Goal: Task Accomplishment & Management: Manage account settings

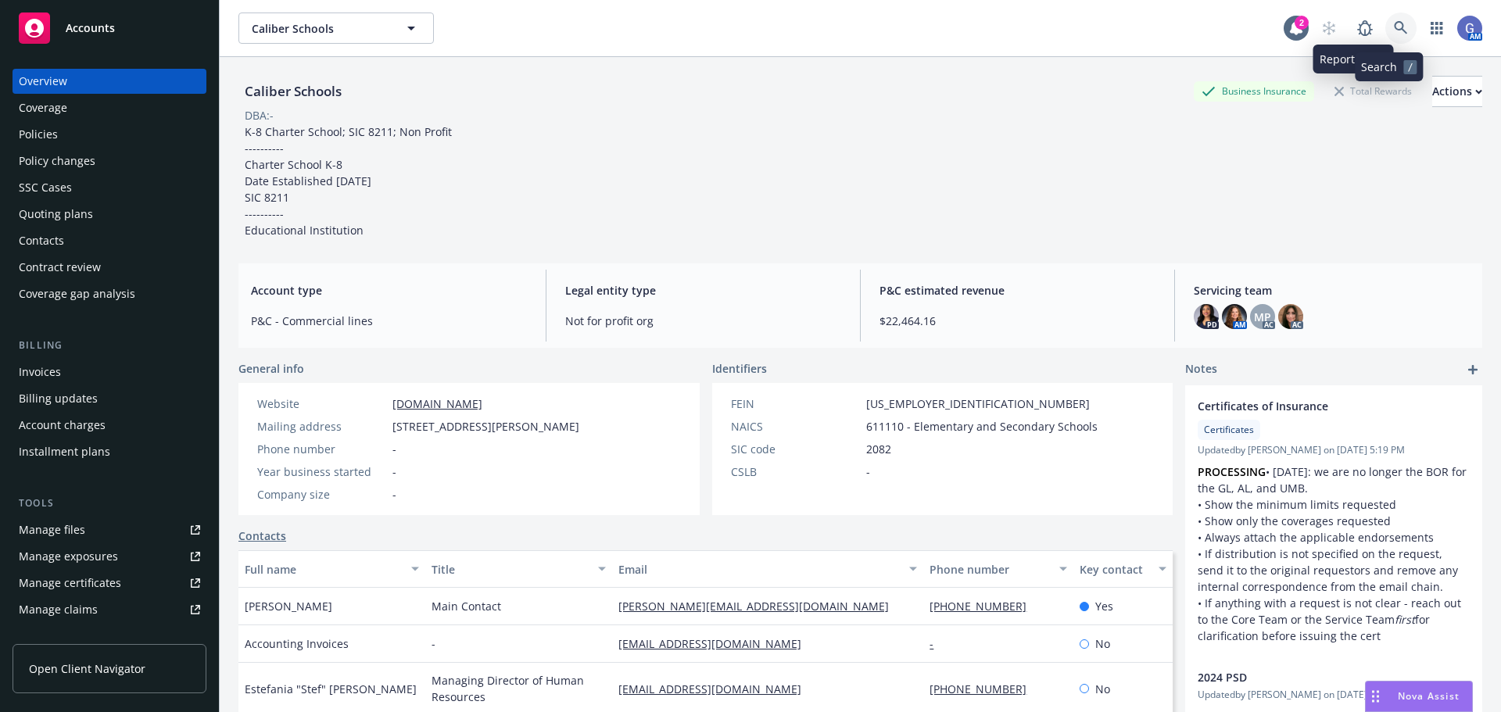
click at [1385, 28] on link at bounding box center [1400, 28] width 31 height 31
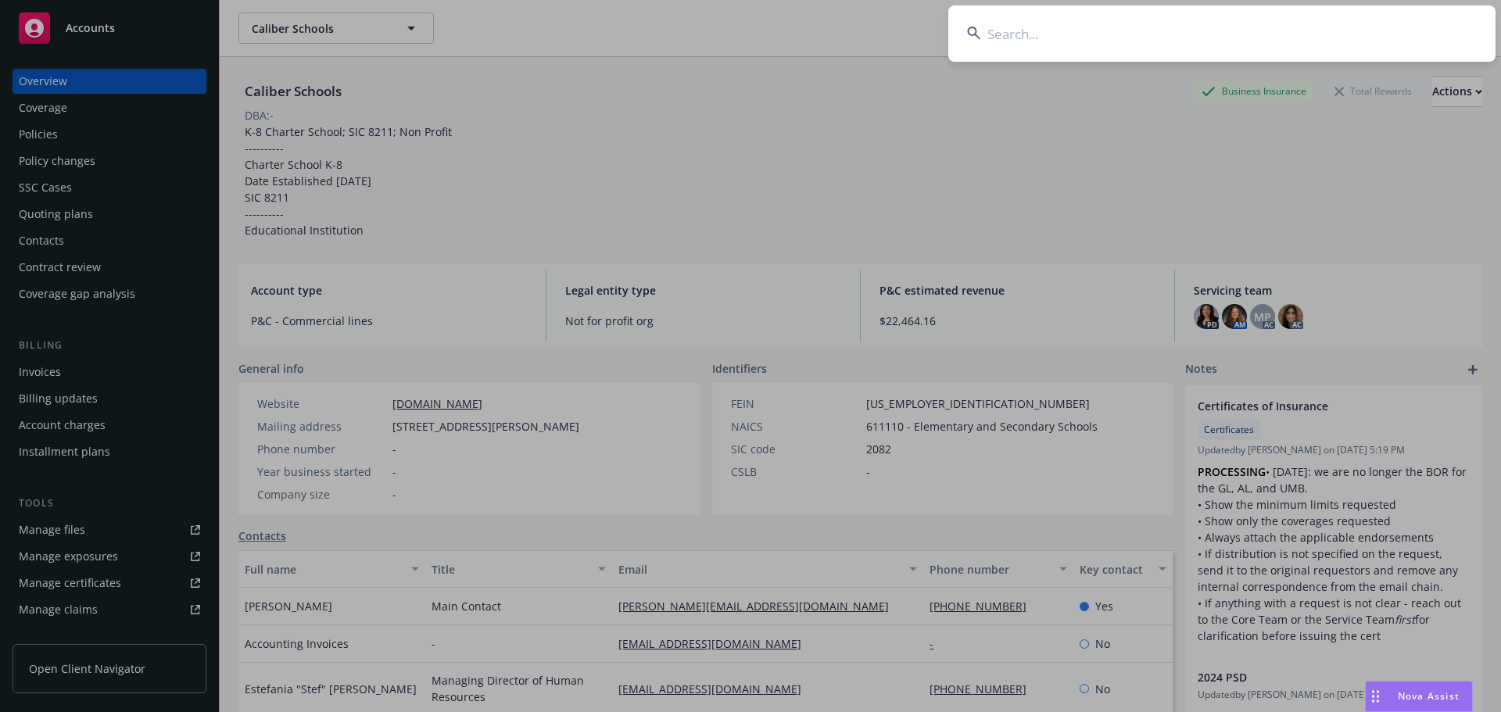
click at [1152, 33] on input at bounding box center [1221, 33] width 547 height 56
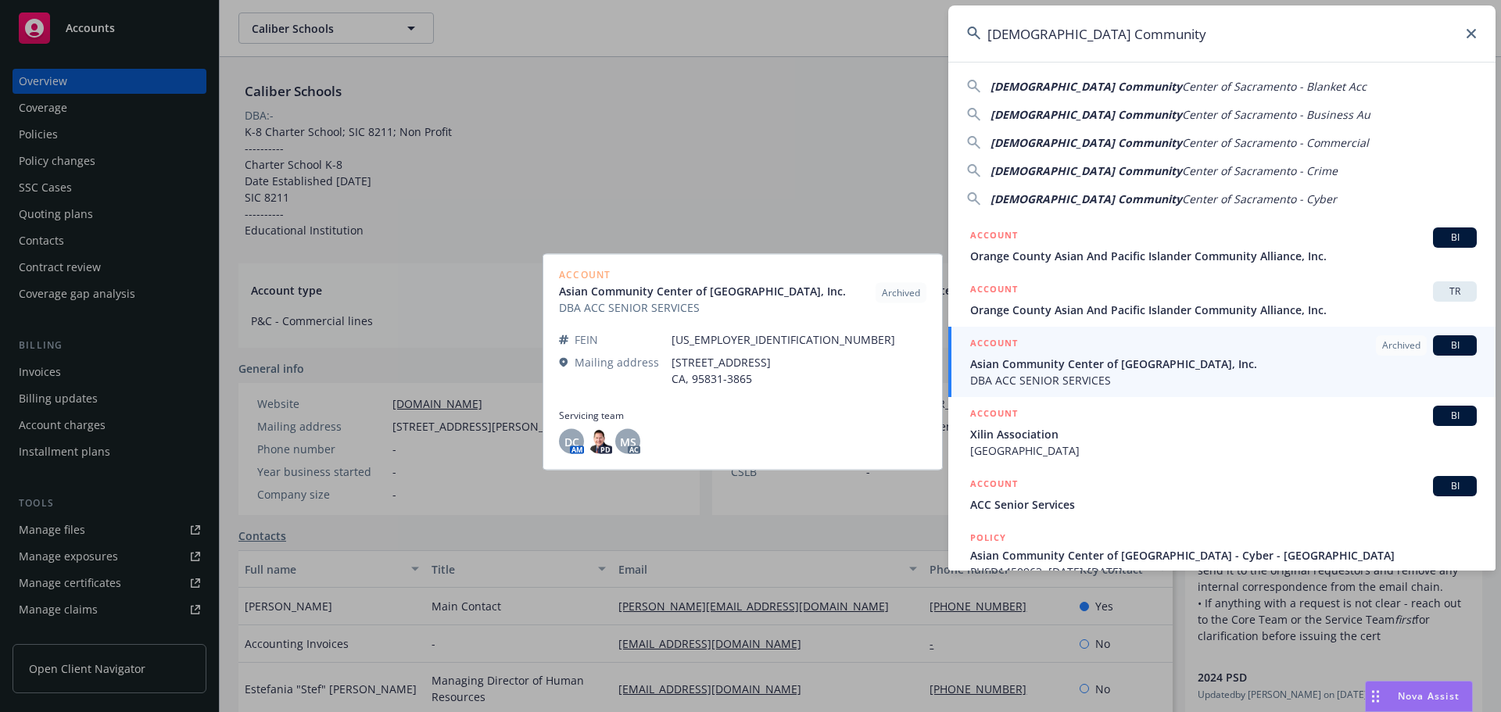
type input "[DEMOGRAPHIC_DATA] Community"
click at [1156, 358] on span "Asian Community Center of [GEOGRAPHIC_DATA], Inc." at bounding box center [1223, 364] width 507 height 16
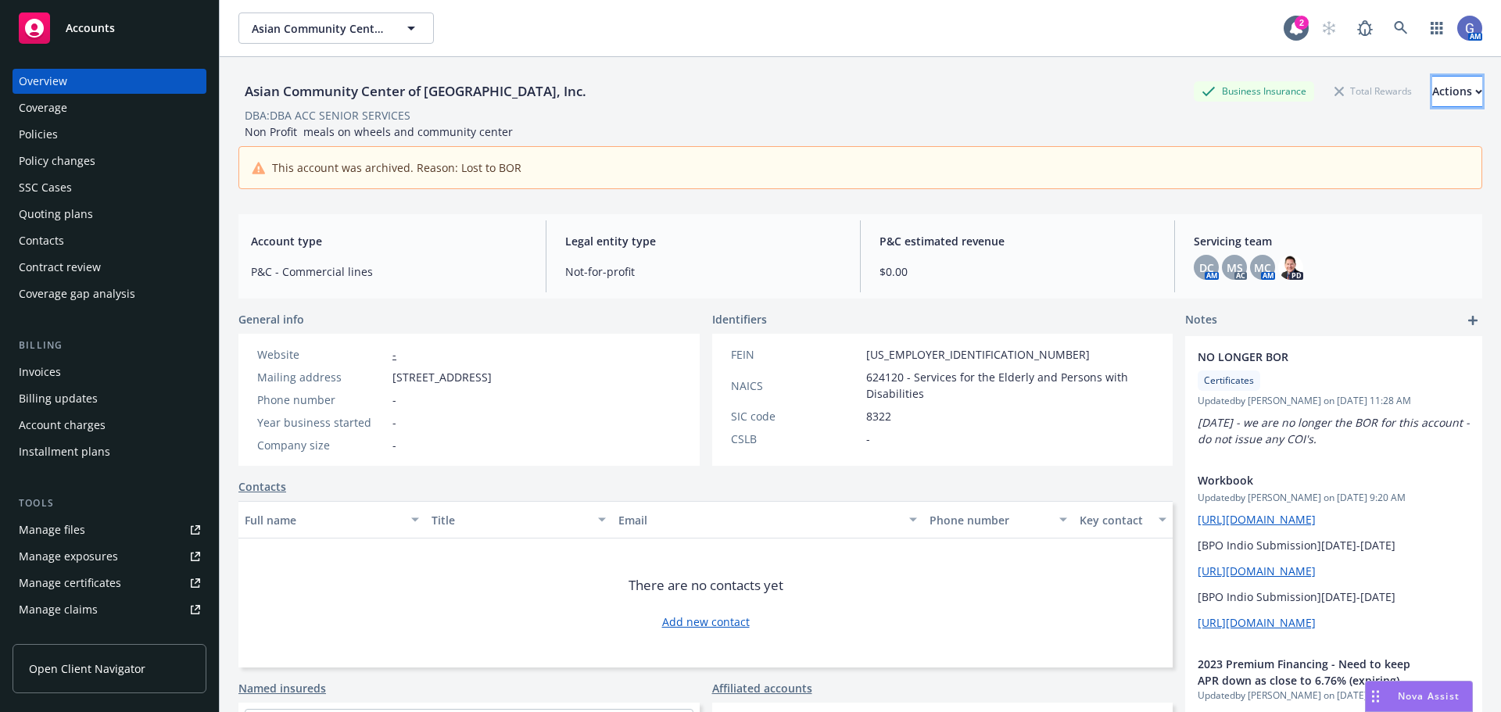
click at [1432, 89] on div "Actions" at bounding box center [1457, 92] width 50 height 30
click at [1432, 85] on div "Actions" at bounding box center [1457, 92] width 50 height 30
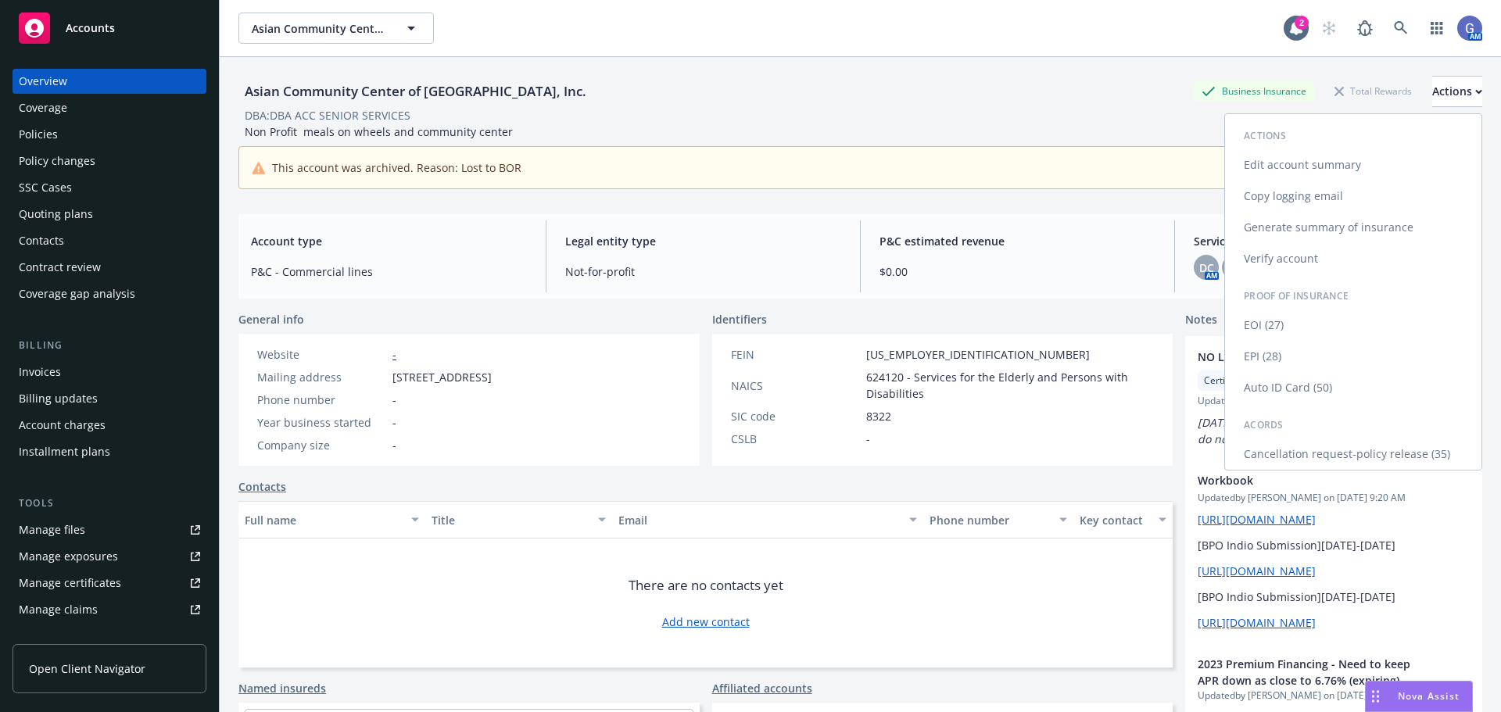
click at [1288, 250] on link "Verify account" at bounding box center [1353, 258] width 256 height 31
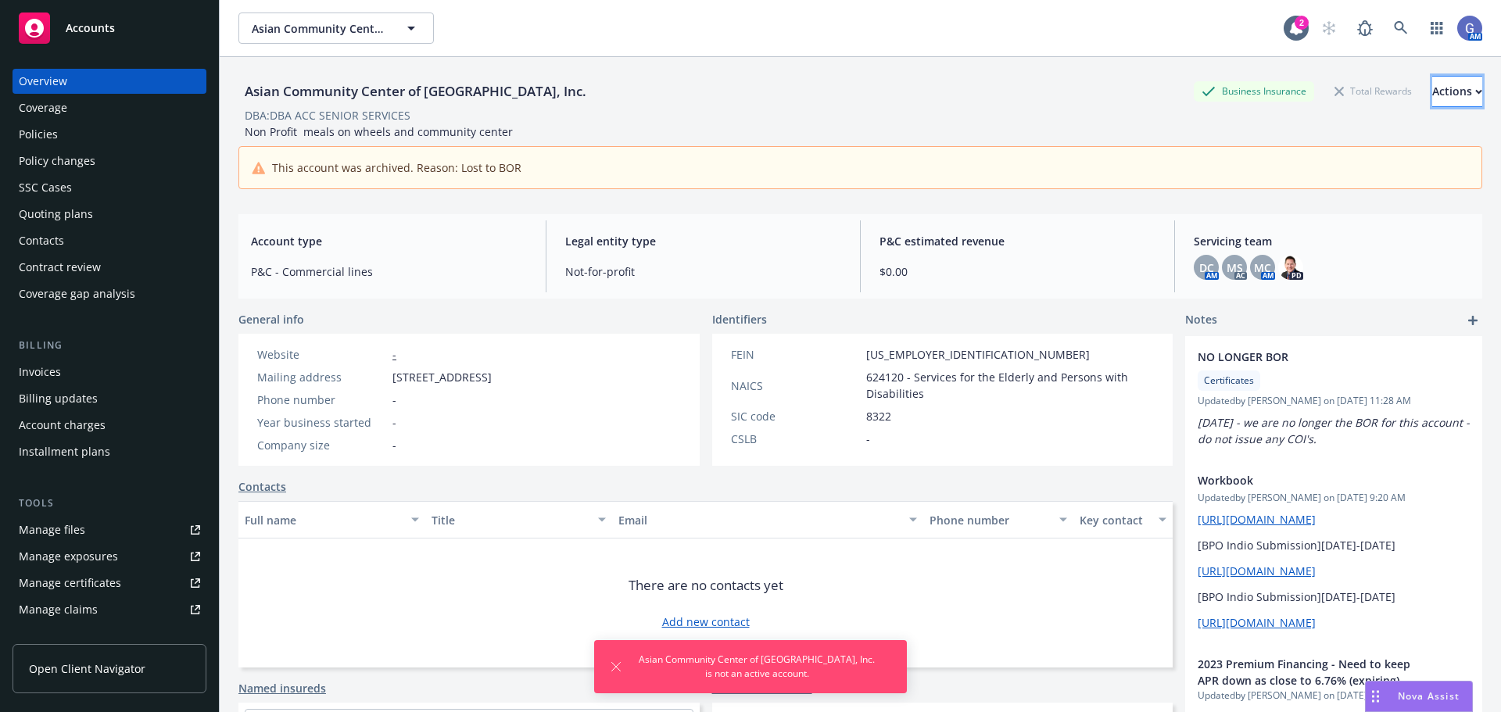
click at [1432, 83] on div "Actions" at bounding box center [1457, 92] width 50 height 30
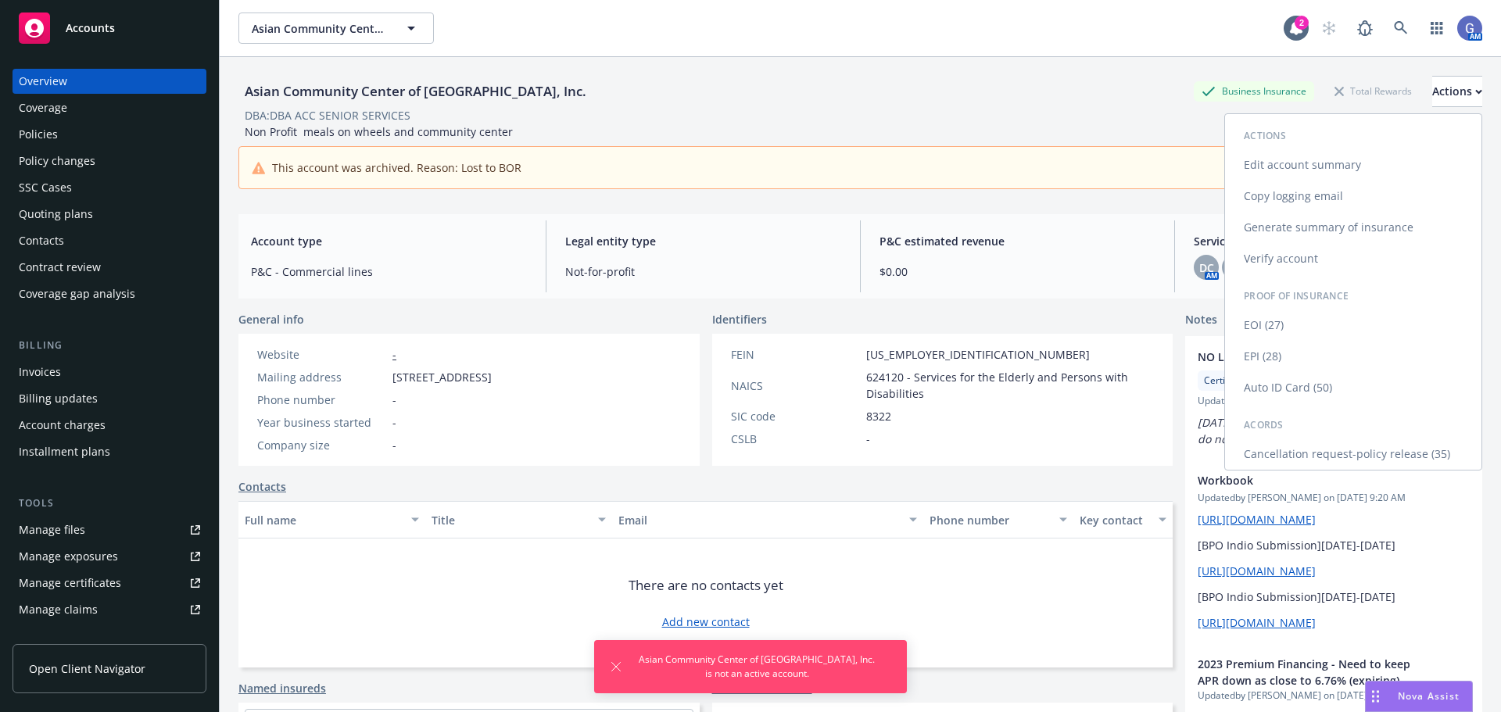
click at [1297, 163] on link "Edit account summary" at bounding box center [1353, 164] width 256 height 31
select select "US"
select select "Not-for-profit"
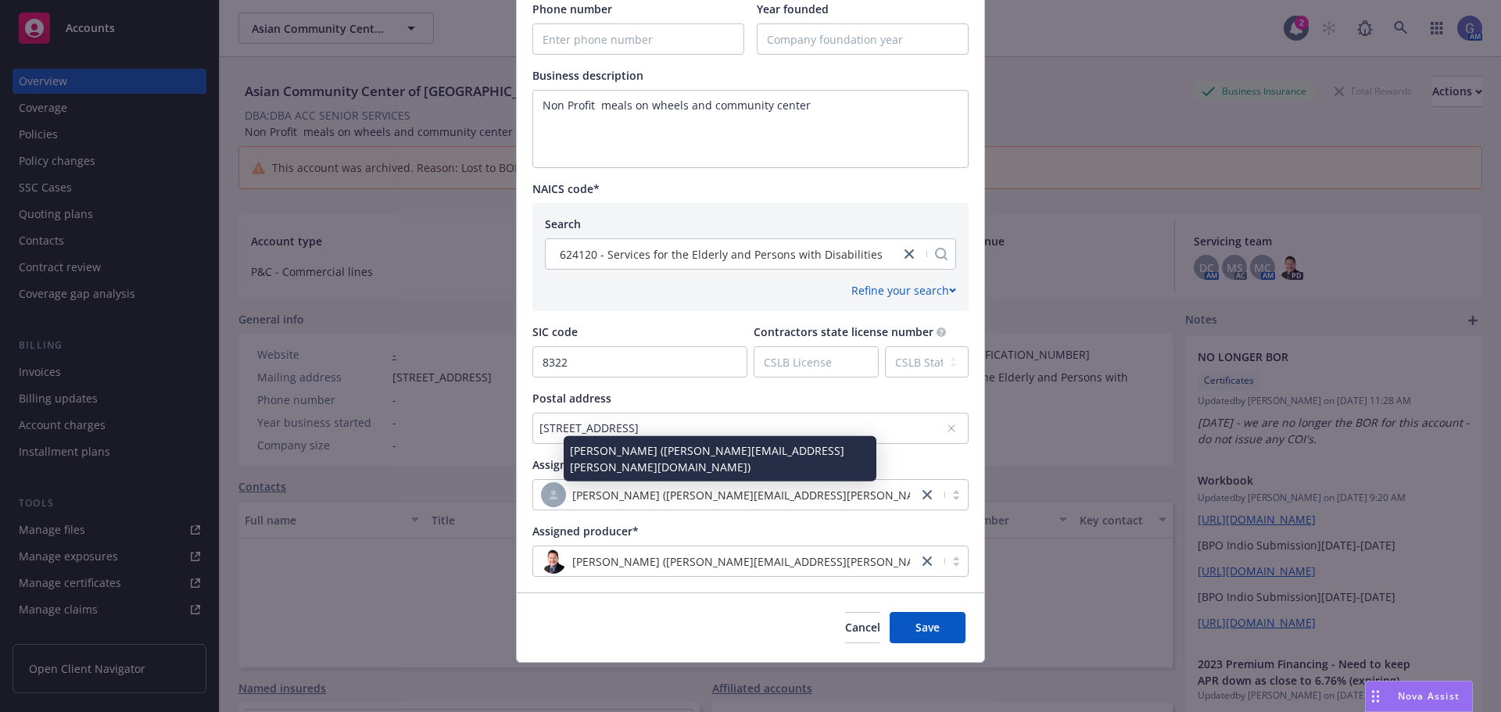
scroll to position [558, 0]
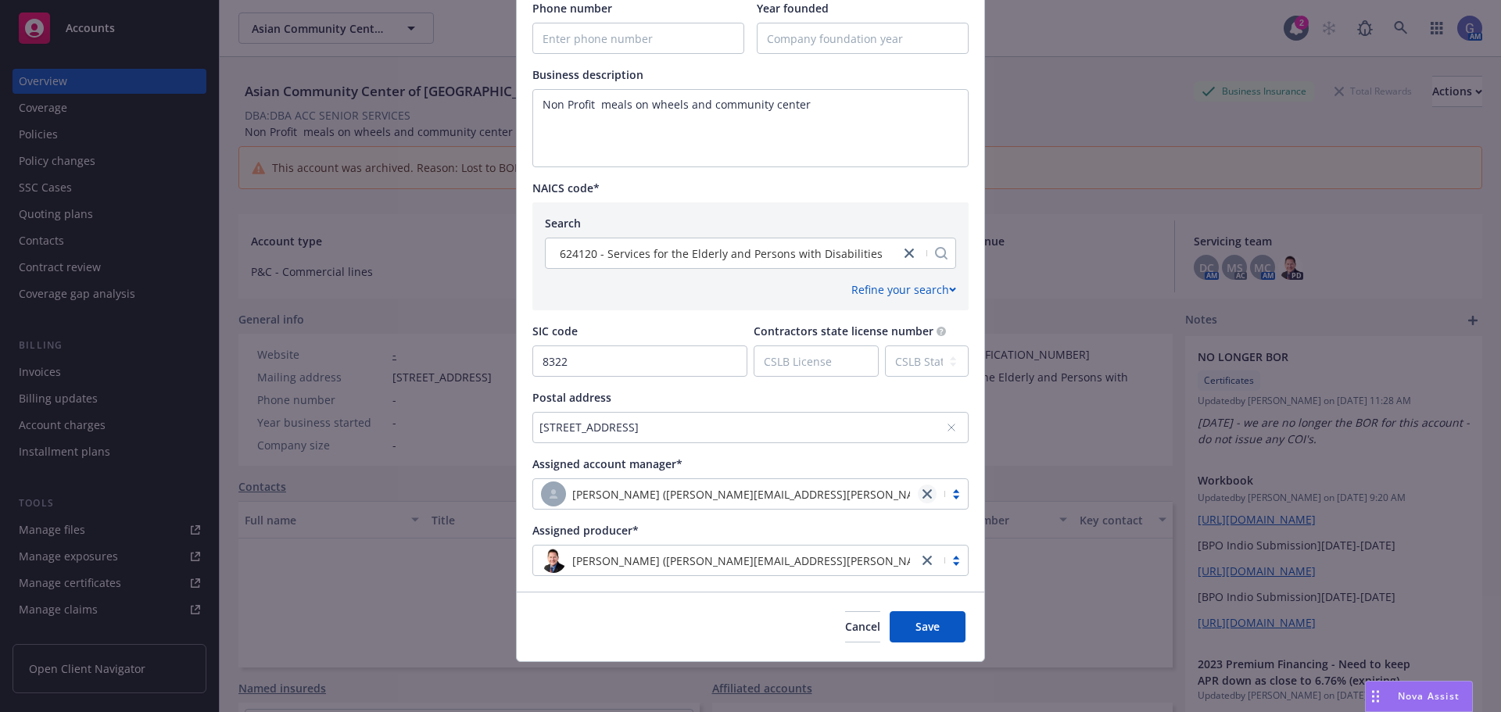
click at [922, 491] on link "close" at bounding box center [927, 494] width 19 height 19
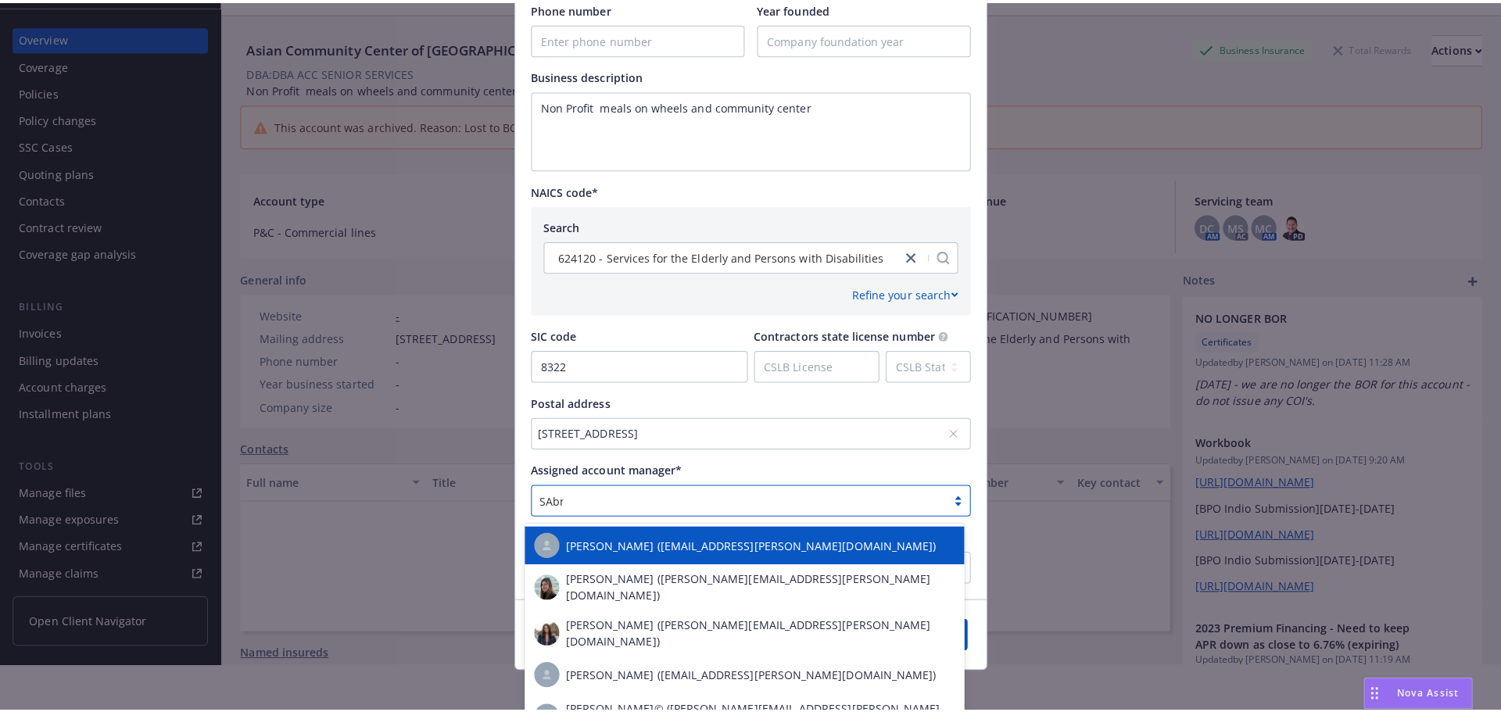
scroll to position [0, 0]
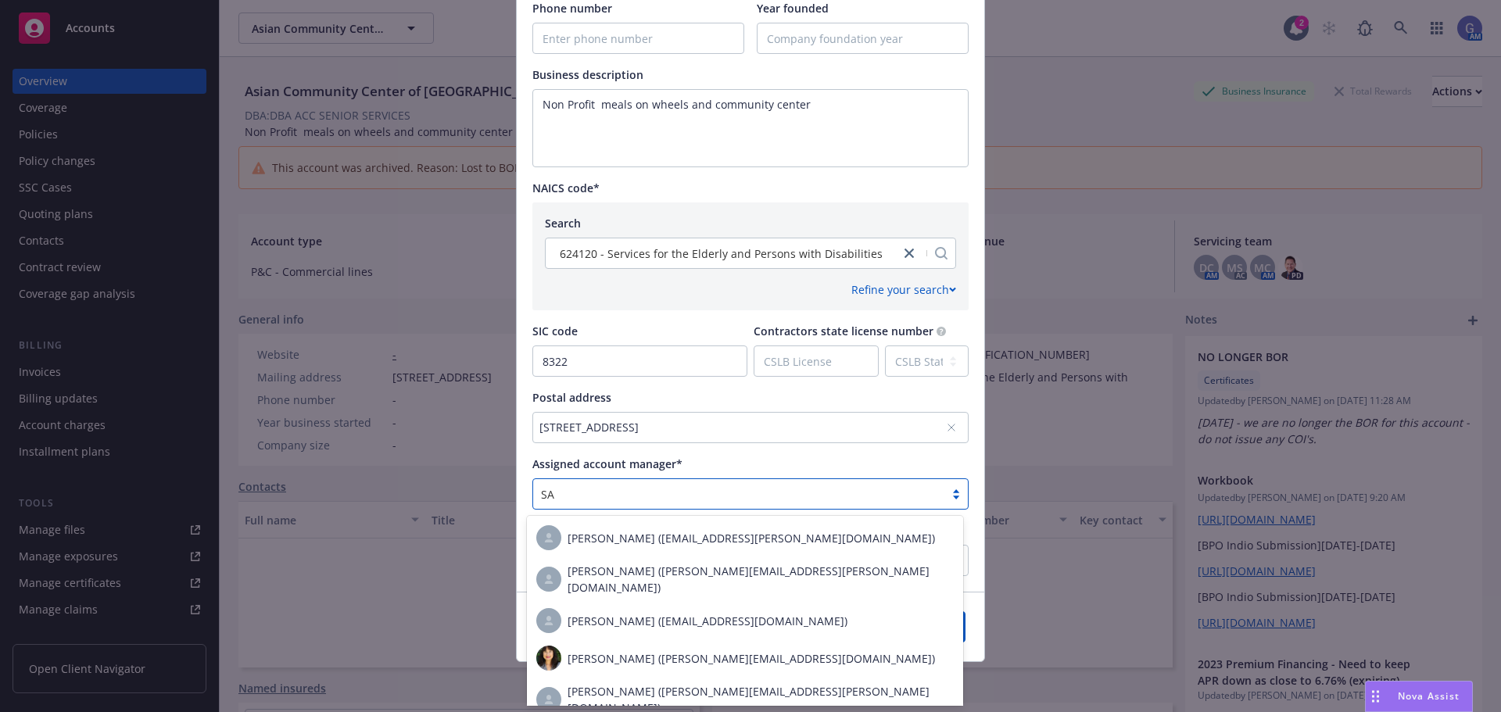
type input "S"
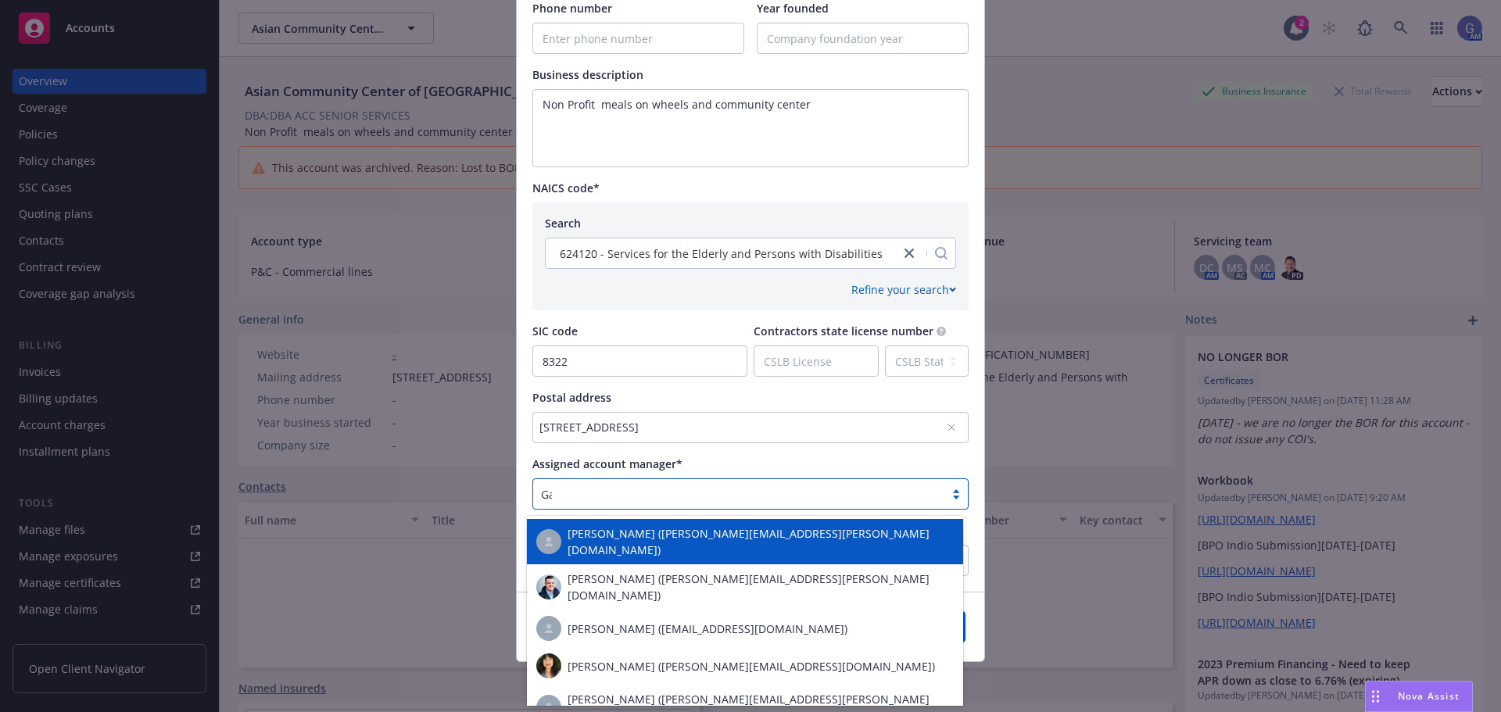
type input "[DEMOGRAPHIC_DATA]"
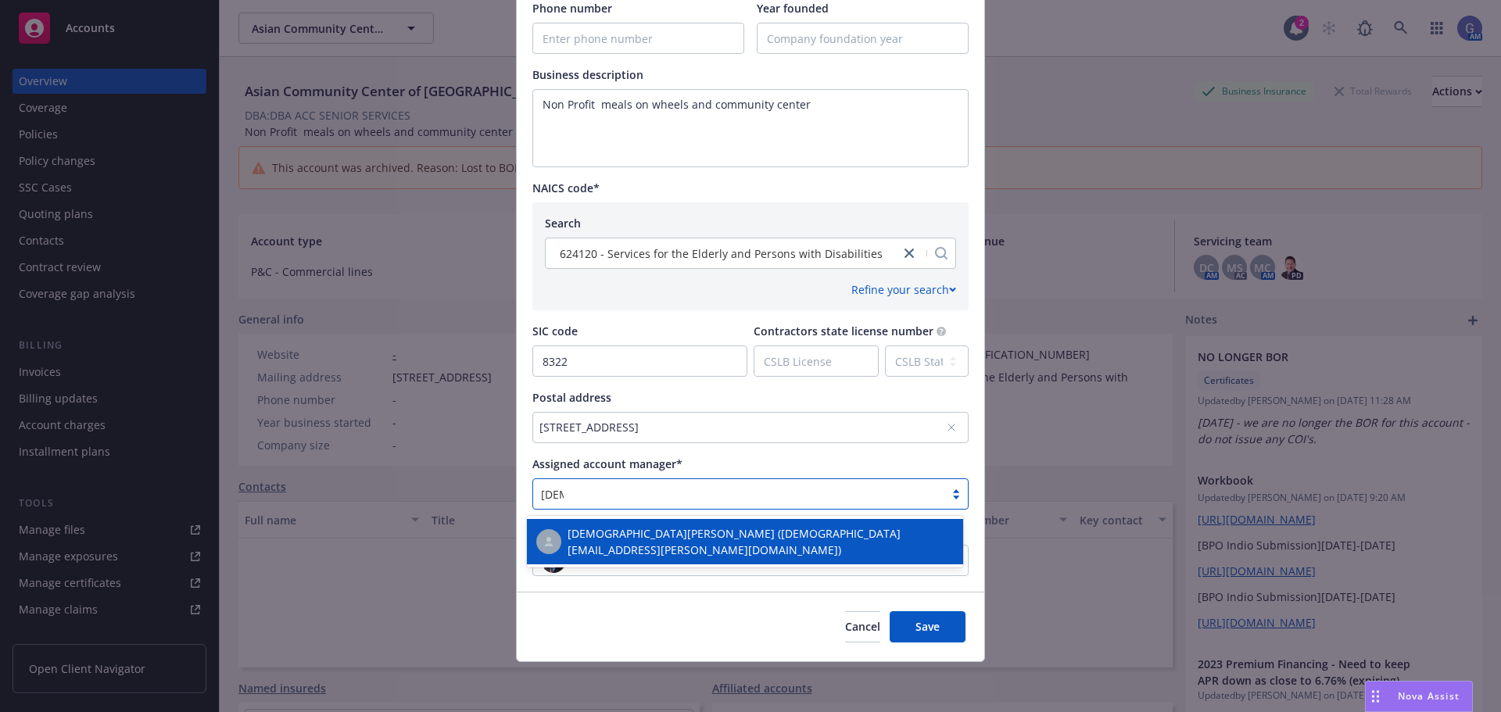
click at [780, 537] on div "[DEMOGRAPHIC_DATA][PERSON_NAME] ([DEMOGRAPHIC_DATA][EMAIL_ADDRESS][PERSON_NAME]…" at bounding box center [744, 541] width 417 height 33
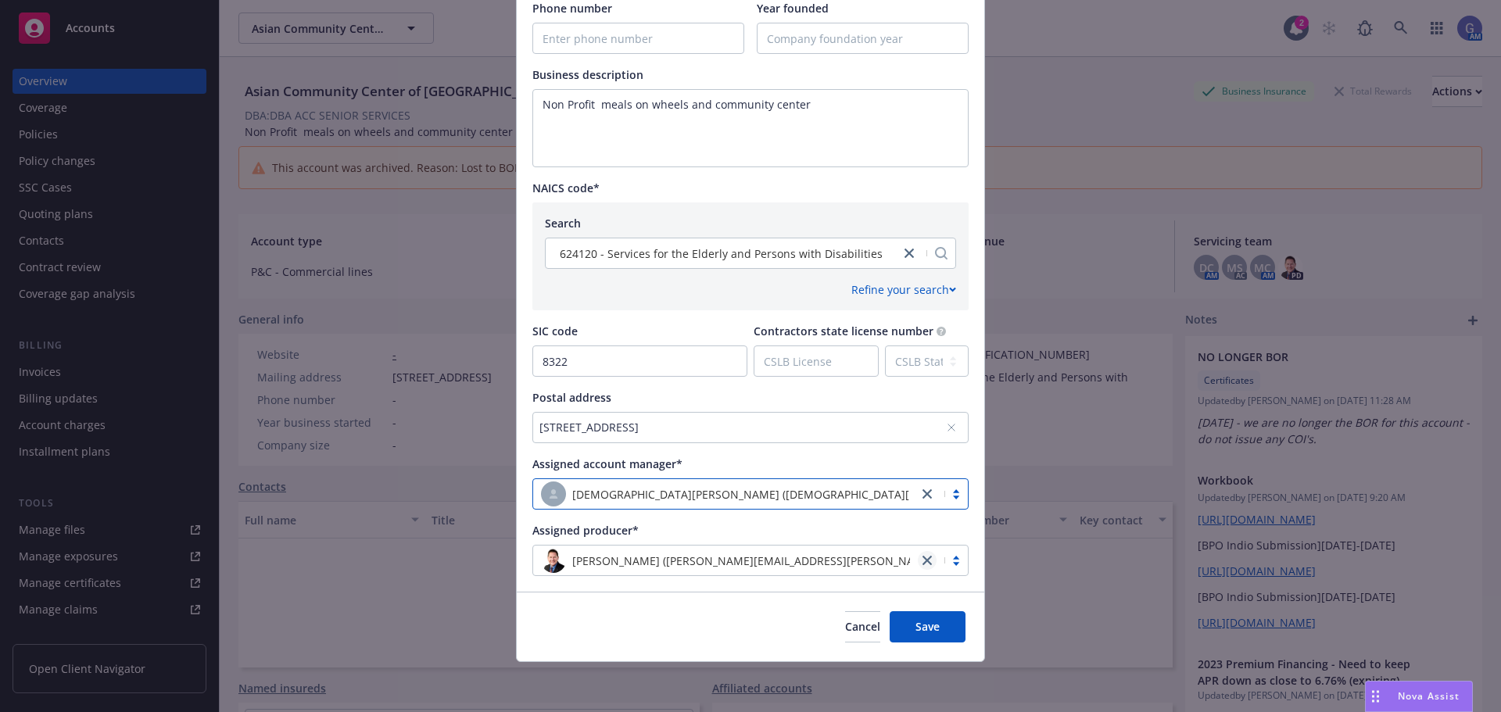
click at [925, 563] on div at bounding box center [943, 560] width 50 height 19
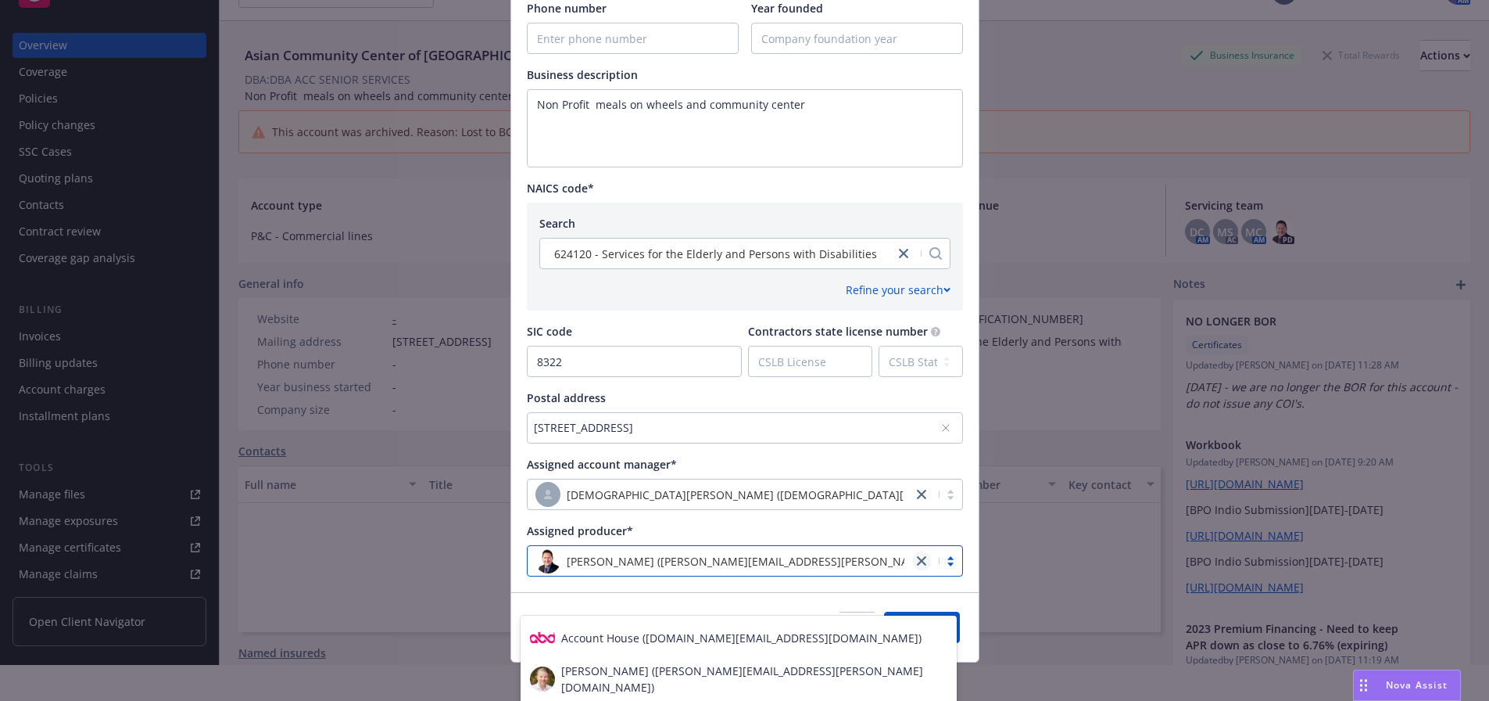
scroll to position [85, 0]
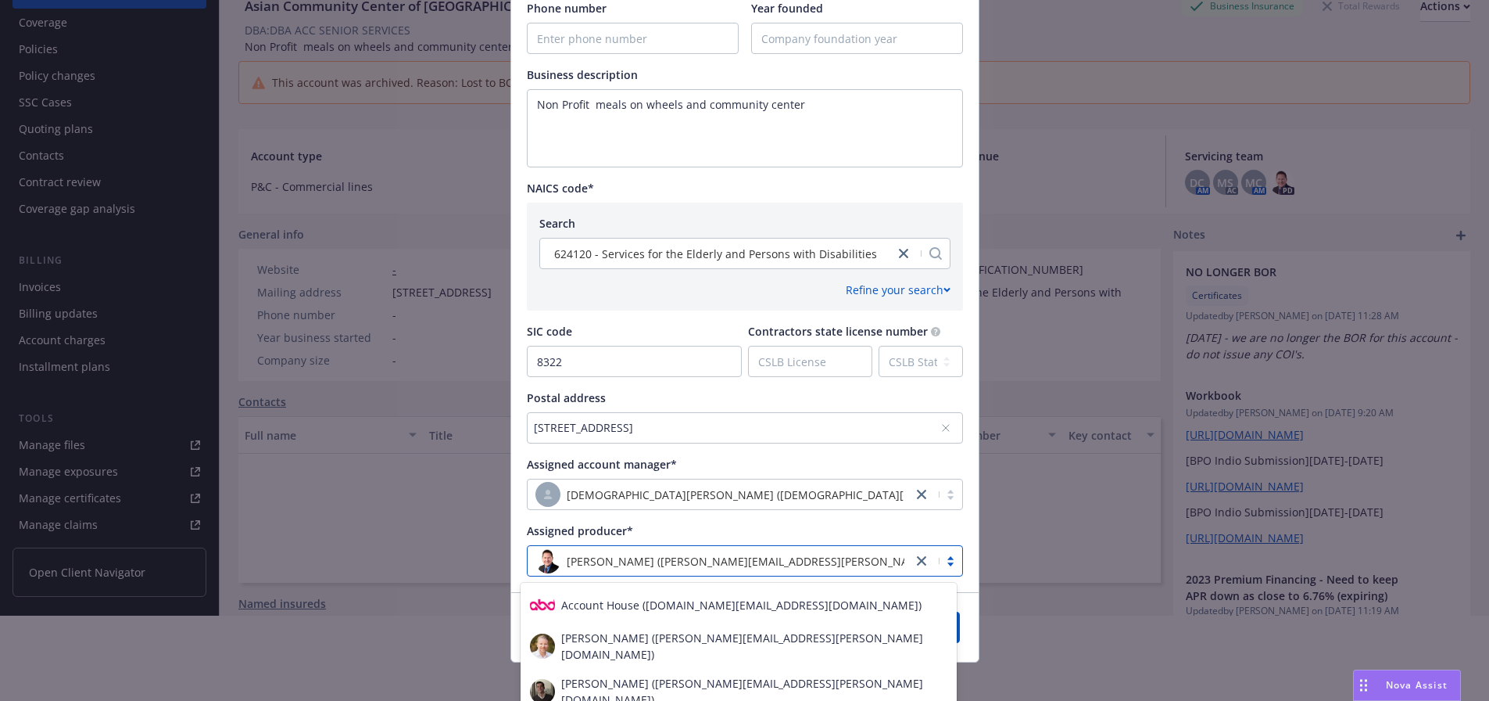
click at [819, 557] on div "[PERSON_NAME] ([PERSON_NAME][EMAIL_ADDRESS][PERSON_NAME][DOMAIN_NAME])" at bounding box center [720, 560] width 369 height 25
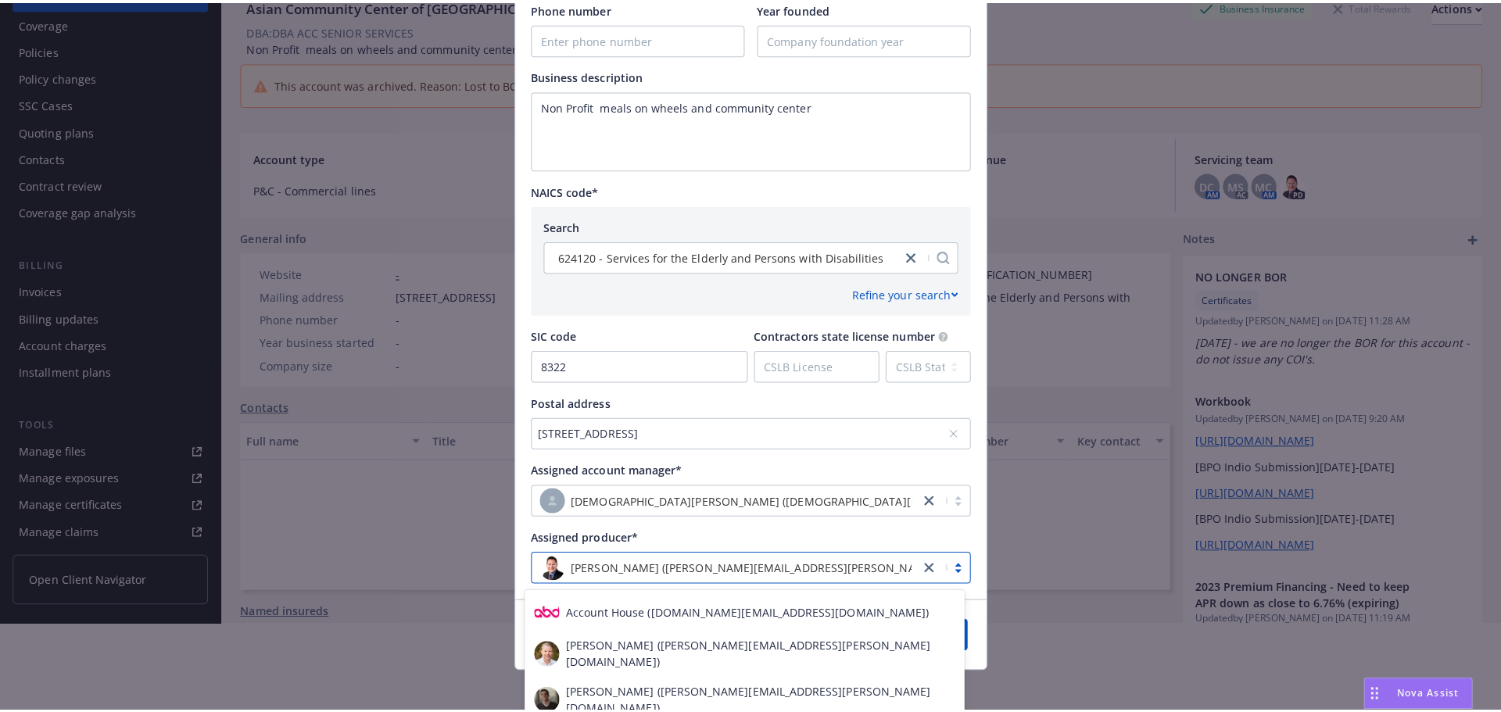
scroll to position [0, 0]
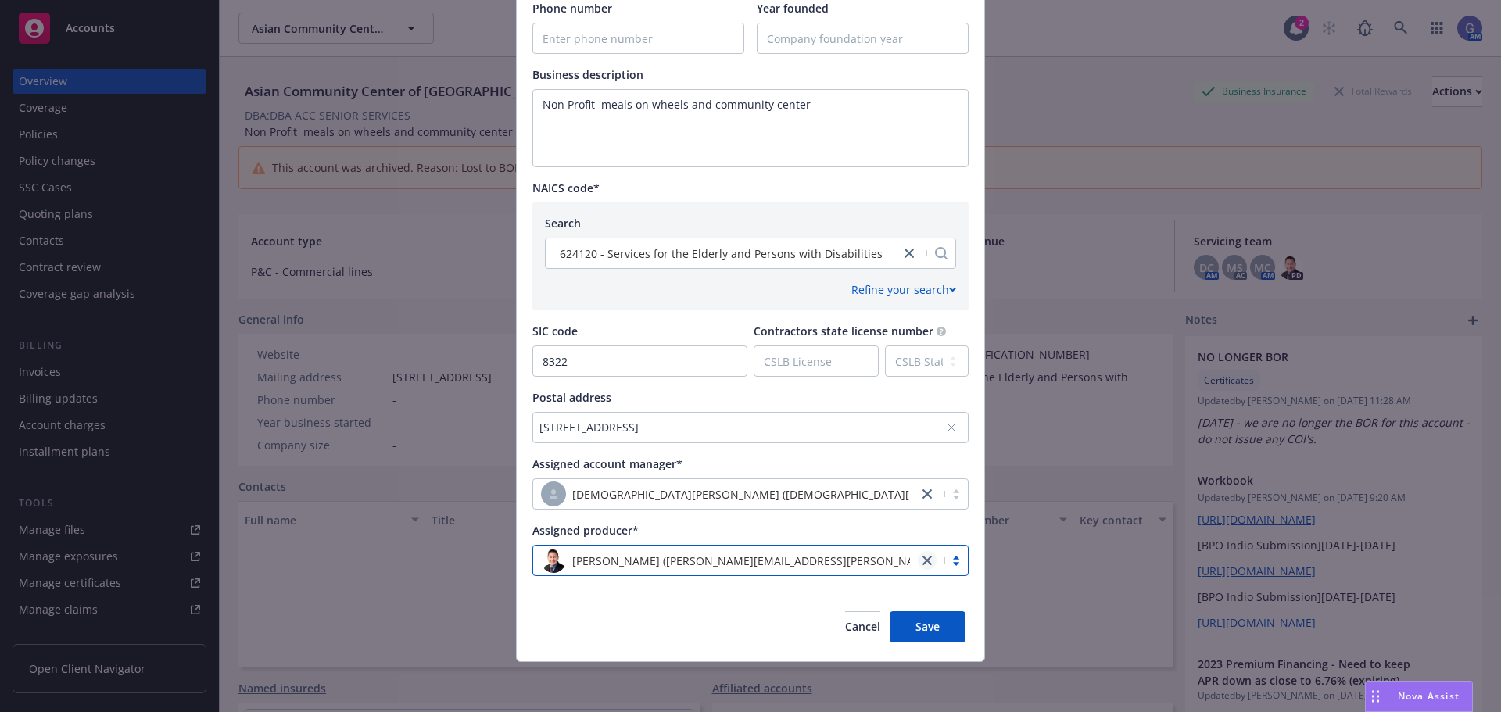
click at [922, 560] on link "close" at bounding box center [927, 560] width 19 height 19
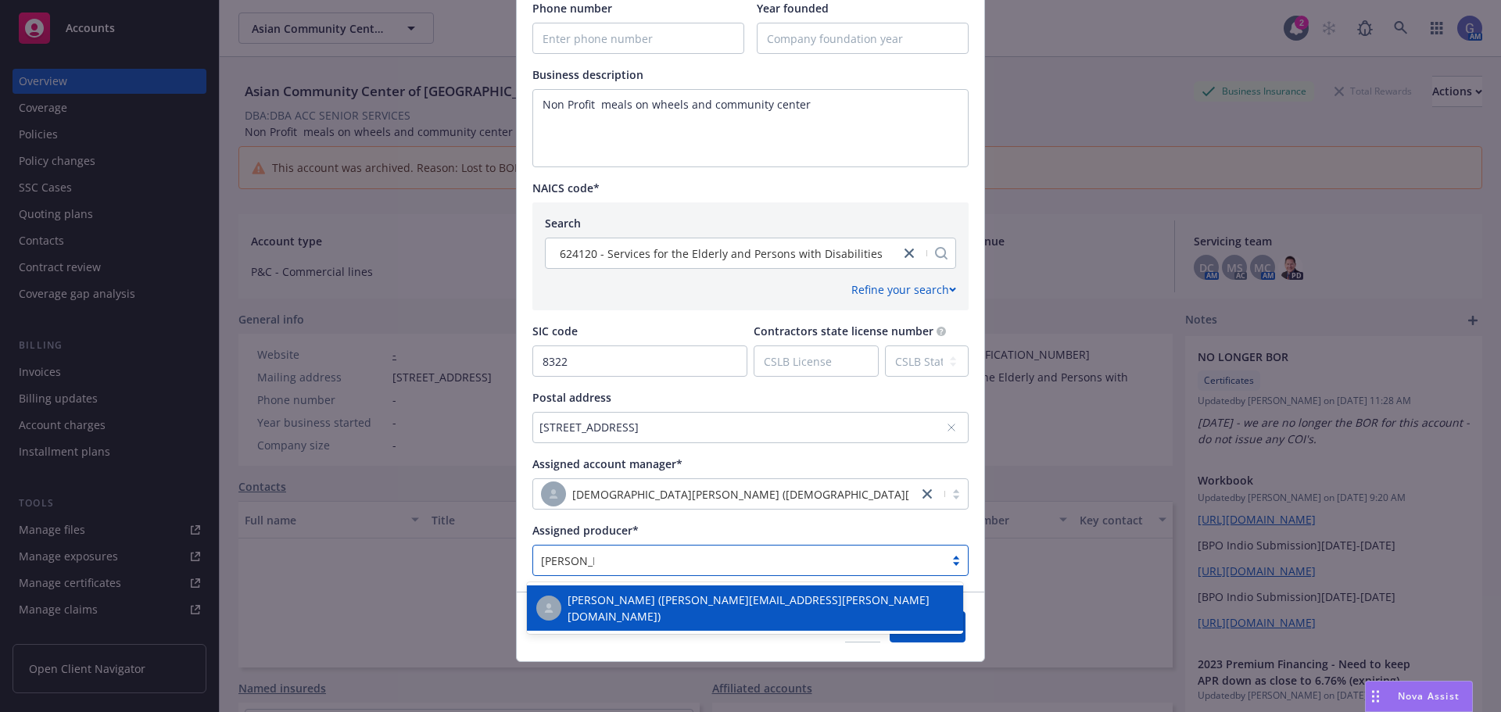
type input "[PERSON_NAME]"
click at [613, 612] on span "[PERSON_NAME] ([PERSON_NAME][EMAIL_ADDRESS][PERSON_NAME][DOMAIN_NAME])" at bounding box center [761, 608] width 386 height 33
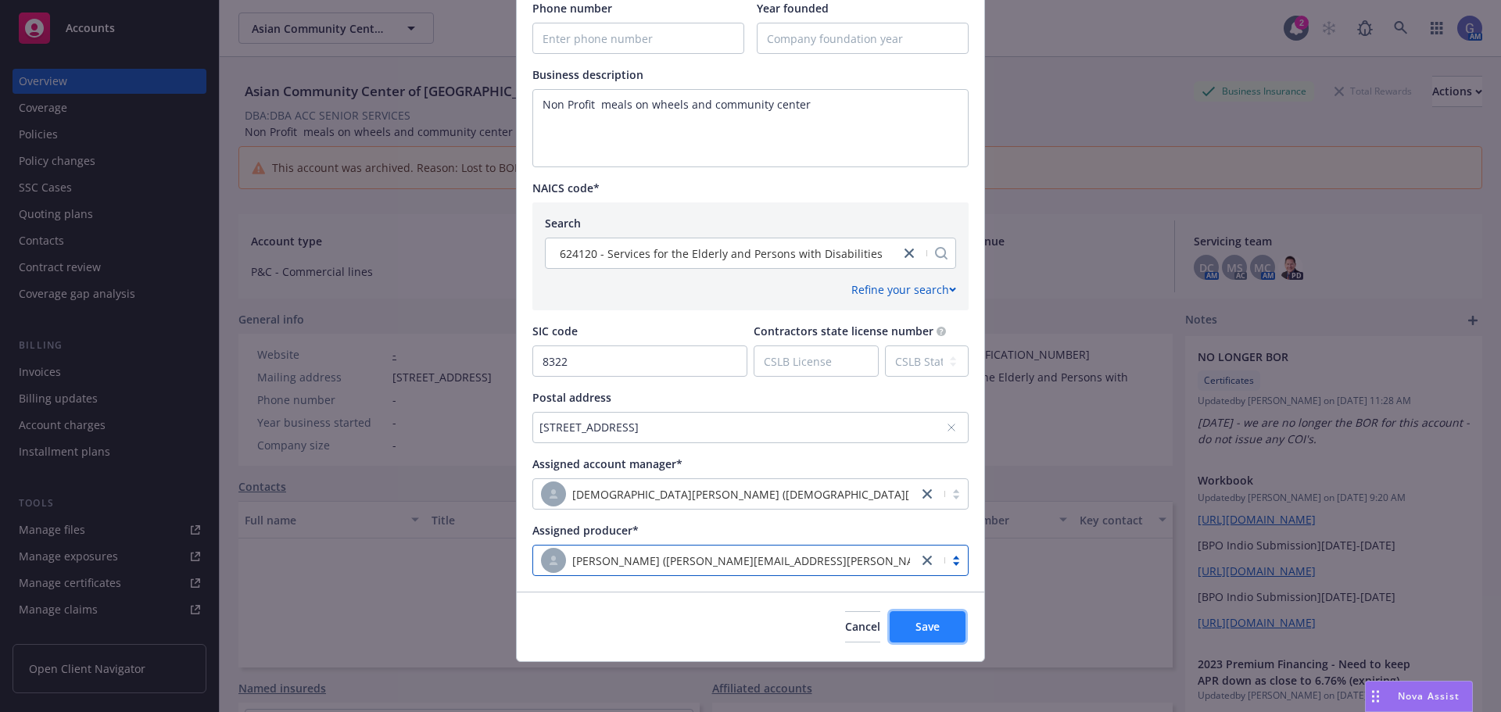
click at [930, 627] on span "Save" at bounding box center [928, 626] width 24 height 15
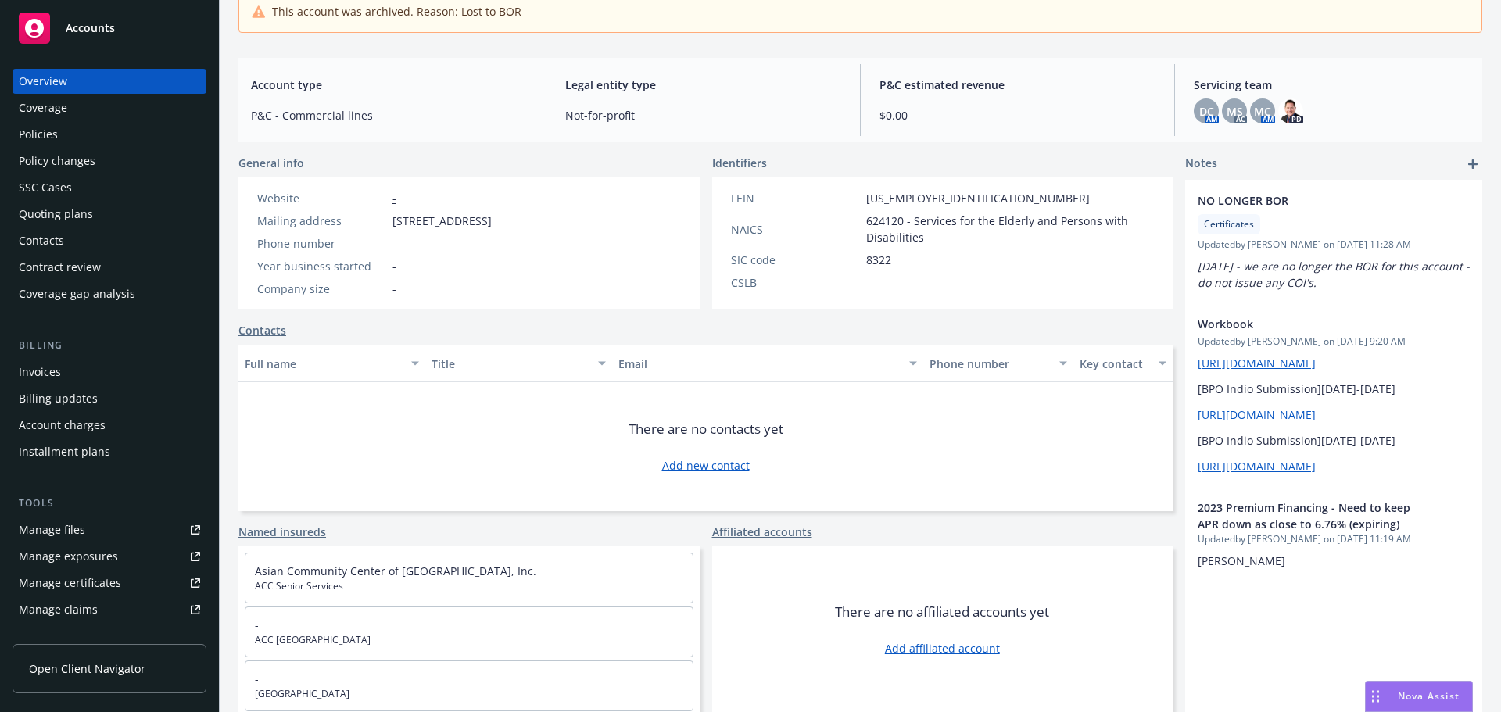
scroll to position [306, 0]
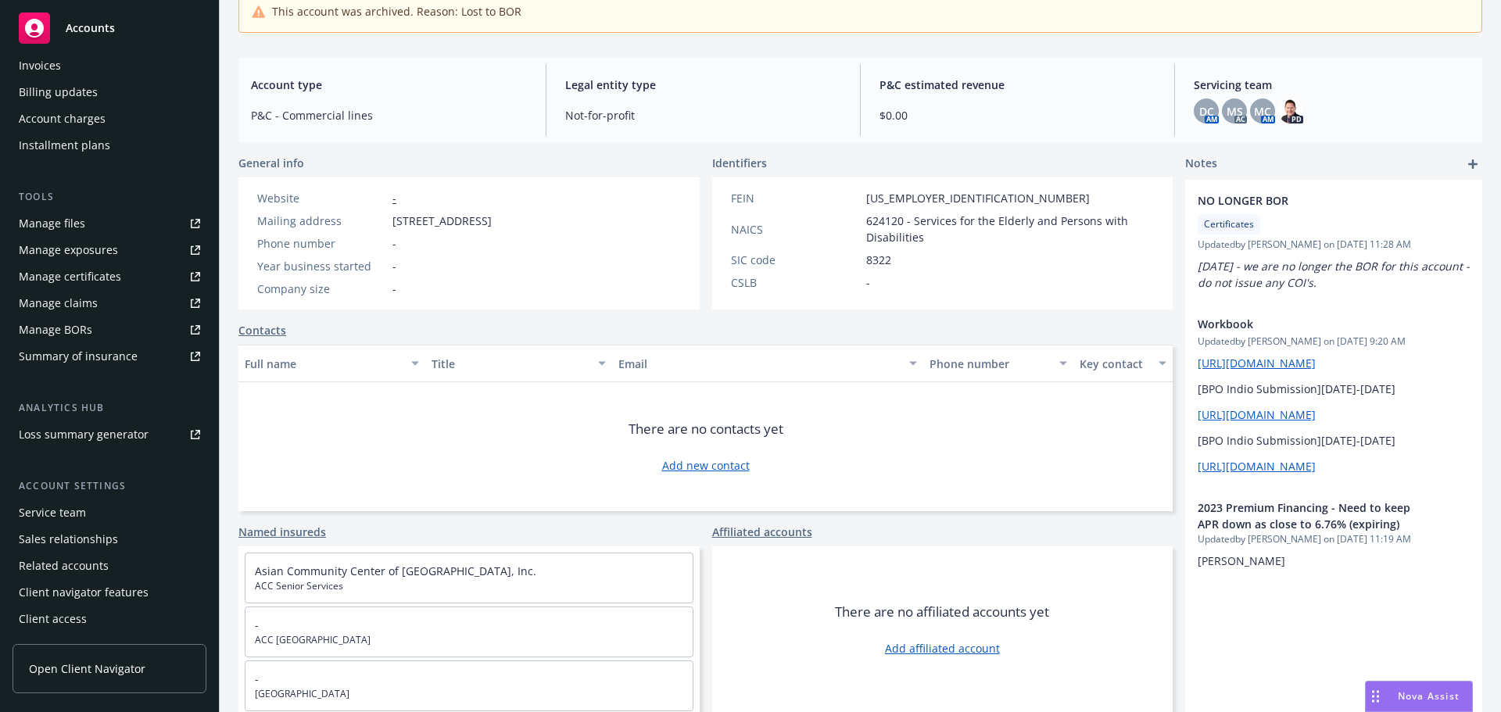
click at [73, 504] on div "Service team" at bounding box center [52, 512] width 67 height 25
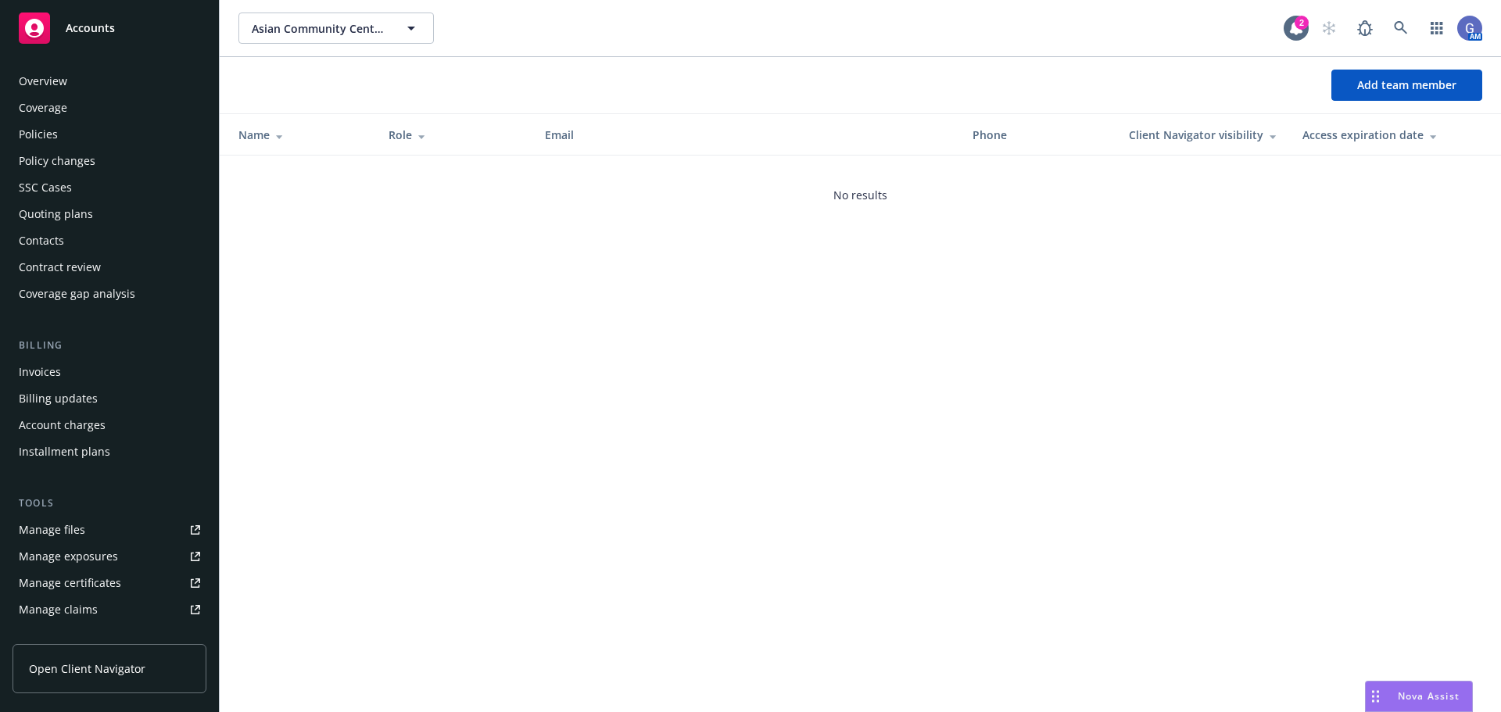
scroll to position [306, 0]
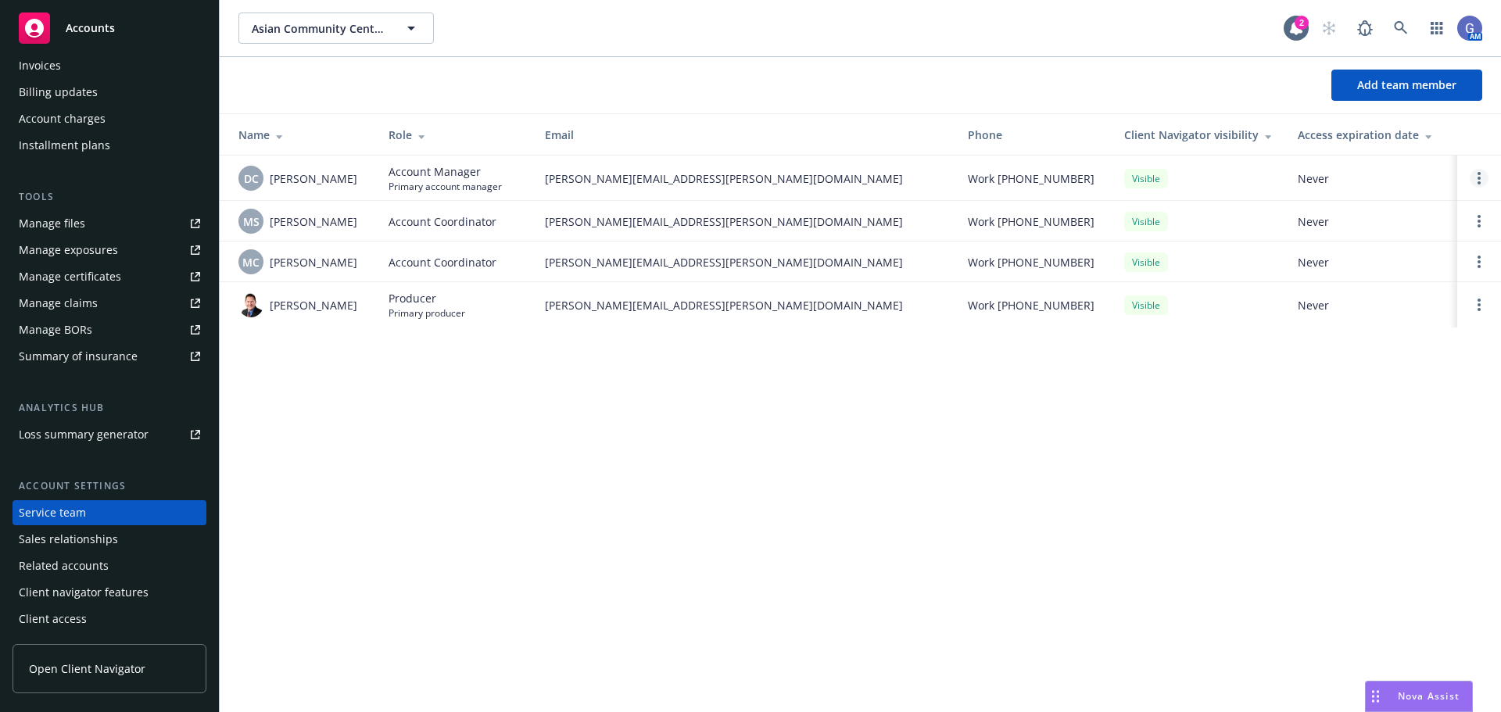
click at [1479, 177] on circle "Open options" at bounding box center [1479, 178] width 3 height 3
click at [1392, 84] on span "Add team member" at bounding box center [1406, 84] width 99 height 15
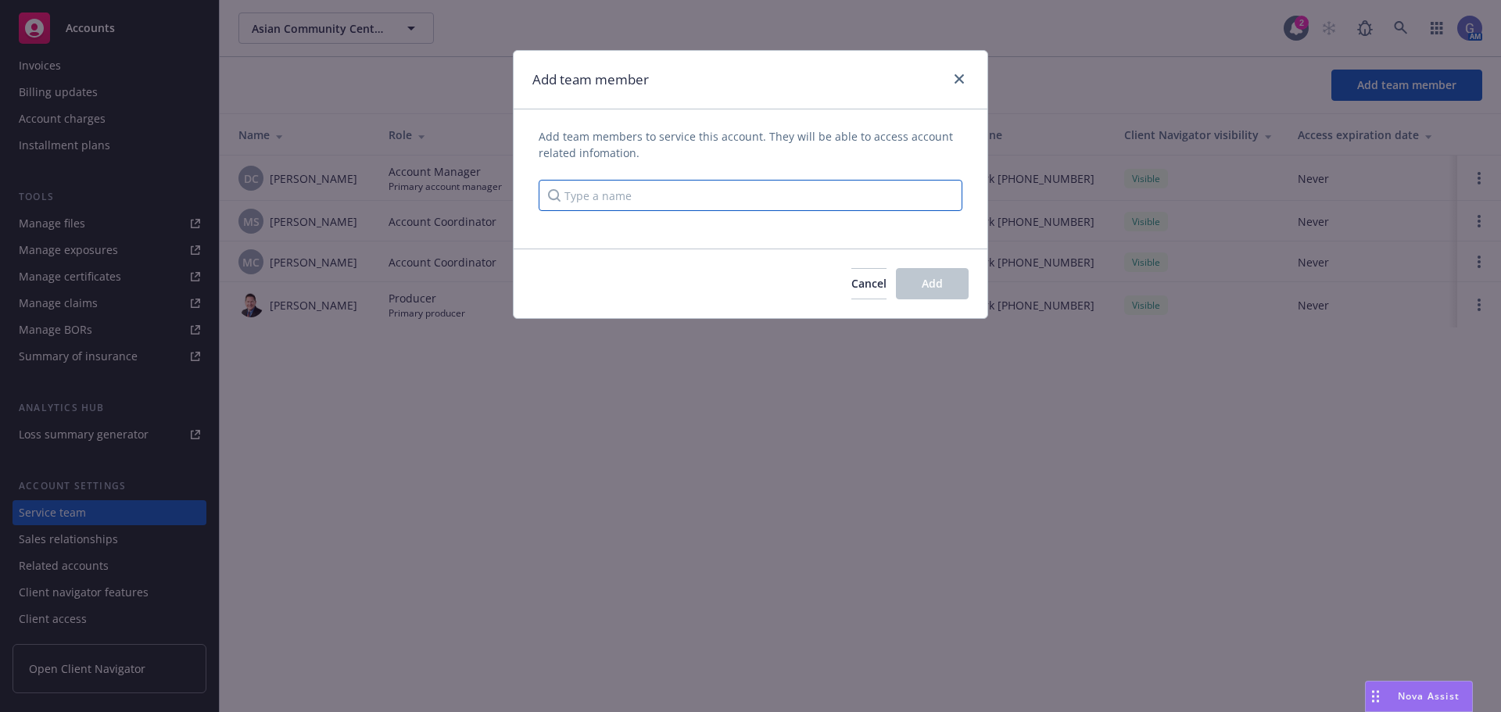
click at [812, 193] on input "Type a name" at bounding box center [751, 195] width 424 height 31
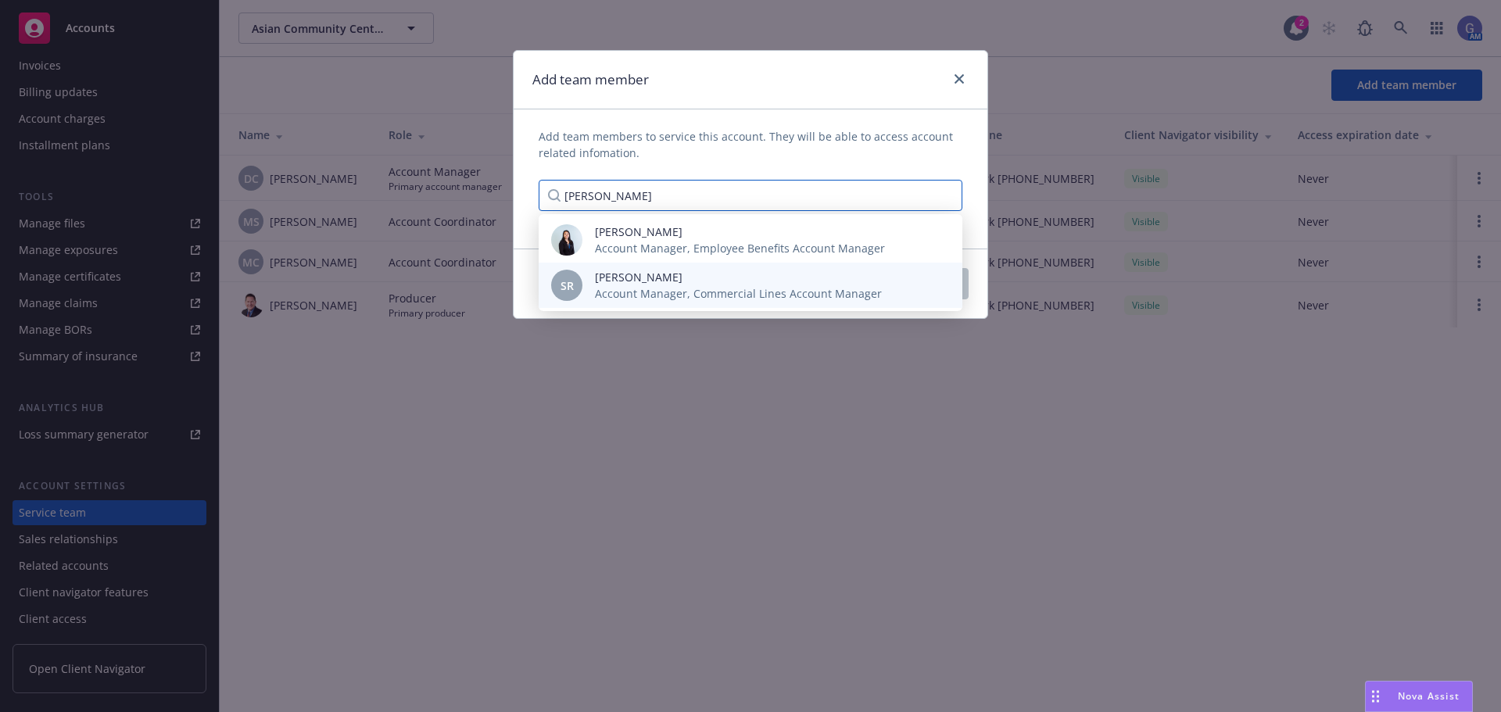
type input "[PERSON_NAME]"
click at [742, 282] on span "[PERSON_NAME]" at bounding box center [738, 277] width 287 height 16
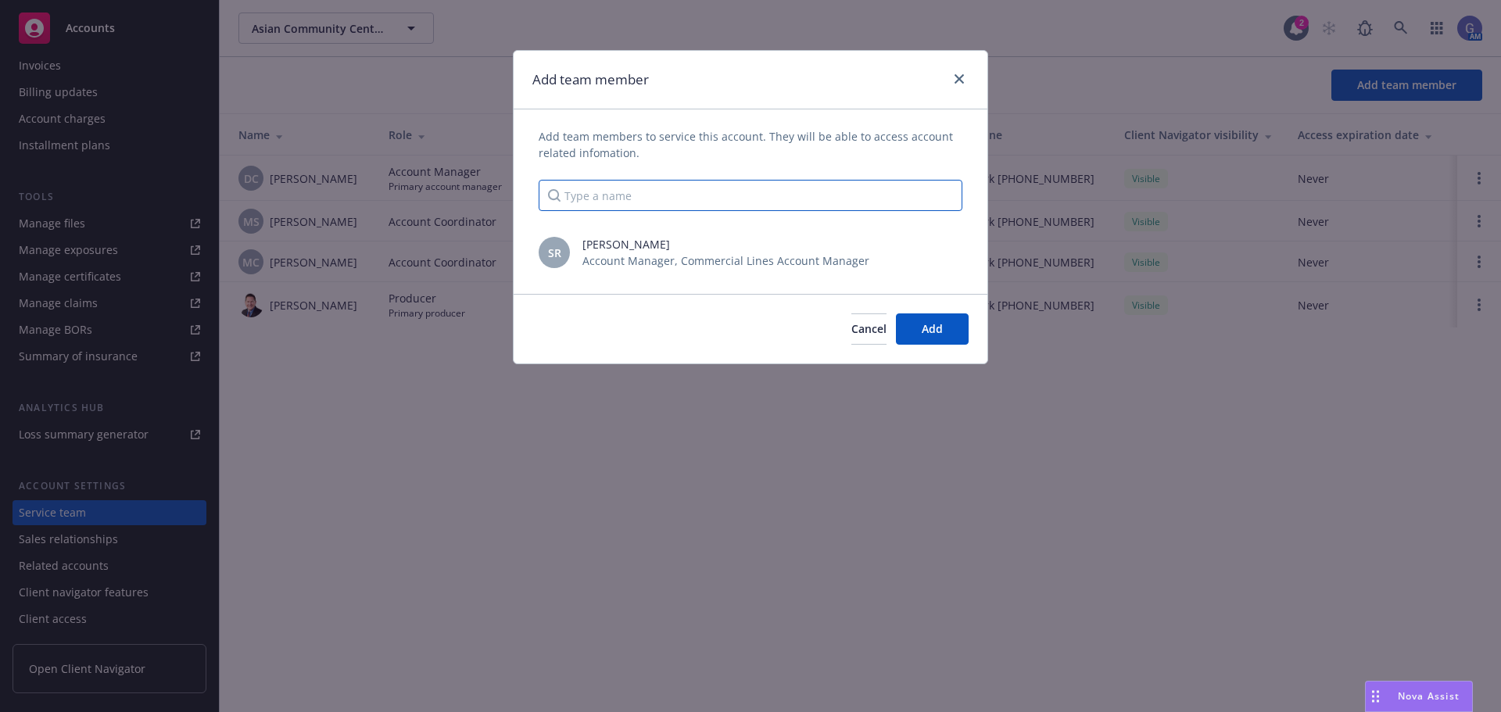
click at [627, 185] on input "Type a name" at bounding box center [751, 195] width 424 height 31
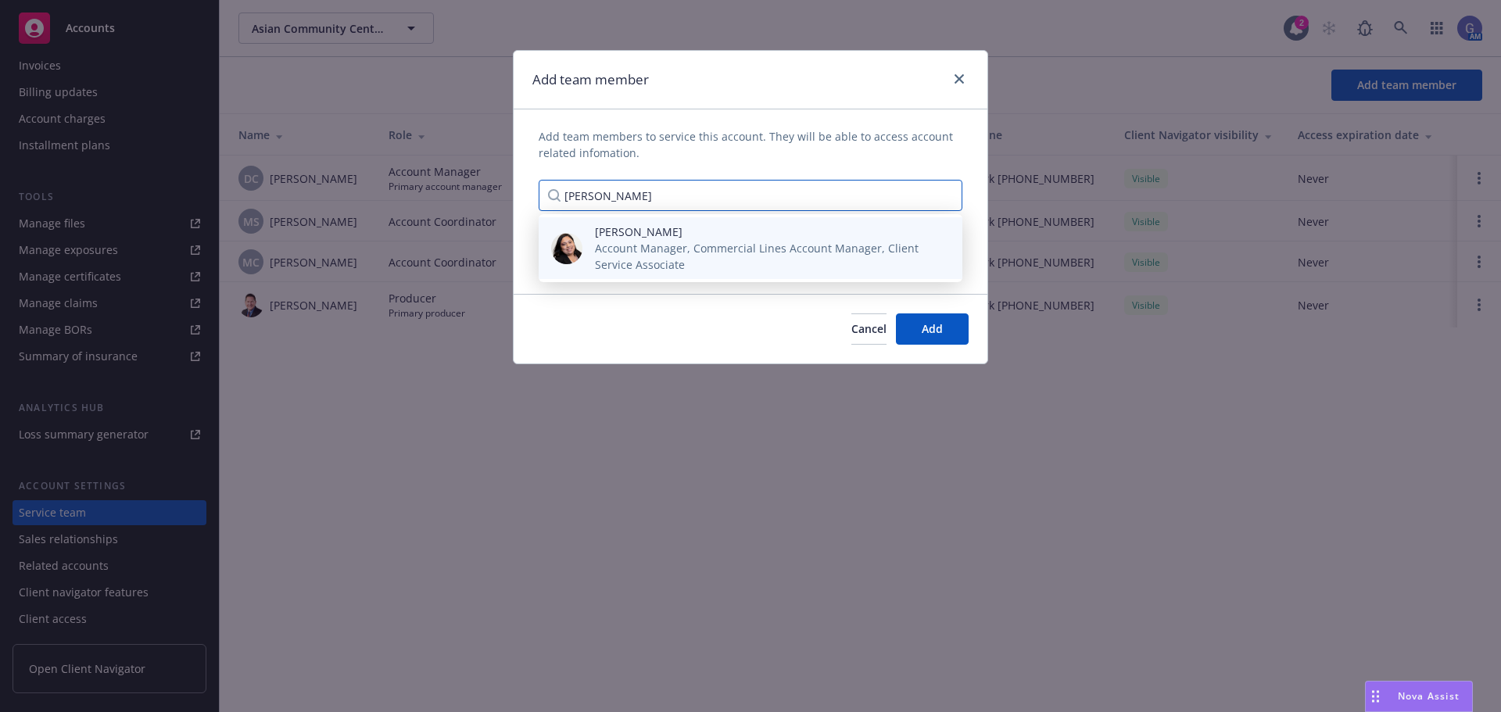
type input "[PERSON_NAME]"
click at [626, 247] on span "Account Manager, Commercial Lines Account Manager, Client Service Associate" at bounding box center [766, 256] width 342 height 33
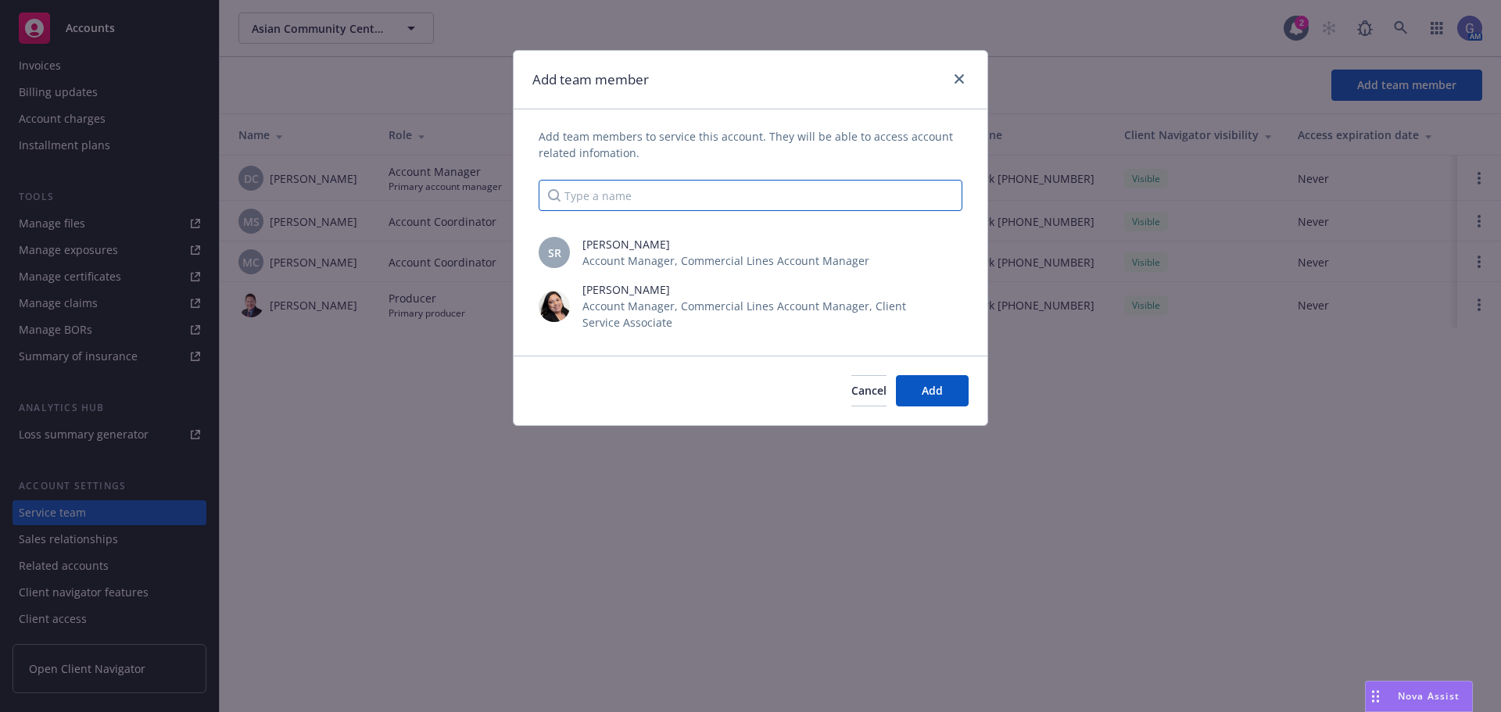
click at [648, 195] on input "Type a name" at bounding box center [751, 195] width 424 height 31
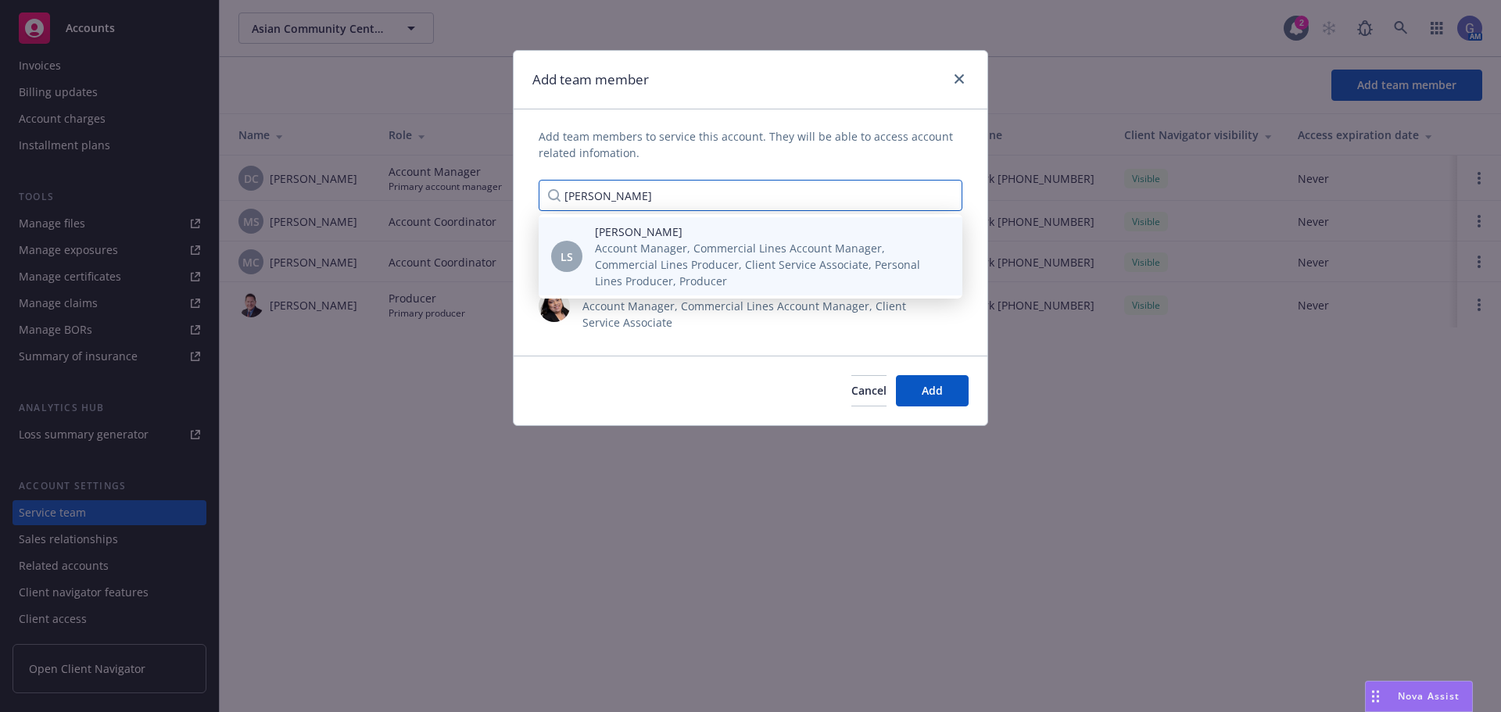
type input "[PERSON_NAME]"
click at [646, 263] on span "Account Manager, Commercial Lines Account Manager, Commercial Lines Producer, C…" at bounding box center [766, 264] width 342 height 49
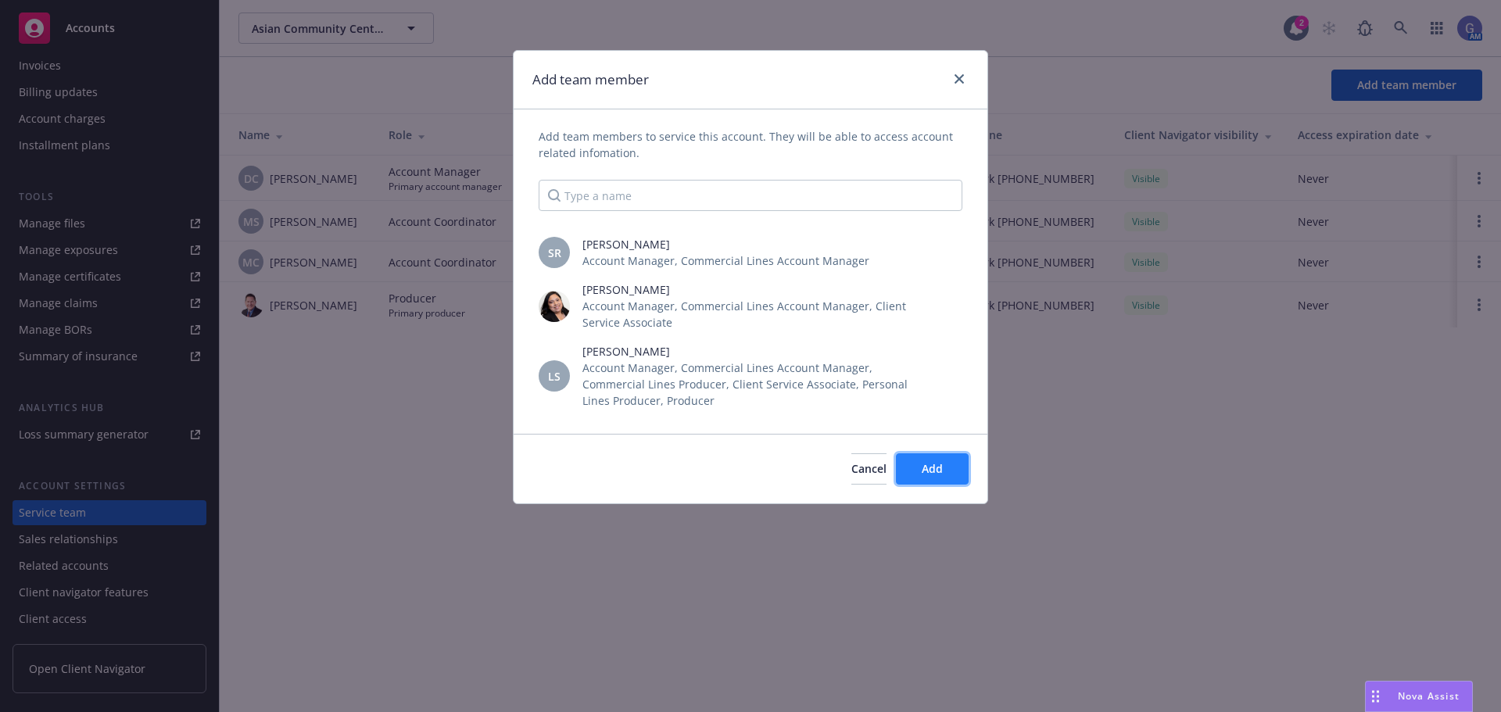
click at [926, 471] on span "Add" at bounding box center [932, 468] width 21 height 15
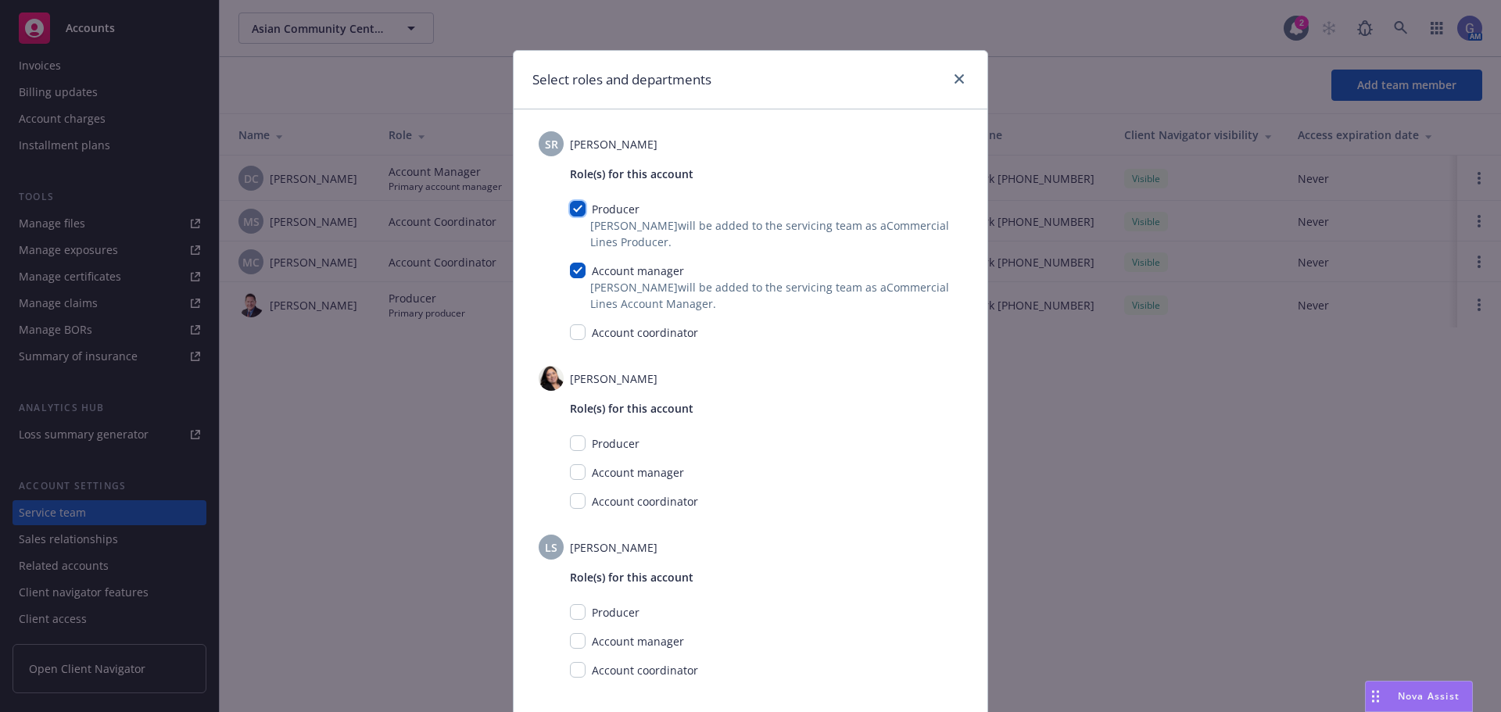
click at [570, 208] on input "checkbox" at bounding box center [578, 209] width 16 height 16
checkbox input "false"
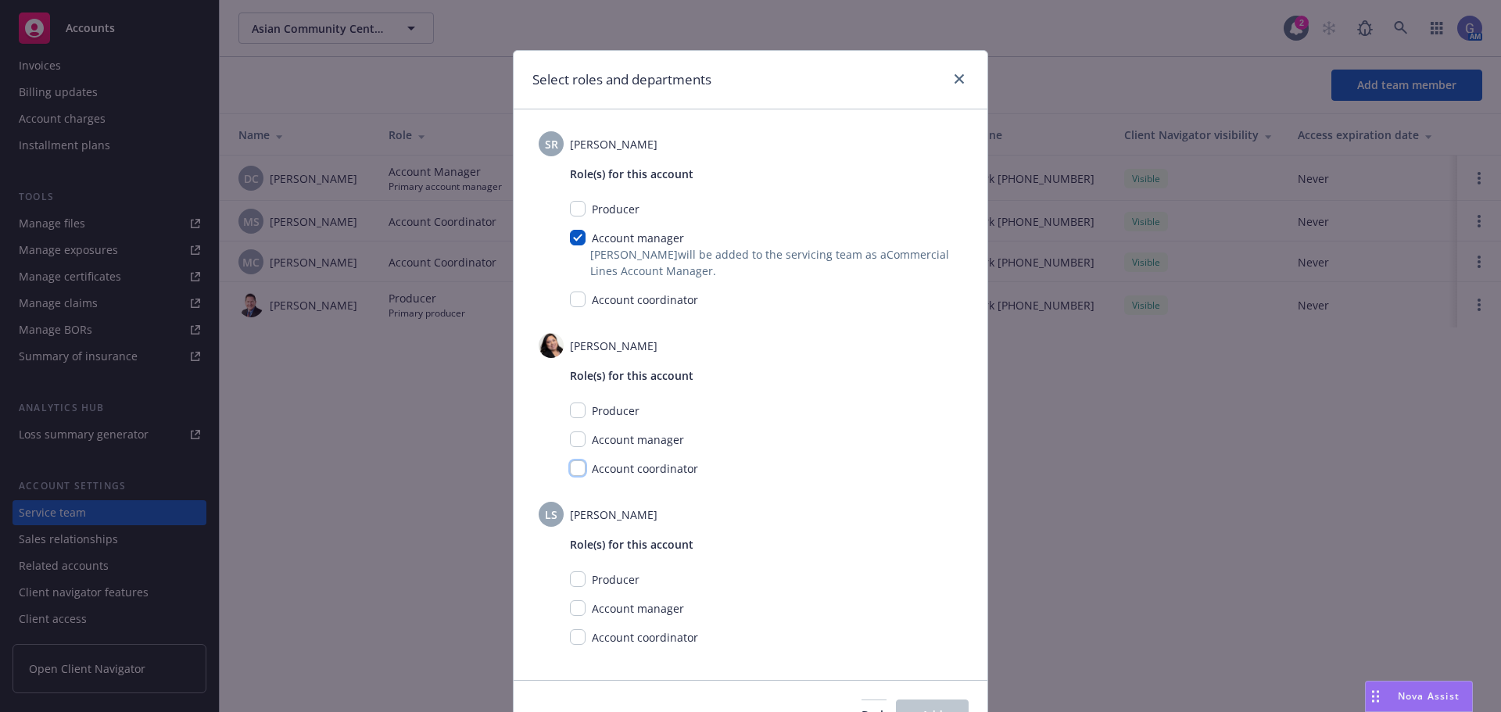
click at [570, 465] on input "checkbox" at bounding box center [578, 468] width 16 height 16
checkbox input "true"
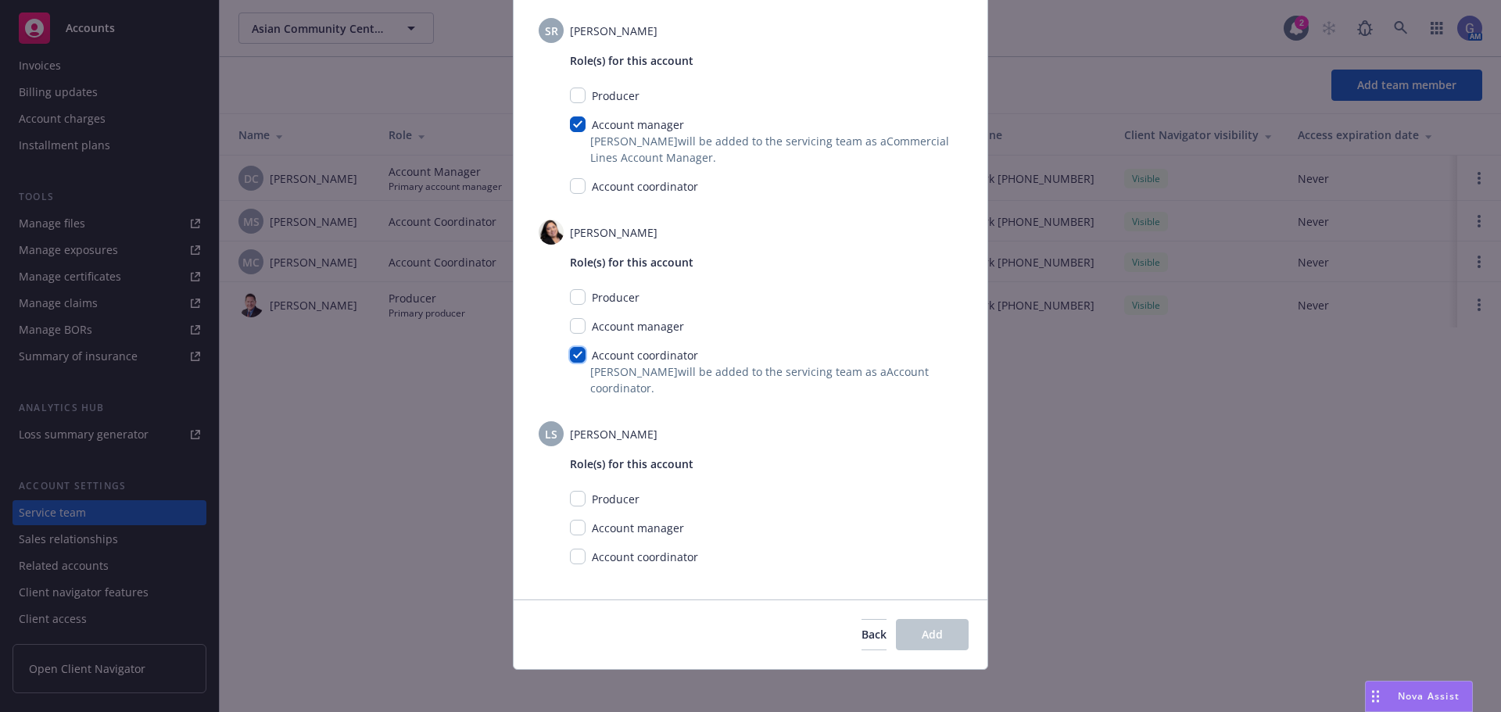
scroll to position [121, 0]
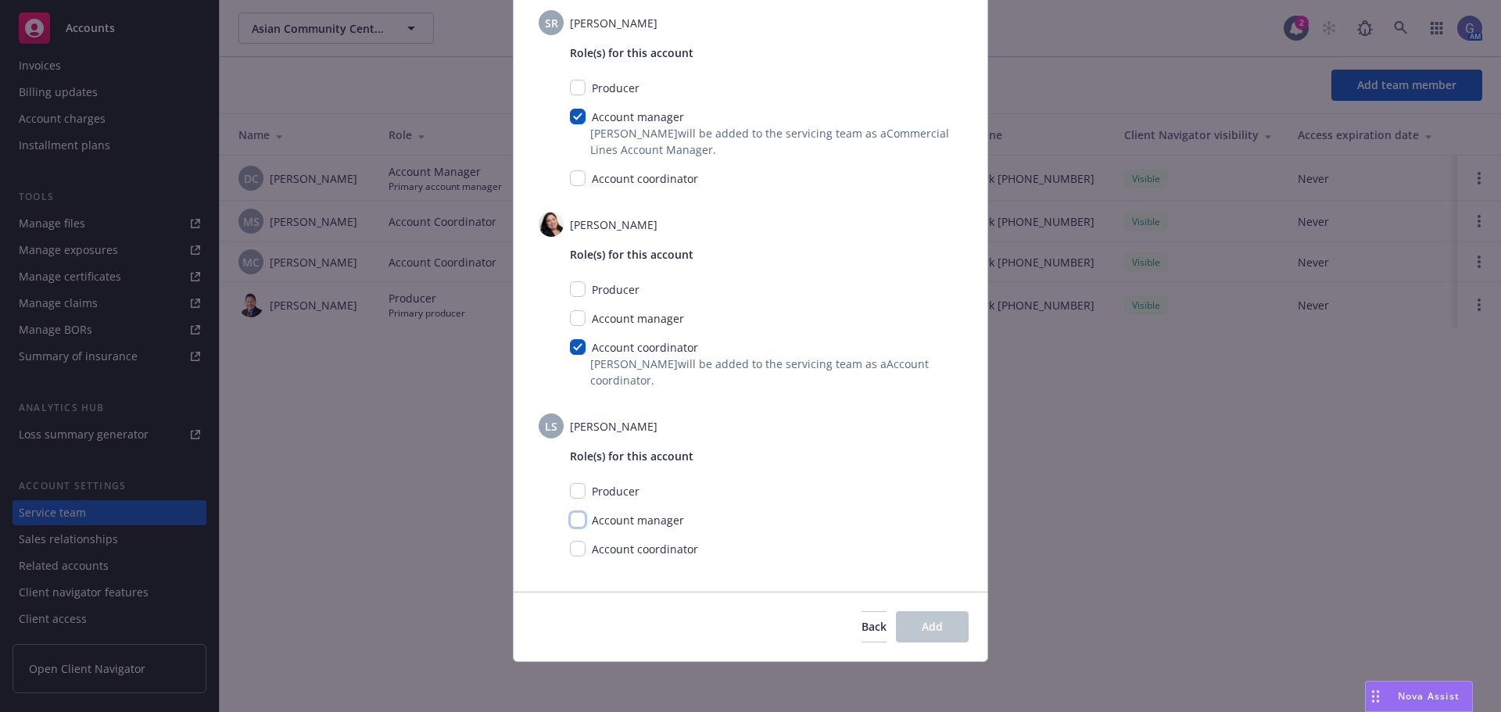
click at [574, 519] on input "checkbox" at bounding box center [578, 520] width 16 height 16
checkbox input "true"
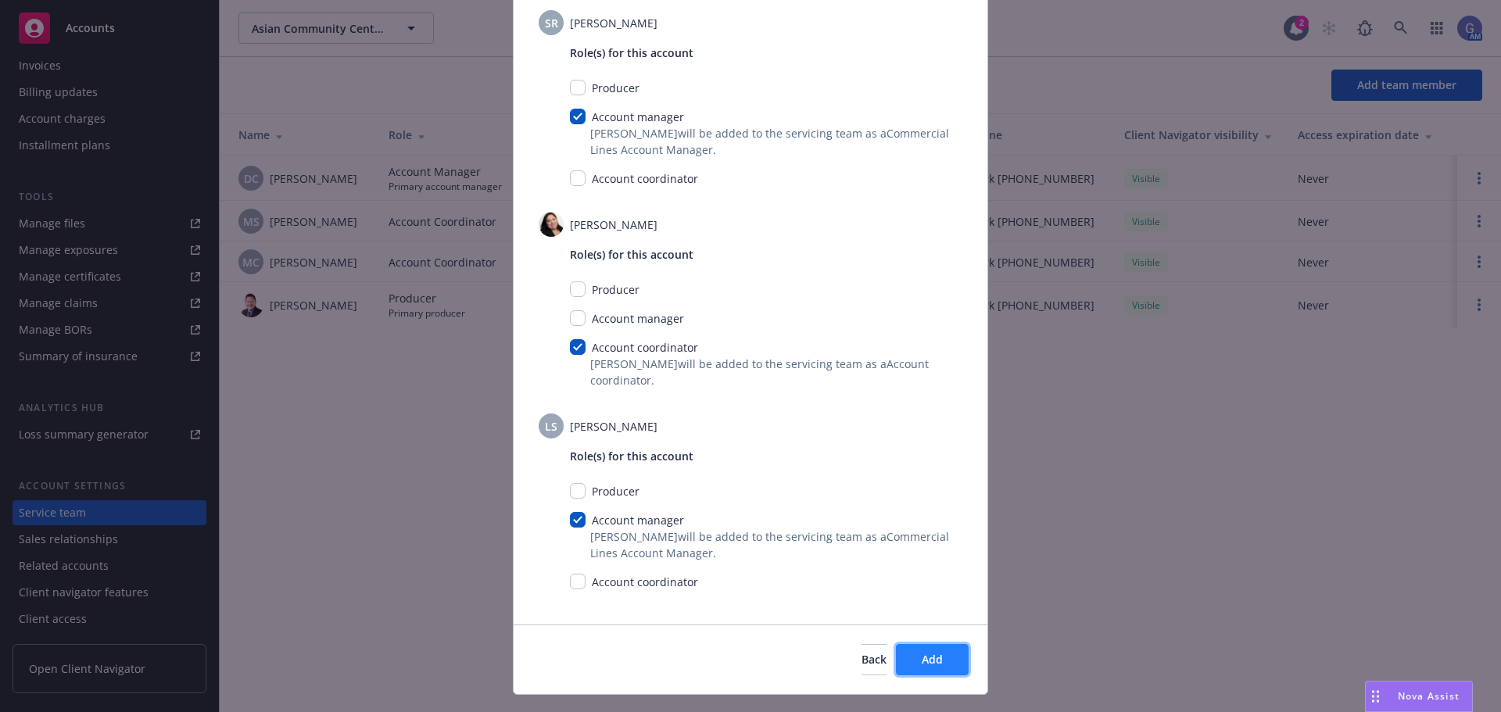
click at [941, 662] on button "Add" at bounding box center [932, 659] width 73 height 31
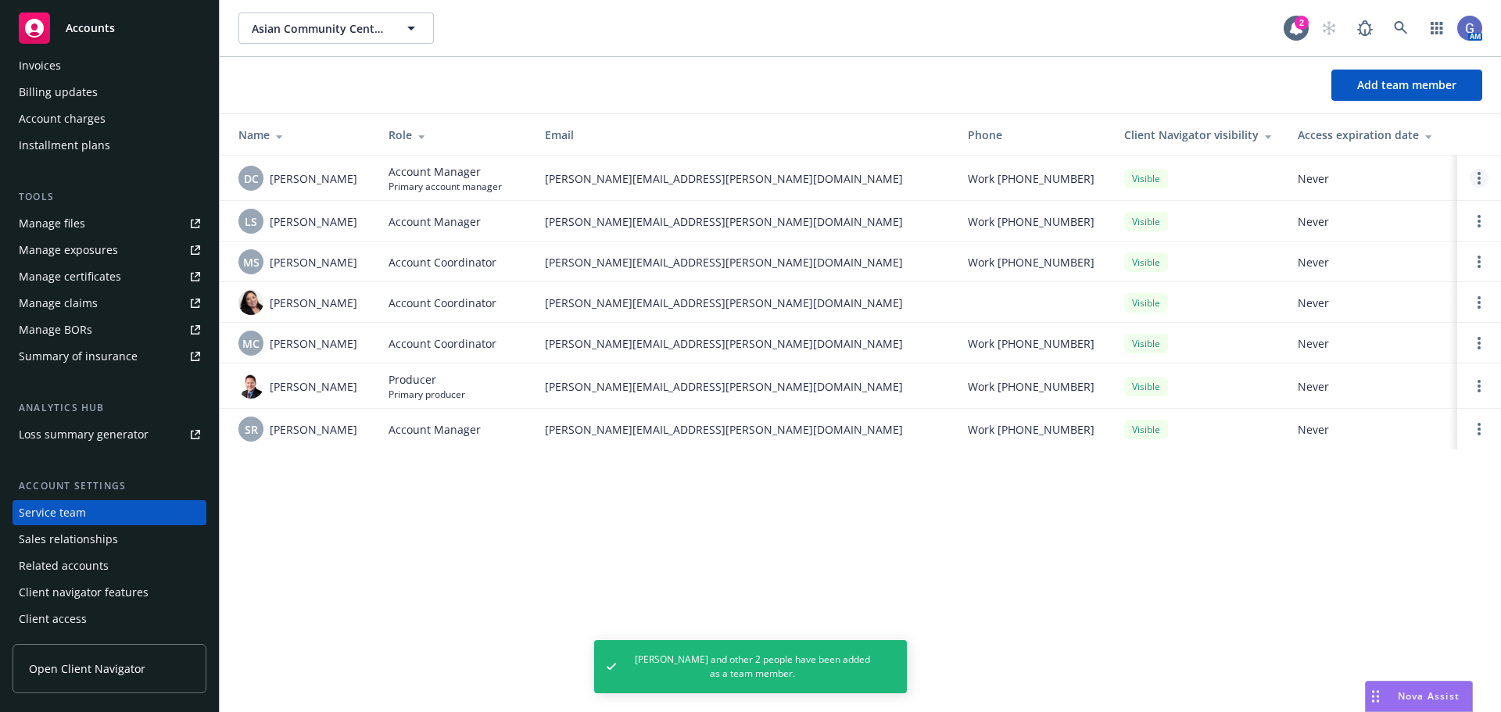
click at [1474, 180] on link "Open options" at bounding box center [1479, 178] width 19 height 19
click at [1396, 166] on span "Hide from Client Navigator" at bounding box center [1378, 166] width 177 height 15
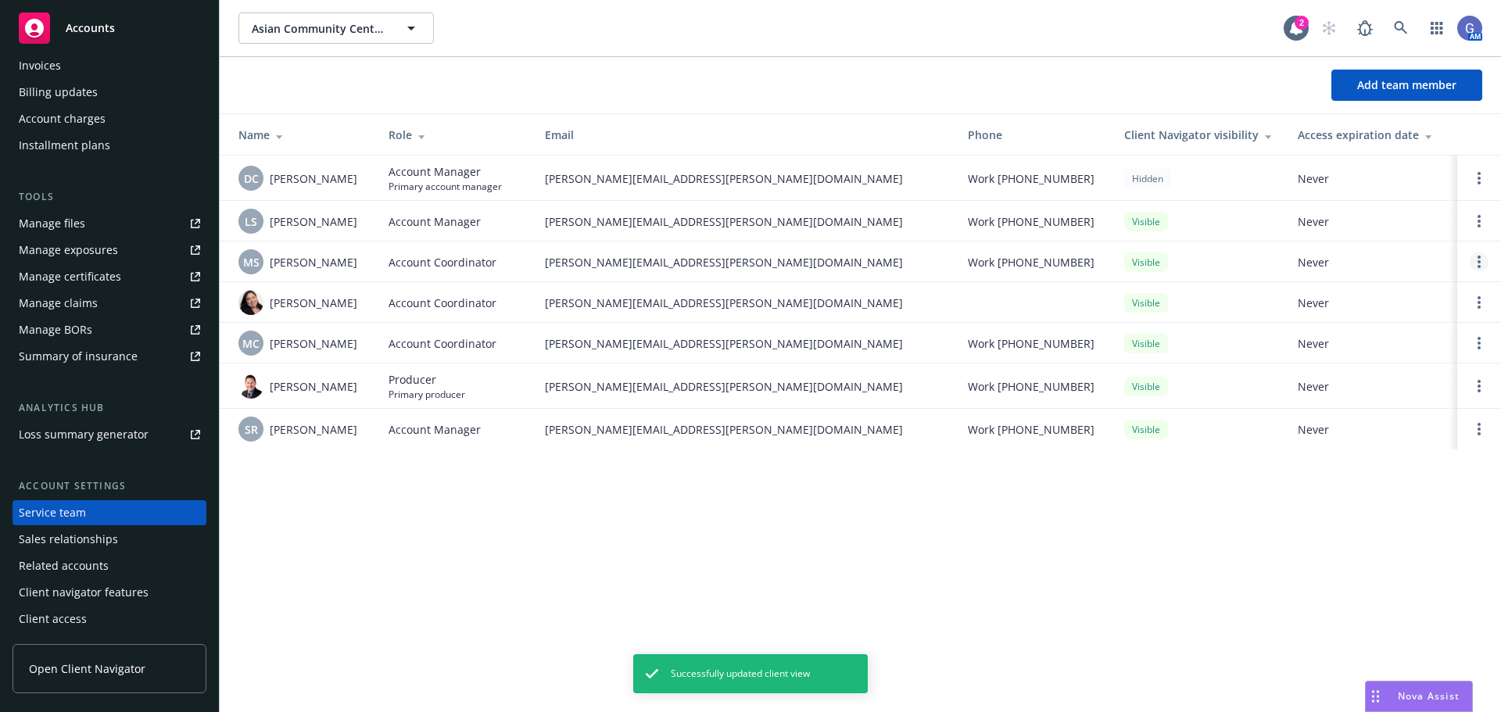
click at [1476, 263] on link "Open options" at bounding box center [1479, 262] width 19 height 19
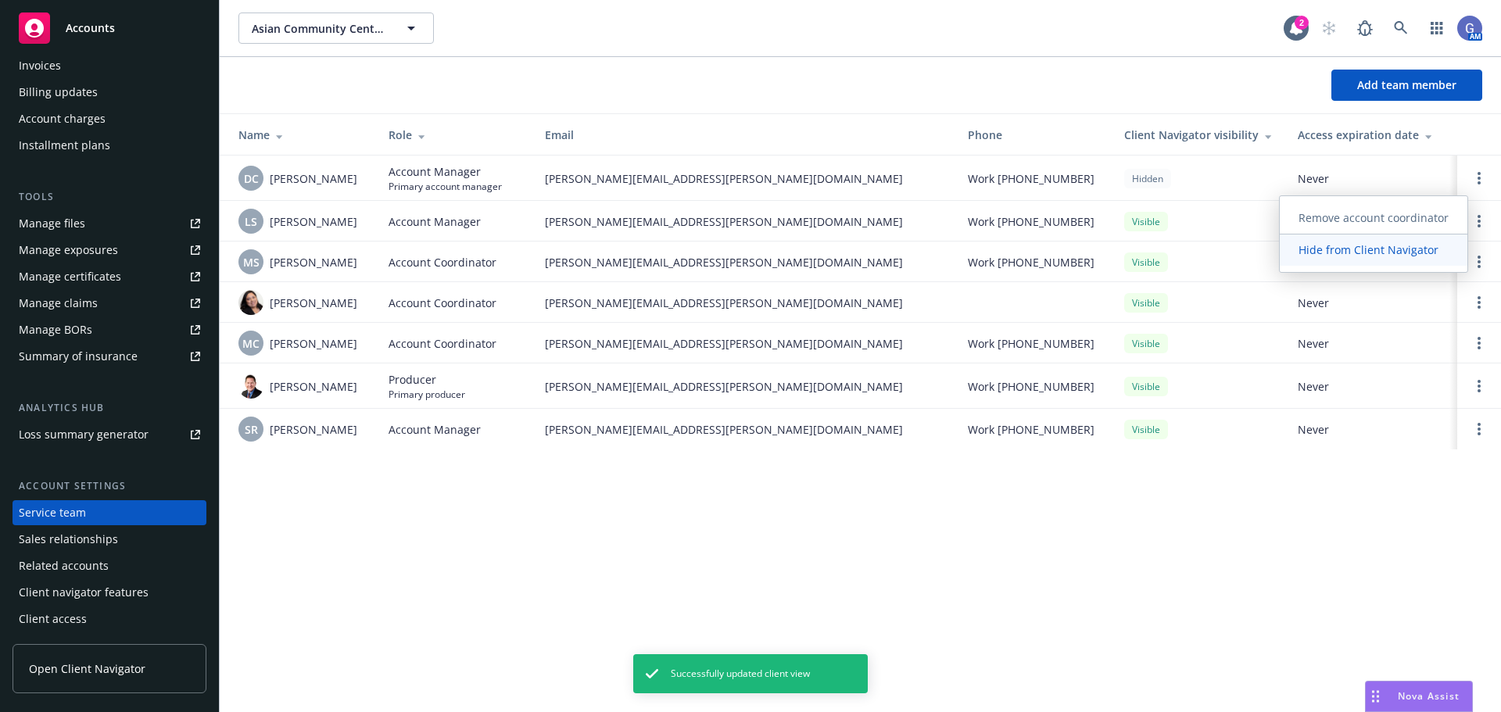
click at [1407, 256] on span "Hide from Client Navigator" at bounding box center [1368, 249] width 177 height 15
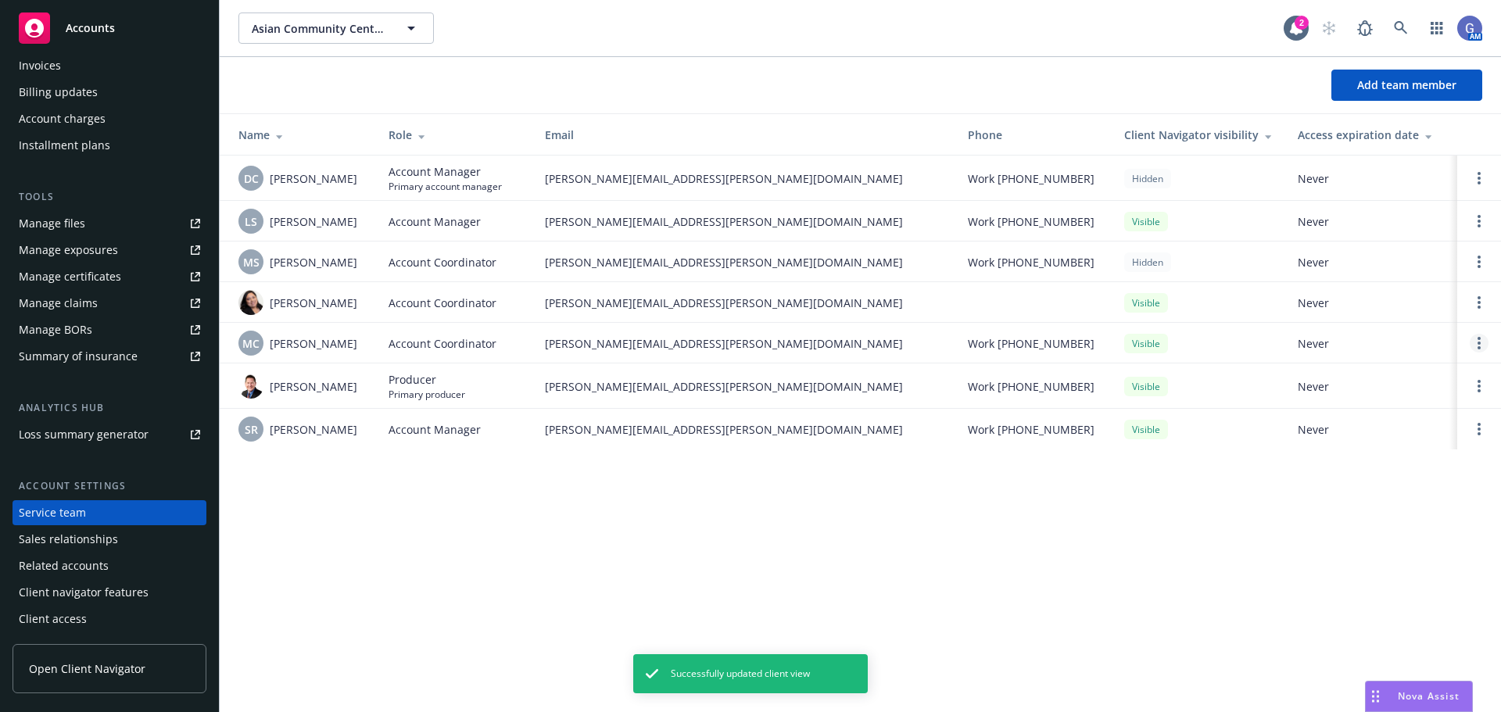
click at [1476, 343] on link "Open options" at bounding box center [1479, 343] width 19 height 19
click at [1421, 335] on span "Hide from Client Navigator" at bounding box center [1368, 331] width 177 height 15
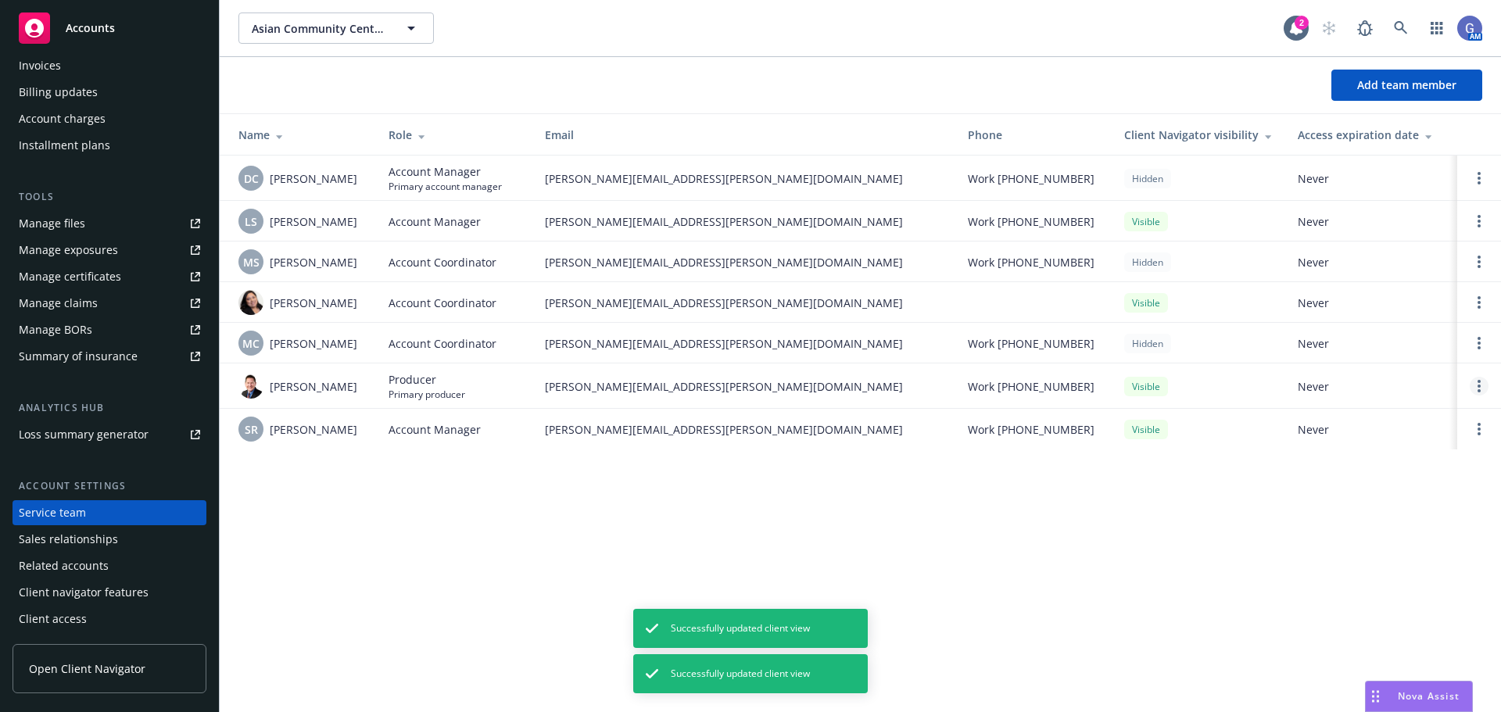
click at [1480, 390] on circle "Open options" at bounding box center [1479, 390] width 3 height 3
click at [1399, 381] on span "Hide from Client Navigator" at bounding box center [1378, 374] width 177 height 15
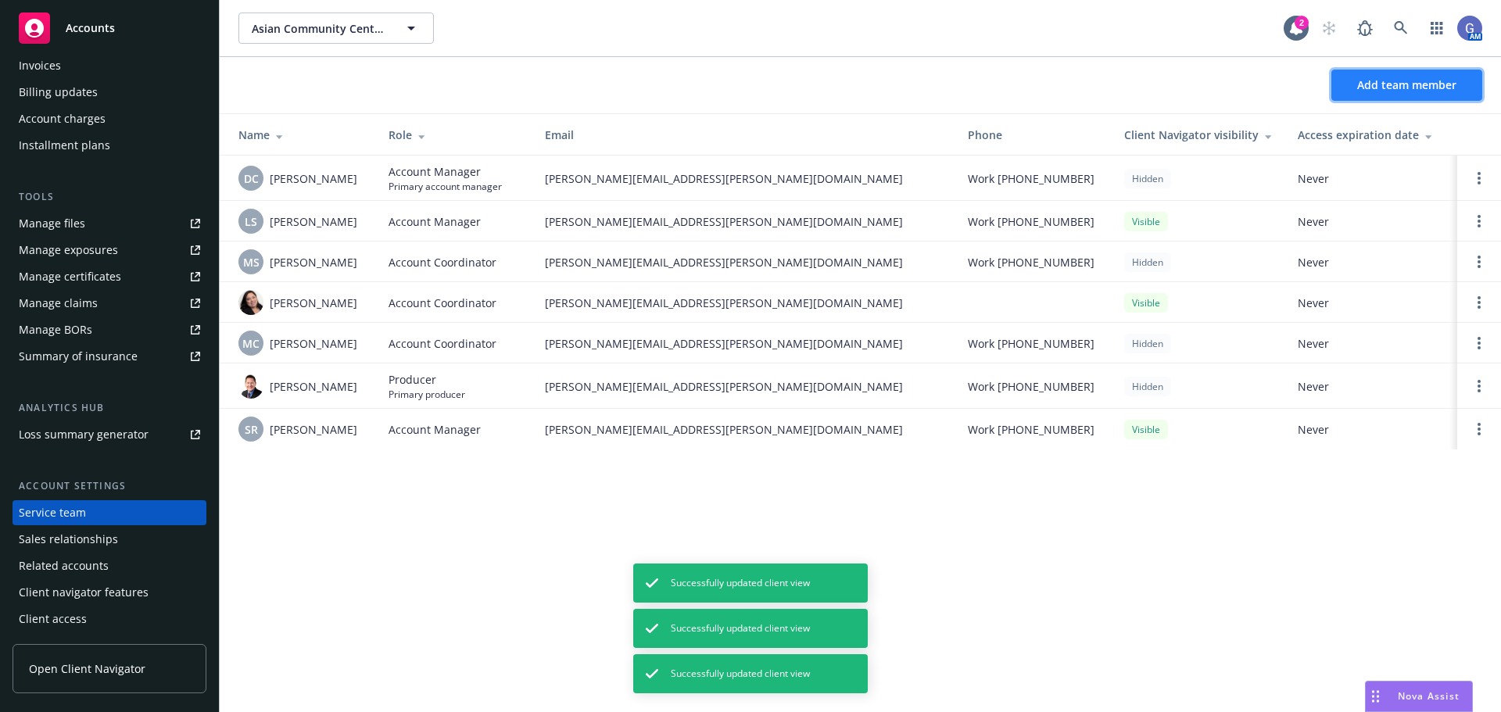
click at [1381, 73] on button "Add team member" at bounding box center [1406, 85] width 151 height 31
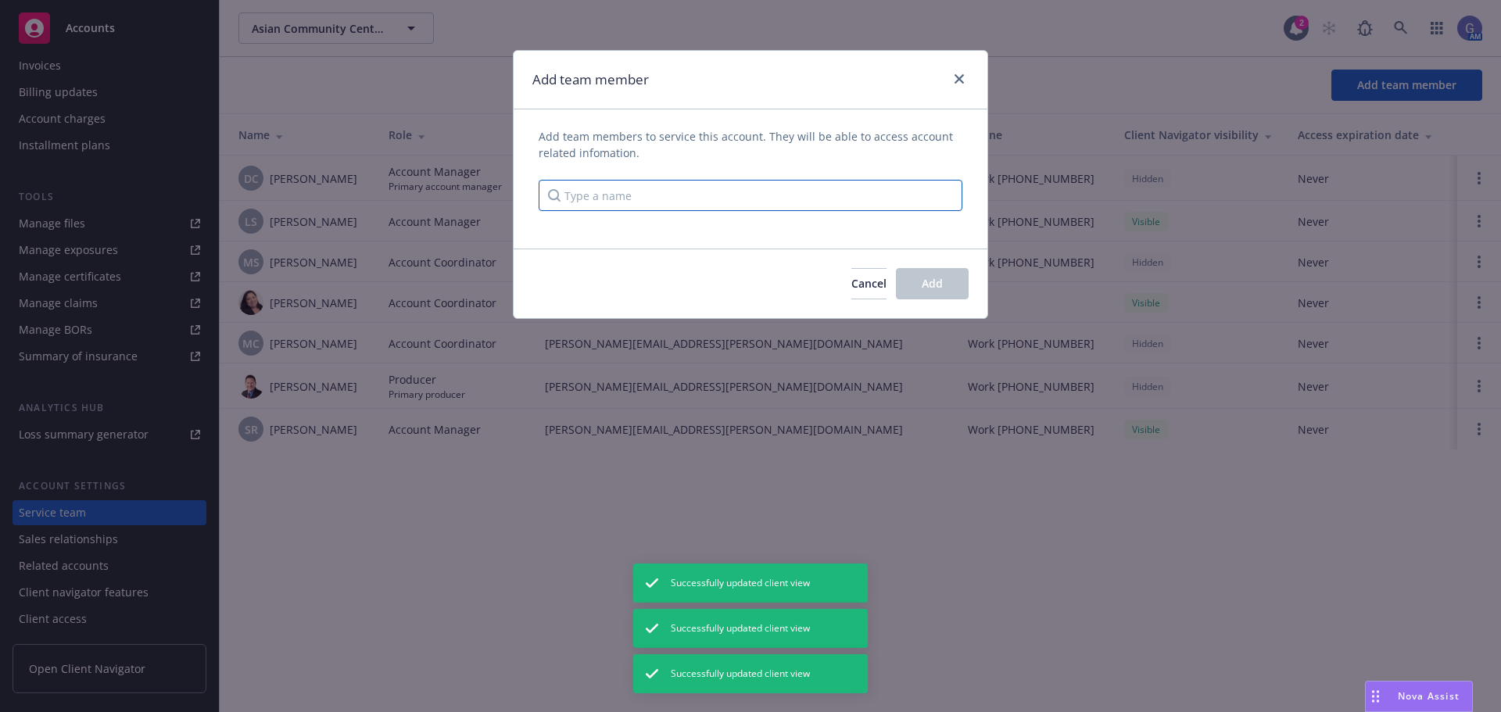
click at [776, 206] on input "Type a name" at bounding box center [751, 195] width 424 height 31
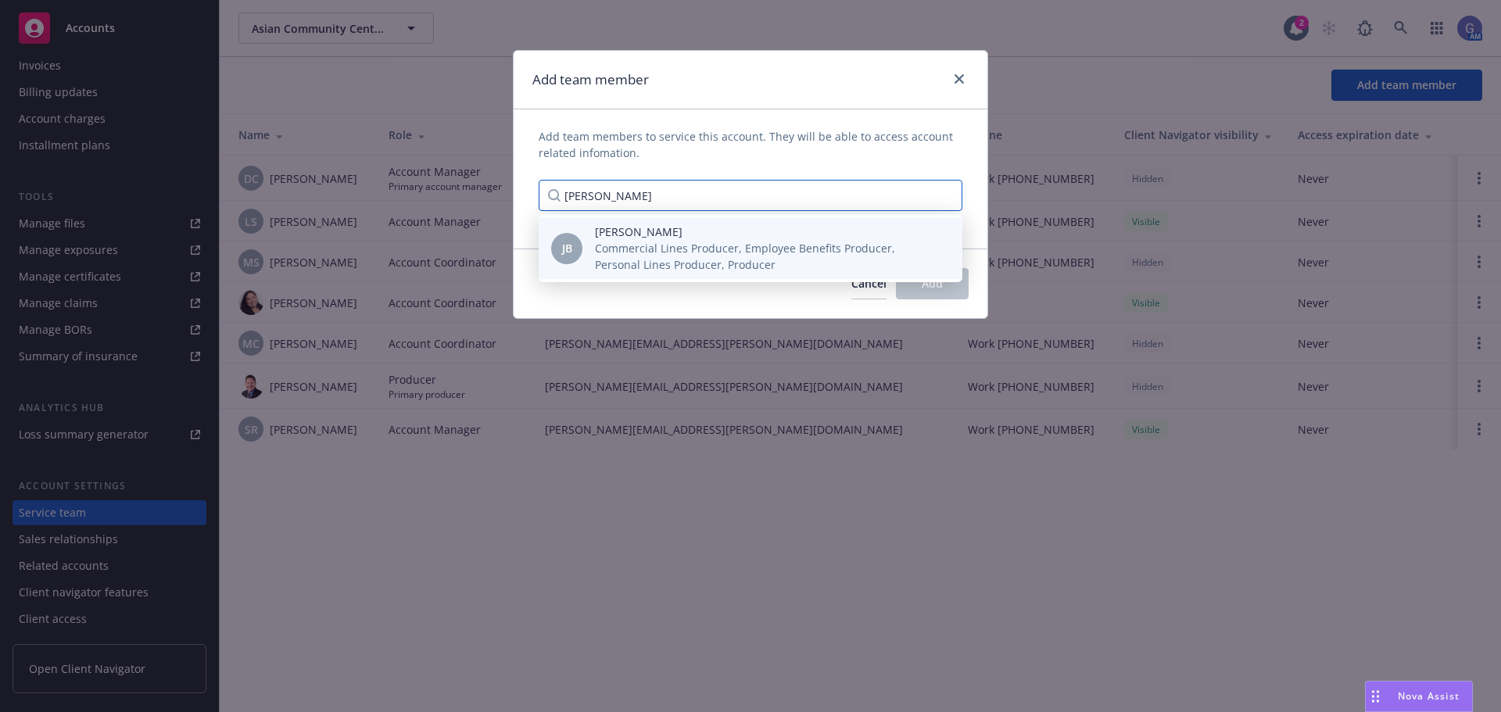
type input "[PERSON_NAME]"
click at [762, 250] on span "Commercial Lines Producer, Employee Benefits Producer, Personal Lines Producer,…" at bounding box center [766, 256] width 342 height 33
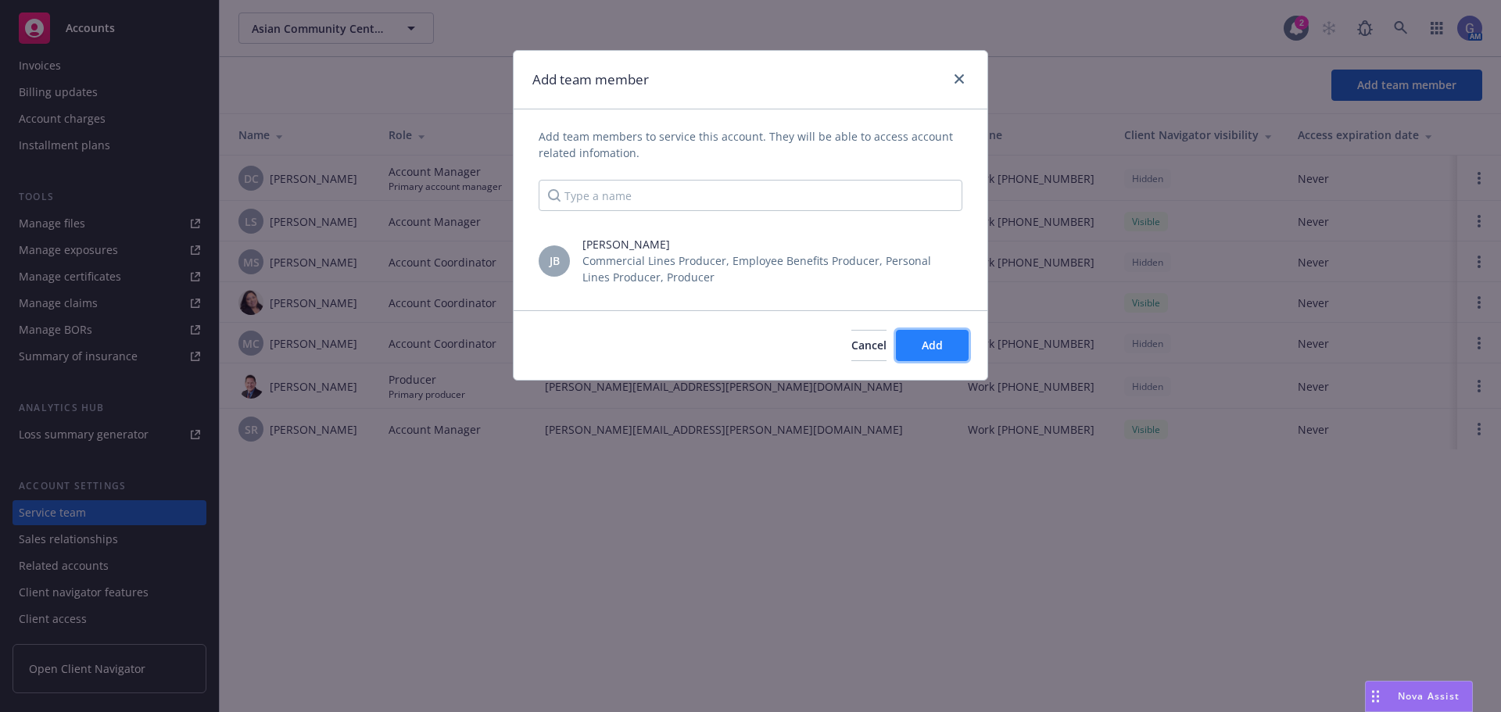
click at [927, 342] on span "Add" at bounding box center [932, 345] width 21 height 15
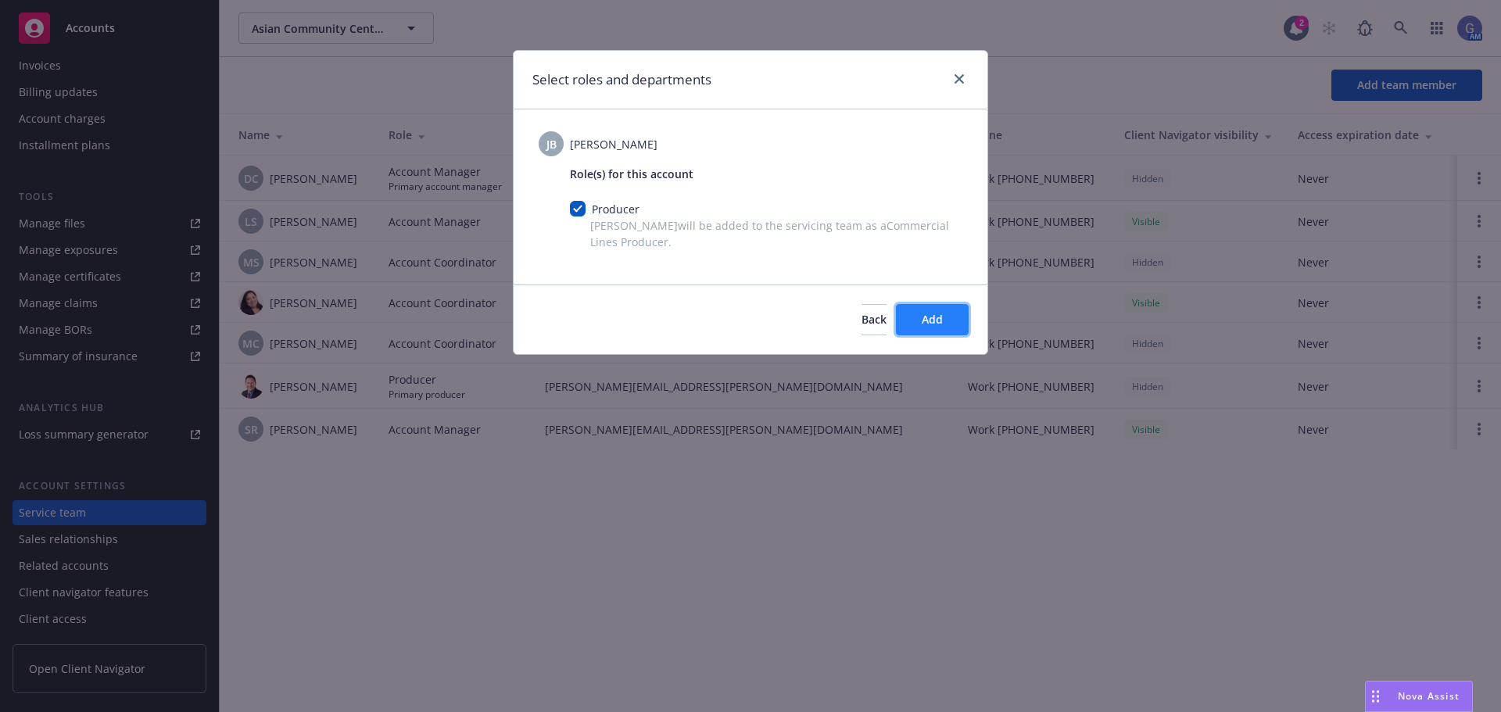
click at [926, 319] on span "Add" at bounding box center [932, 319] width 21 height 15
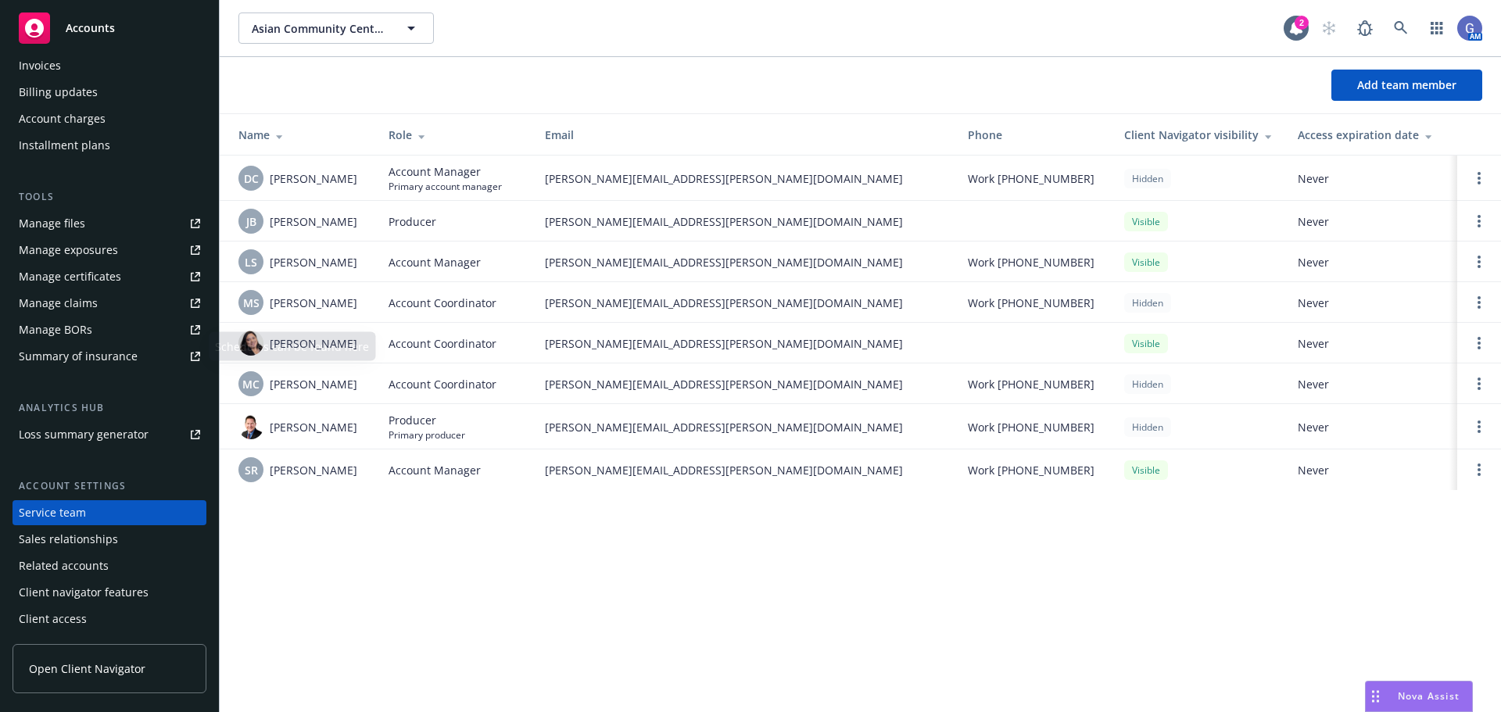
scroll to position [0, 0]
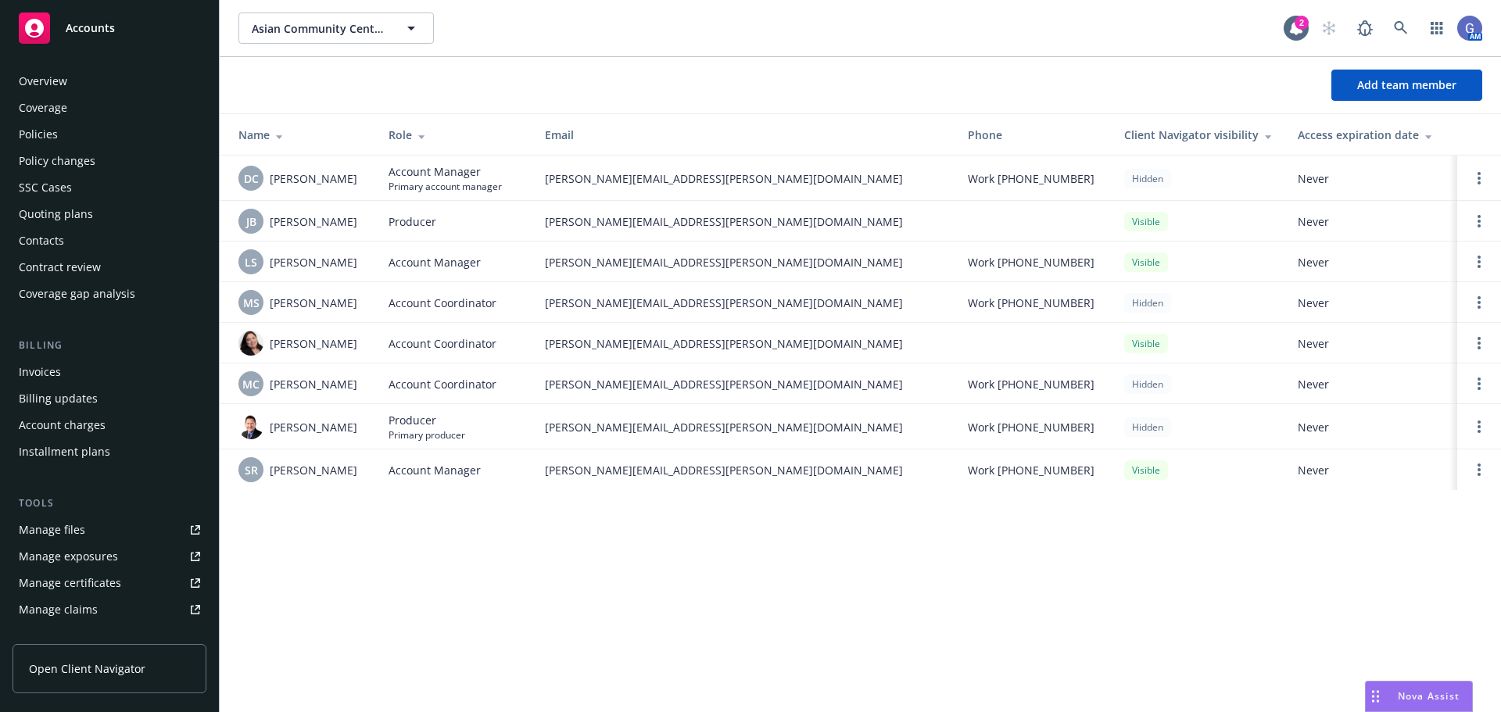
click at [46, 77] on div "Overview" at bounding box center [43, 81] width 48 height 25
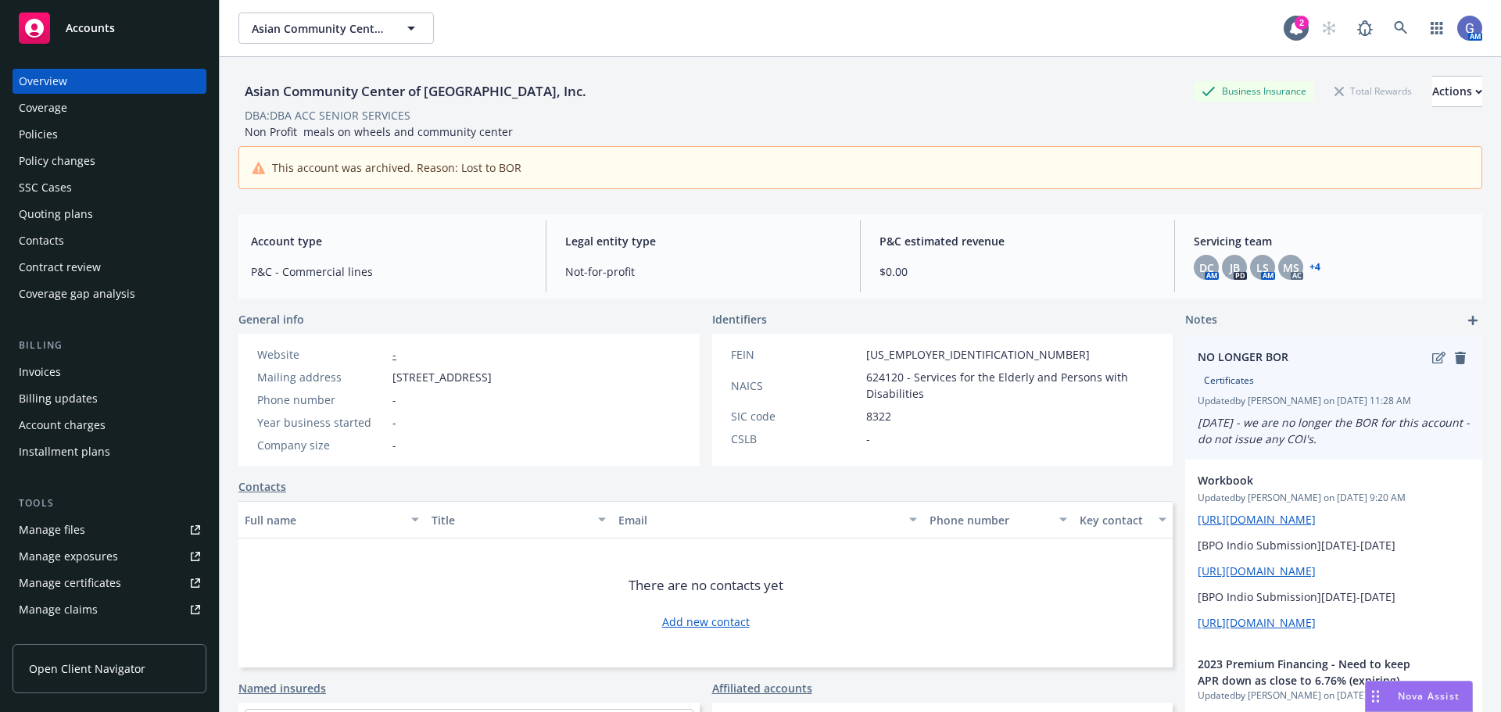
click at [1427, 367] on div "Certificates" at bounding box center [1334, 380] width 272 height 27
click at [1260, 399] on span "Updated by [PERSON_NAME] on [DATE] 11:28 AM" at bounding box center [1334, 401] width 272 height 14
click at [1432, 362] on icon "edit" at bounding box center [1438, 358] width 13 height 13
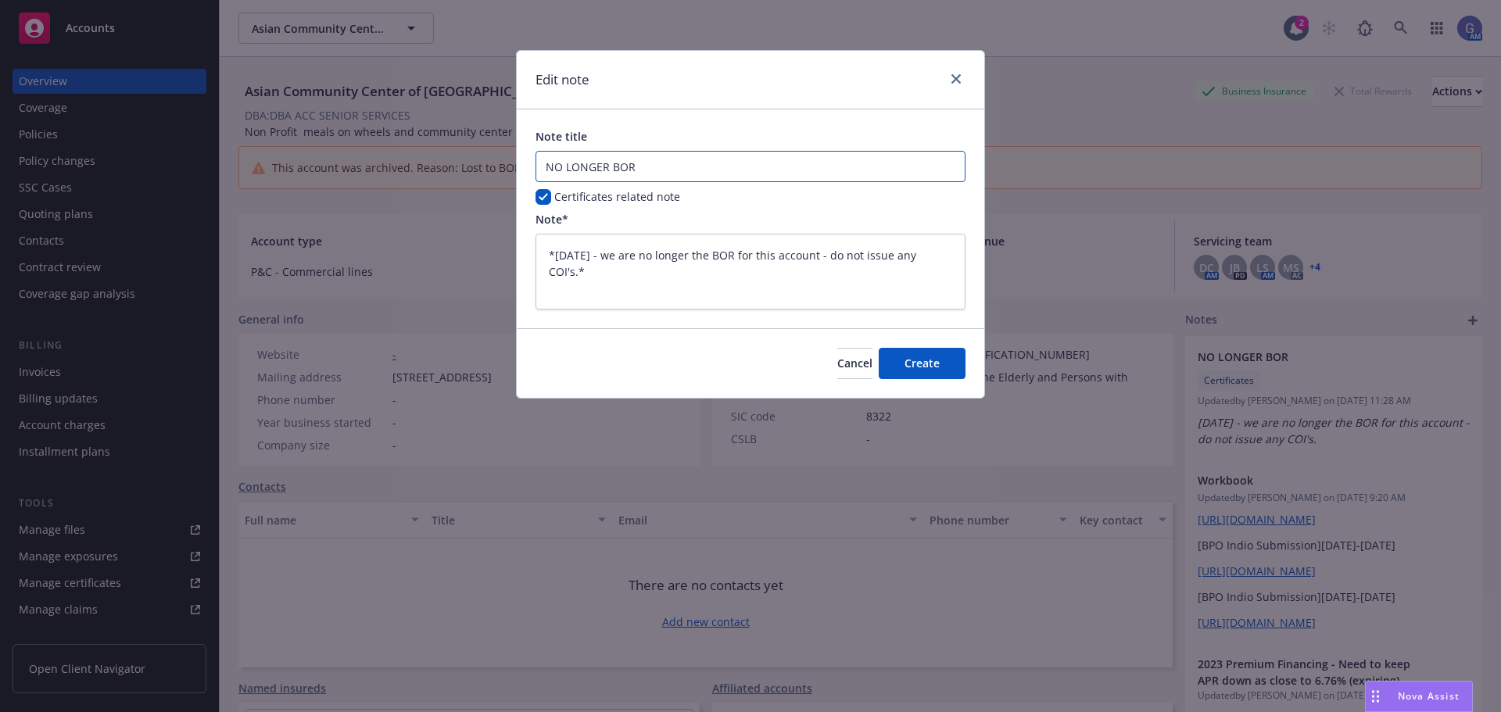
drag, startPoint x: 643, startPoint y: 167, endPoint x: 512, endPoint y: 173, distance: 130.7
click at [522, 173] on div "Note title NO LONGER BOR Certificates related note Note* *[DATE] - we are no lo…" at bounding box center [751, 218] width 468 height 219
type input "B"
type textarea "x"
type input "BO"
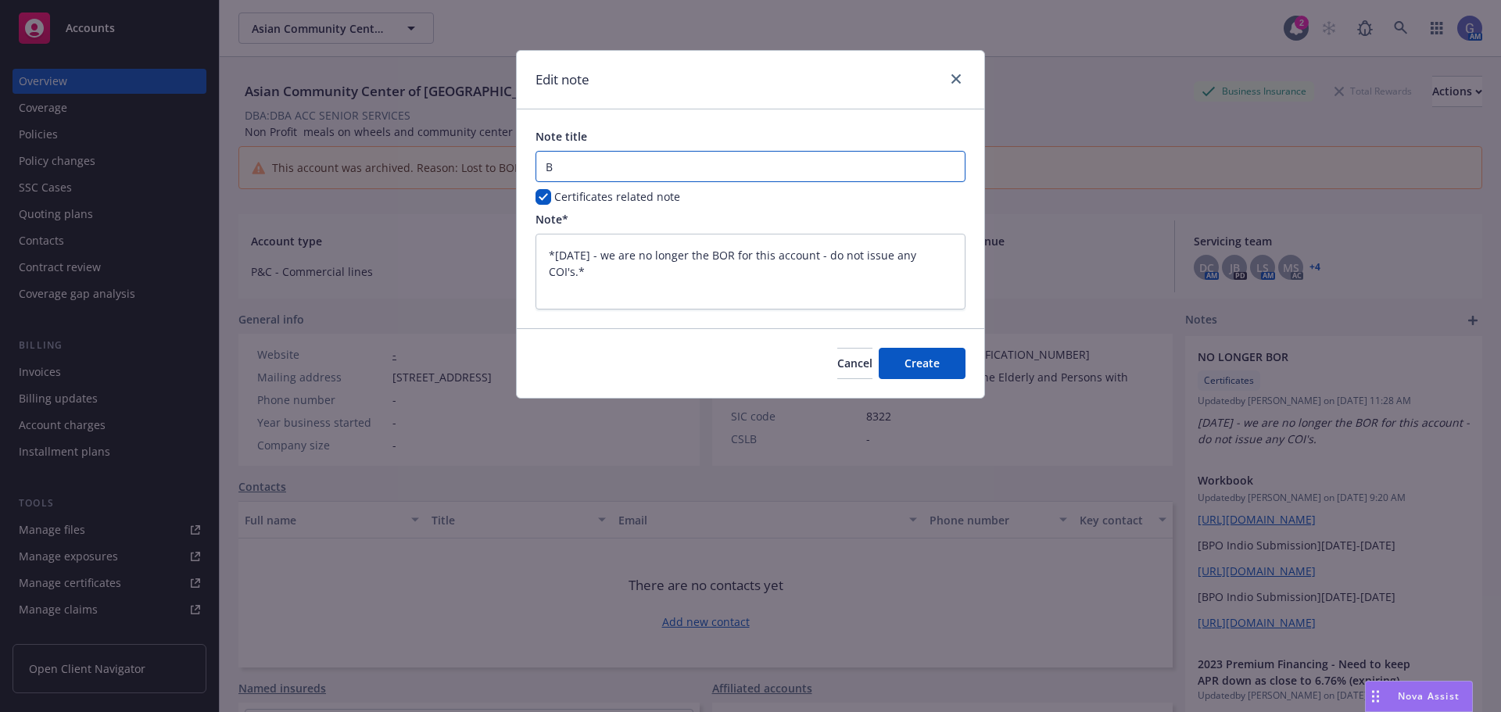
type textarea "x"
type input "BOR"
type textarea "x"
type input "BOR"
type textarea "x"
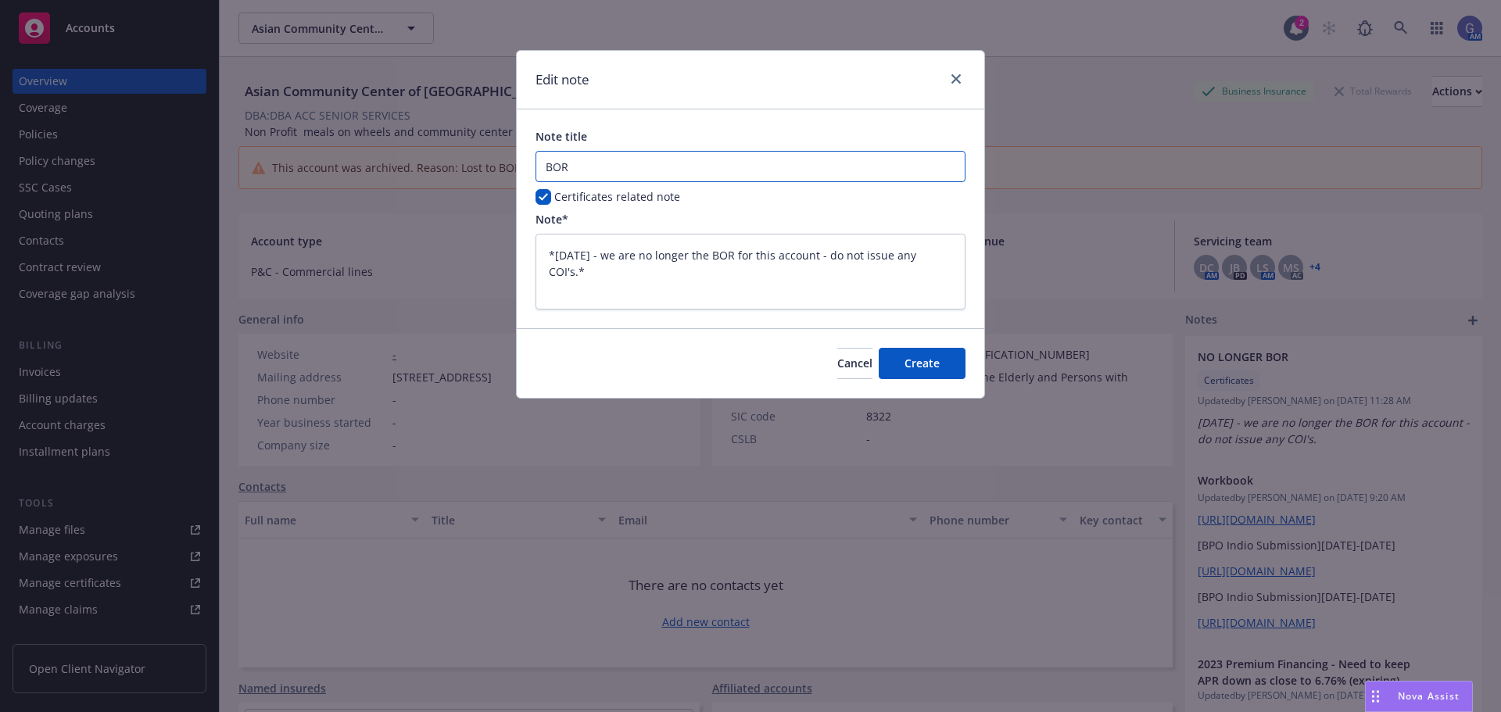
type input "BOR w"
type textarea "x"
type input "BOR wo"
type textarea "x"
type input "BOR won"
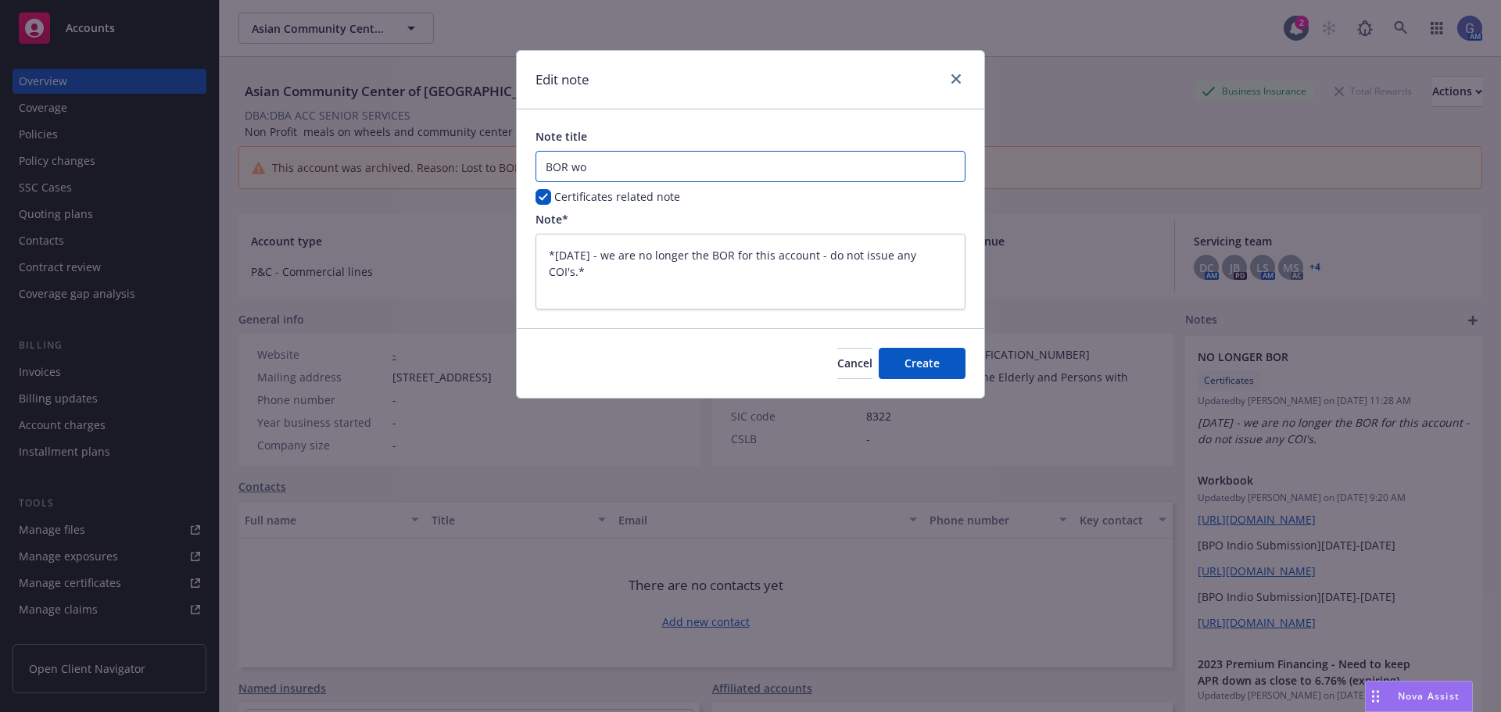
type textarea "x"
type input "BOR won"
type textarea "x"
type input "BOR won -"
type textarea "x"
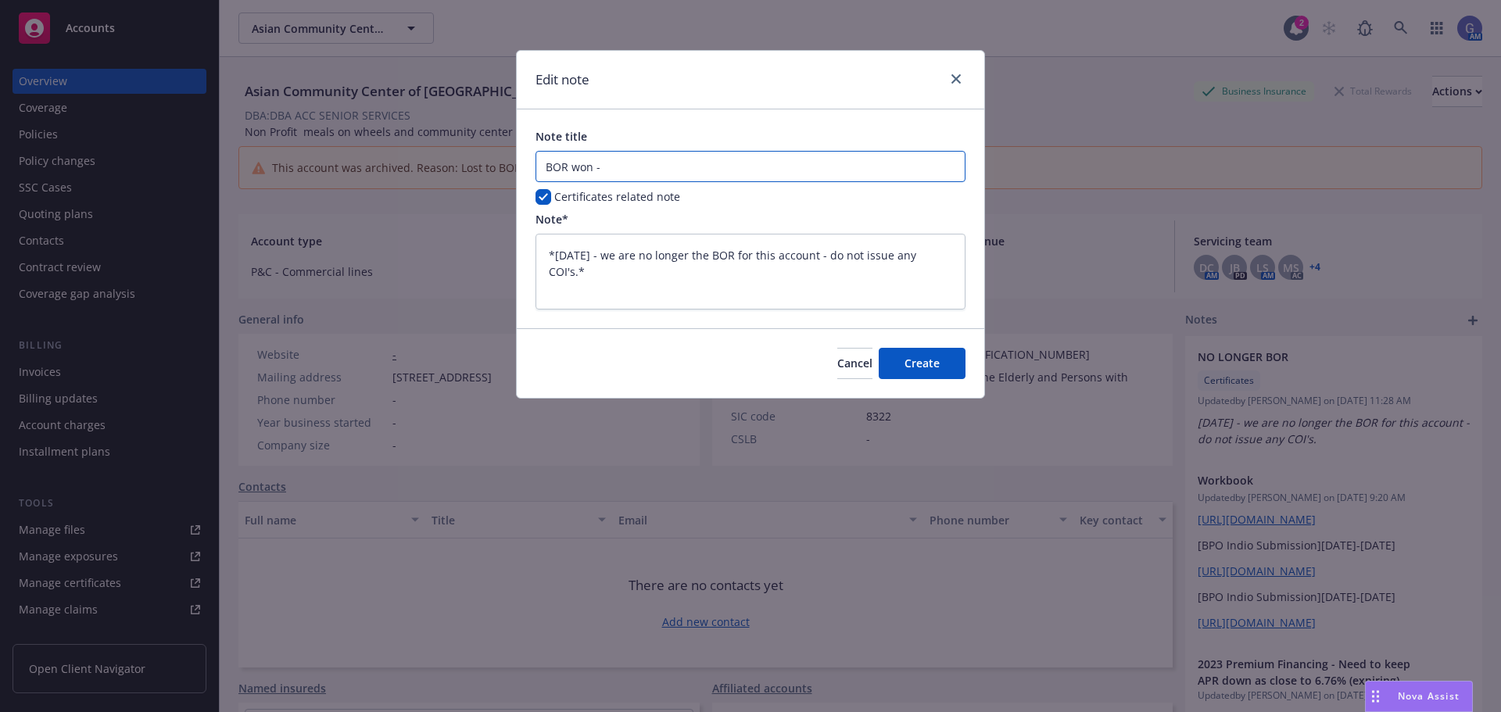
type input "BOR won -"
type textarea "x"
type input "BOR won - p"
type textarea "x"
type input "BOR won - pr"
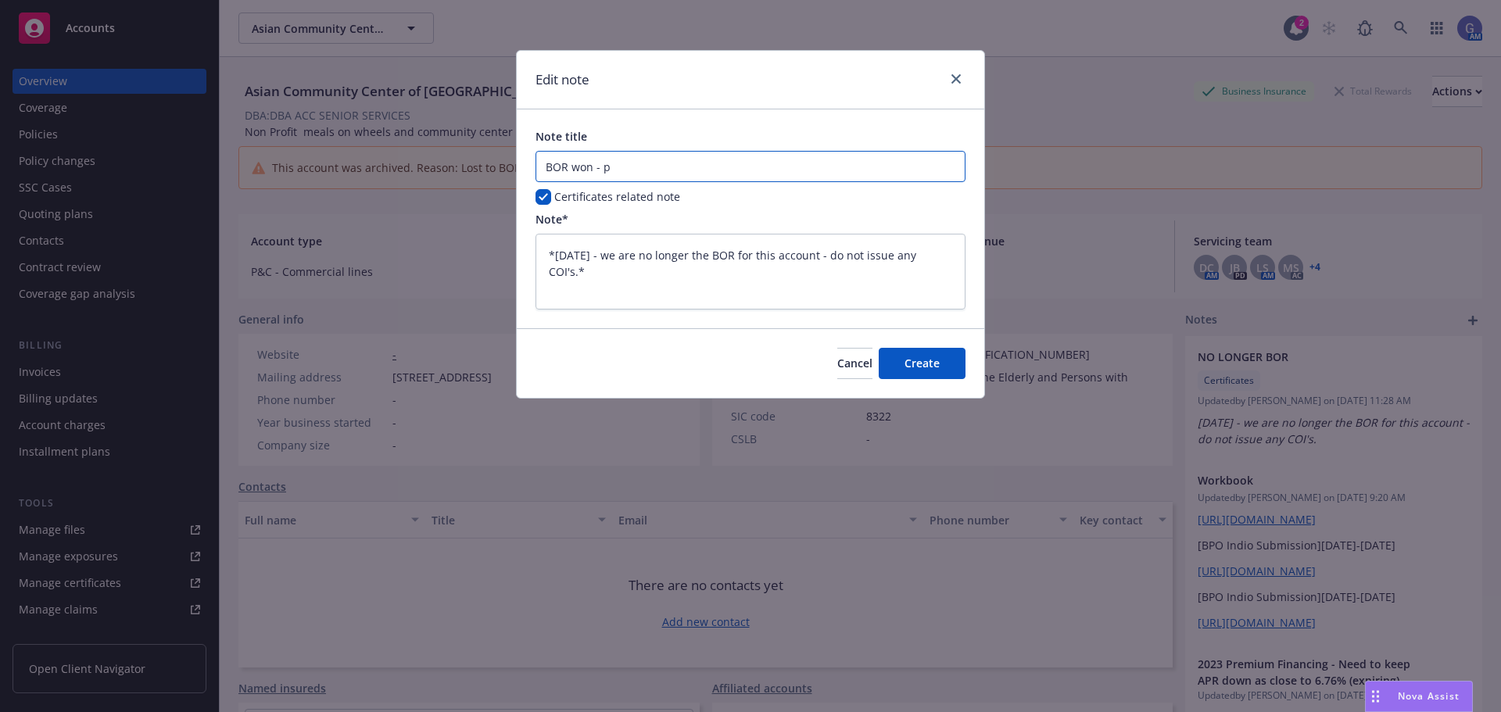
type textarea "x"
type input "BOR won - pro"
type textarea "x"
type input "BOR won - proc"
type textarea "x"
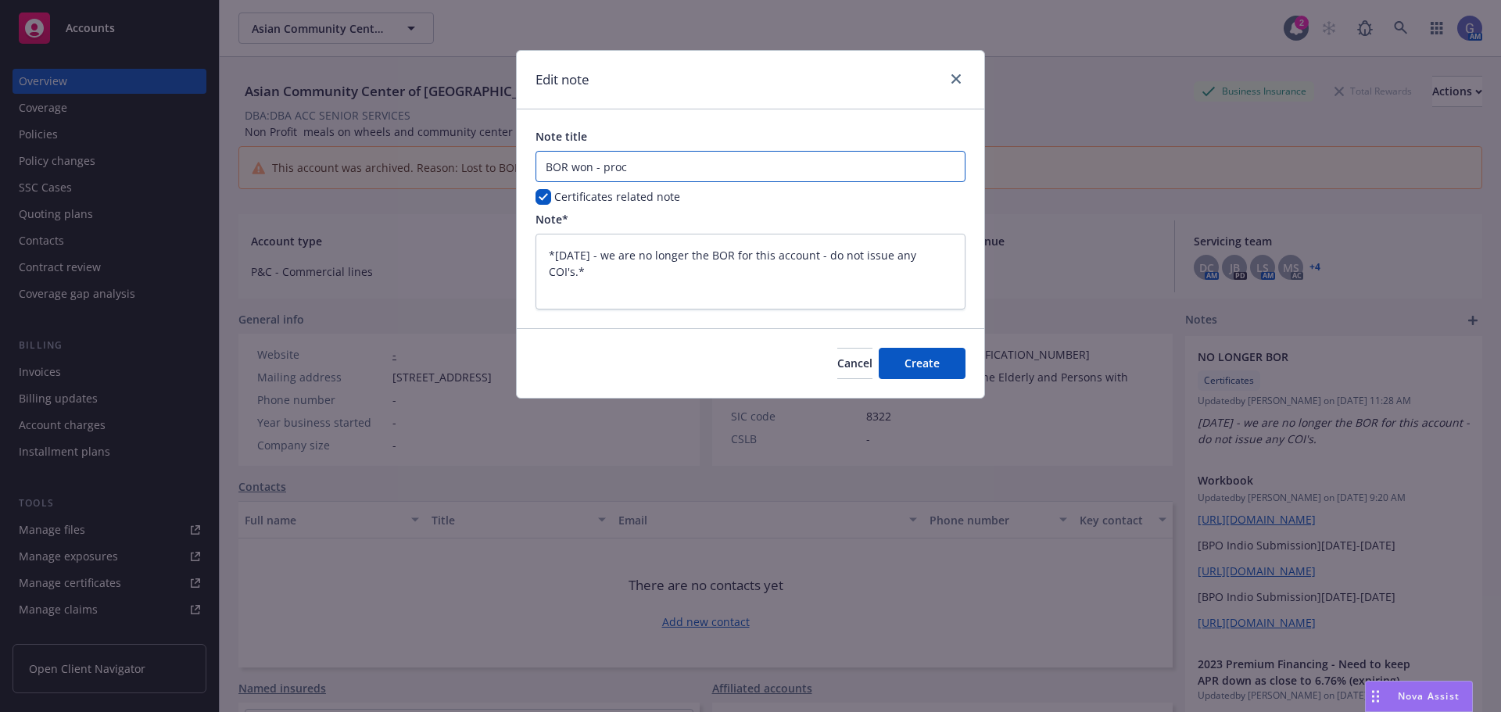
type input "BOR won - pro"
type textarea "x"
type input "BOR won - proc"
type textarea "x"
type input "BOR won - proce"
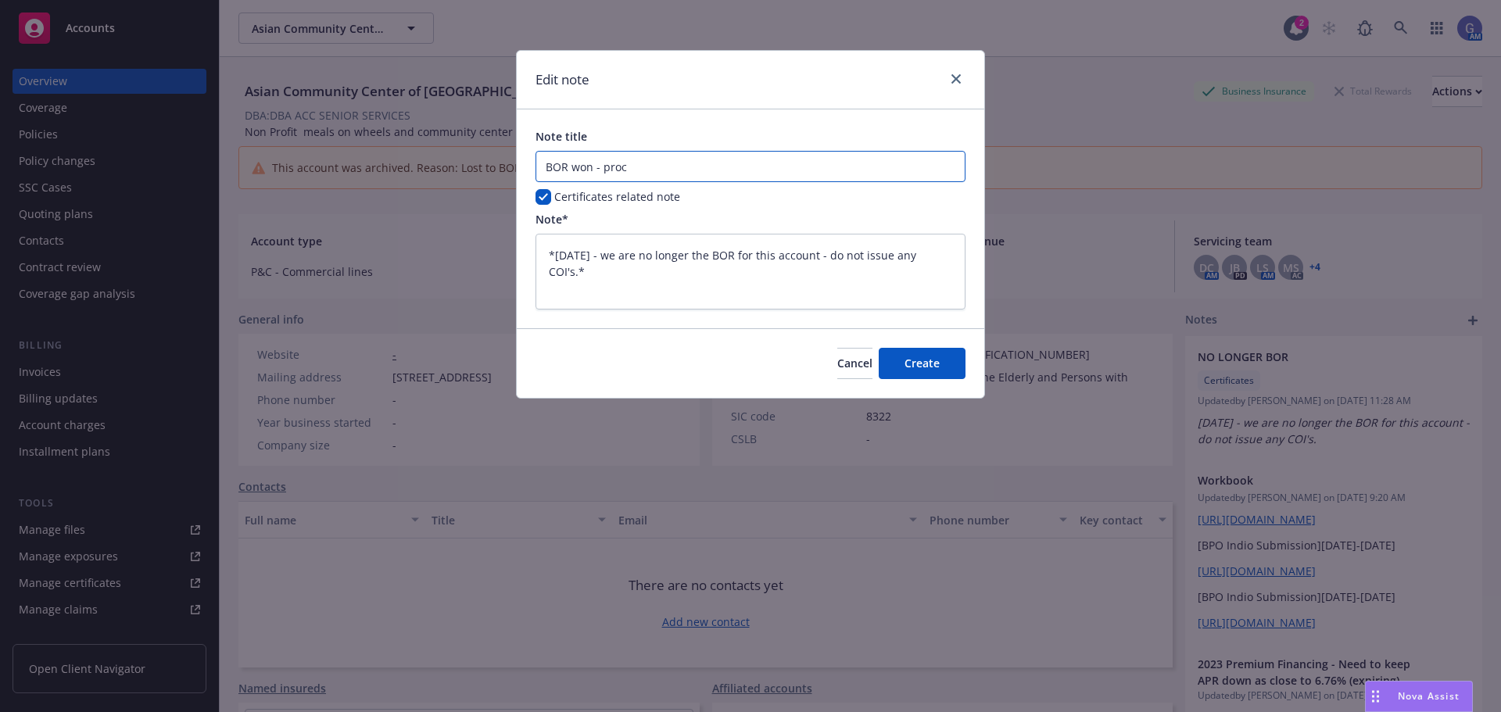
type textarea "x"
type input "BOR won - proces"
type textarea "x"
type input "BOR won - process"
type textarea "x"
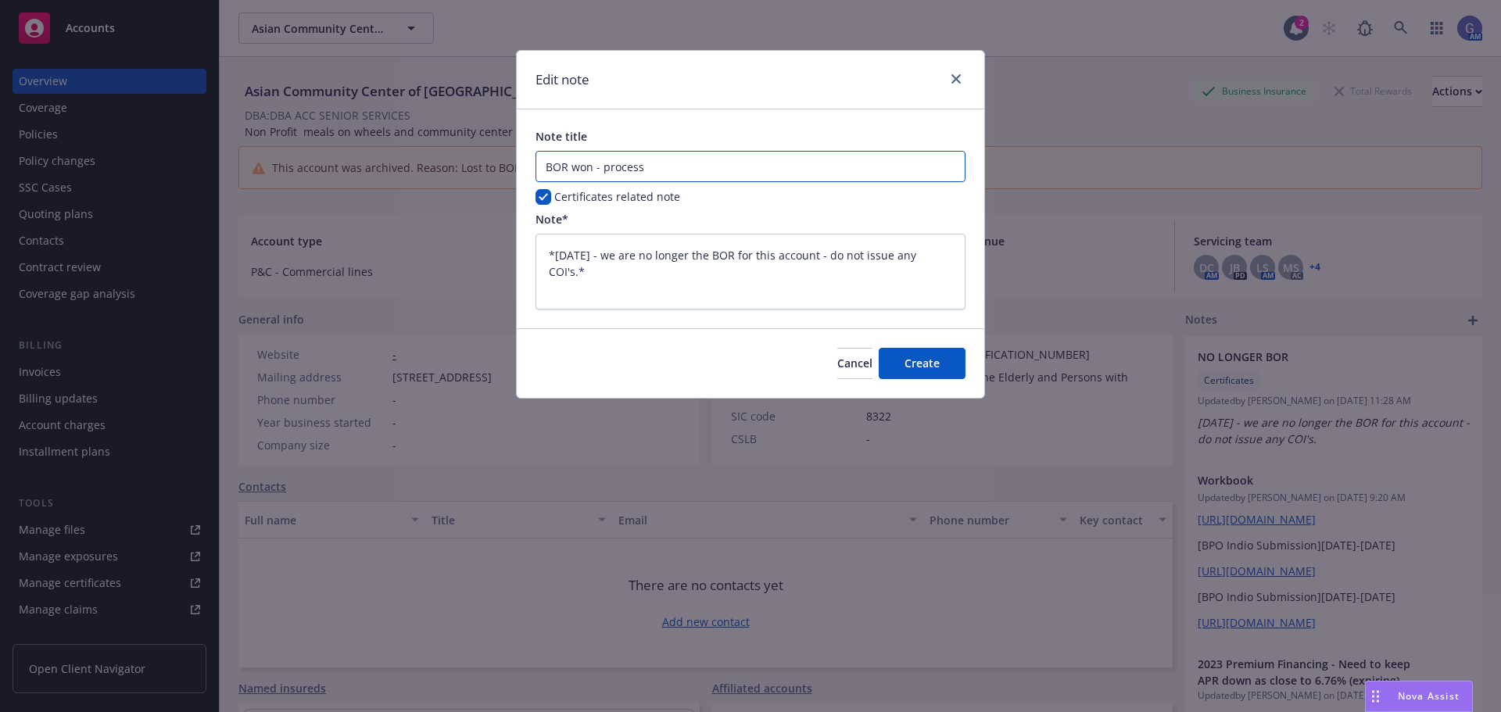
type input "BOR won - processi"
type textarea "x"
type input "BOR won - processin"
type textarea "x"
type input "BOR won - processing"
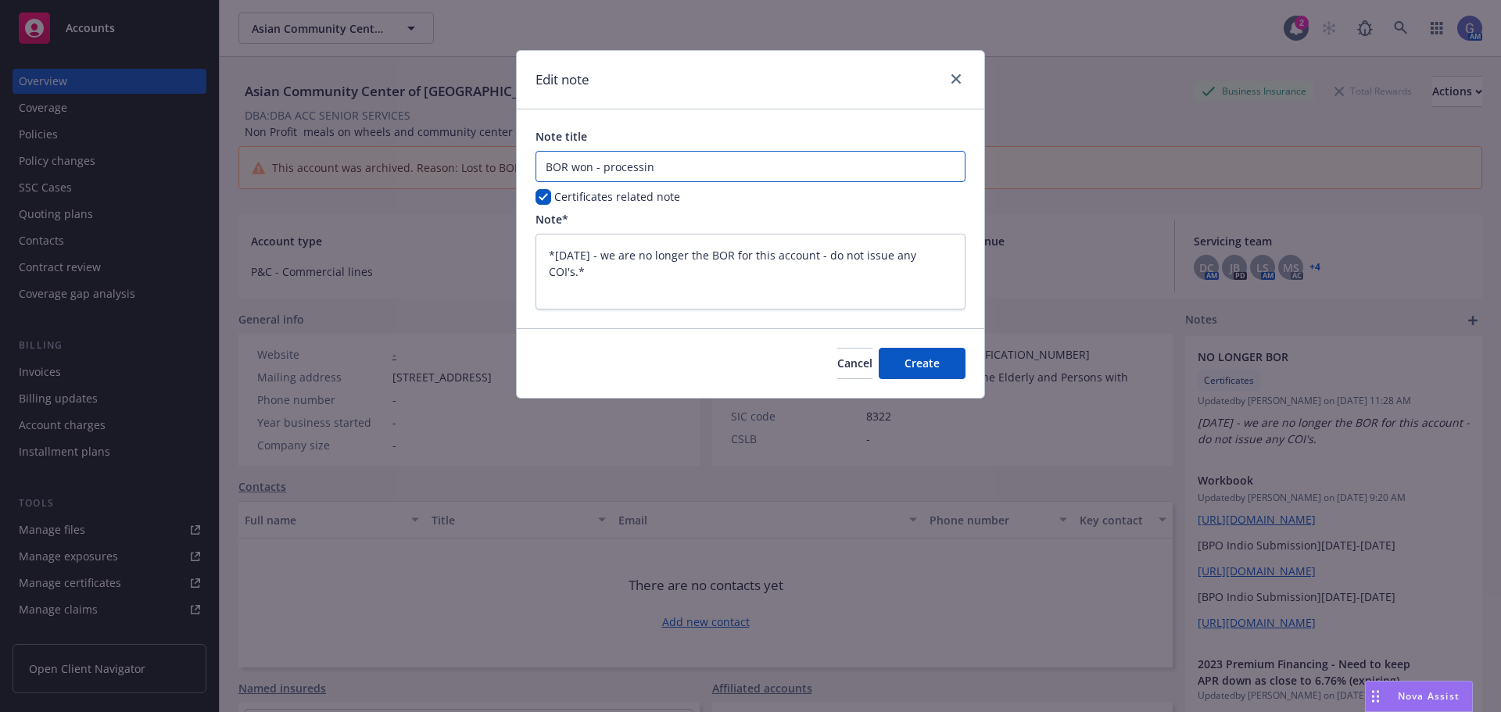
type textarea "x"
type input "BOR won - processing"
type textarea "x"
type input "BOR won - processing A"
type textarea "x"
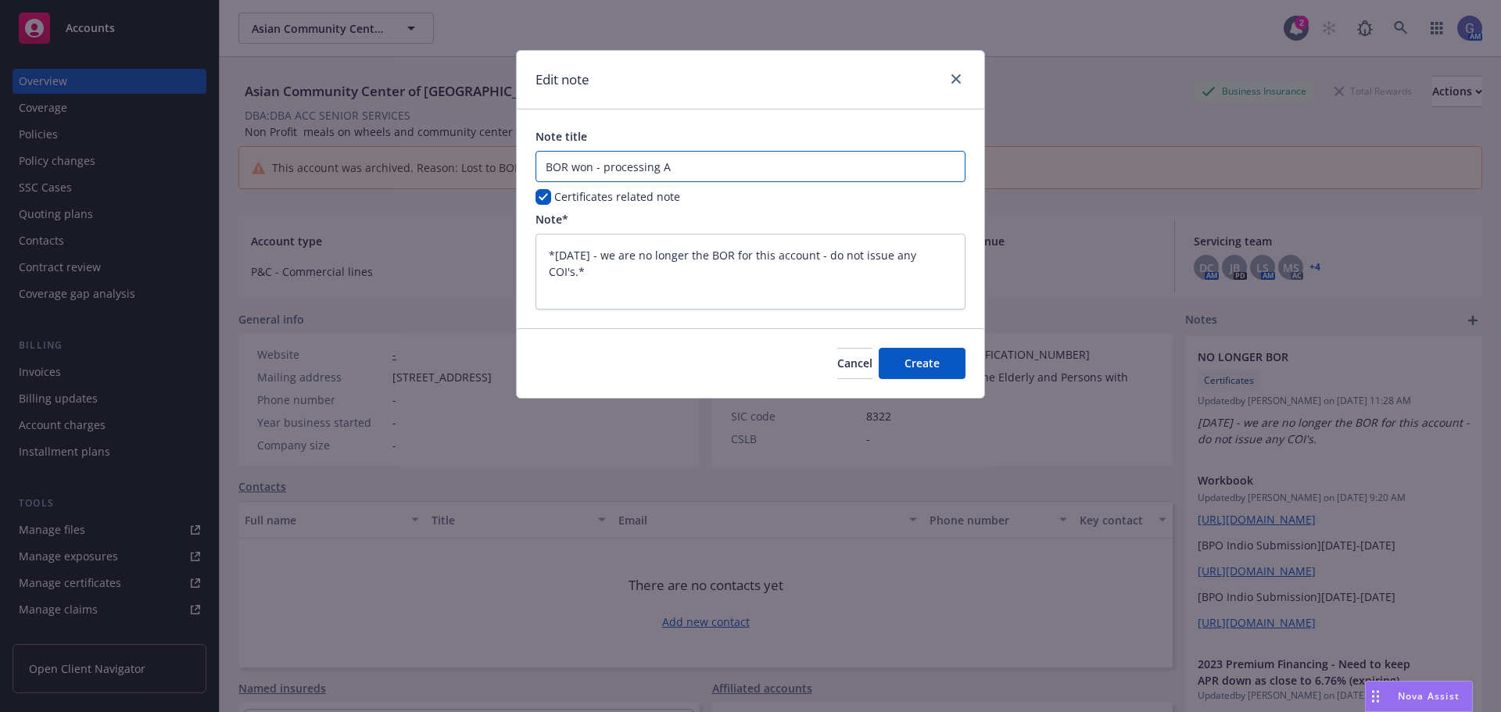
type input "BOR won - processing Au"
type textarea "x"
type input "BOR won - processing Aug"
type textarea "x"
type input "BOR won - processing Augu"
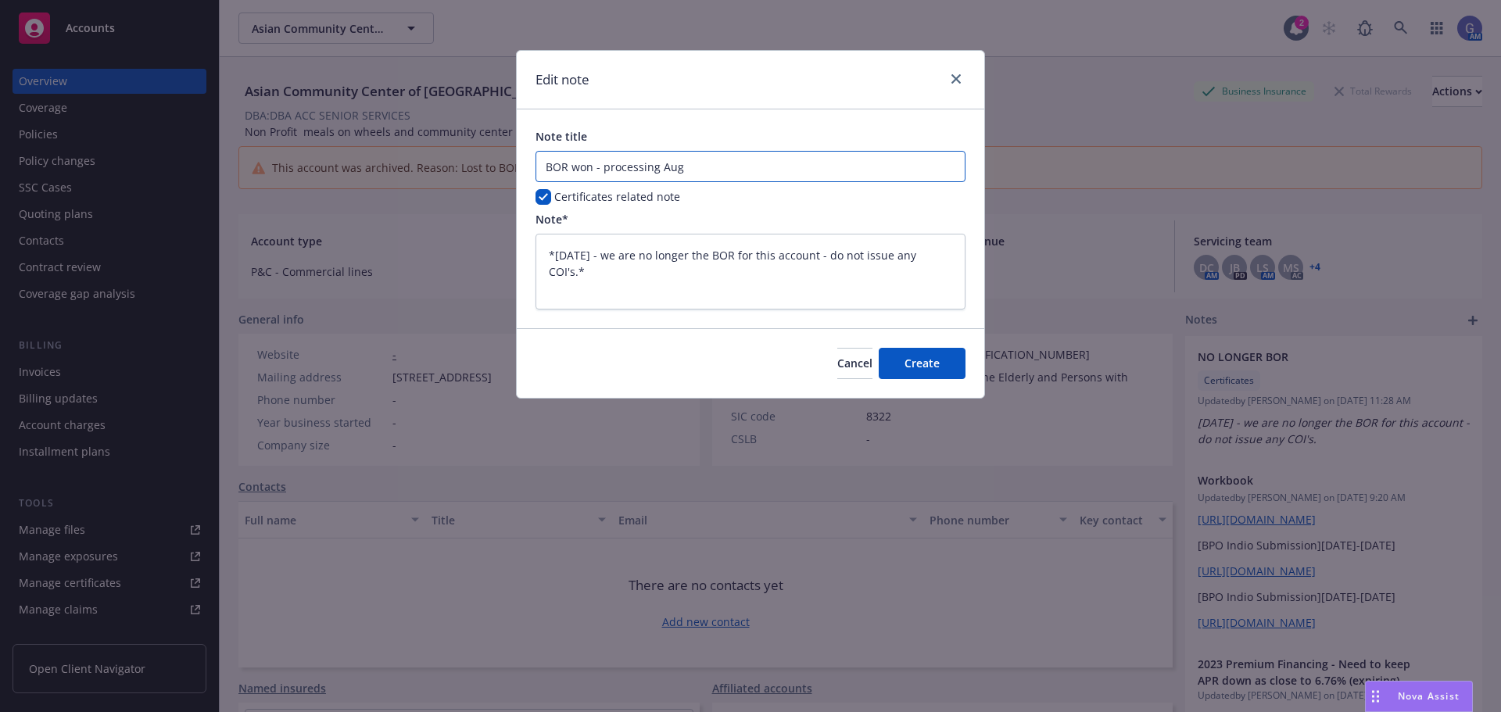
type textarea "x"
type input "BOR won - processing Augus"
type textarea "x"
type input "BOR won - processing August"
type textarea "x"
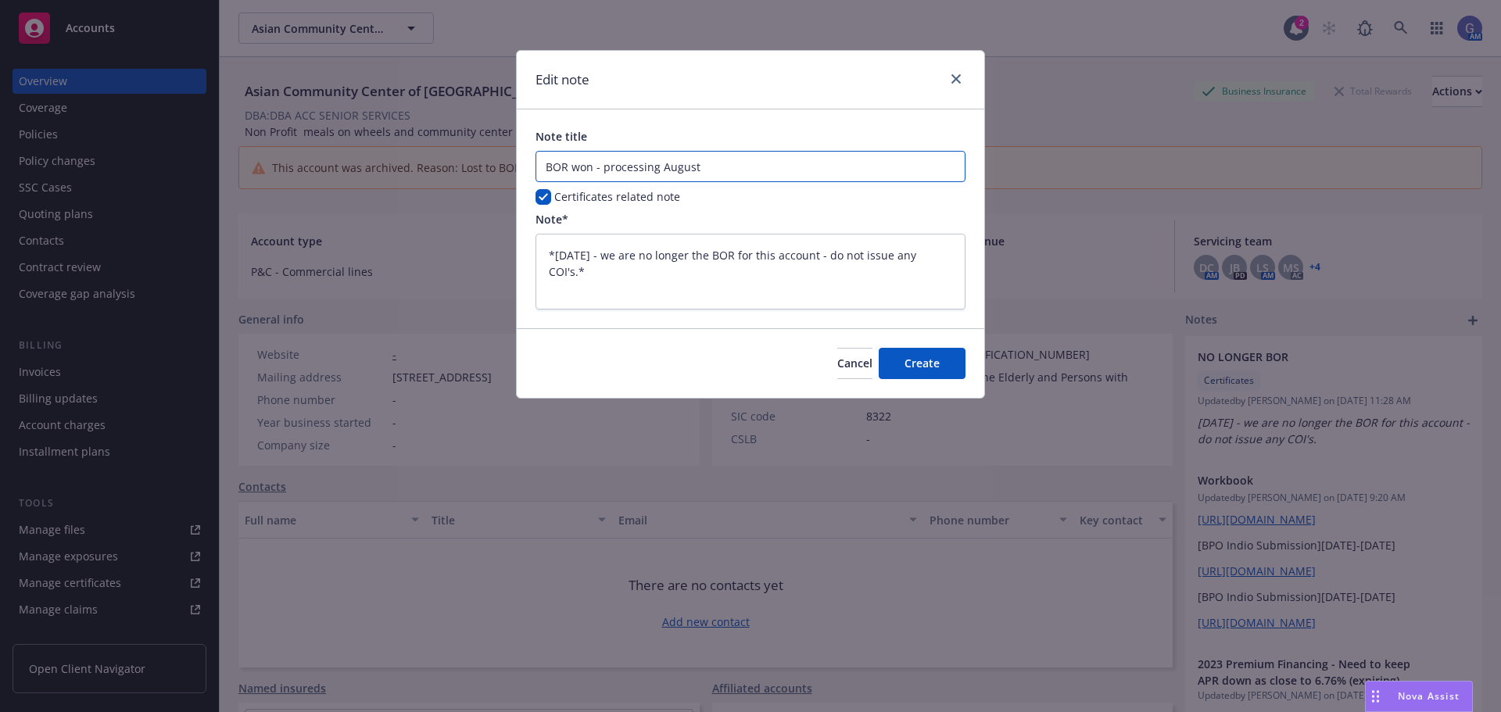
type input "BOR won - processing August"
type textarea "x"
type input "BOR won - processing [DATE]"
type textarea "x"
type input "BOR won - processing [DATE]"
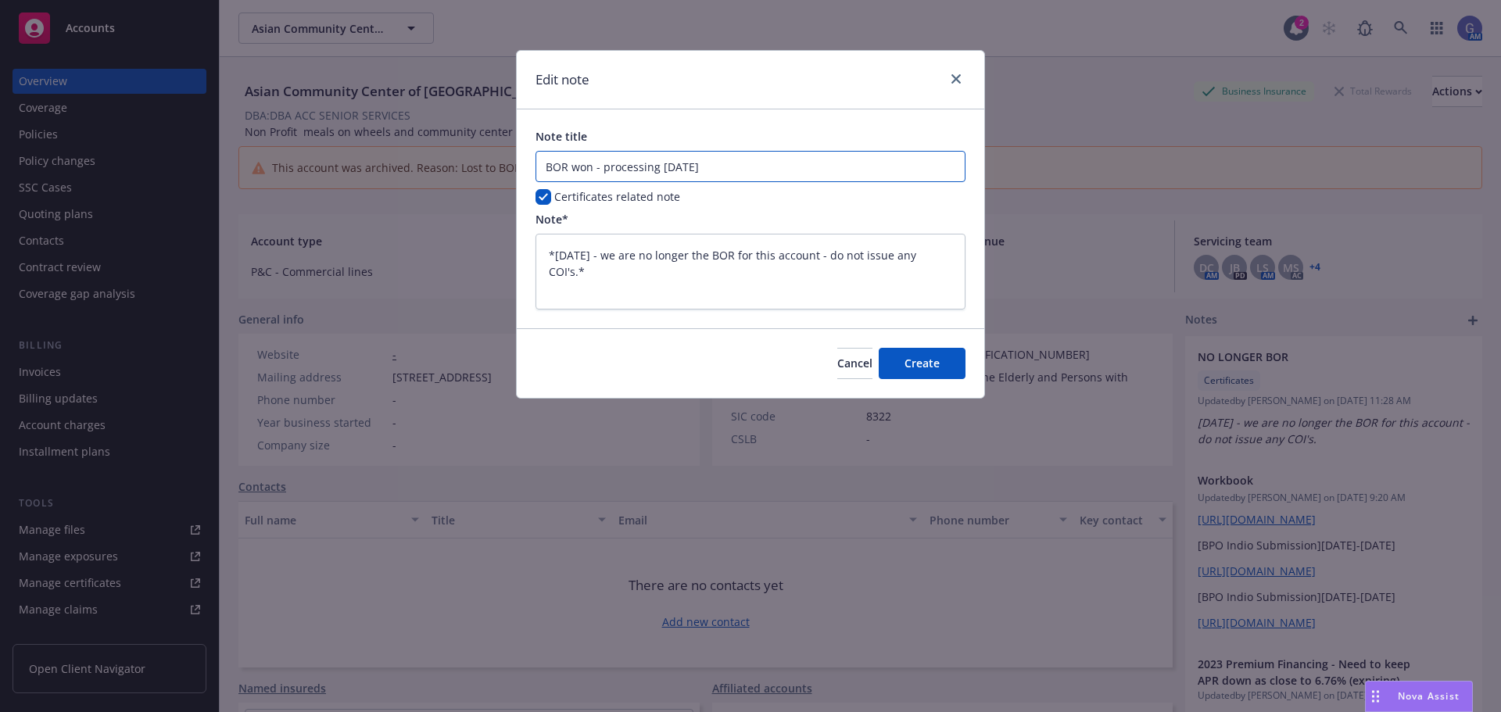
type textarea "x"
type input "BOR won - processing August 202"
type textarea "x"
type input "BOR won - processing [DATE]"
type textarea "x"
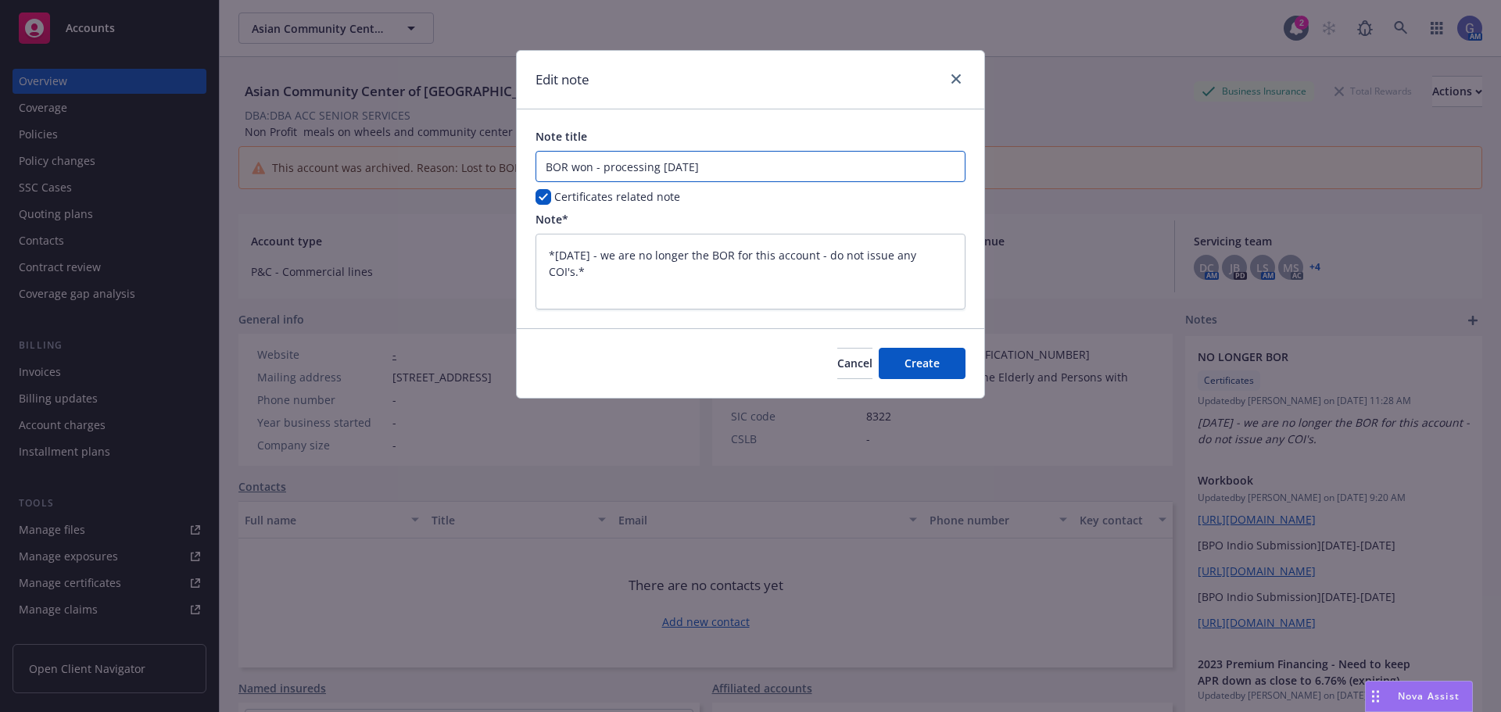
type input "BOR won - processing [DATE]"
drag, startPoint x: 544, startPoint y: 253, endPoint x: 633, endPoint y: 280, distance: 93.2
click at [633, 280] on textarea "*[DATE] - we are no longer the BOR for this account - do not issue any COI's.*" at bounding box center [751, 272] width 430 height 76
type textarea "x"
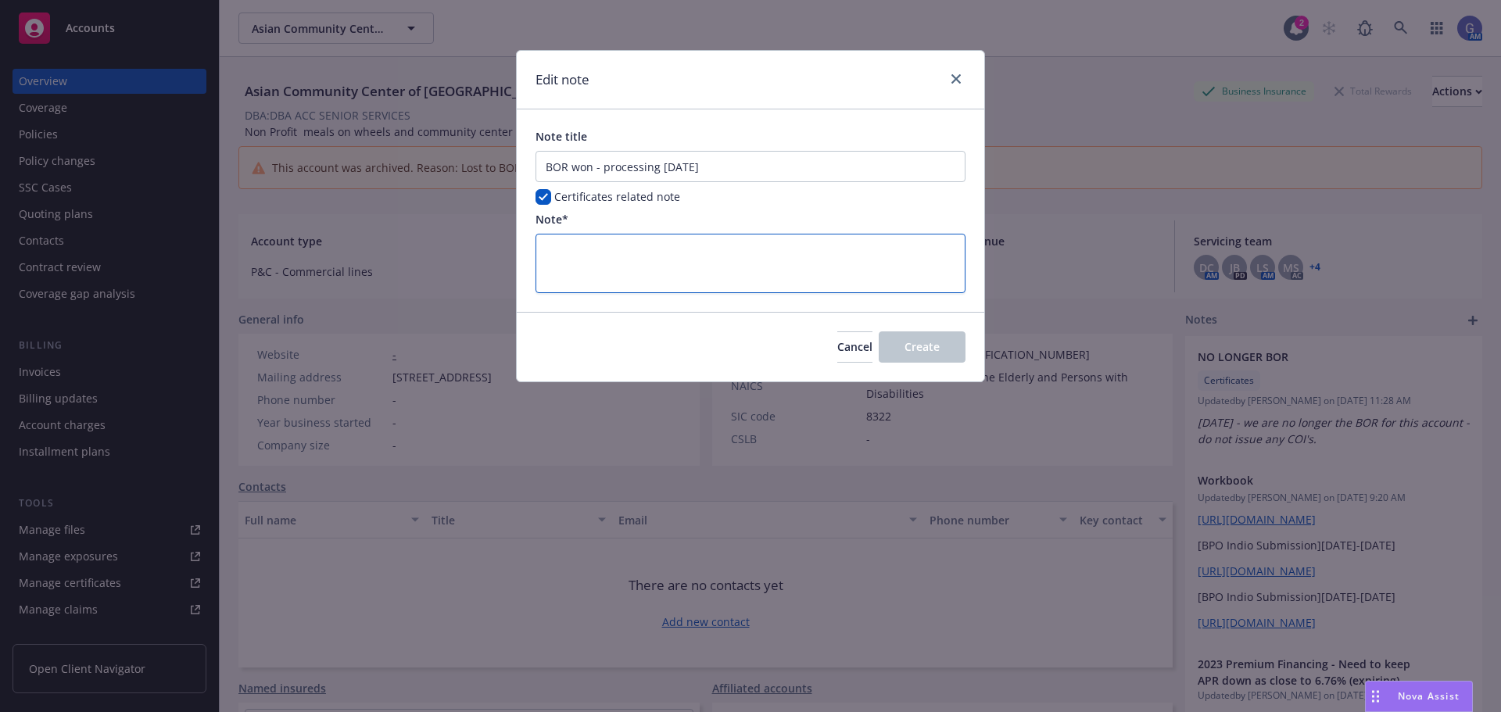
click at [693, 256] on textarea at bounding box center [751, 263] width 430 height 59
type textarea "*"
type textarea "x"
type textarea "*D"
type textarea "x"
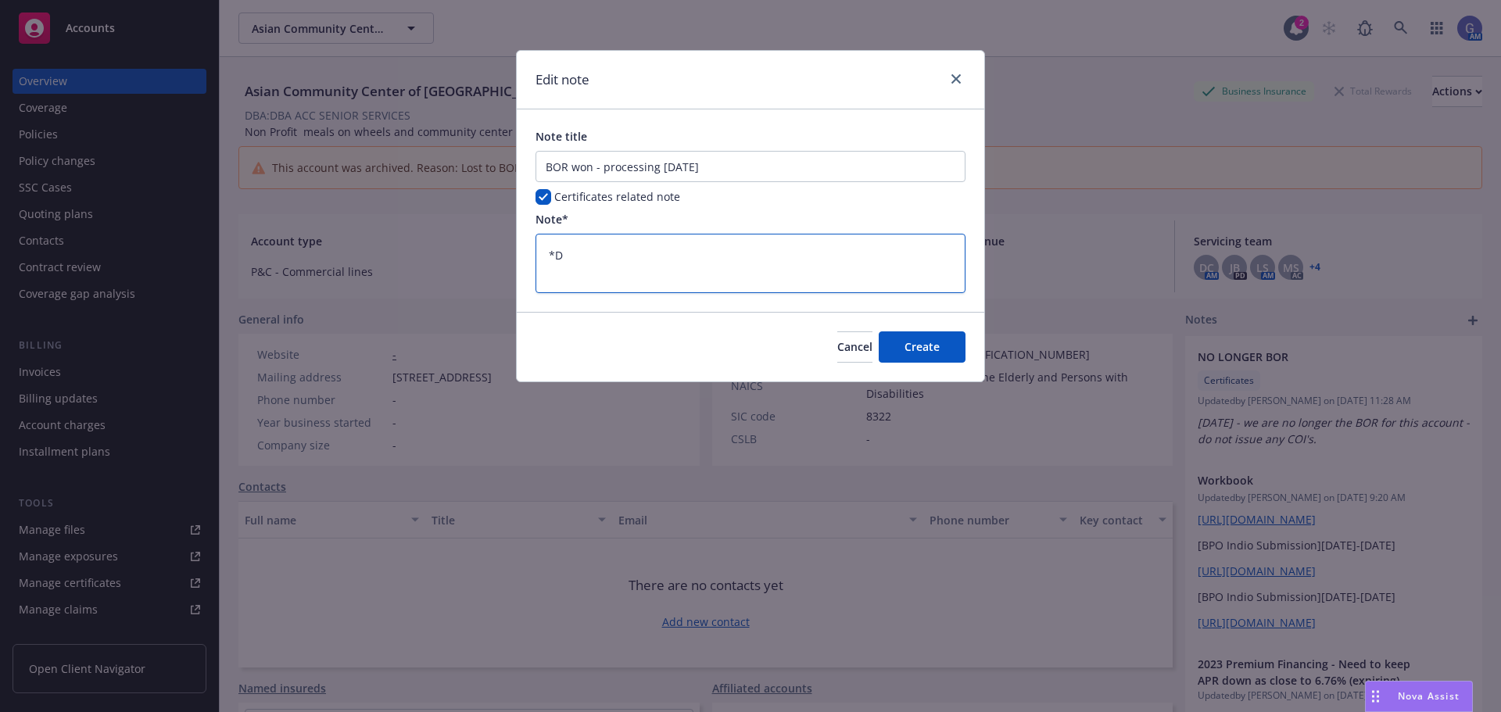
type textarea "*Do"
type textarea "x"
type textarea "*Do"
type textarea "x"
type textarea "*Do n"
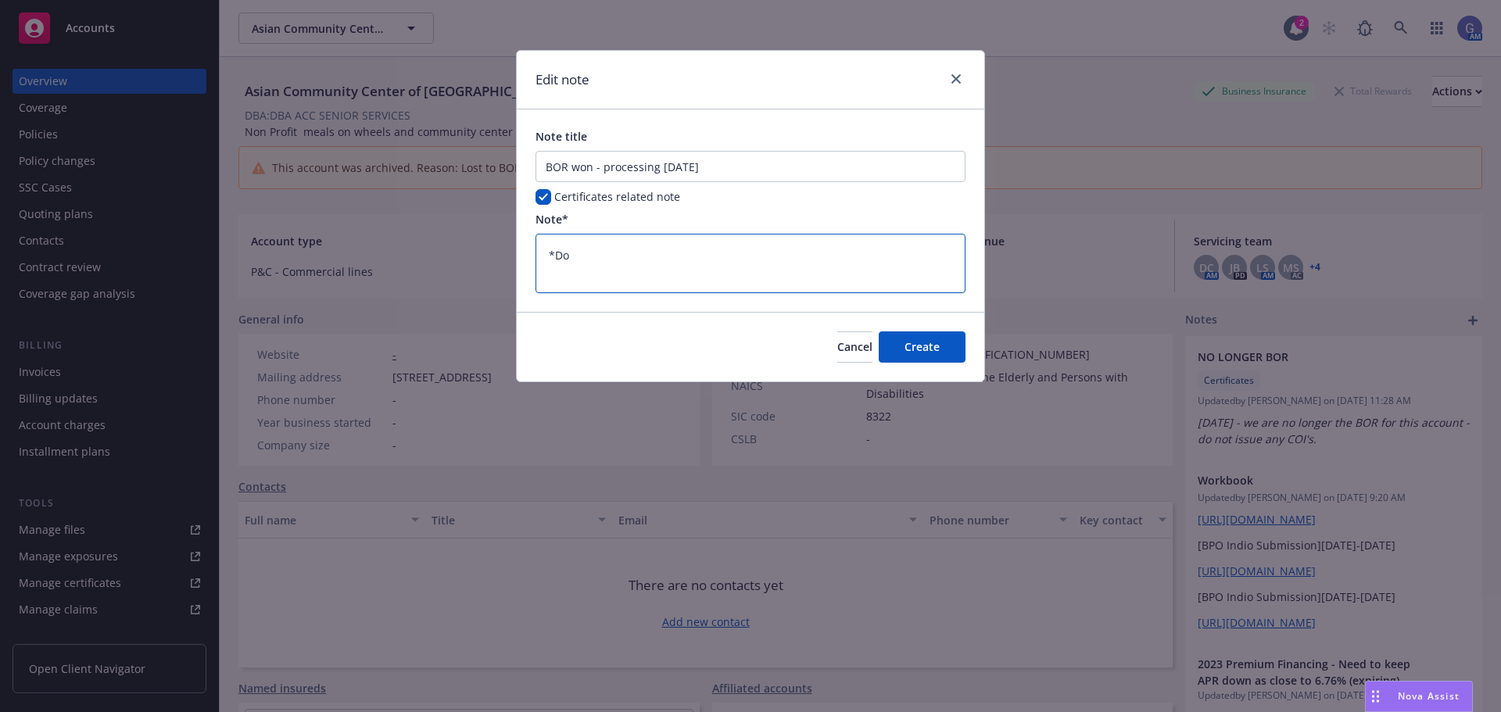
type textarea "x"
type textarea "*Do no"
type textarea "x"
type textarea "*Do not"
type textarea "x"
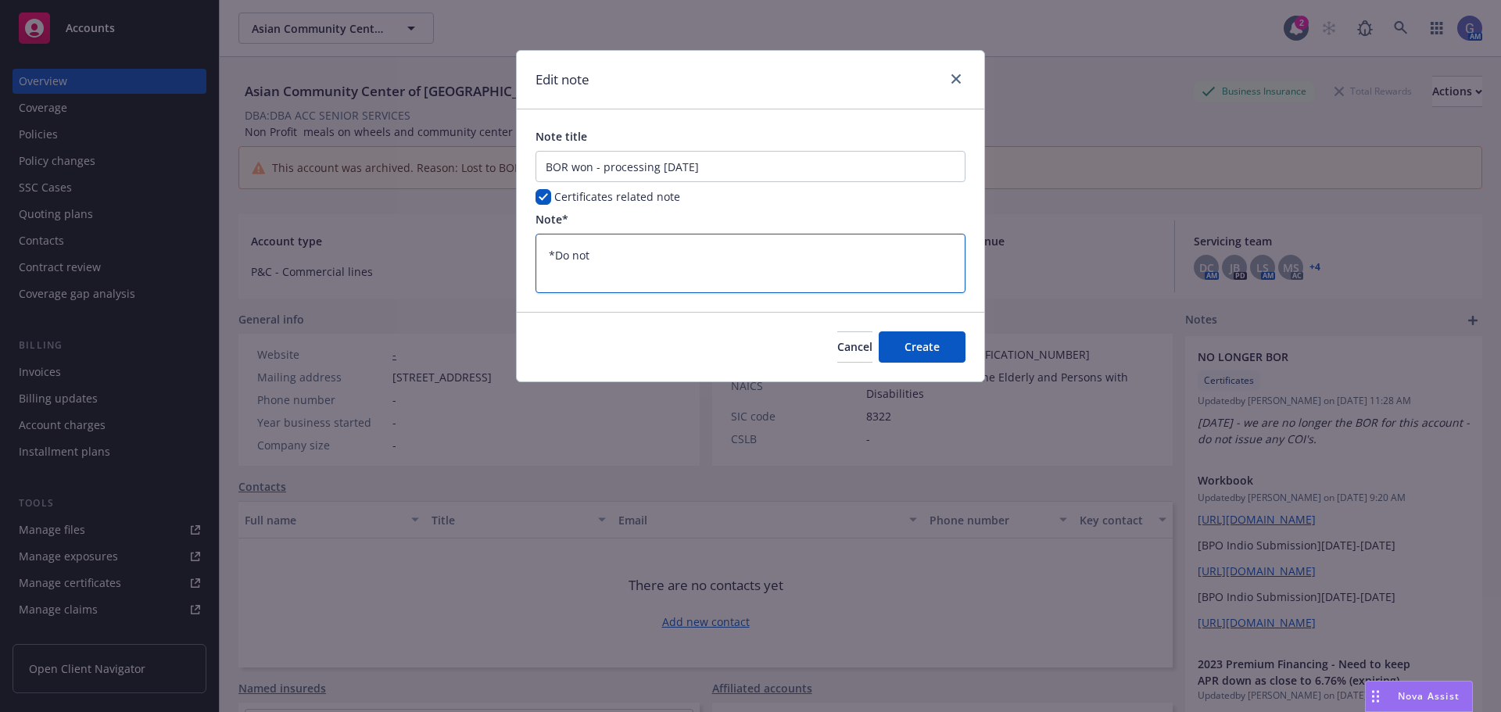
type textarea "*Do not"
type textarea "x"
type textarea "*Do not p"
type textarea "x"
type textarea "*Do not pr"
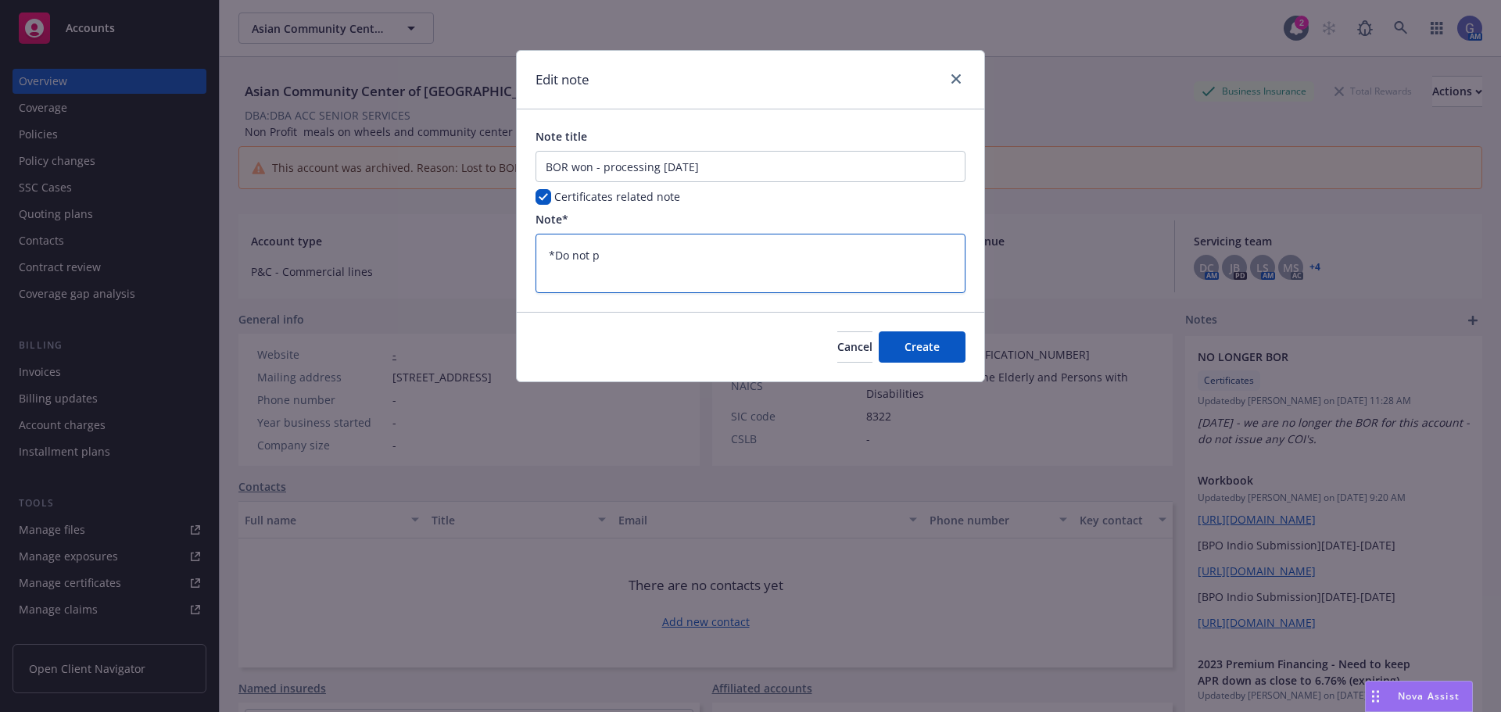
type textarea "x"
type textarea "*Do not pro"
type textarea "x"
type textarea "*Do not proc"
type textarea "x"
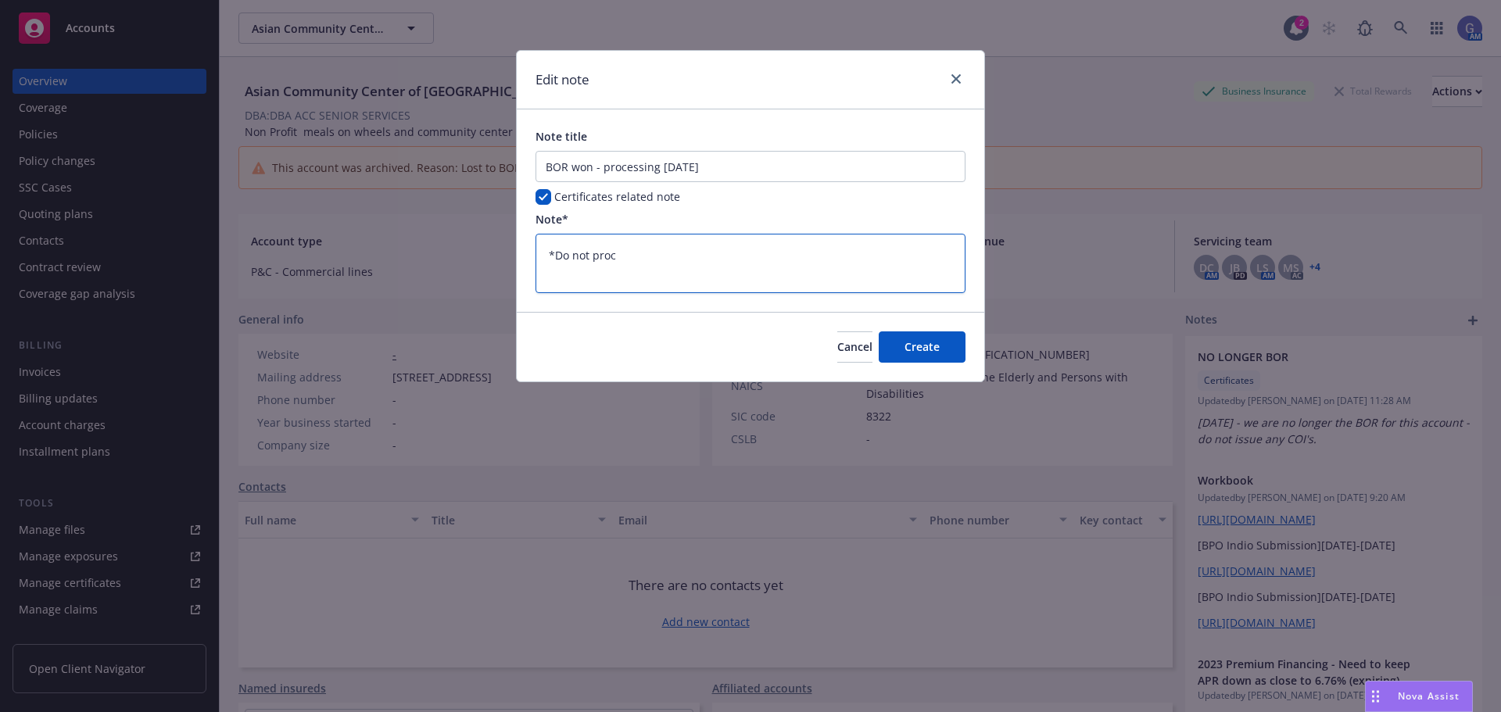
type textarea "*Do not proce"
type textarea "x"
type textarea "*Do not proces"
type textarea "x"
type textarea "*Do not process"
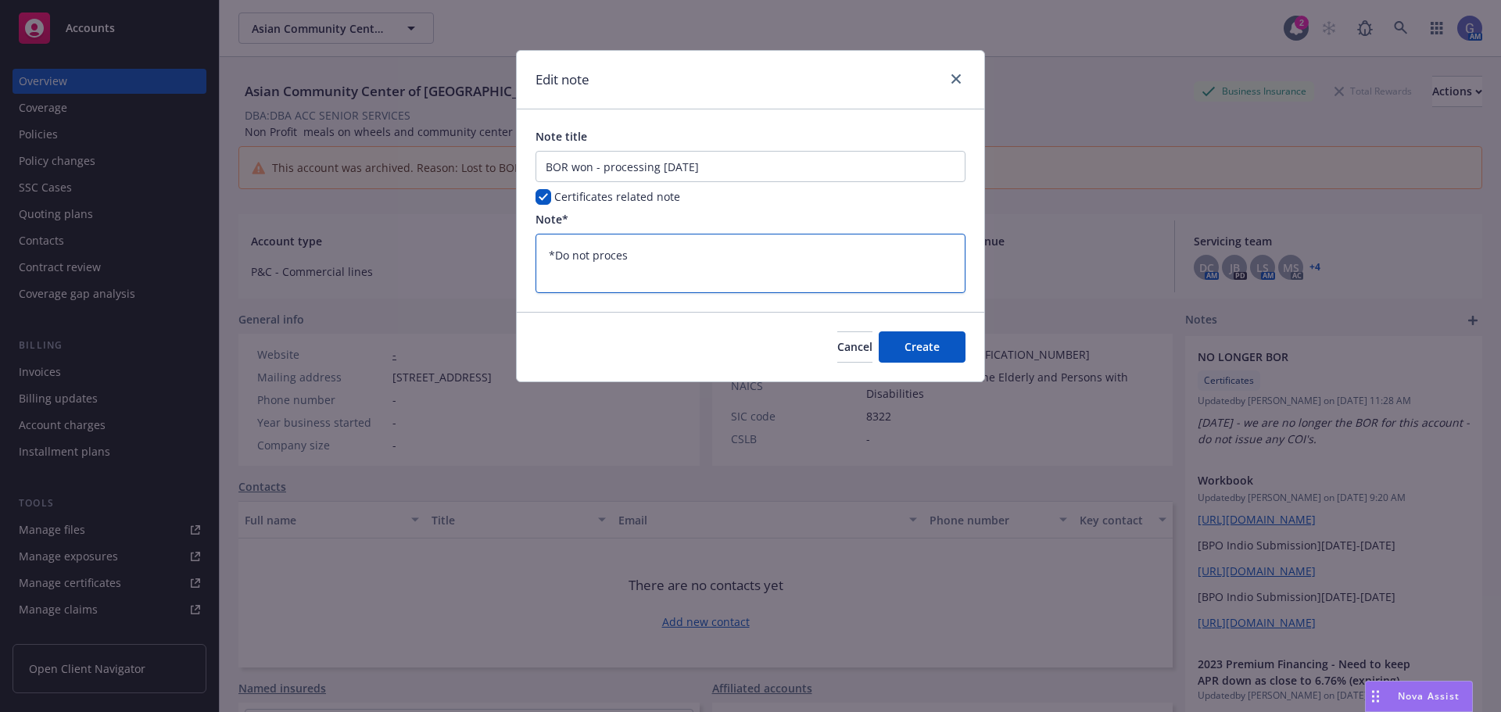
type textarea "x"
type textarea "*Do not process"
type textarea "x"
type textarea "*Do not process C"
type textarea "x"
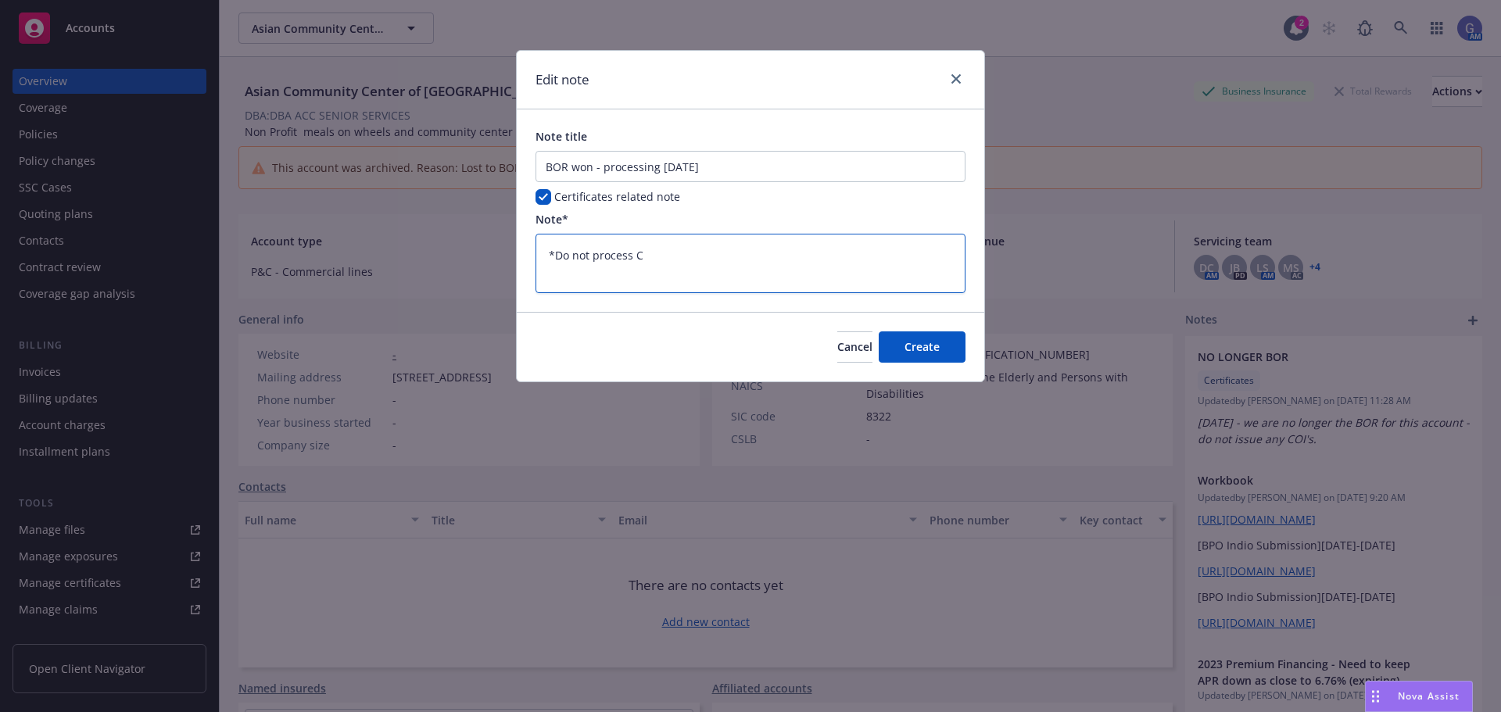
type textarea "*Do not process CO"
type textarea "x"
type textarea "*Do not process COI"
type textarea "x"
type textarea "*Do not process COIs"
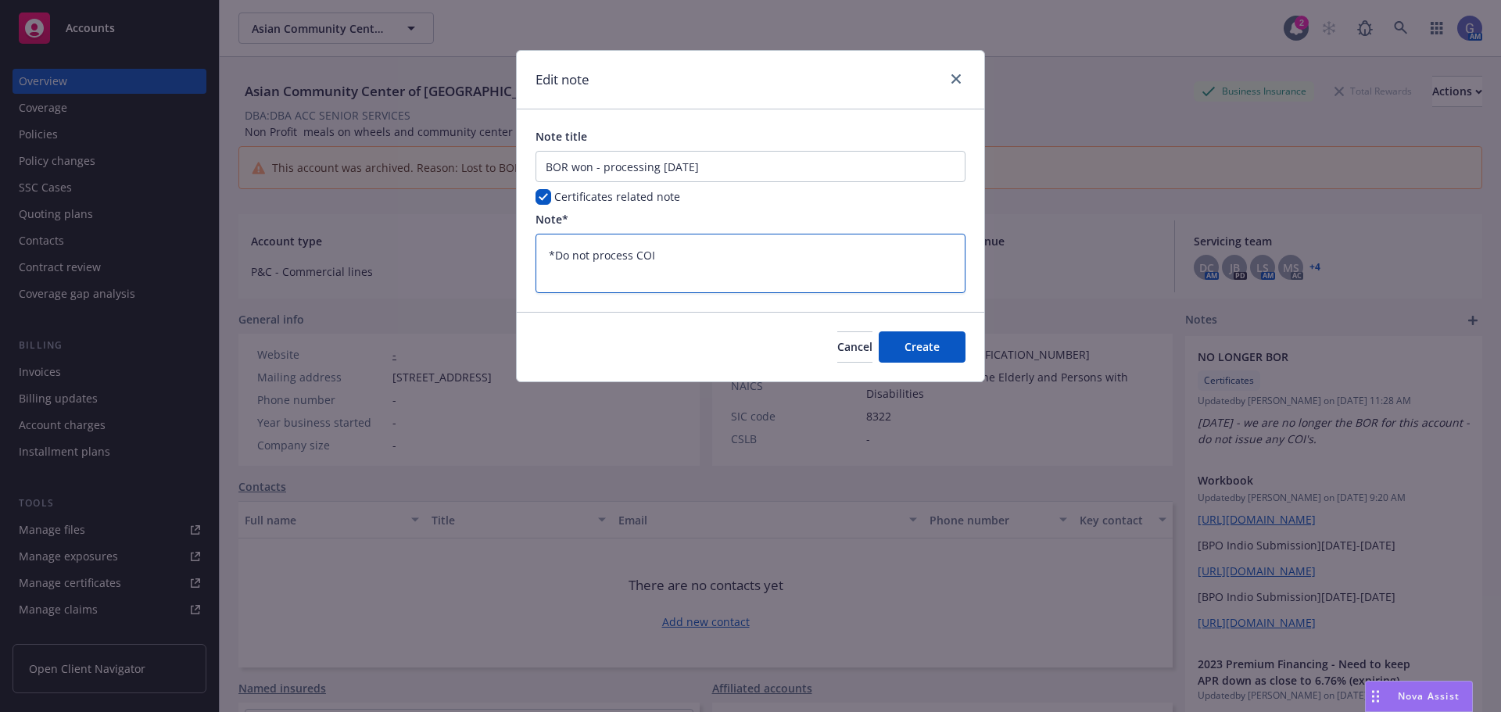
type textarea "x"
type textarea "*Do not process COIs"
type textarea "x"
type textarea "*Do not process COIs u"
type textarea "x"
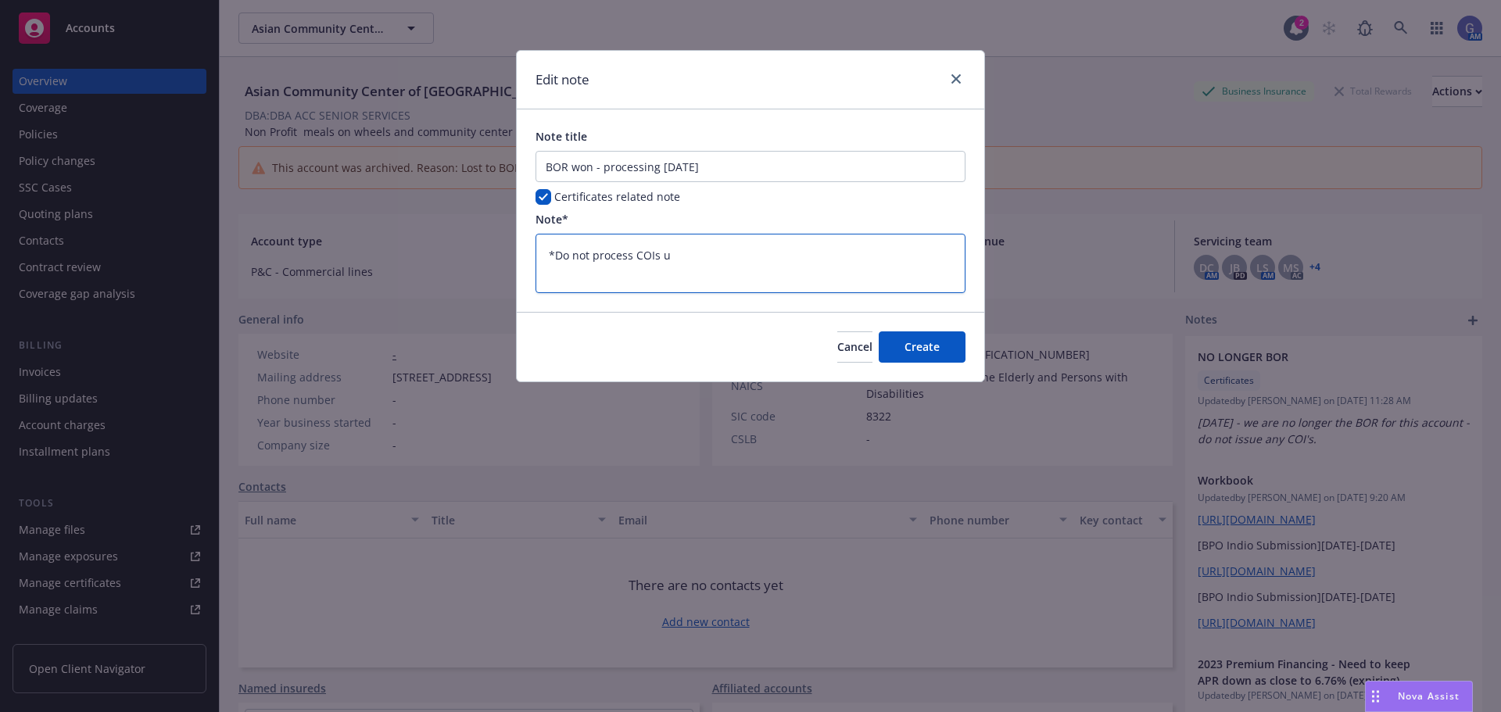
type textarea "*Do not process COIs un"
type textarea "x"
type textarea "*Do not process COIs unt"
type textarea "x"
type textarea "*Do not process [PERSON_NAME]"
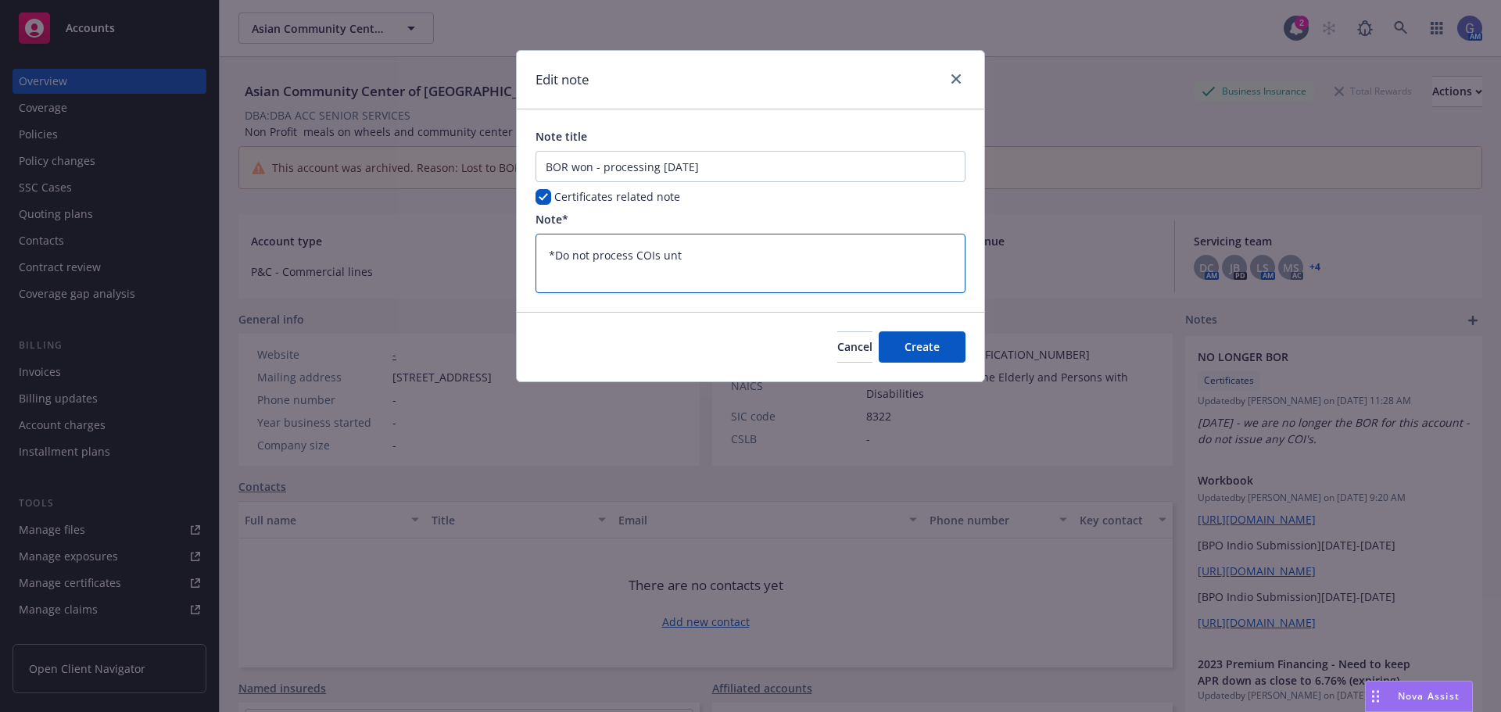
type textarea "x"
type textarea "*Do not process COIs until"
type textarea "x"
type textarea "*Do not process COIs until"
type textarea "x"
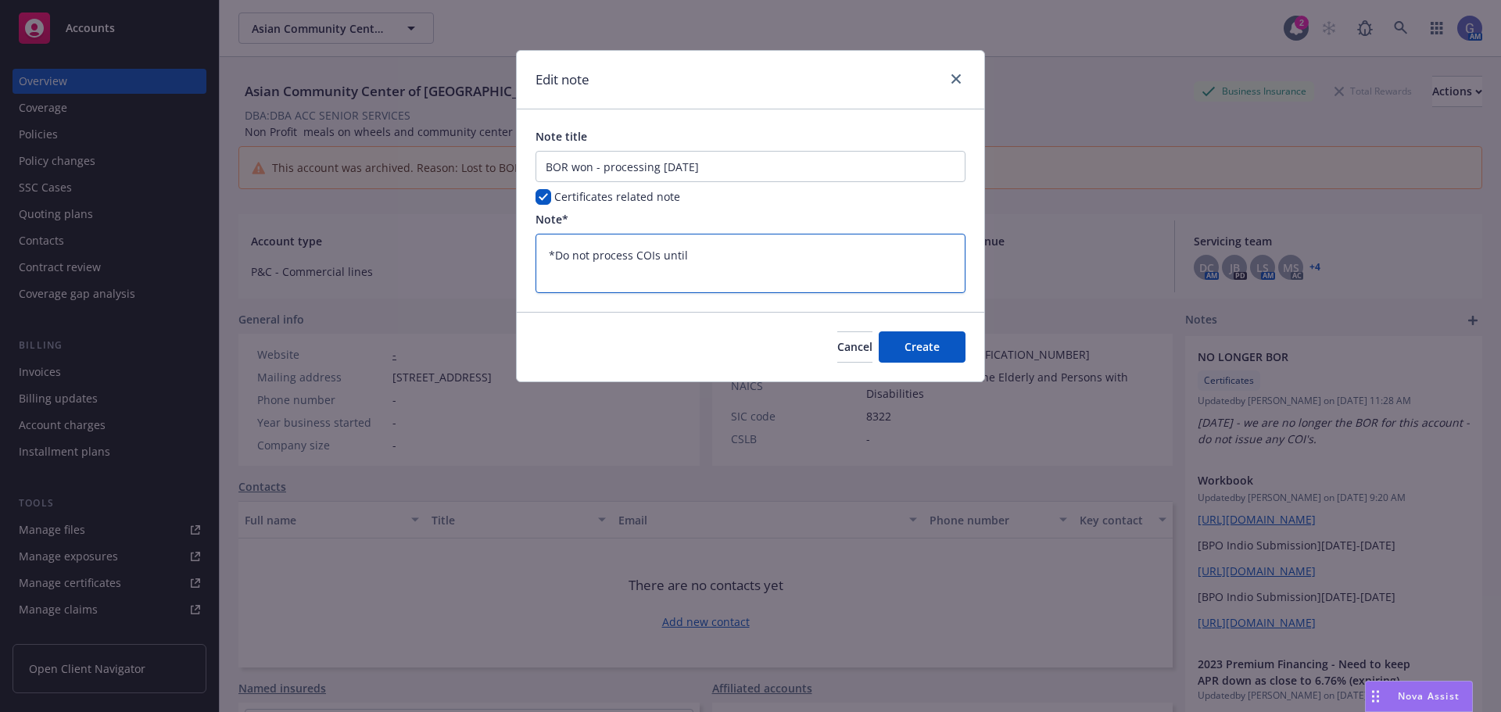
type textarea "*Do not process COIs until a"
type textarea "x"
type textarea "*Do not process COIs until al"
type textarea "x"
type textarea "*Do not process COIs until all"
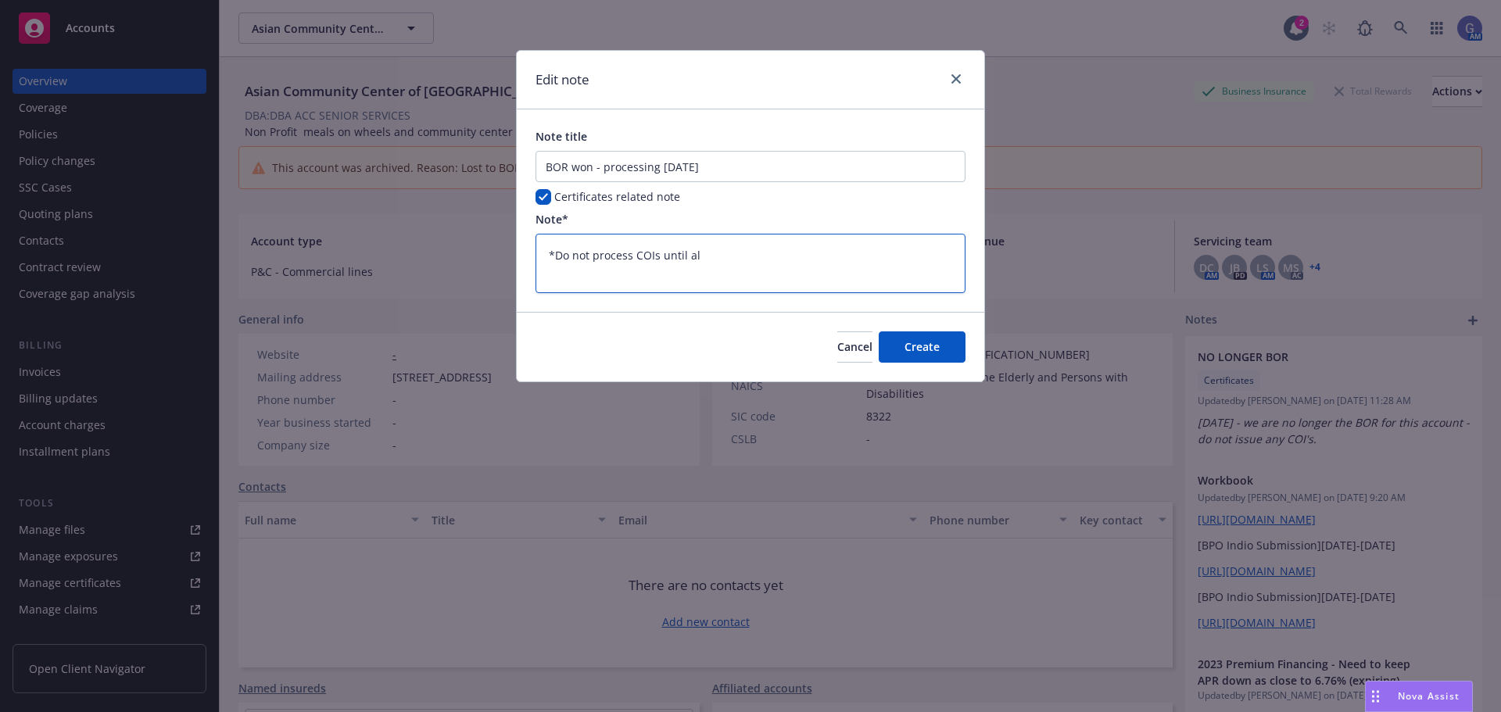
type textarea "x"
type textarea "*Do not process COIs until all"
type textarea "x"
type textarea "*Do not process COIs until all B"
type textarea "x"
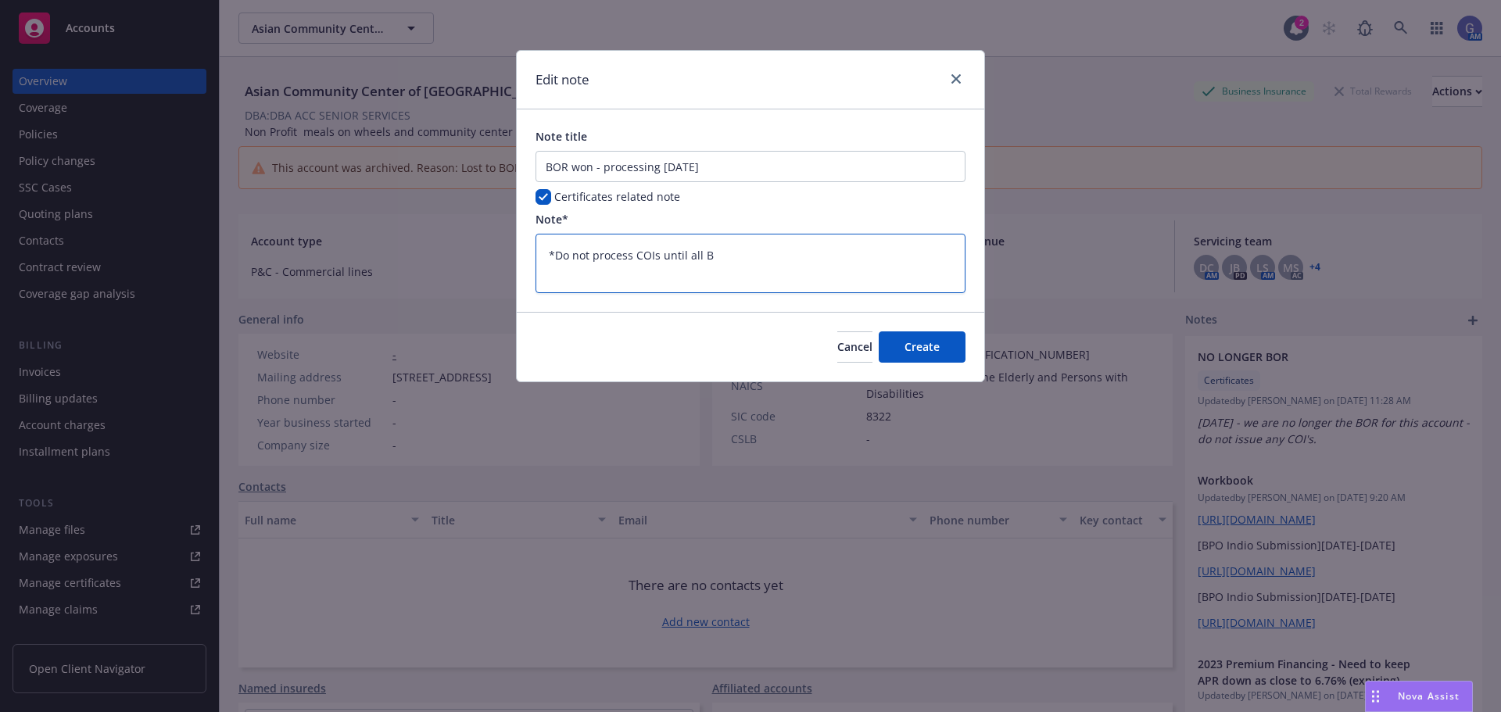
type textarea "*Do not process COIs until all BO"
type textarea "x"
type textarea "*Do not process COIs until all BOR"
type textarea "x"
type textarea "*Do not process COIs until all BORd"
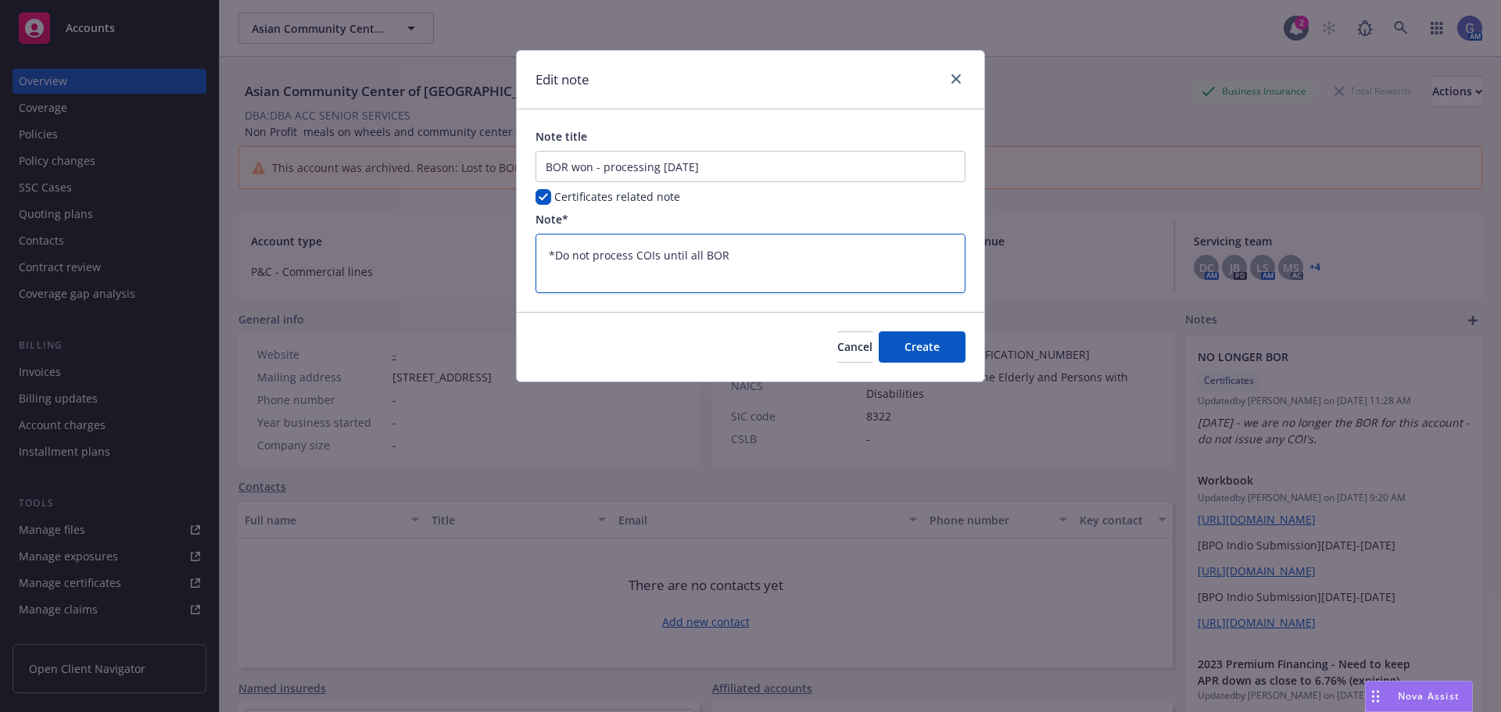
type textarea "x"
type textarea "*Do not process COIs until all BORd'"
type textarea "x"
type textarea "*Do not process COIs until all BORd'd"
type textarea "x"
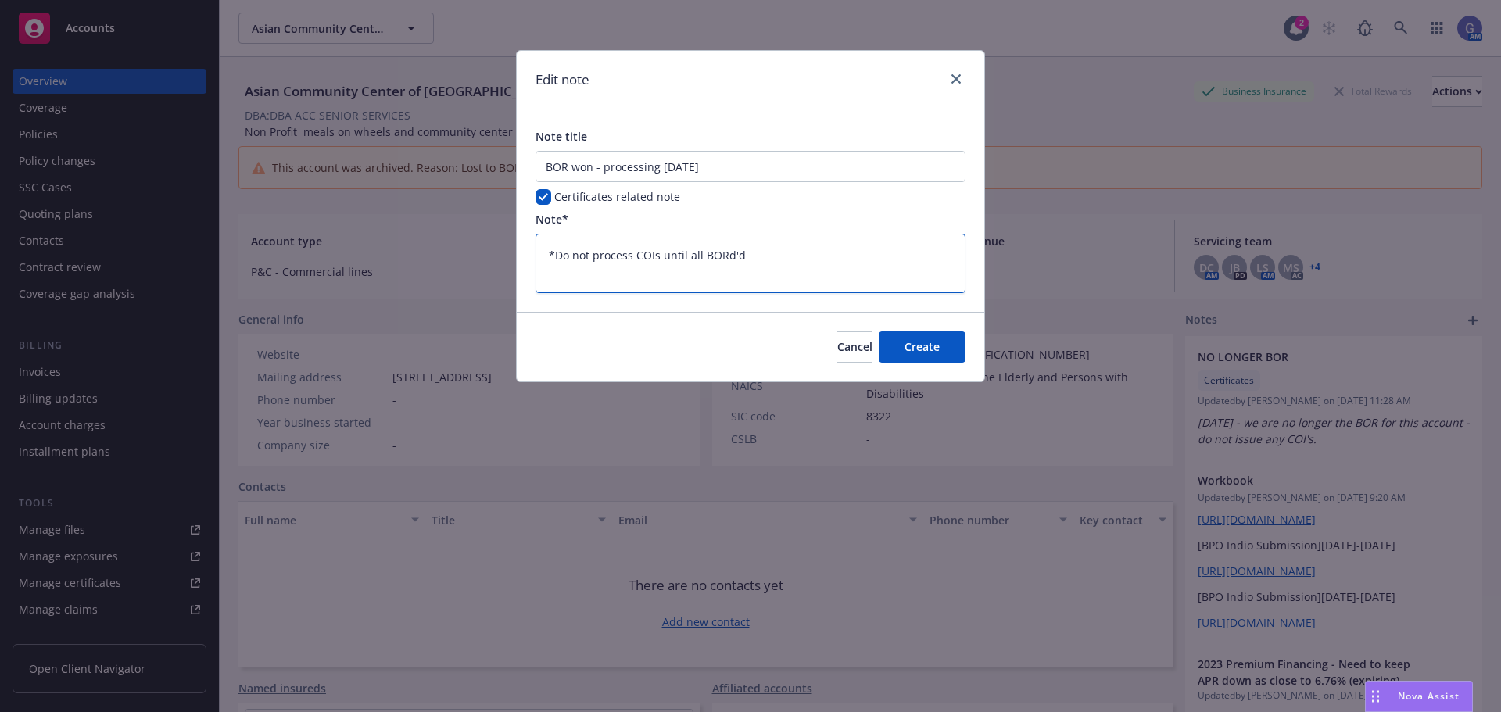
type textarea "*Do not process COIs until all BORd'd"
type textarea "x"
type textarea "*Do not process COIs until all BORd'd p"
type textarea "x"
type textarea "*Do not process COIs until all BORd'd po"
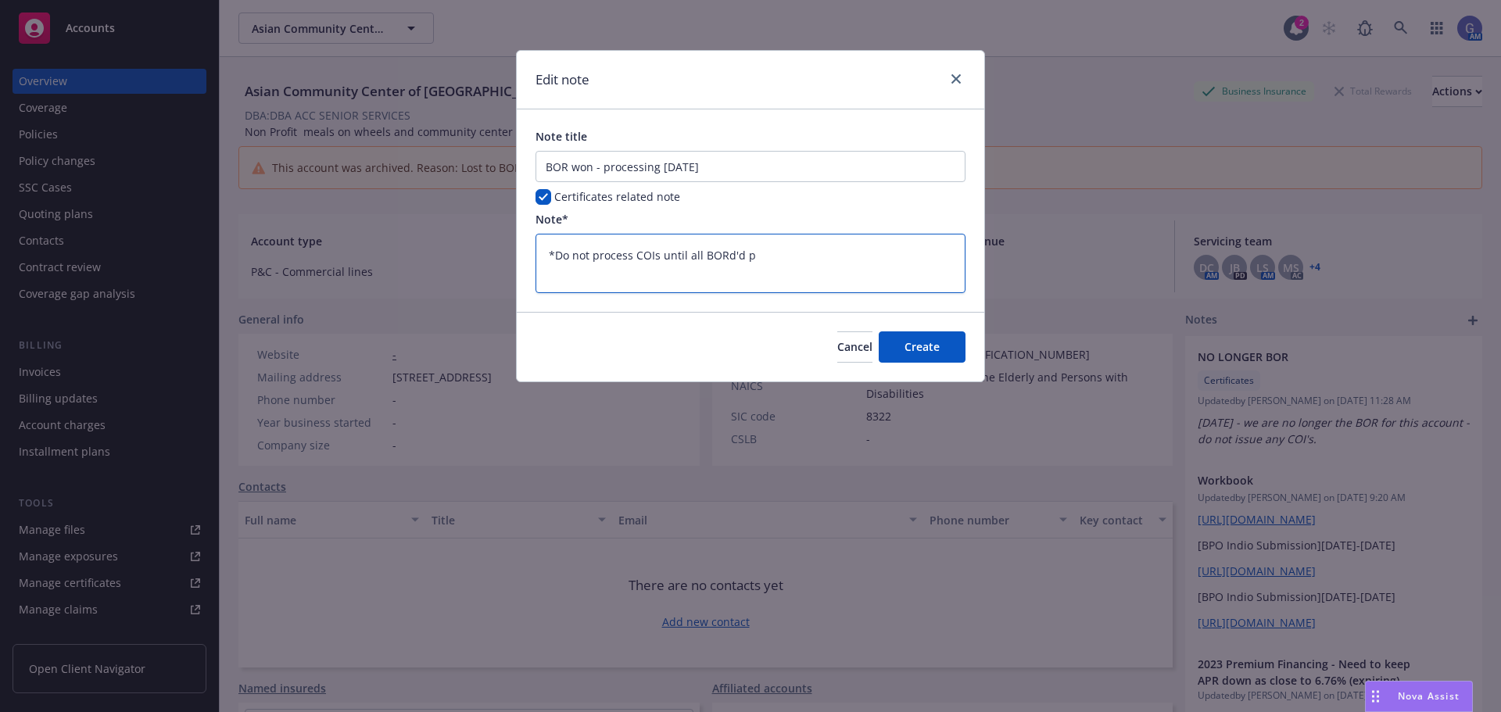
type textarea "x"
type textarea "*Do not process COIs until all BORd'd pol"
type textarea "x"
type textarea "*Do not process COIs until all BORd'd poli"
type textarea "x"
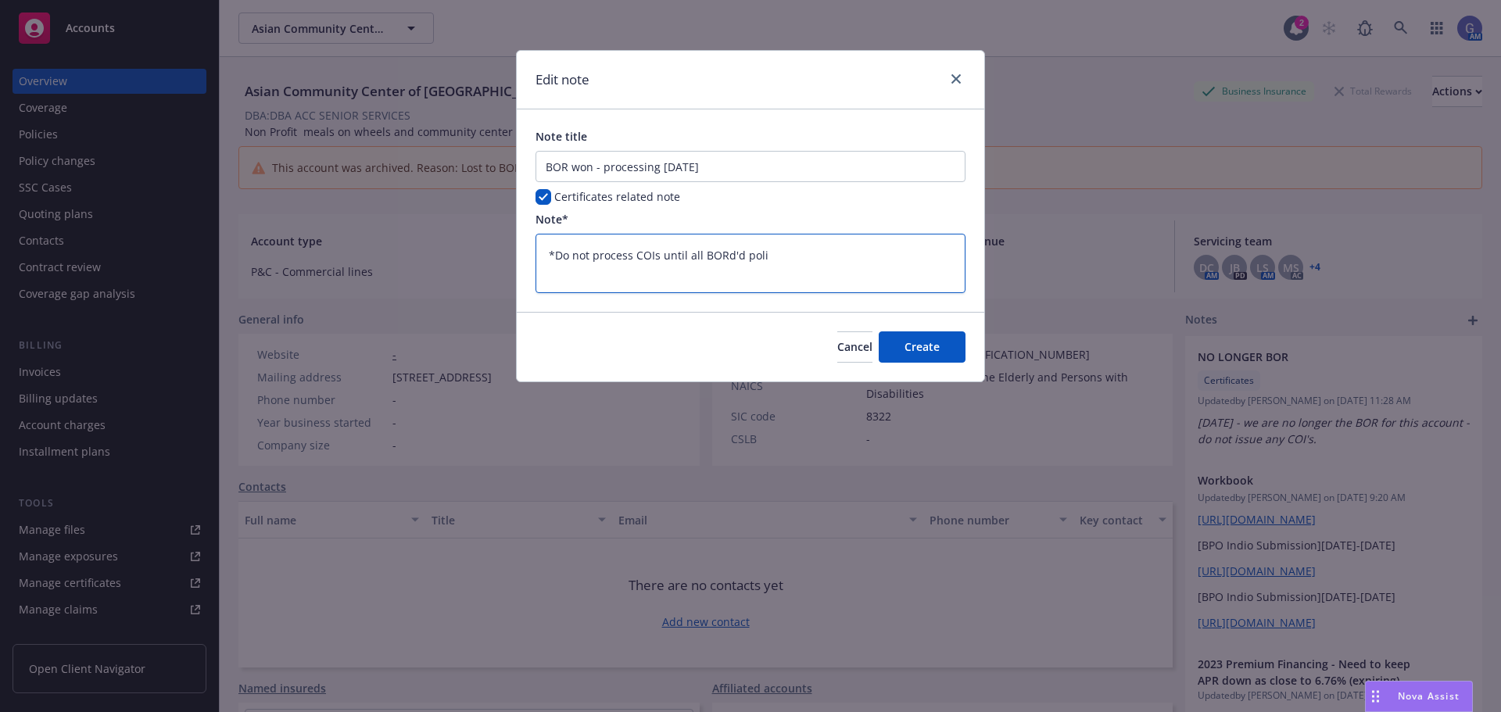
type textarea "*Do not process COIs until all BORd'd polic"
type textarea "x"
type textarea "*Do not process COIs until all BORd'd polici"
type textarea "x"
type textarea "*Do not process COIs until all BORd'd policie"
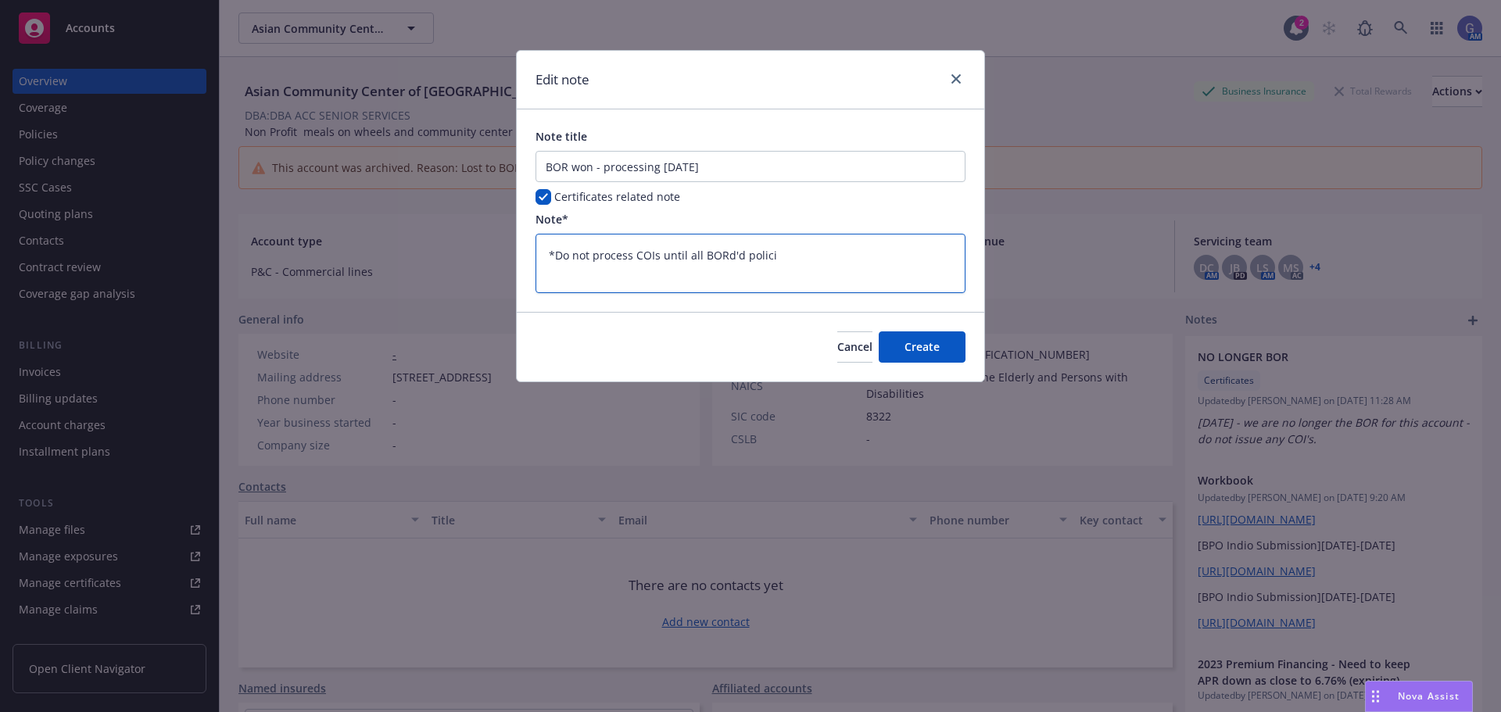
type textarea "x"
type textarea "*Do not process COIs until all BORd'd policies"
type textarea "x"
type textarea "*Do not process COIs until all BORd'd policies"
type textarea "x"
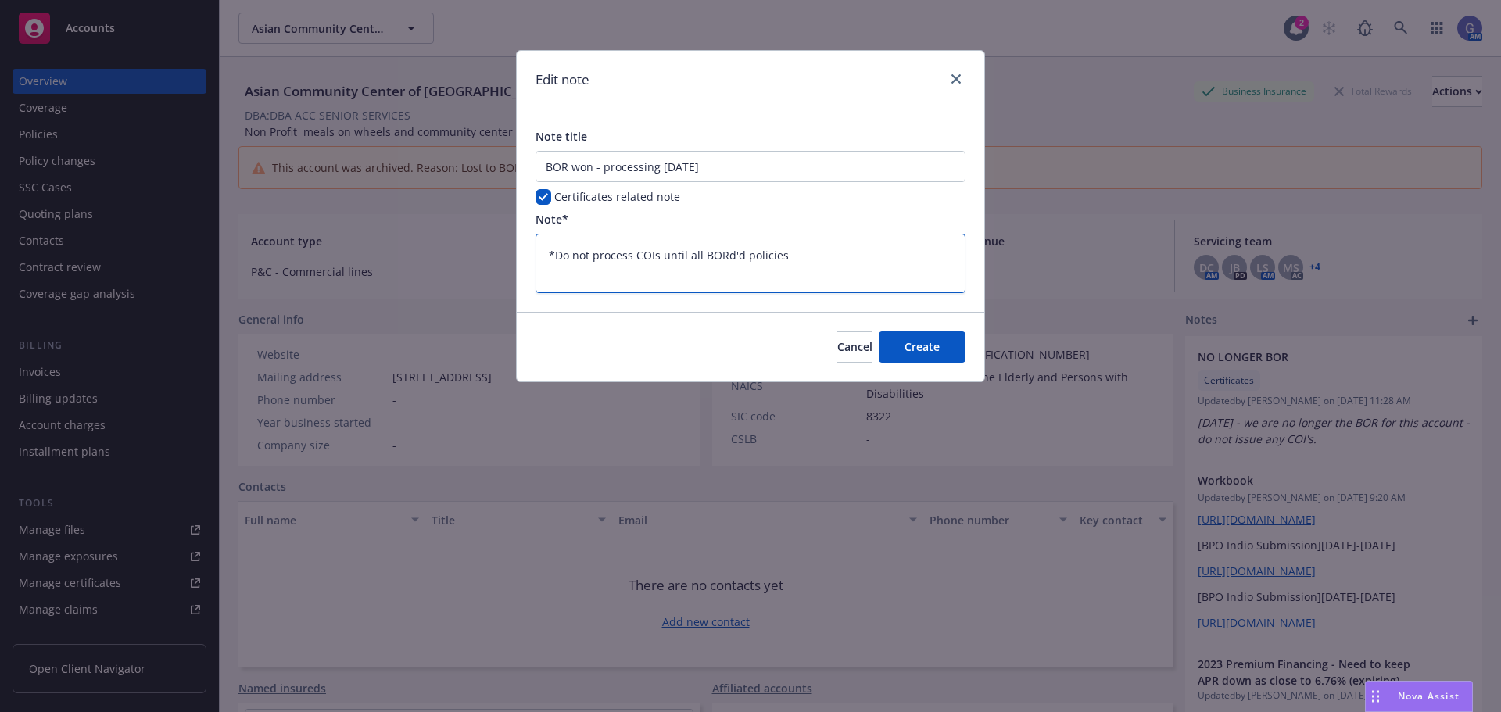
click at [701, 254] on textarea "*Do not process COIs until all BORd'd policies" at bounding box center [751, 263] width 430 height 59
click at [733, 256] on textarea "*Do not process COIs until all BORd'd policies" at bounding box center [751, 263] width 430 height 59
type textarea "*Do not process COIs until all BORdd policies"
type textarea "x"
type textarea "*Do not process COIs until all BORd policies"
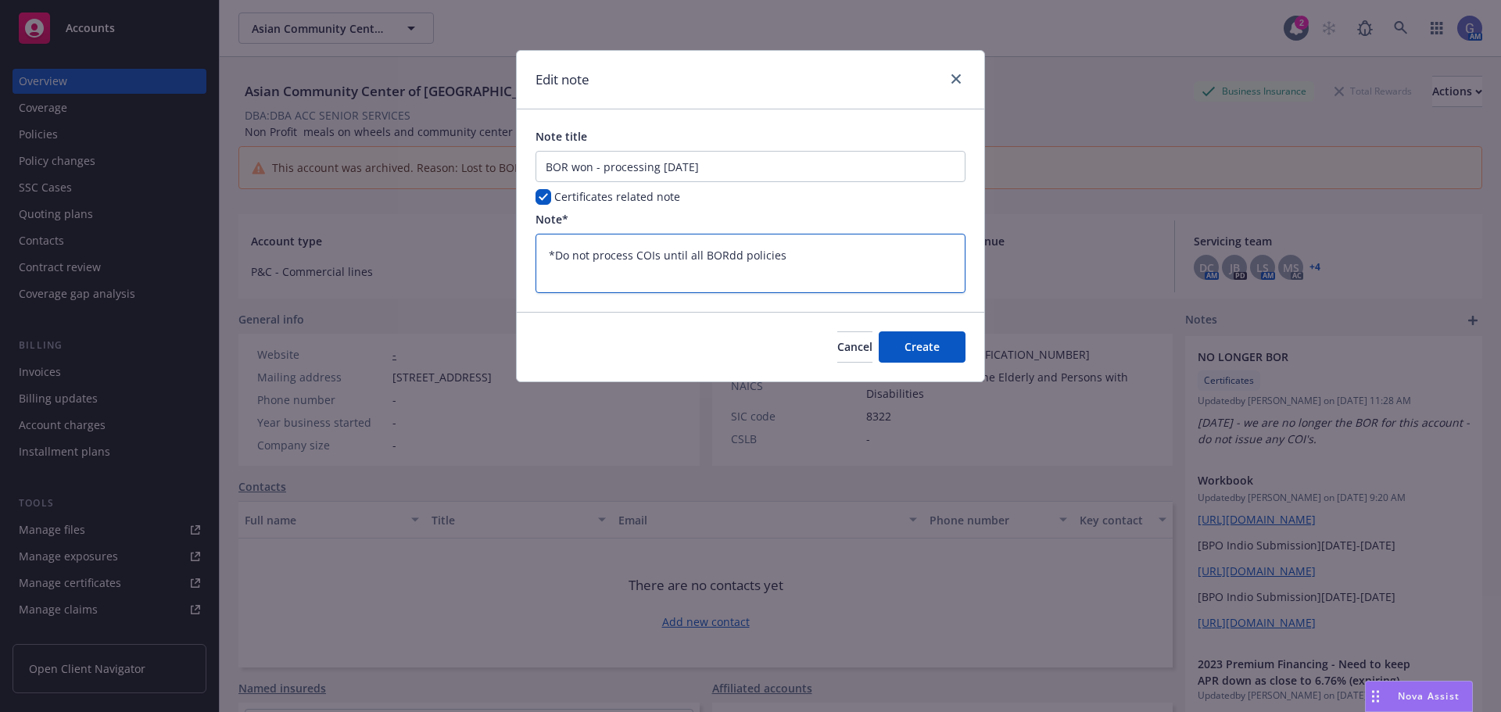
type textarea "x"
click at [817, 255] on textarea "*Do not process COIs until all BORd policies" at bounding box center [751, 263] width 430 height 59
type textarea "*Do not process COIs until all BORd policies a"
type textarea "x"
type textarea "*Do not process COIs until all BORd policies ar"
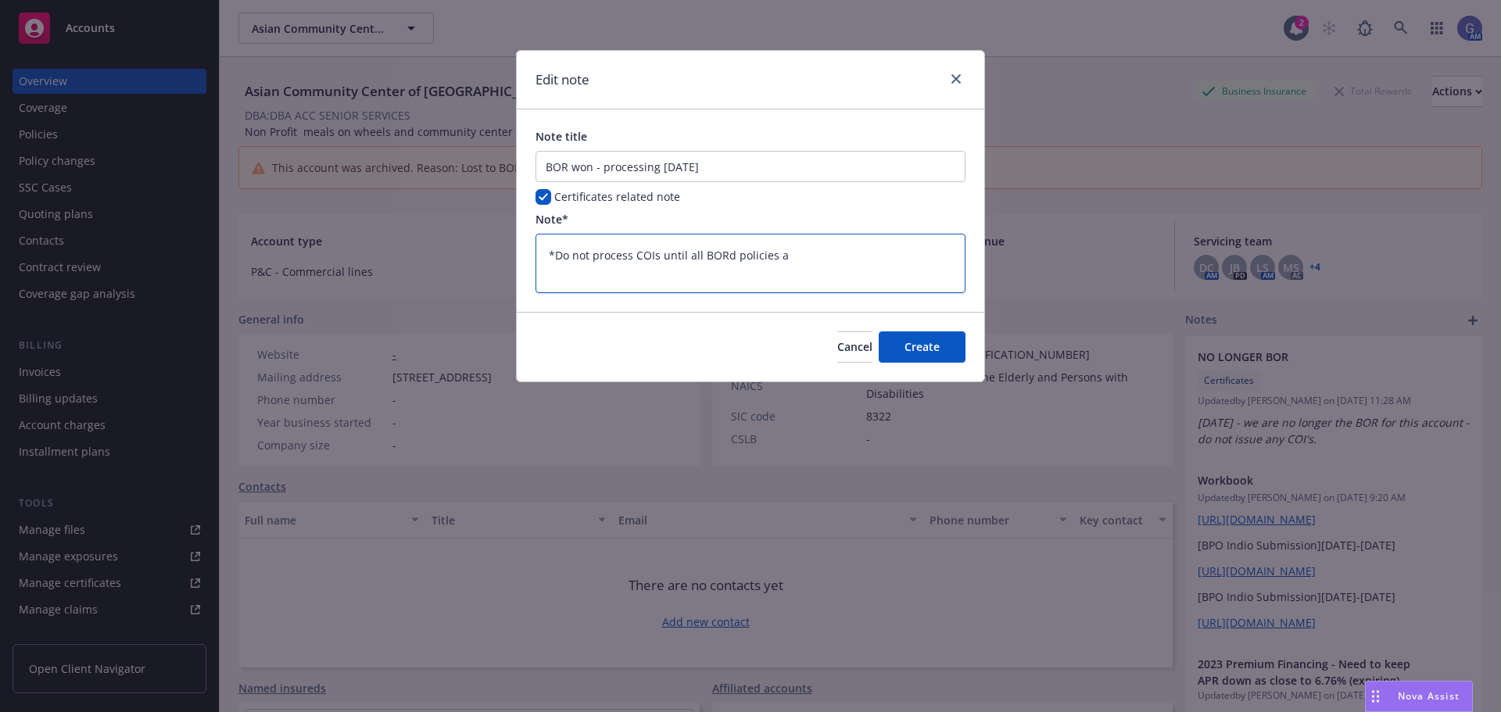
type textarea "x"
type textarea "*Do not process COIs until all BORd policies are"
type textarea "x"
type textarea "*Do not process COIs until all BORd policies are"
type textarea "x"
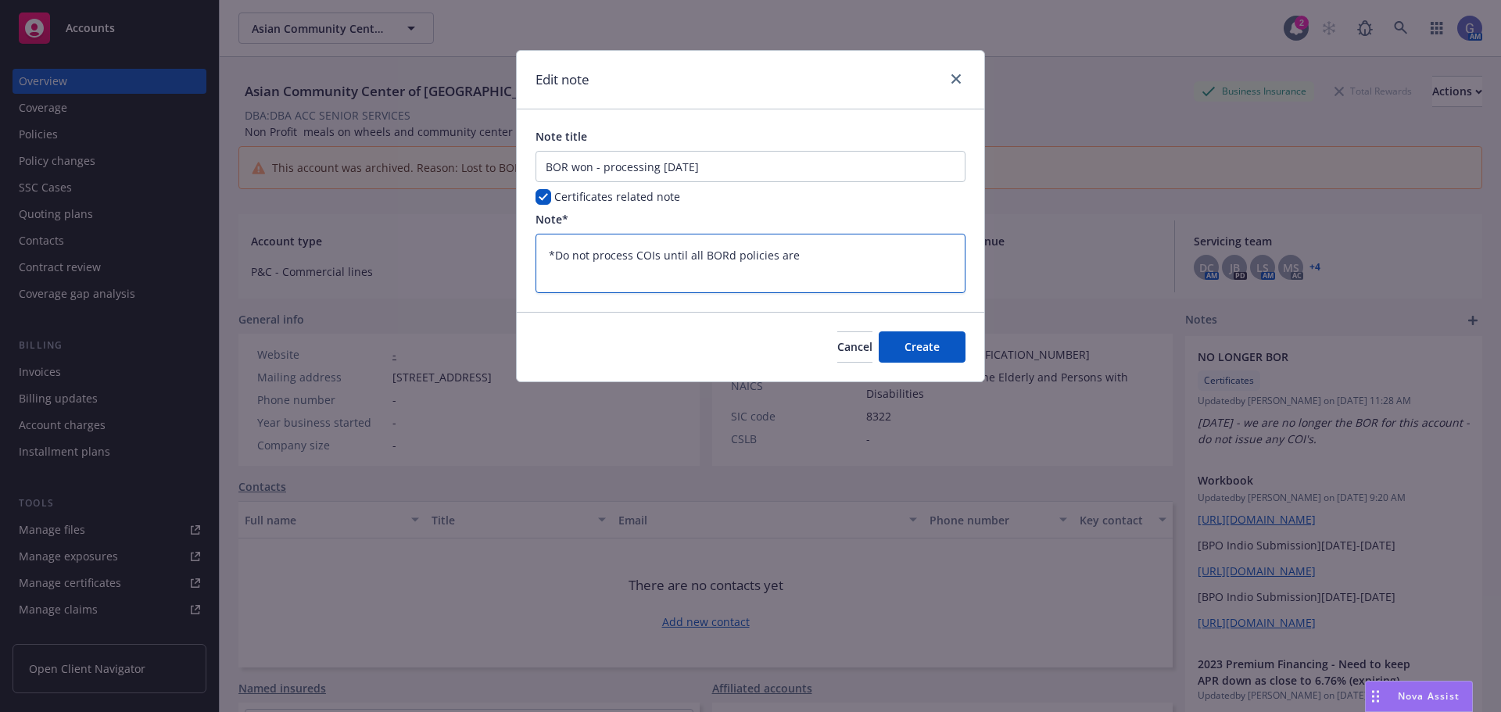
type textarea "*Do not process COIs until all BORd policies are i"
type textarea "x"
type textarea "*Do not process COIs until all BORd policies are in"
type textarea "x"
type textarea "*Do not process COIs until all BORd policies are ing"
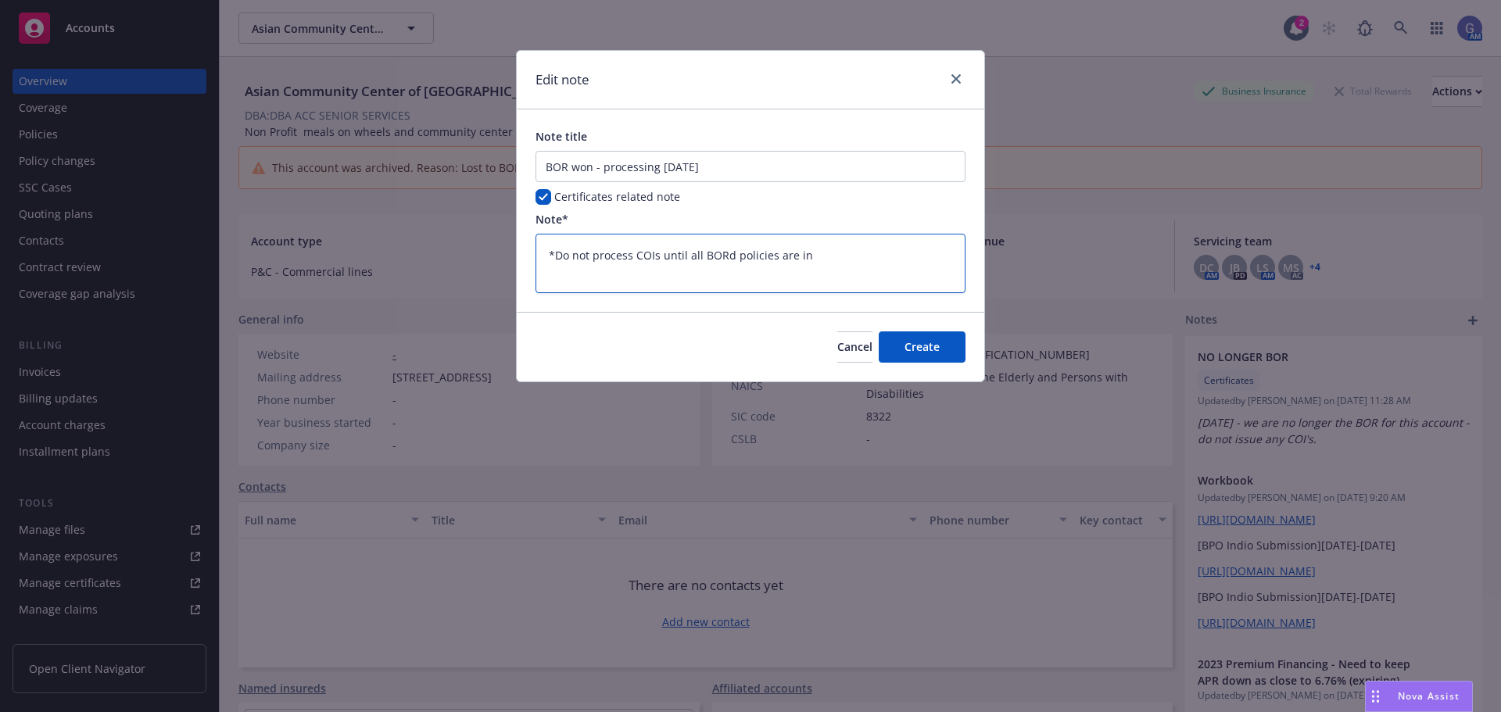
type textarea "x"
click at [637, 254] on textarea "*Do not process COIs until all BORd policies are ingested." at bounding box center [751, 263] width 430 height 59
click at [892, 254] on textarea "*Do not process 2025 COIs until all BORd policies are ingested." at bounding box center [751, 263] width 430 height 59
click at [919, 344] on span "Create" at bounding box center [922, 346] width 35 height 15
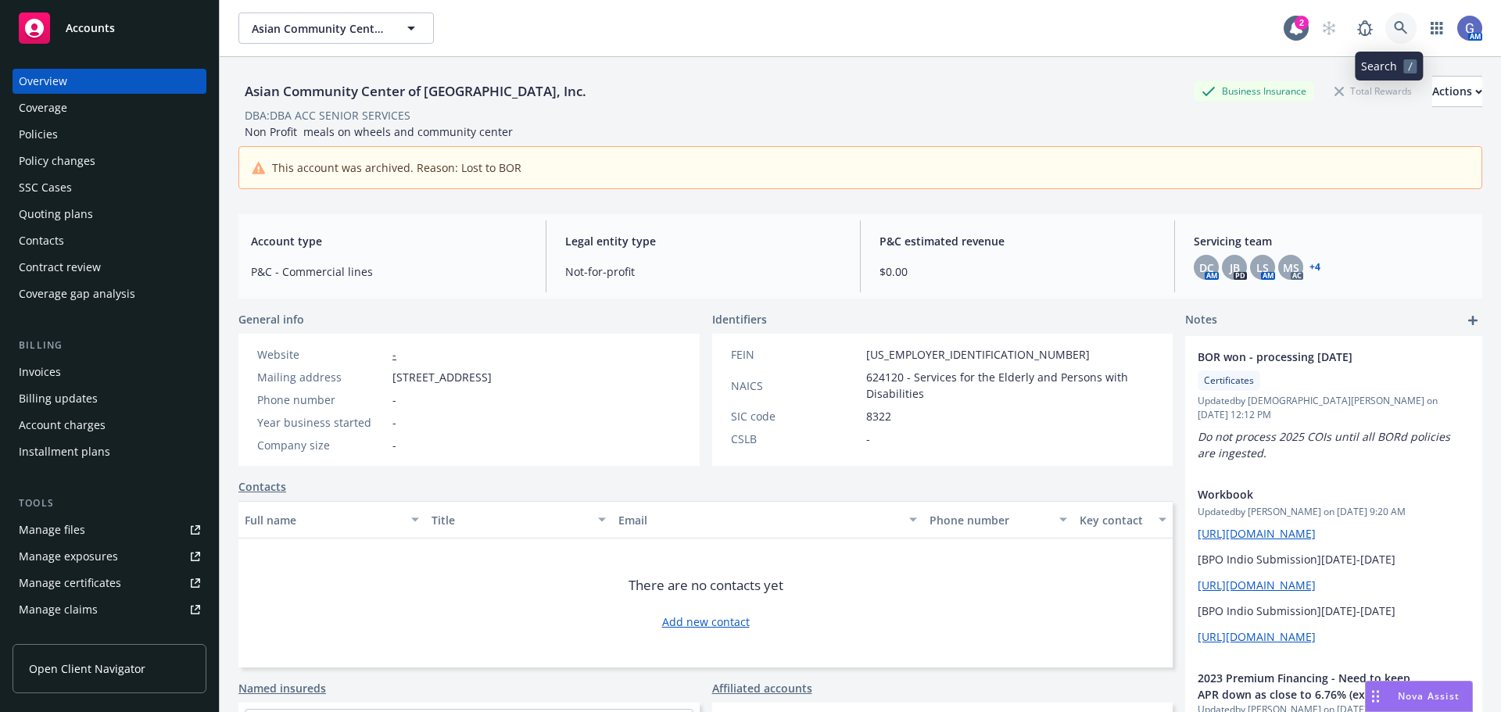
click at [1394, 34] on icon at bounding box center [1401, 28] width 14 height 14
click at [691, 622] on link "Add new contact" at bounding box center [706, 622] width 88 height 16
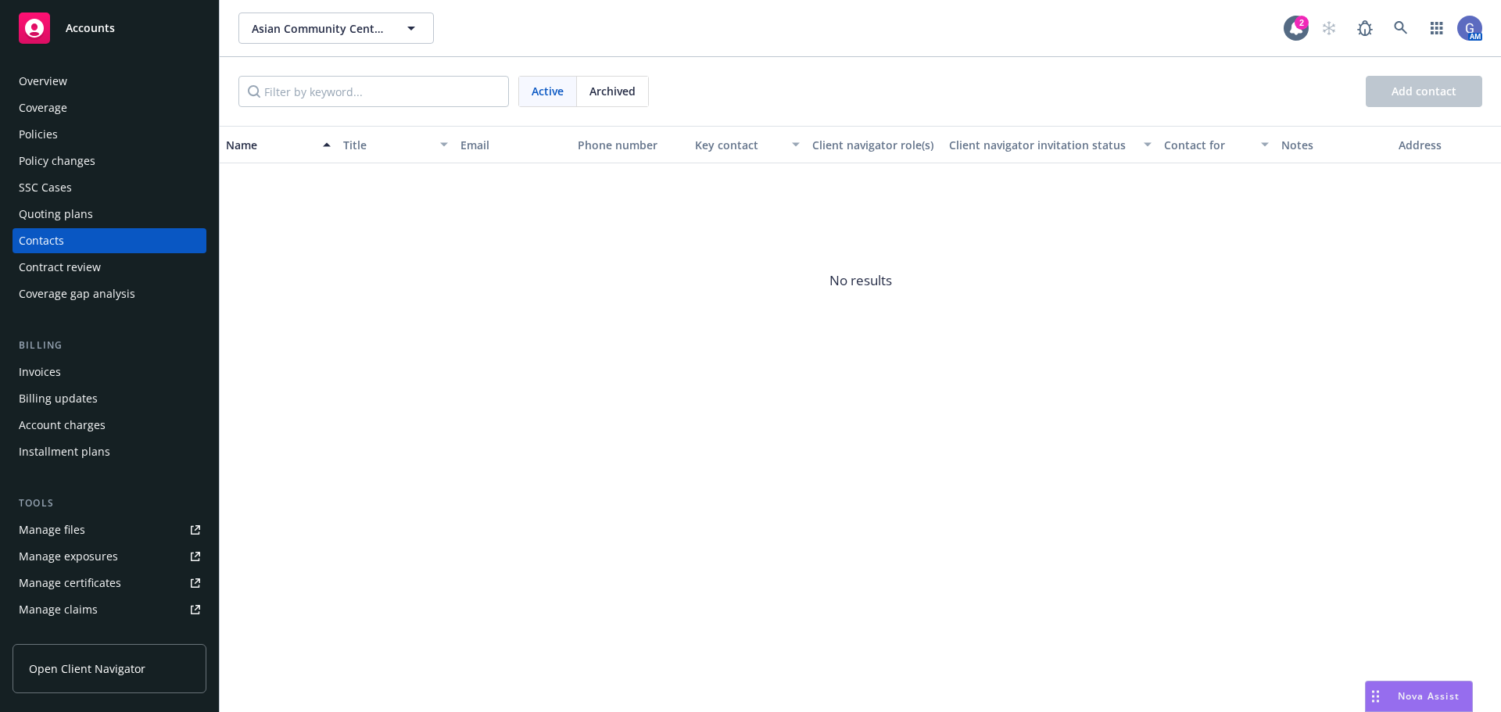
click at [848, 215] on span "No results" at bounding box center [860, 280] width 1281 height 235
click at [1401, 31] on icon at bounding box center [1401, 28] width 14 height 14
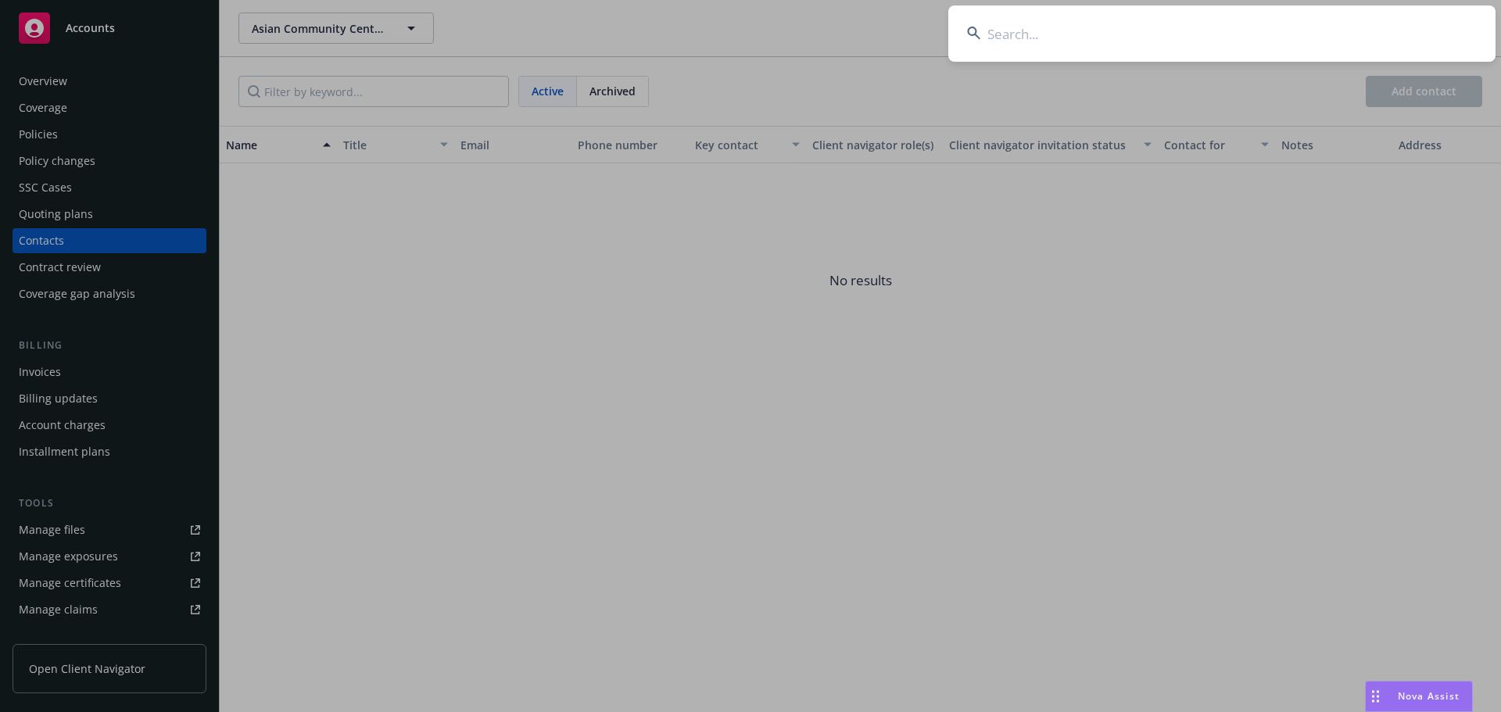
click at [1229, 32] on input at bounding box center [1221, 33] width 547 height 56
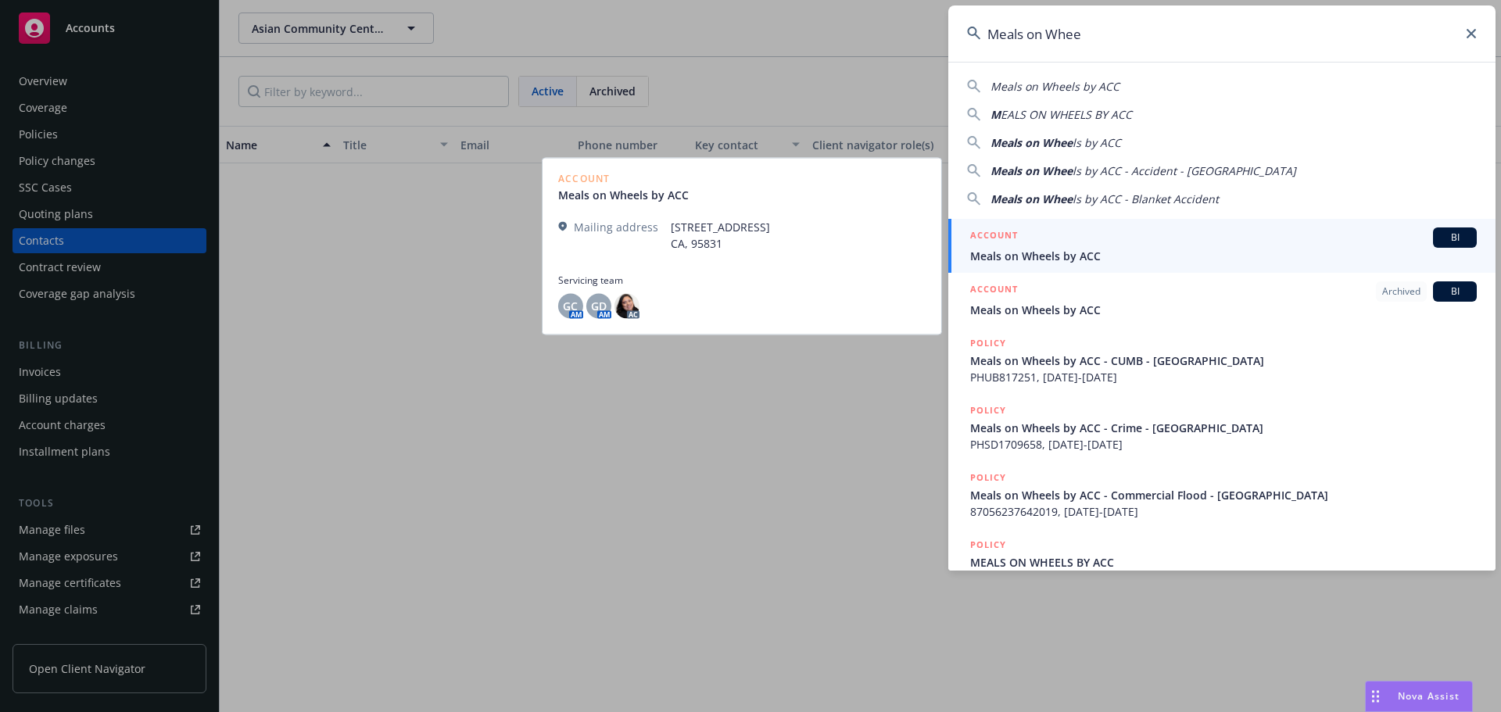
click at [1256, 238] on div "ACCOUNT BI" at bounding box center [1223, 238] width 507 height 20
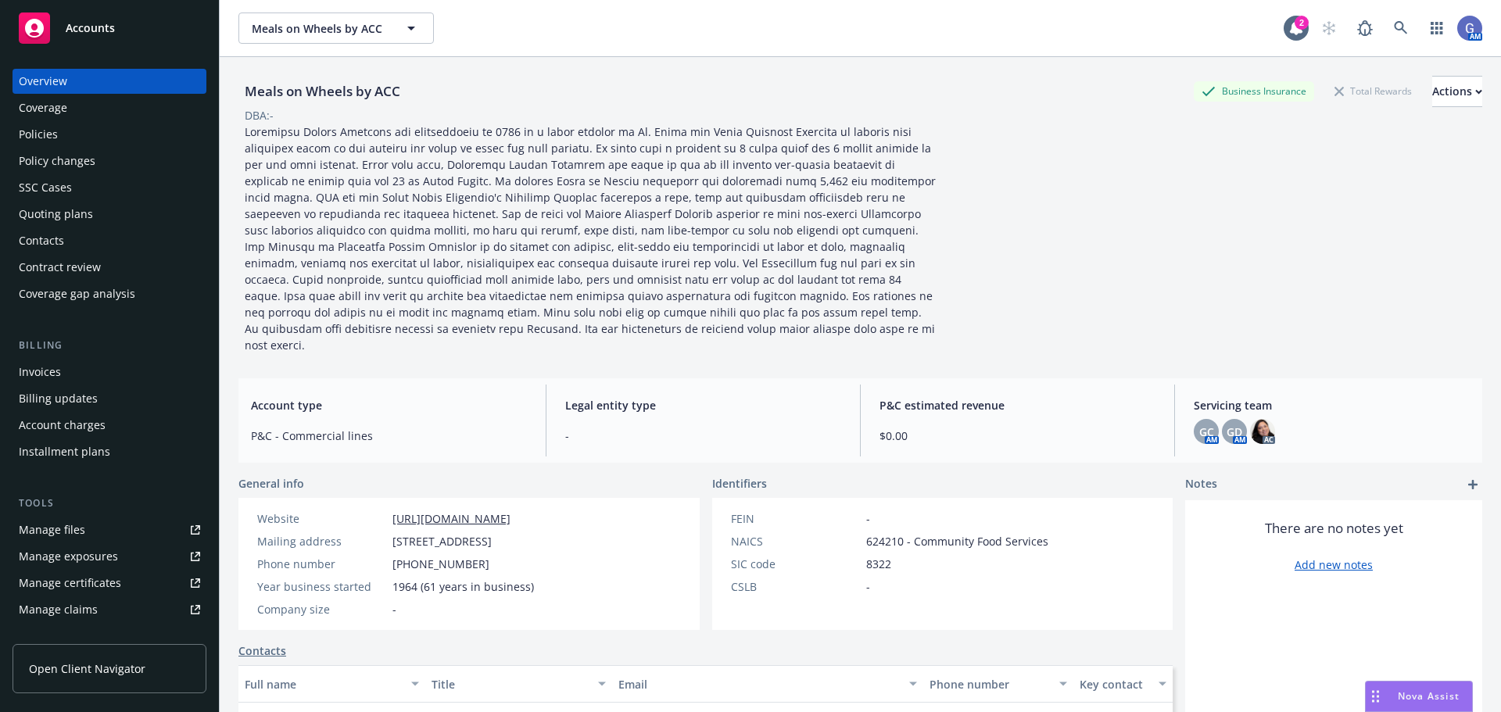
scroll to position [306, 0]
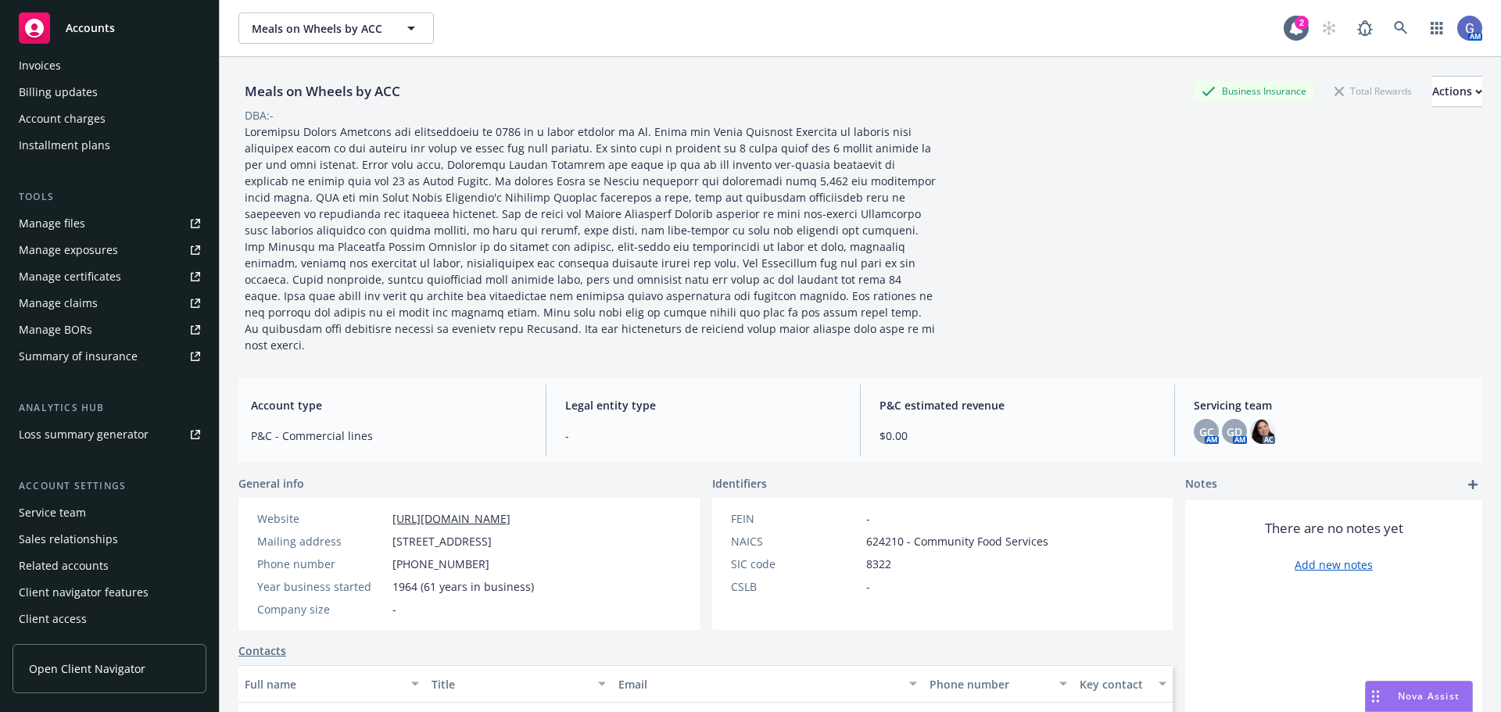
click at [71, 513] on div "Service team" at bounding box center [52, 512] width 67 height 25
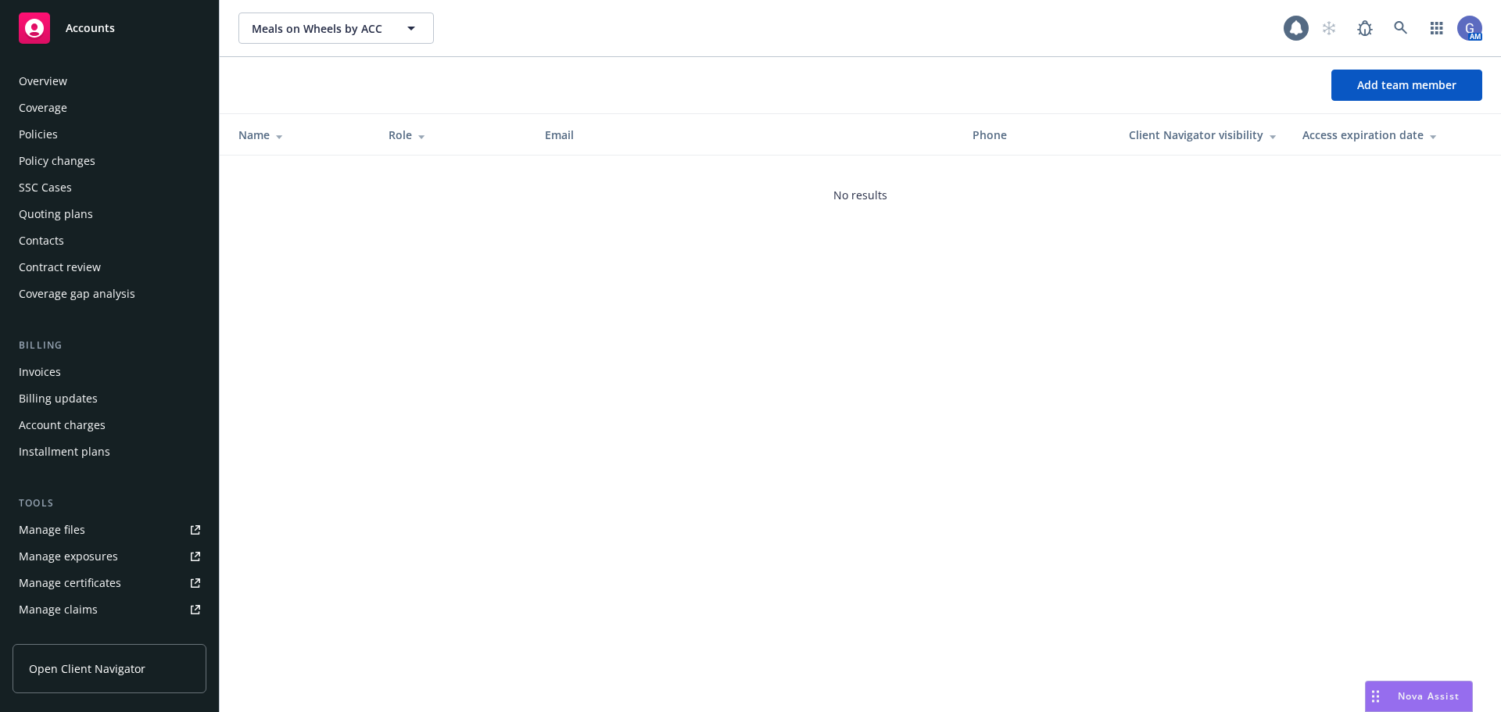
scroll to position [306, 0]
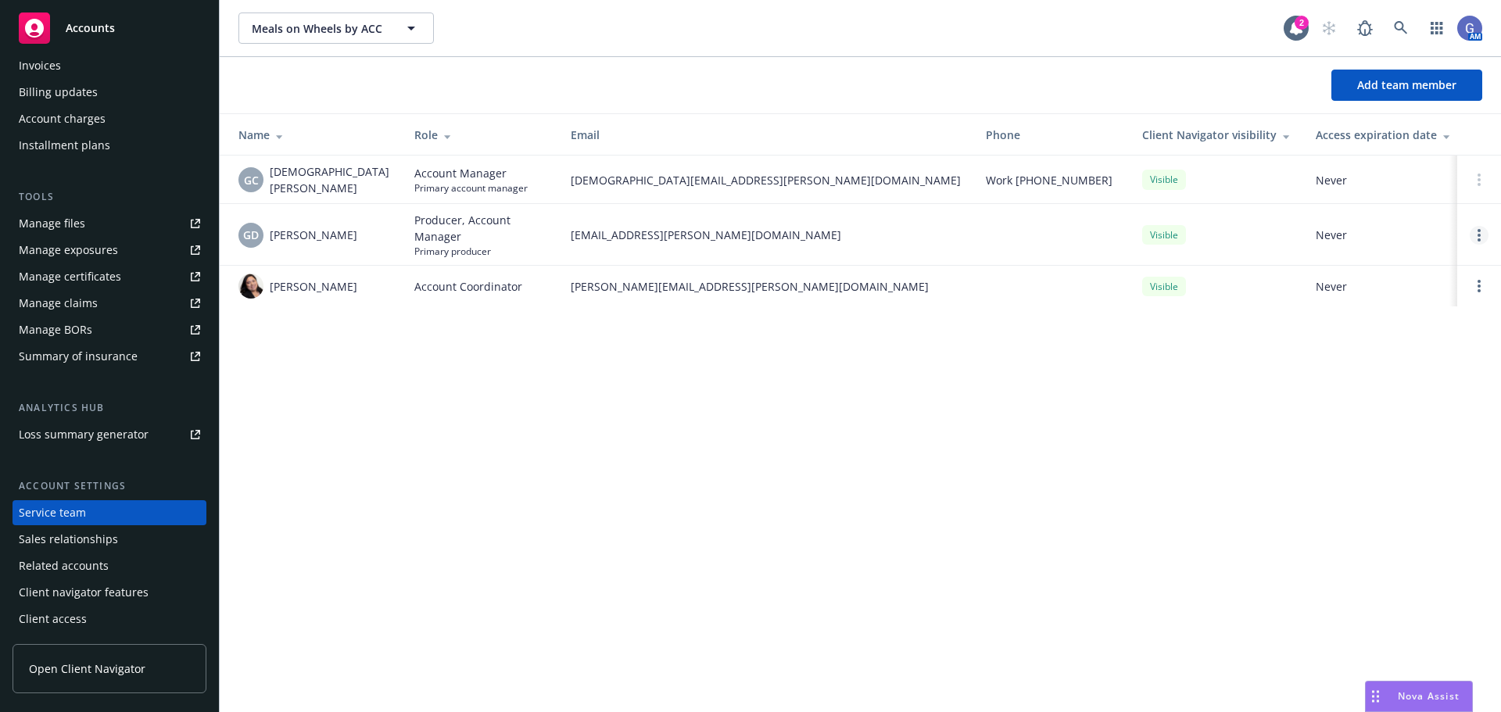
click at [1479, 234] on circle "Open options" at bounding box center [1479, 235] width 3 height 3
click at [1370, 357] on div "Meals on Wheels by ACC Meals on Wheels by ACC 2 AM Add team member Name Role Em…" at bounding box center [860, 356] width 1281 height 712
click at [1482, 233] on link "Open options" at bounding box center [1479, 235] width 19 height 19
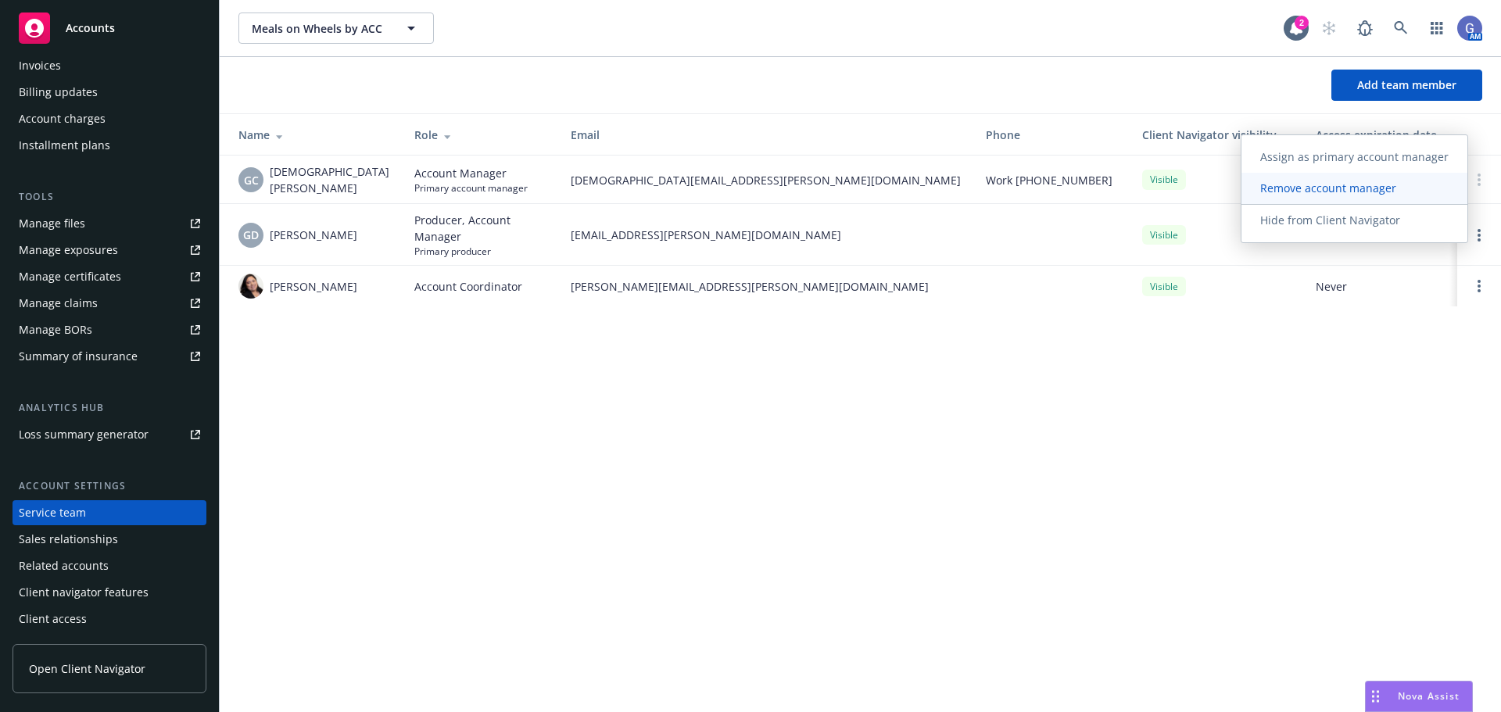
click at [1353, 193] on span "Remove account manager" at bounding box center [1329, 188] width 174 height 15
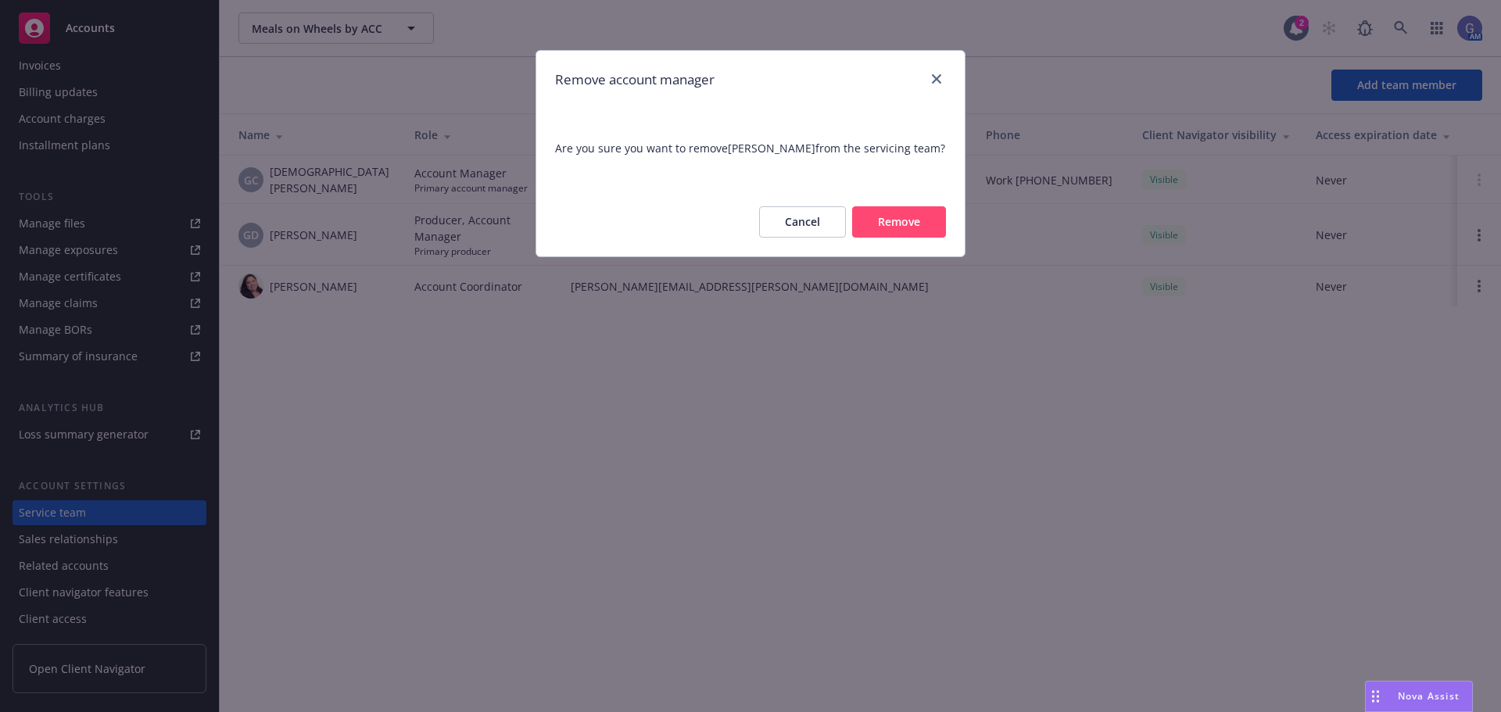
click at [898, 222] on button "Remove" at bounding box center [899, 221] width 94 height 31
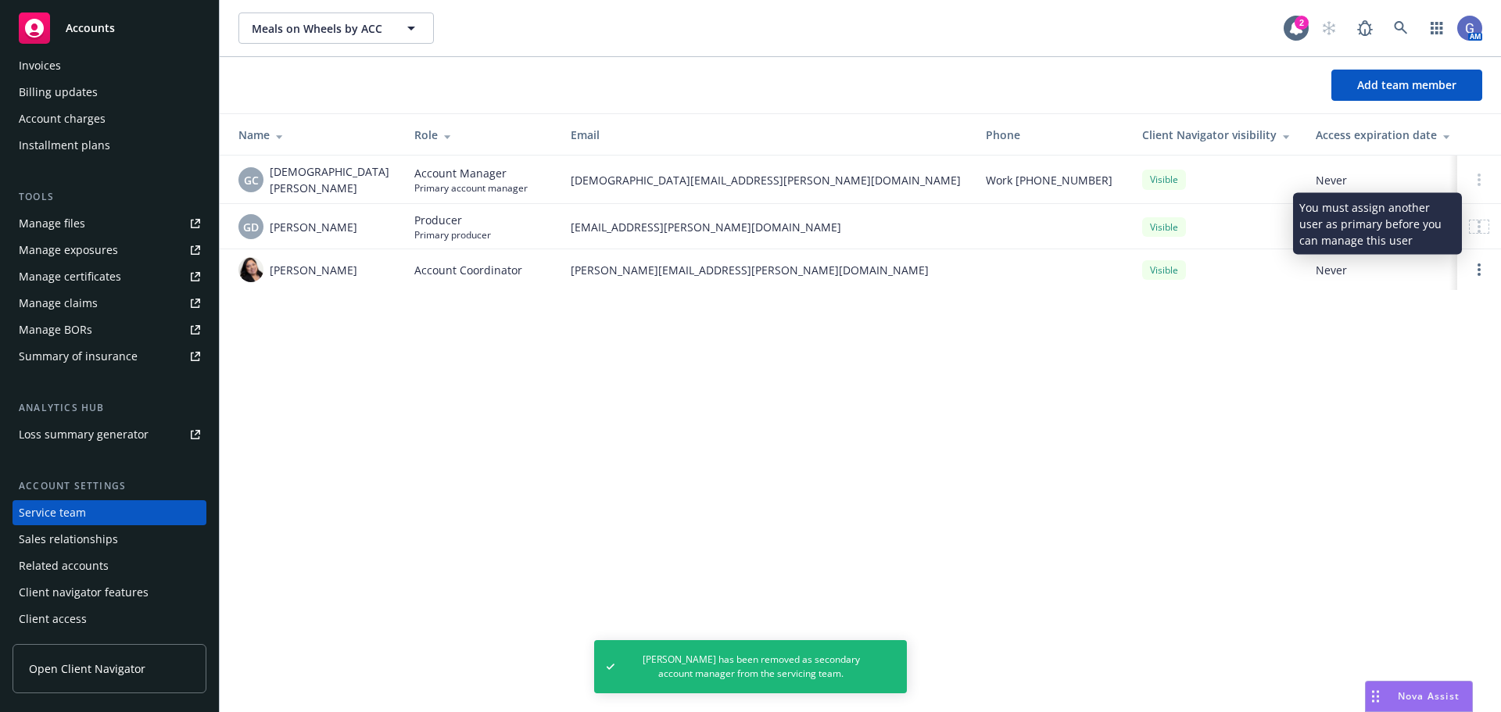
click at [1479, 225] on circle at bounding box center [1479, 226] width 3 height 3
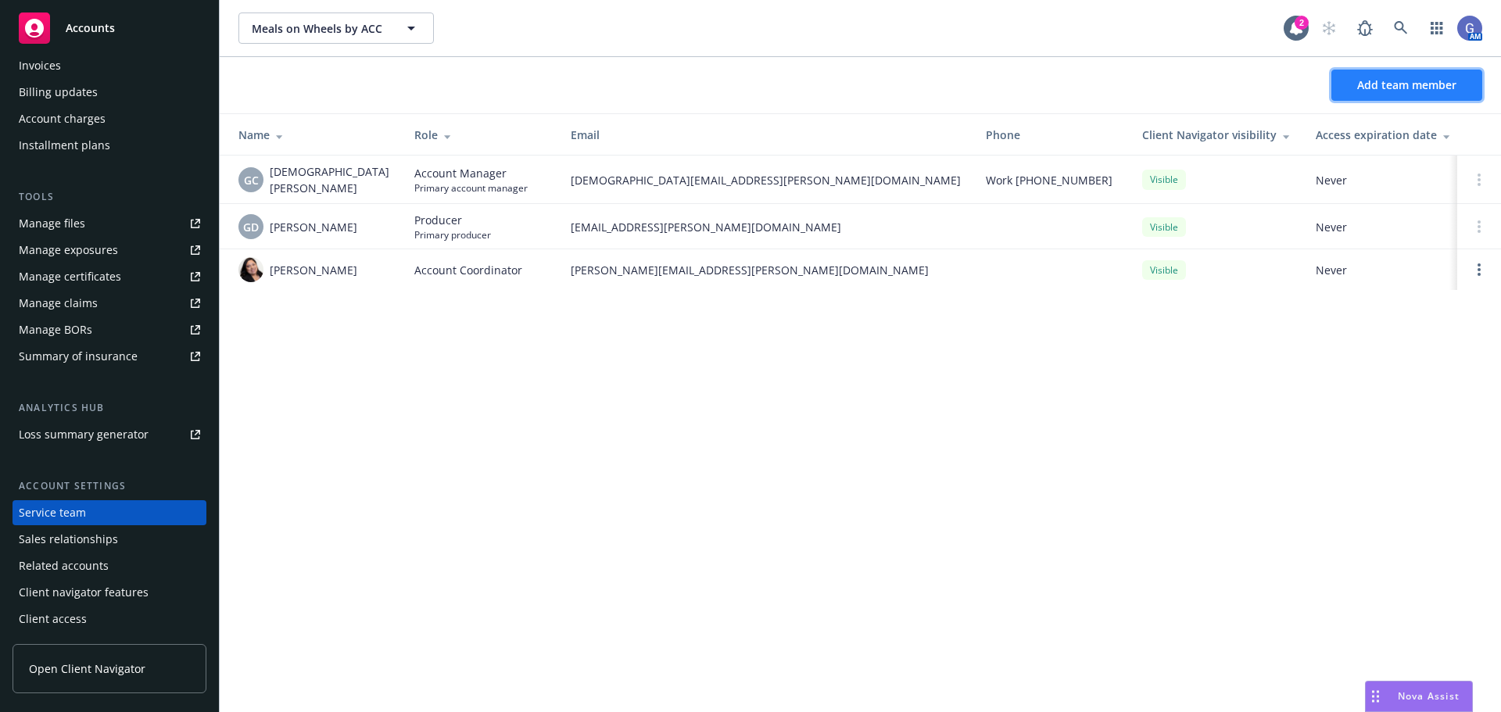
click at [1397, 77] on span "Add team member" at bounding box center [1406, 84] width 99 height 15
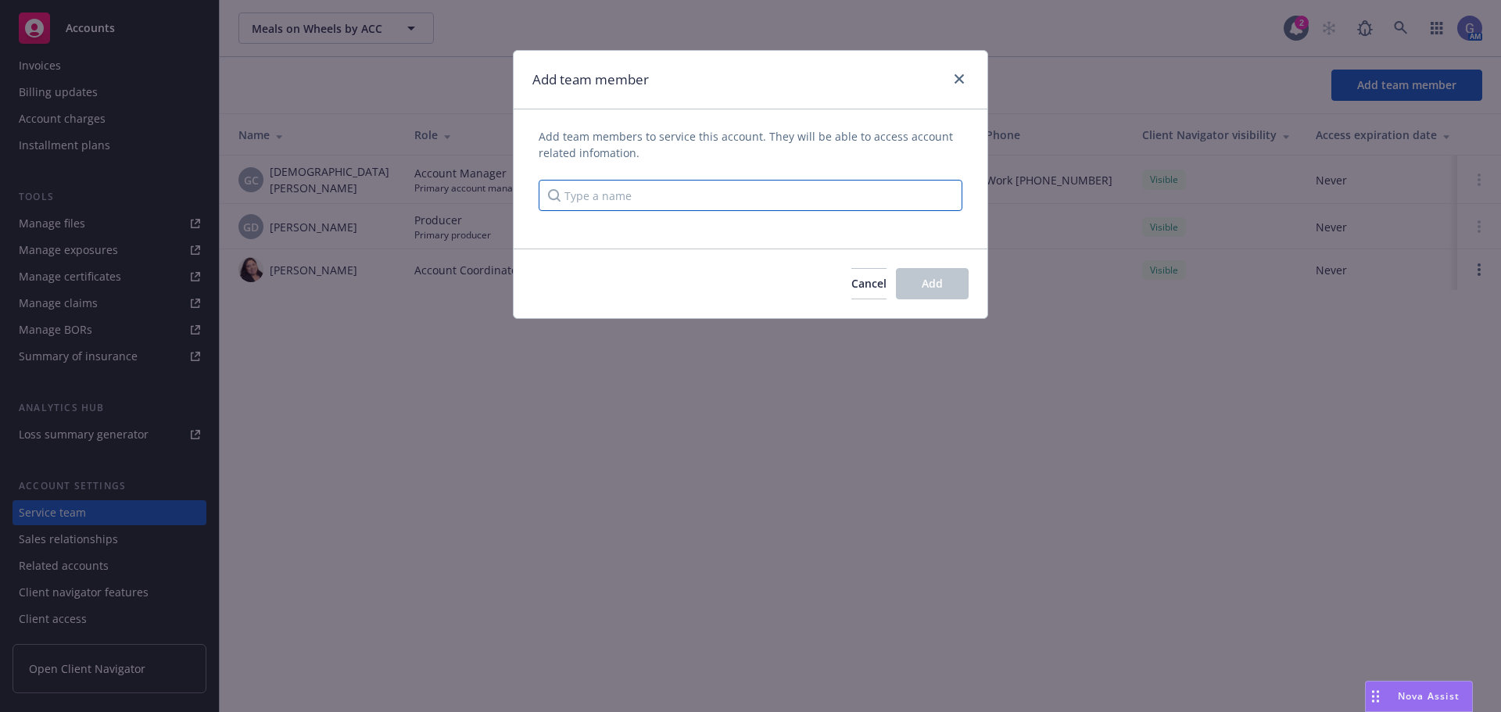
click at [650, 196] on input "Type a name" at bounding box center [751, 195] width 424 height 31
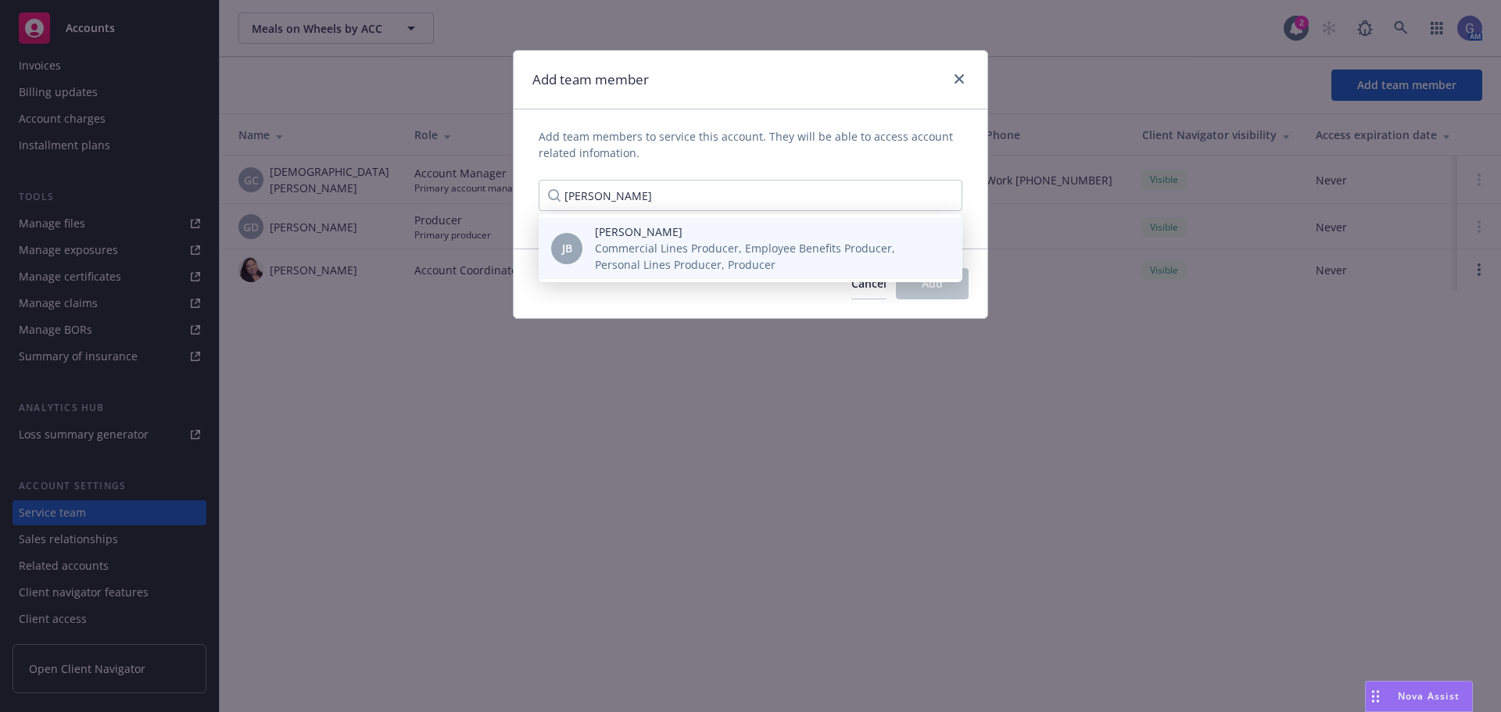
click at [651, 245] on span "Commercial Lines Producer, Employee Benefits Producer, Personal Lines Producer,…" at bounding box center [766, 256] width 342 height 33
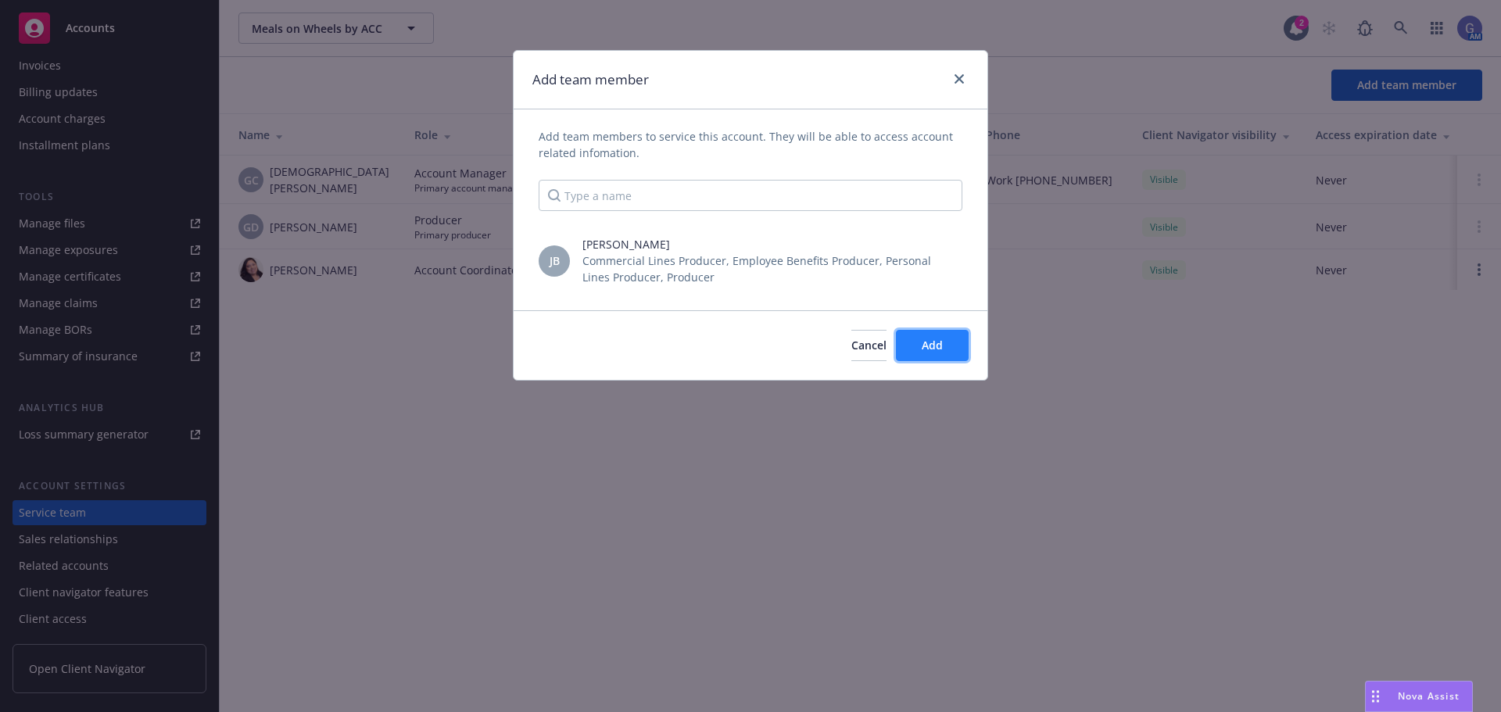
click at [916, 346] on button "Add" at bounding box center [932, 345] width 73 height 31
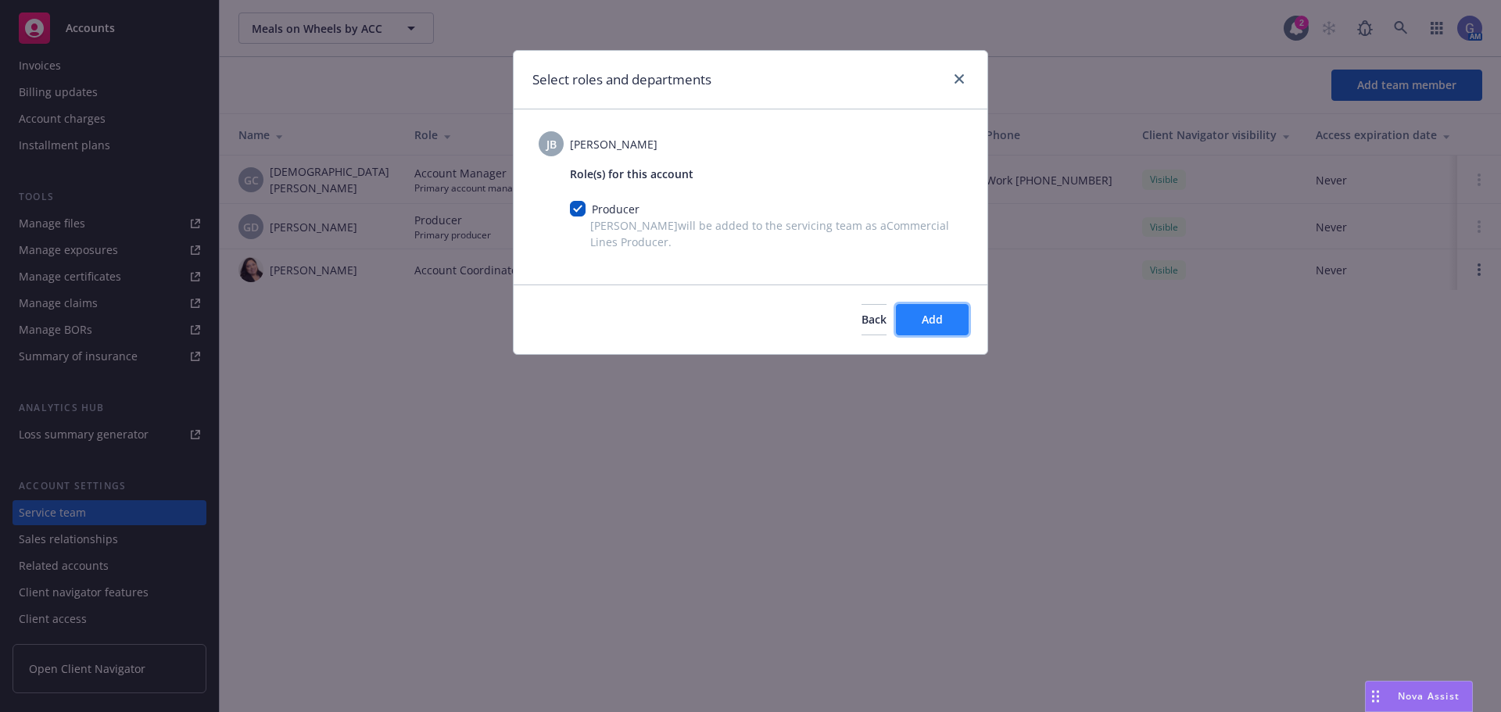
click at [951, 314] on button "Add" at bounding box center [932, 319] width 73 height 31
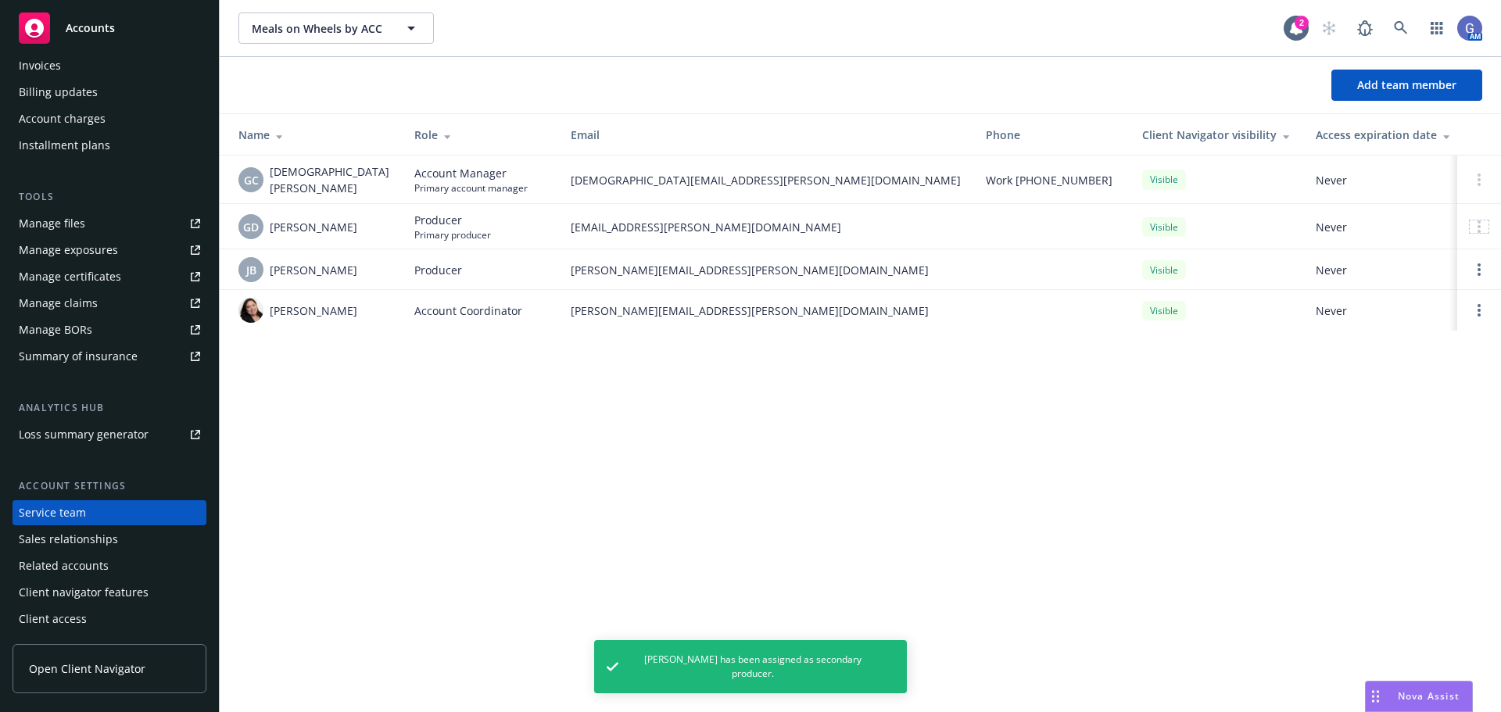
click at [1478, 229] on icon at bounding box center [1479, 226] width 3 height 13
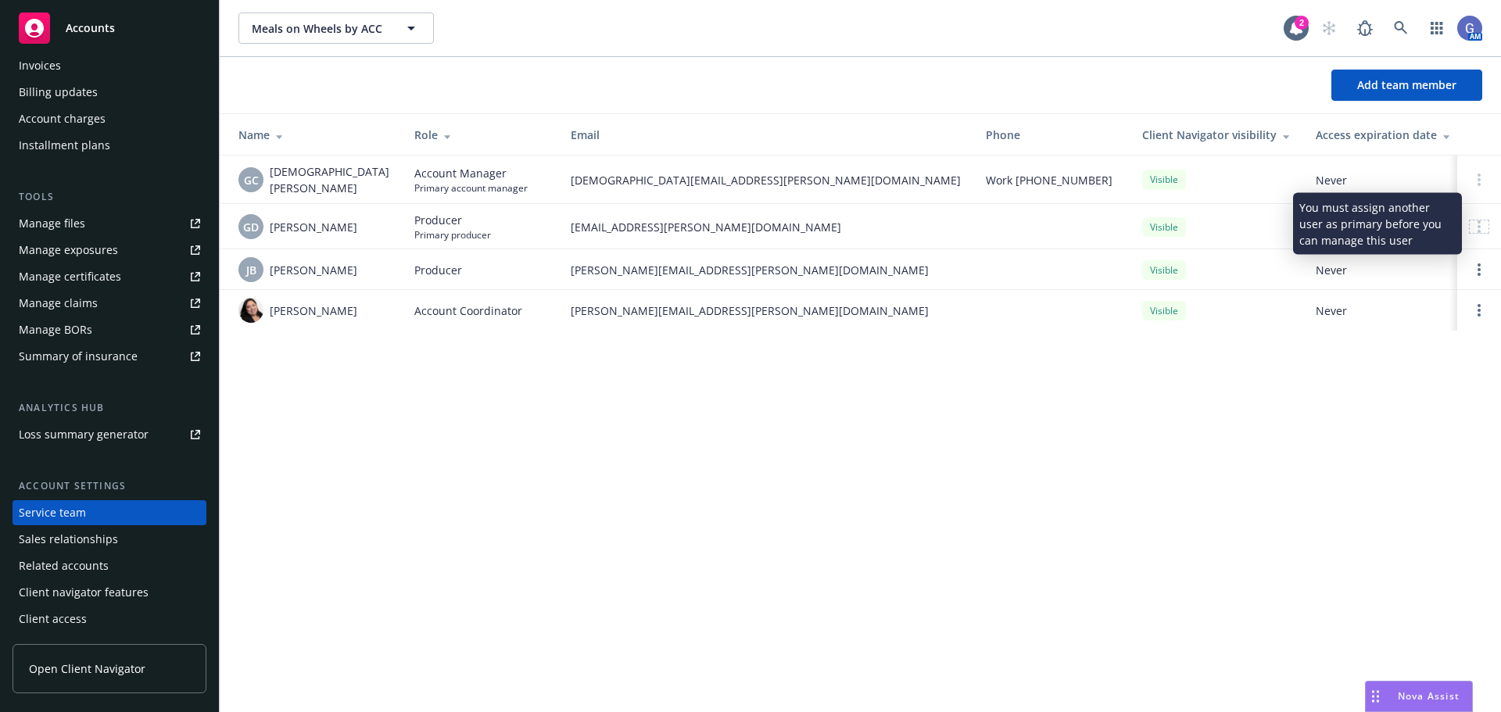
click at [1478, 226] on icon at bounding box center [1479, 226] width 3 height 13
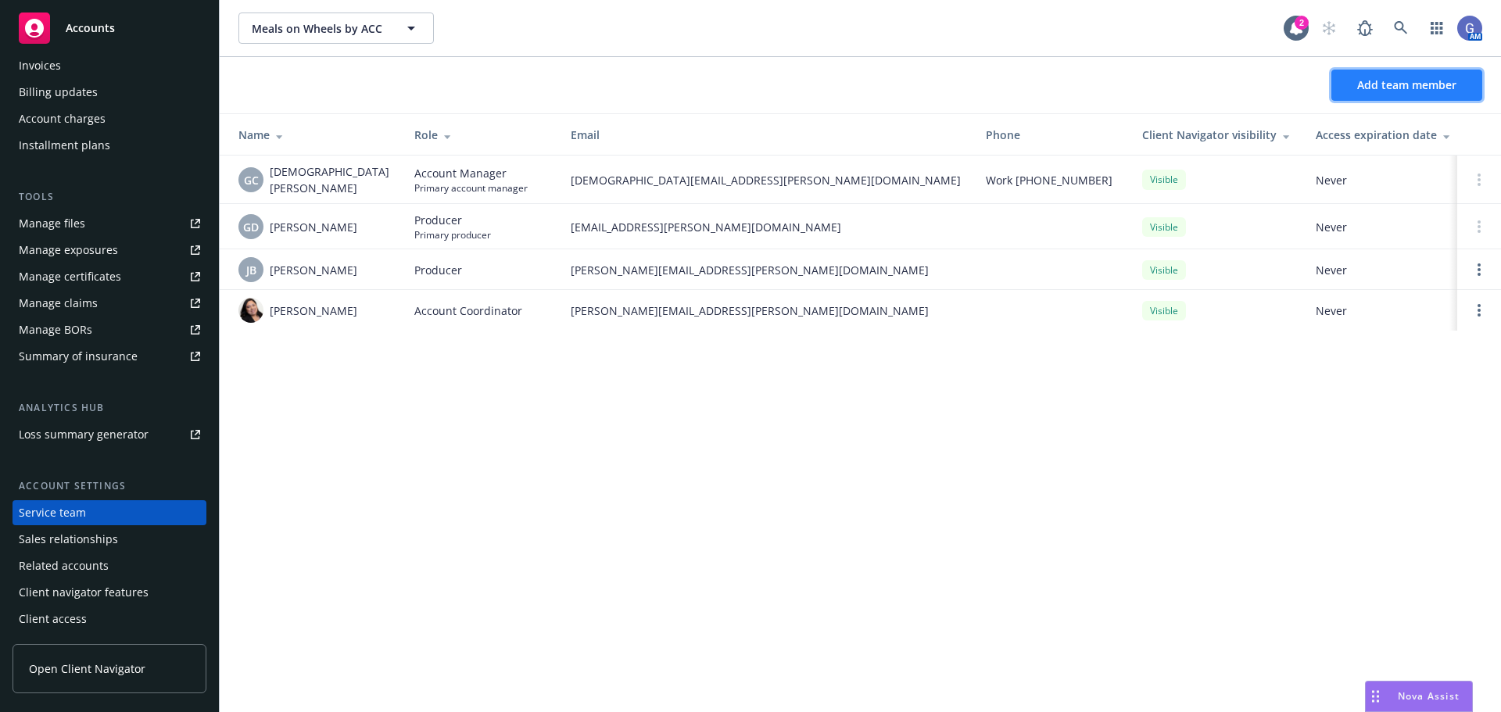
click at [1367, 88] on span "Add team member" at bounding box center [1406, 84] width 99 height 15
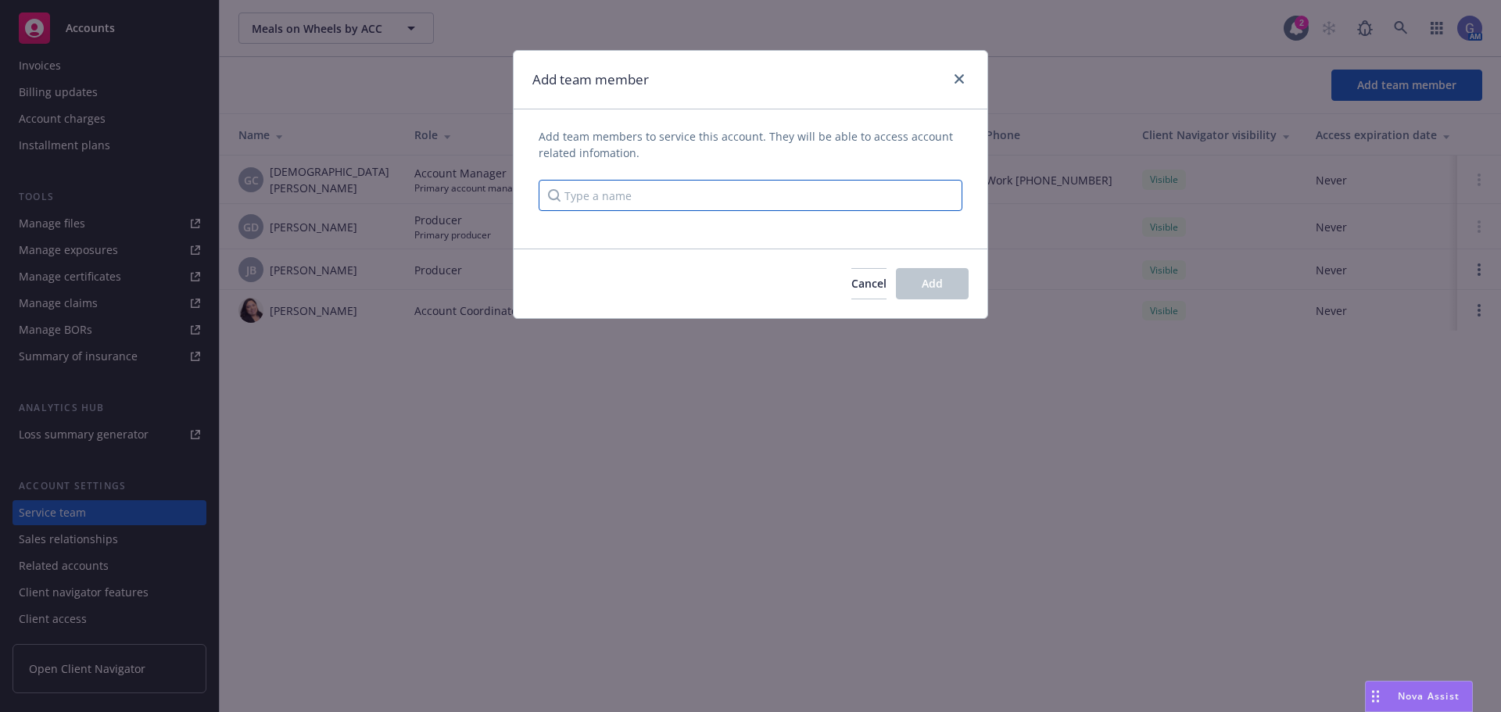
click at [846, 189] on input "Type a name" at bounding box center [751, 195] width 424 height 31
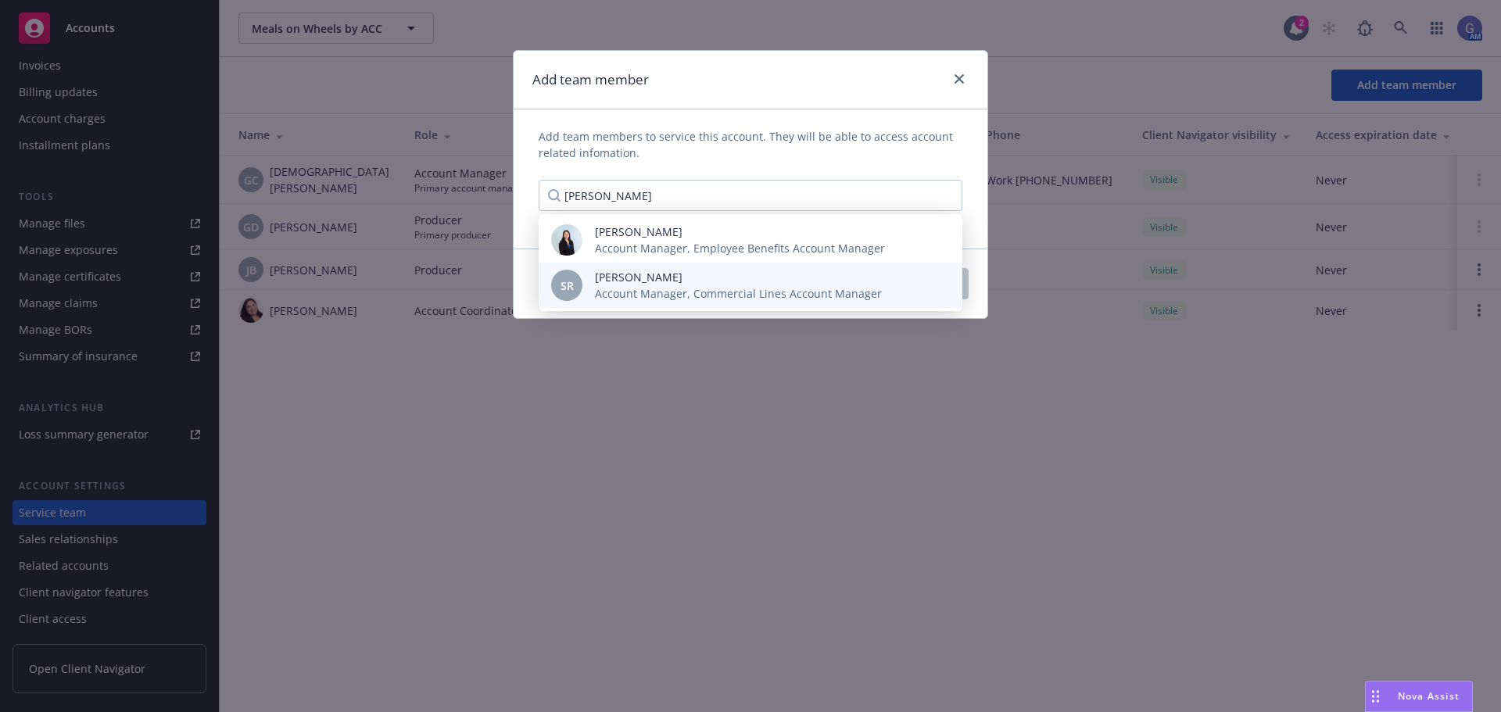
click at [769, 290] on span "Account Manager, Commercial Lines Account Manager" at bounding box center [738, 293] width 287 height 16
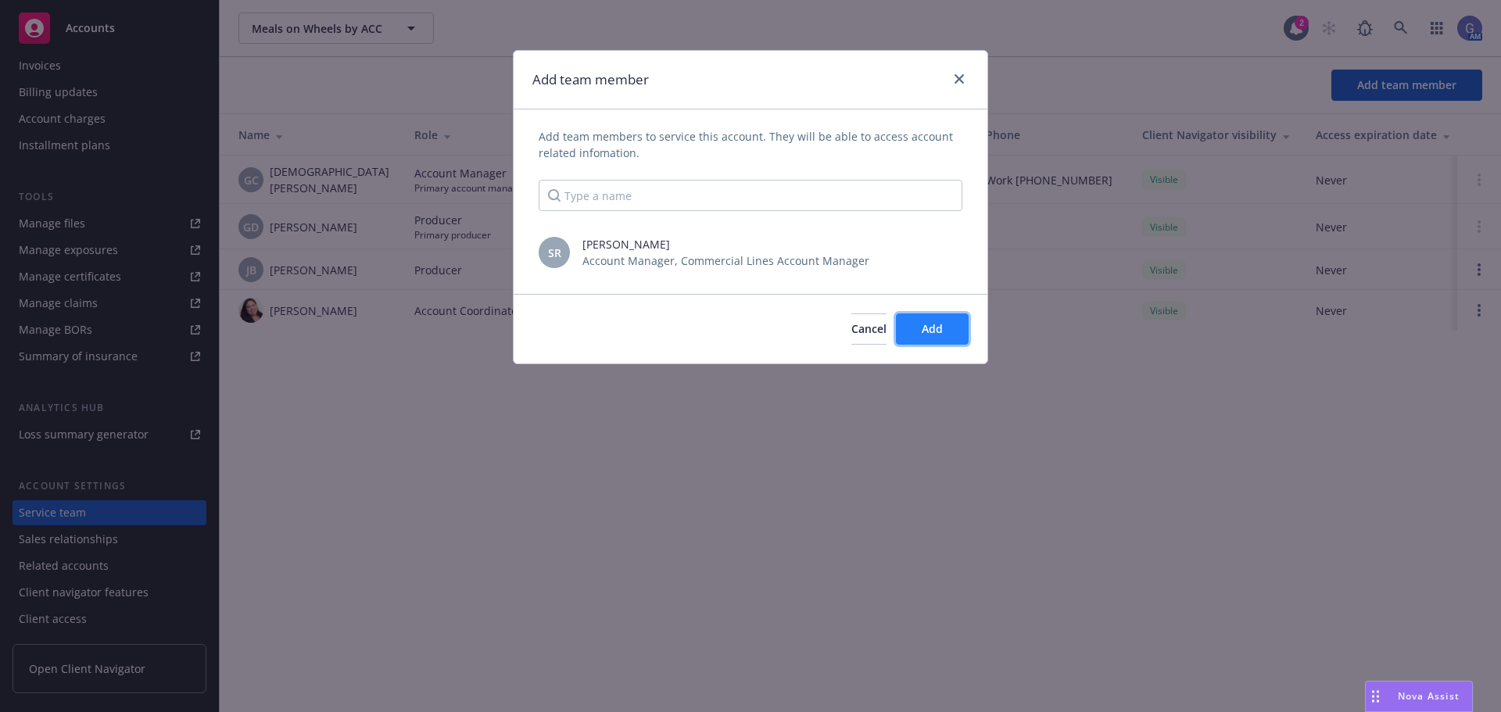
click at [919, 321] on button "Add" at bounding box center [932, 329] width 73 height 31
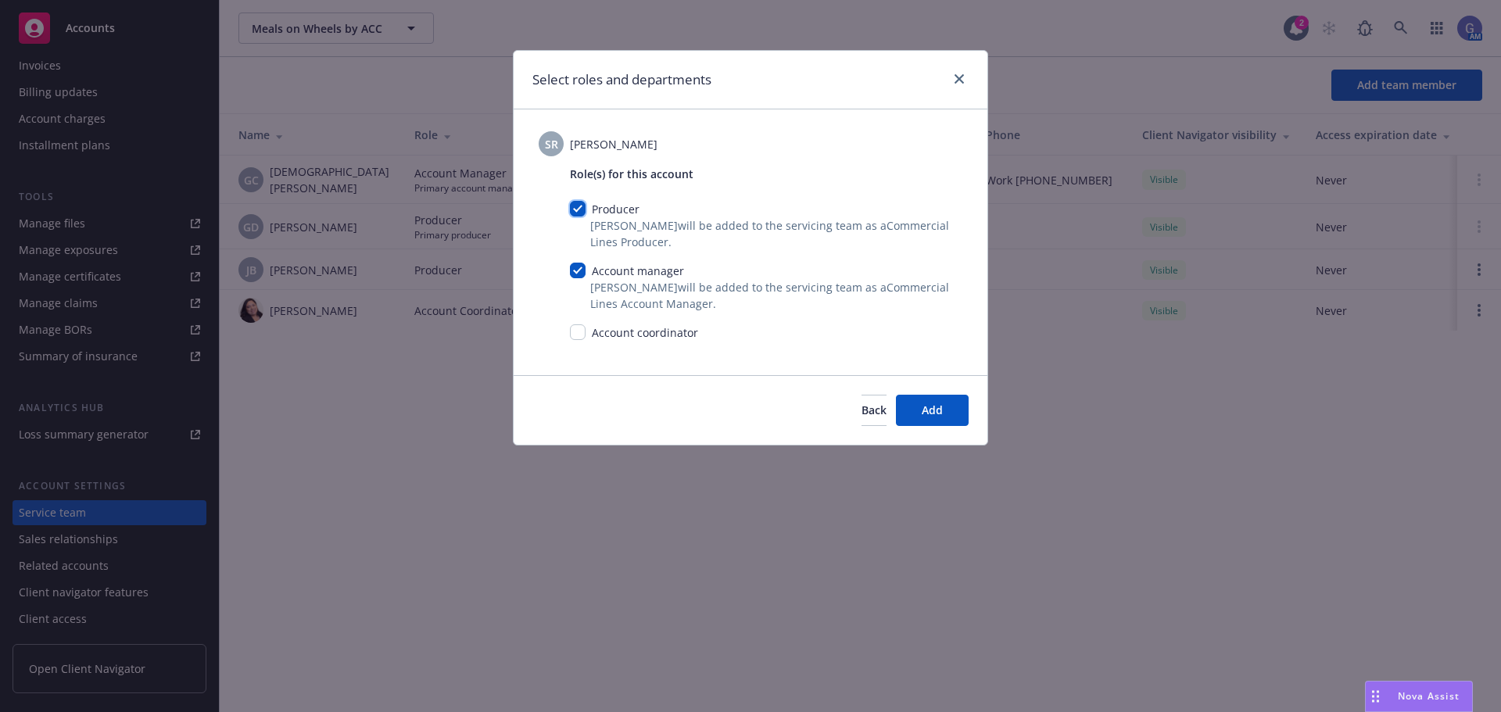
click at [581, 212] on input "checkbox" at bounding box center [578, 209] width 16 height 16
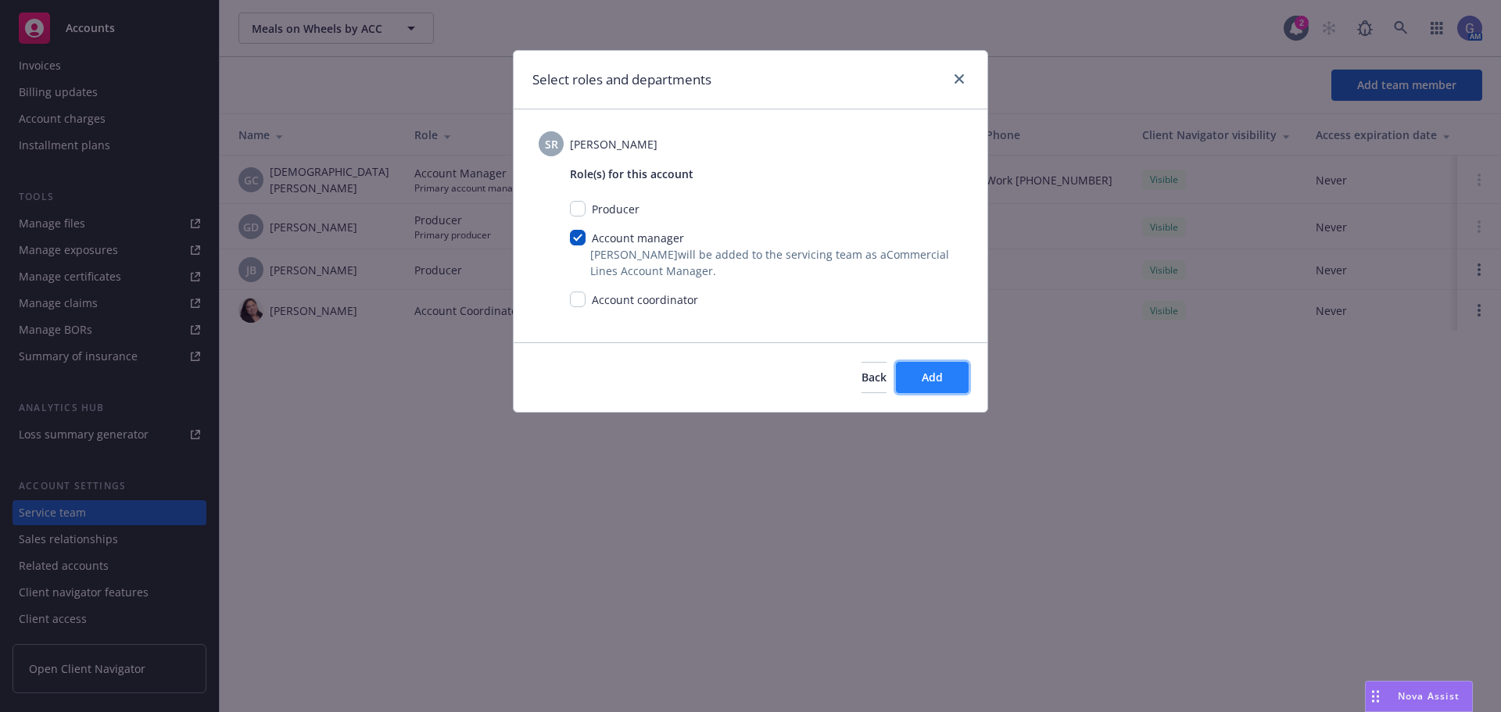
click at [929, 376] on span "Add" at bounding box center [932, 377] width 21 height 15
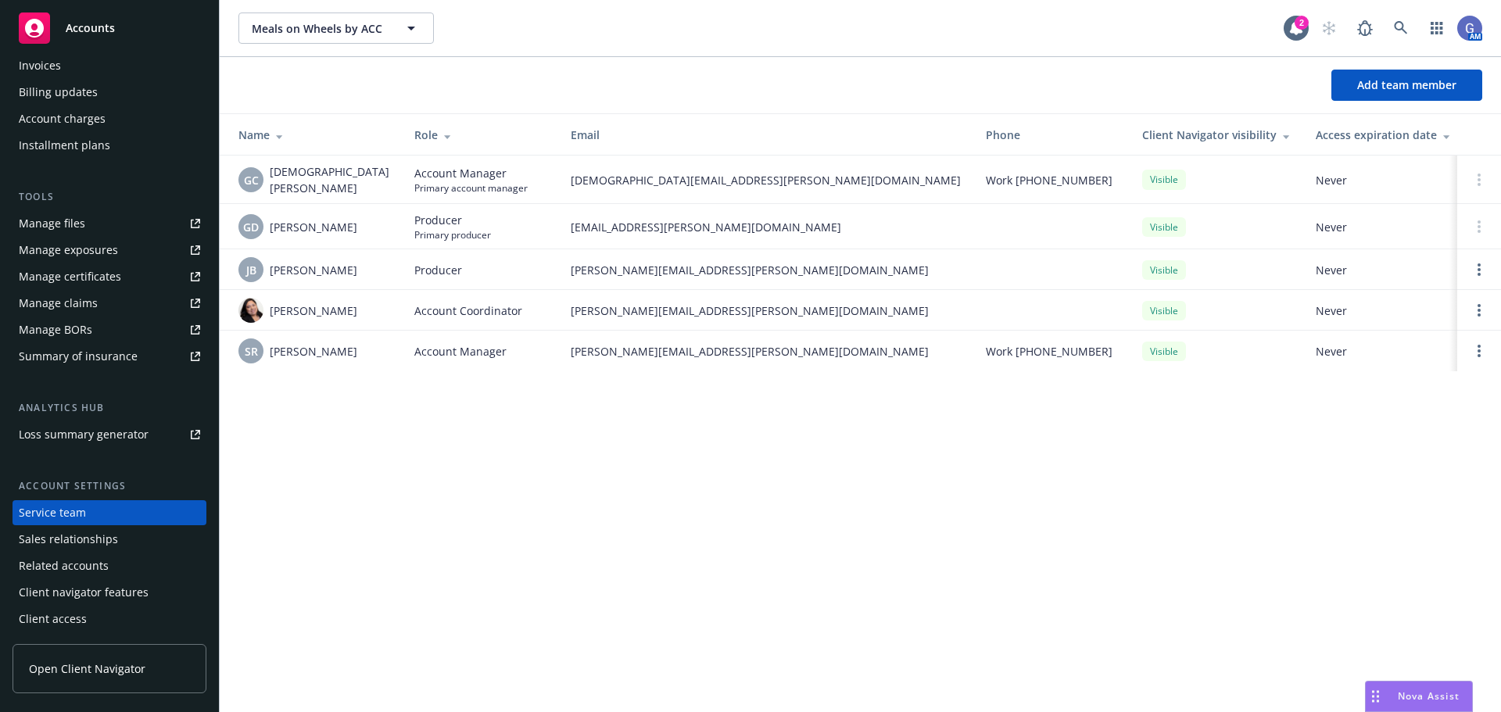
click at [1130, 224] on td "Visible" at bounding box center [1217, 226] width 174 height 45
click at [1303, 227] on td "Never" at bounding box center [1389, 226] width 172 height 45
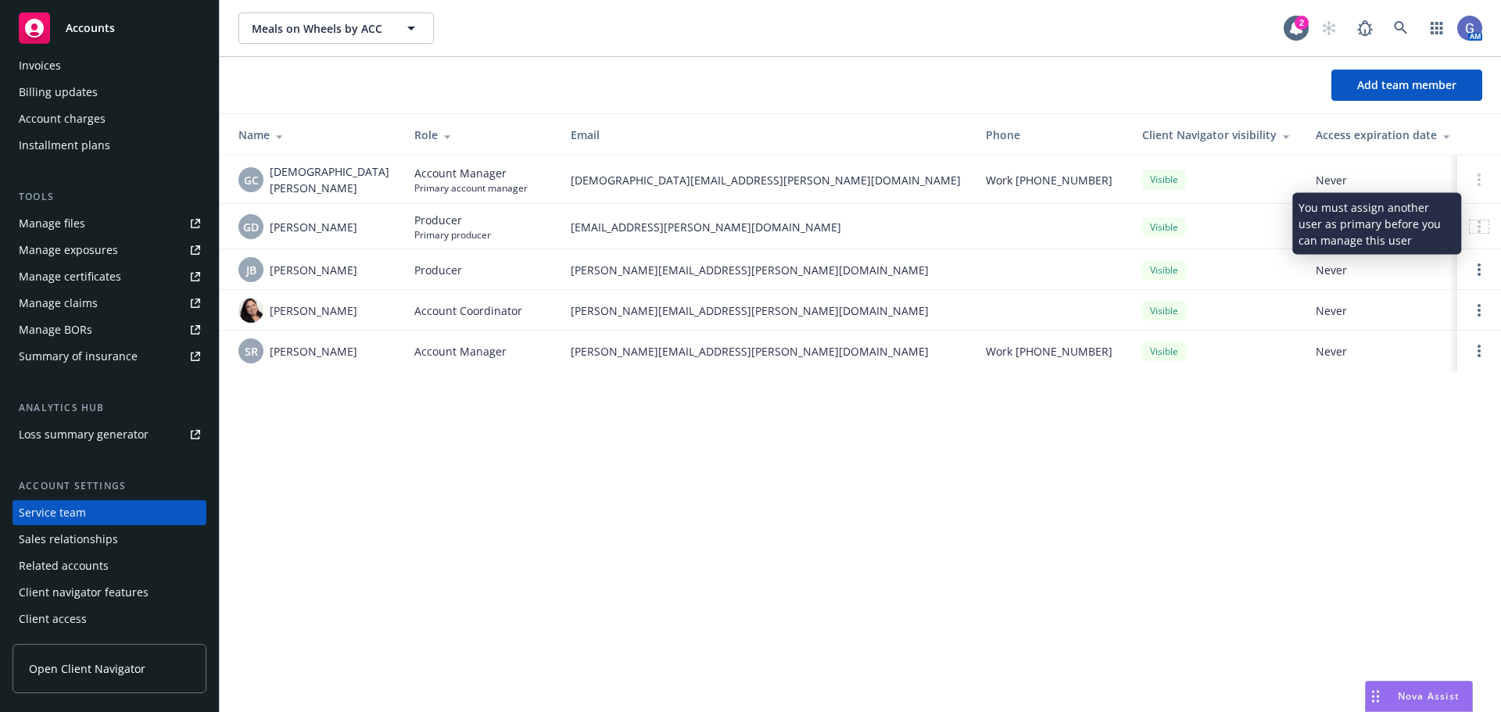
click at [1482, 224] on div at bounding box center [1479, 226] width 19 height 13
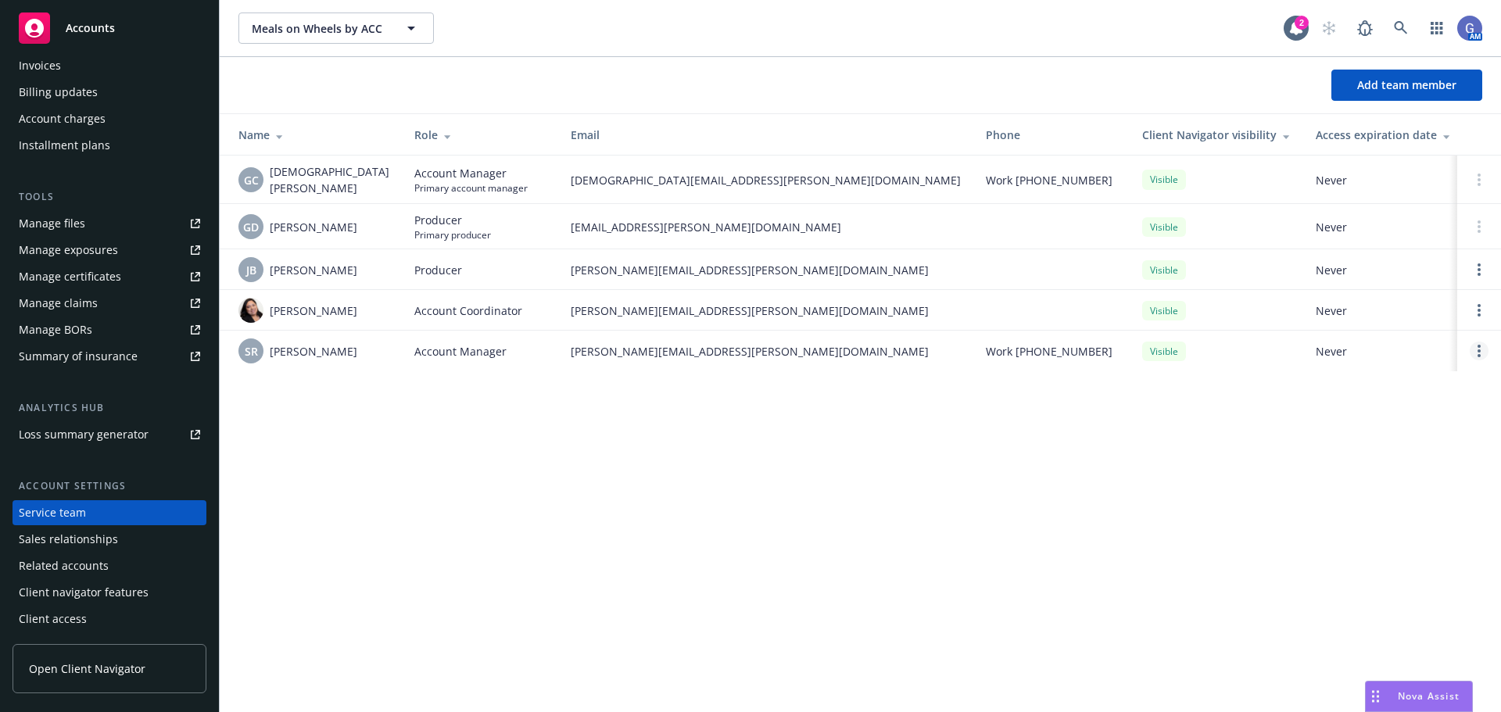
click at [1477, 349] on link "Open options" at bounding box center [1479, 351] width 19 height 19
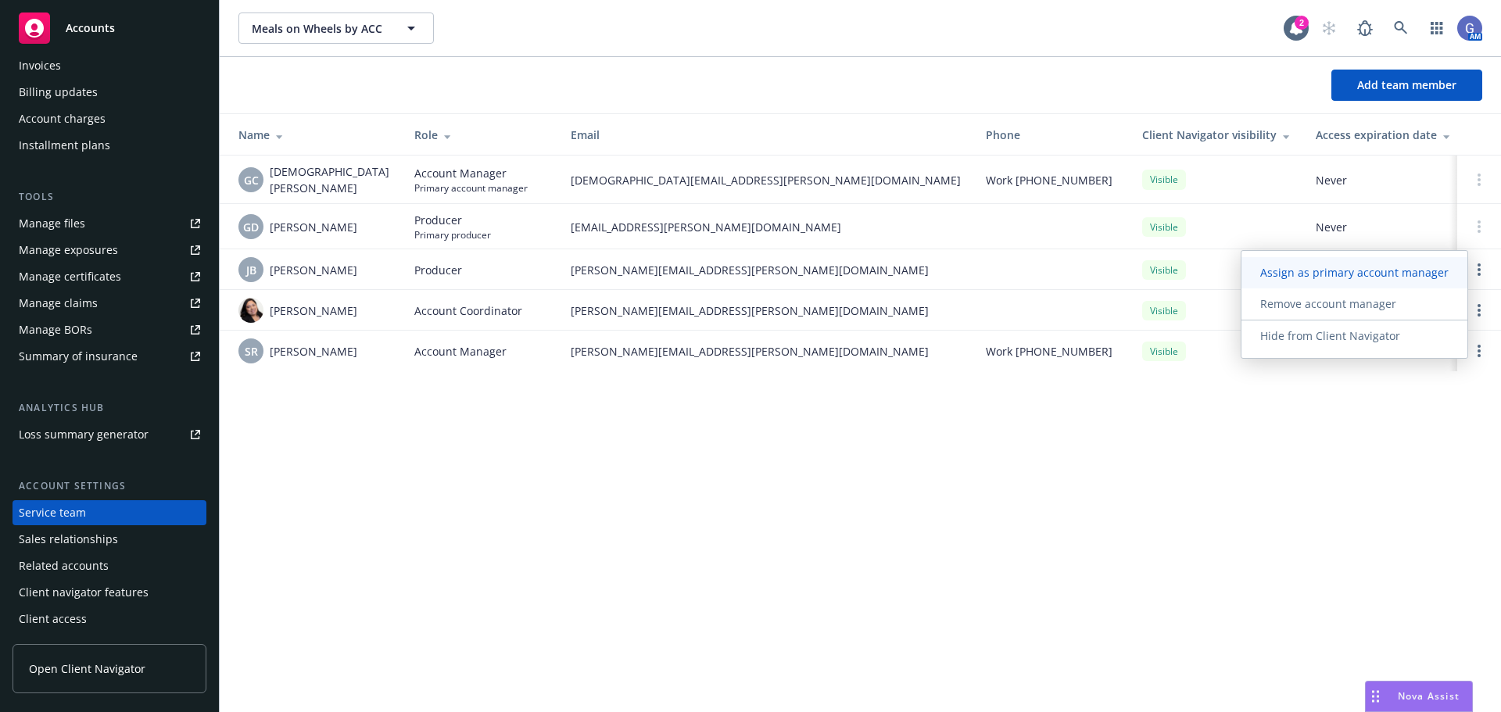
click at [1396, 271] on span "Assign as primary account manager" at bounding box center [1355, 272] width 226 height 15
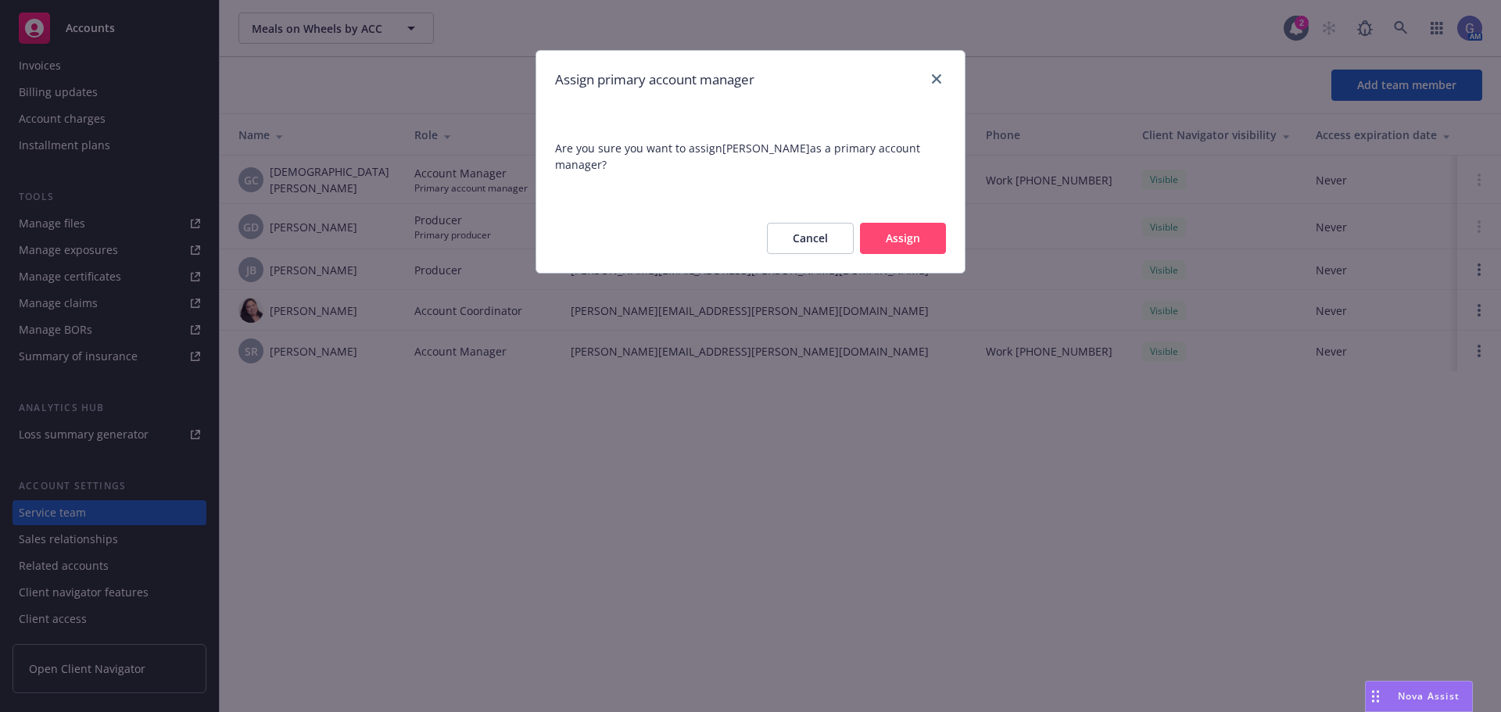
click at [923, 234] on button "Assign" at bounding box center [903, 238] width 86 height 31
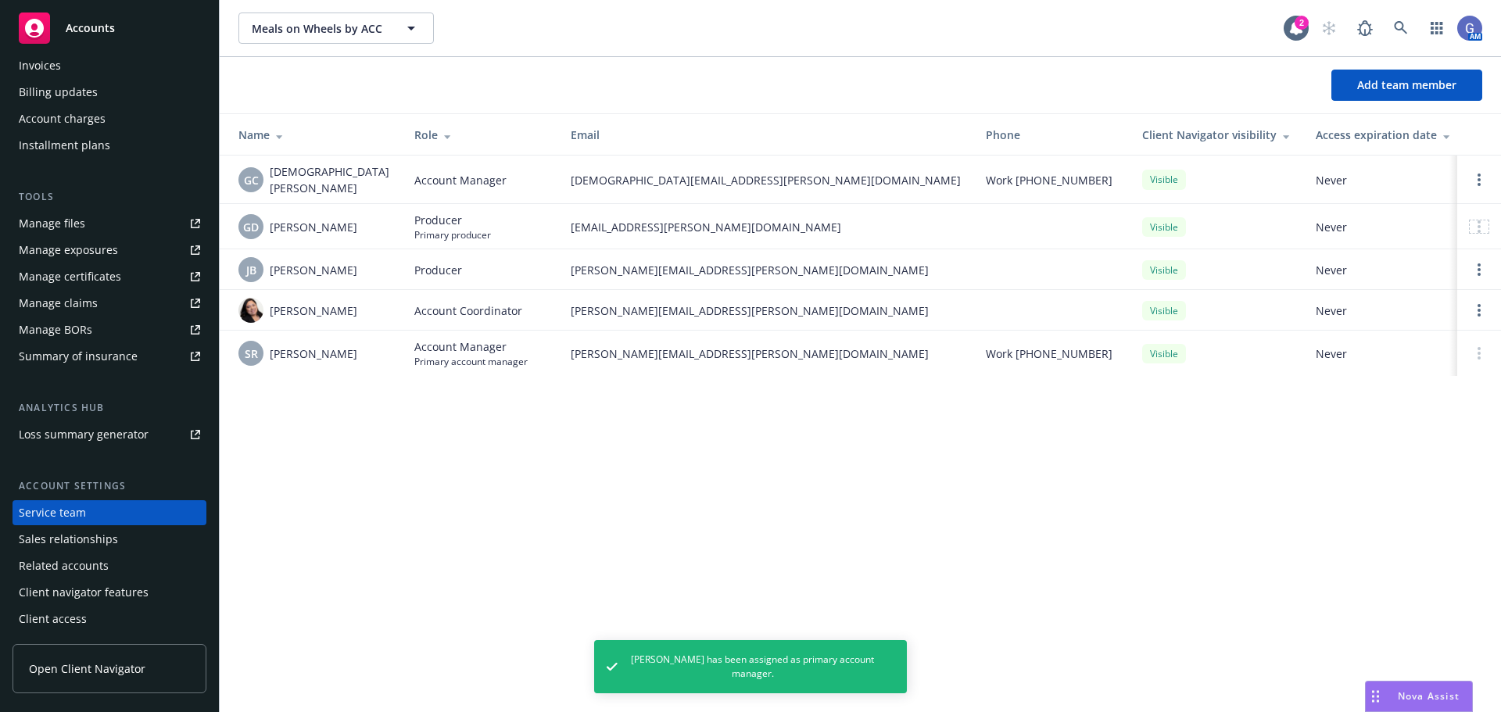
click at [1480, 225] on circle at bounding box center [1479, 226] width 3 height 3
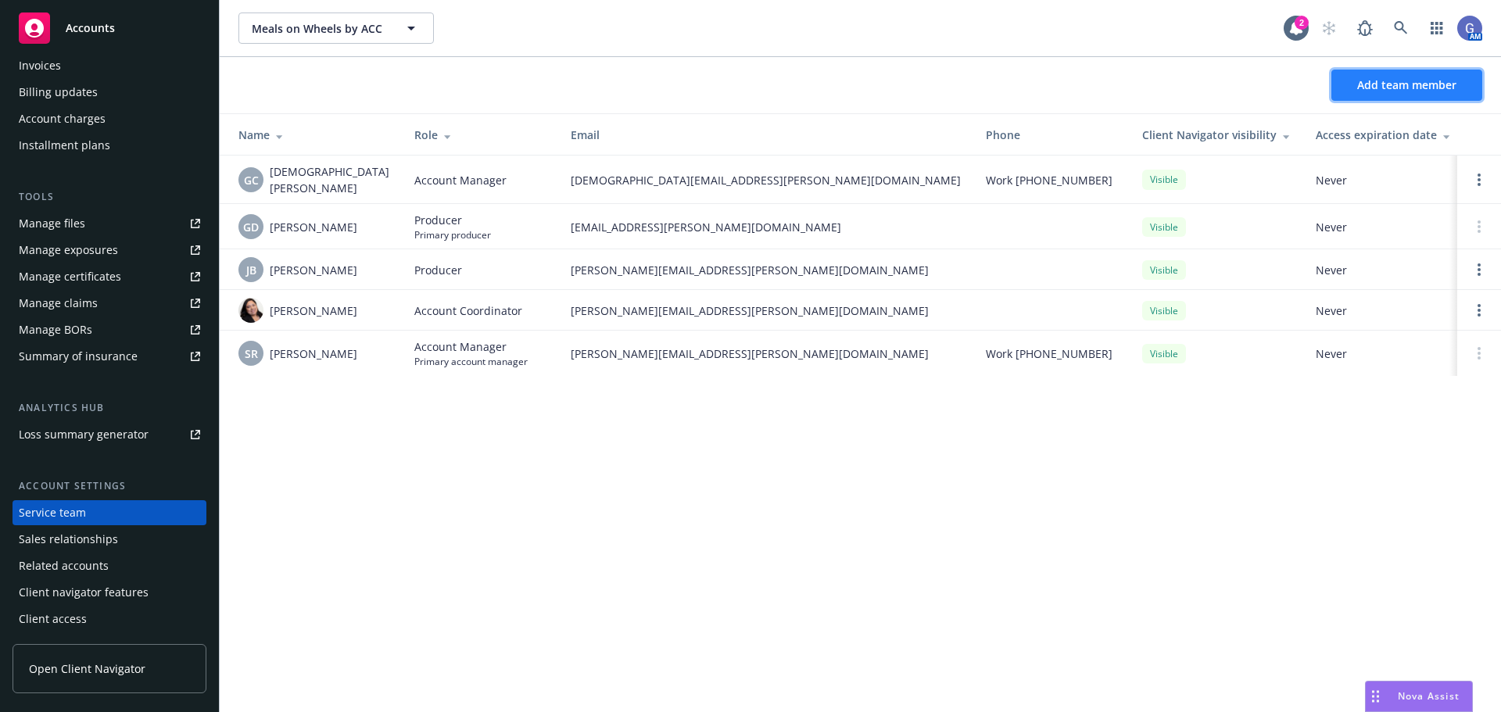
click at [1356, 87] on button "Add team member" at bounding box center [1406, 85] width 151 height 31
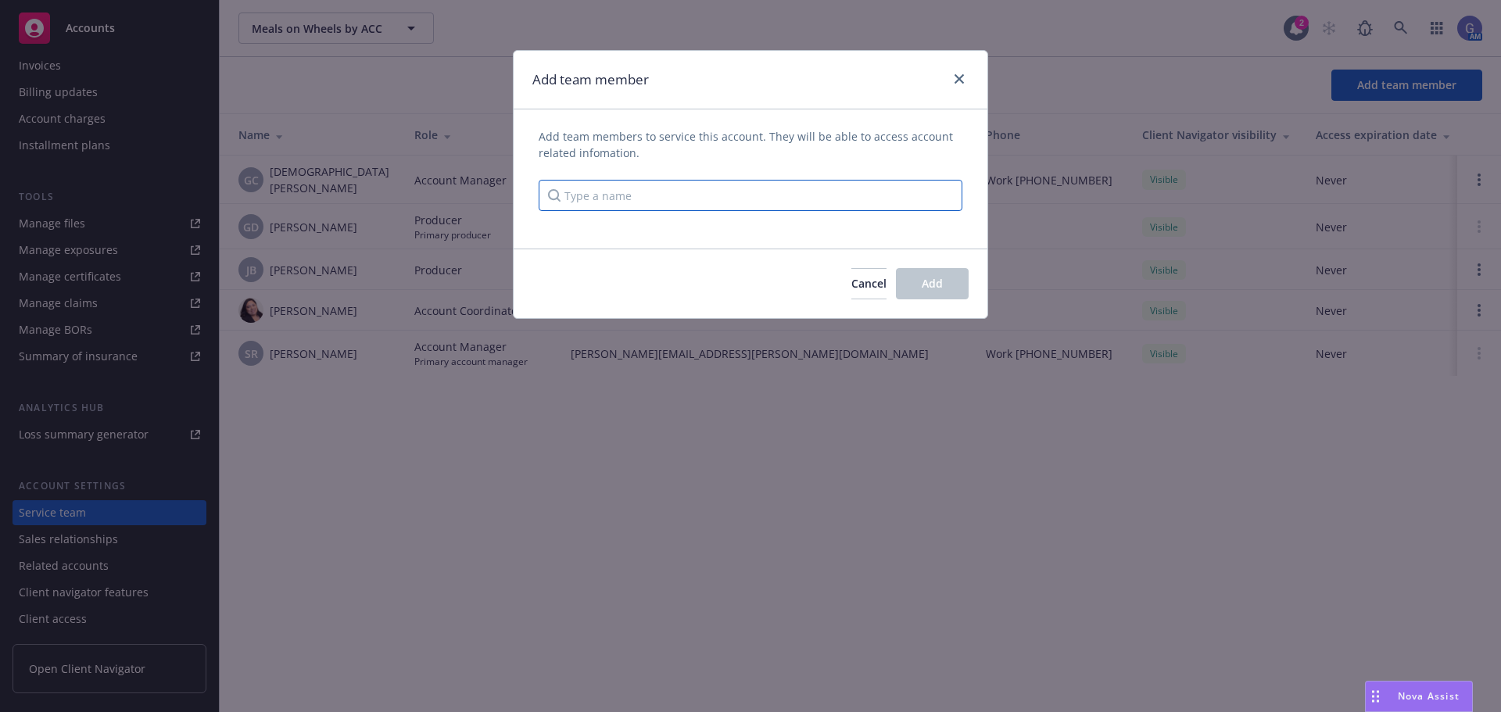
click at [765, 198] on input "Type a name" at bounding box center [751, 195] width 424 height 31
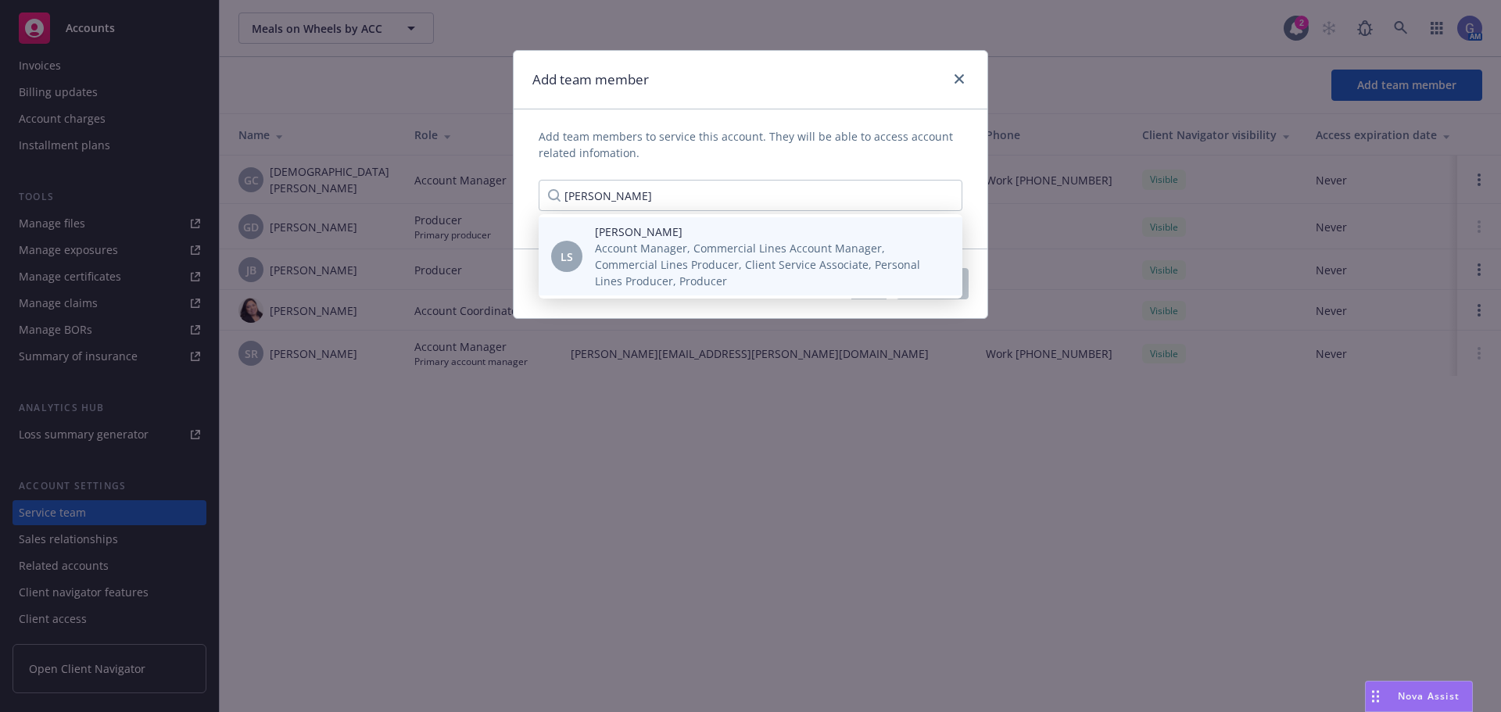
click at [755, 246] on span "Account Manager, Commercial Lines Account Manager, Commercial Lines Producer, C…" at bounding box center [766, 264] width 342 height 49
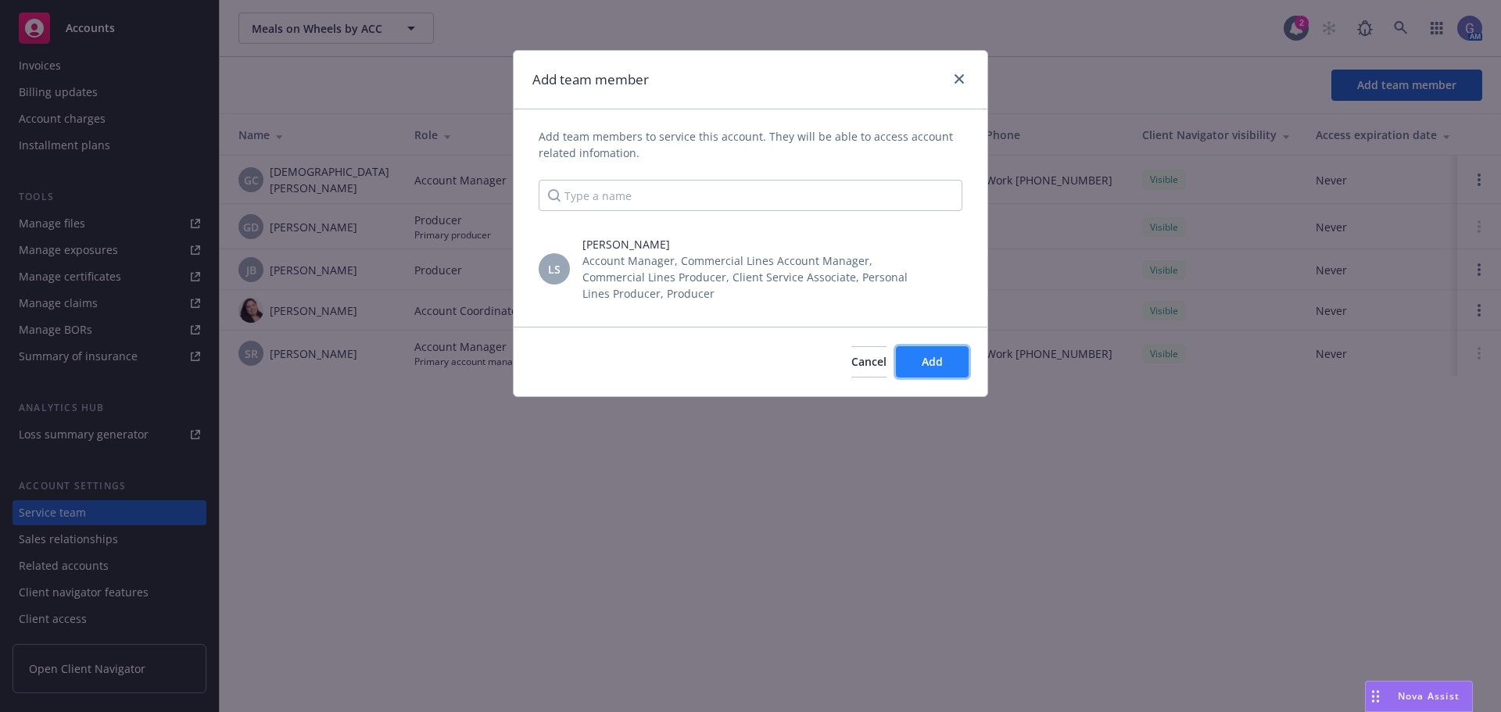
click at [940, 373] on button "Add" at bounding box center [932, 361] width 73 height 31
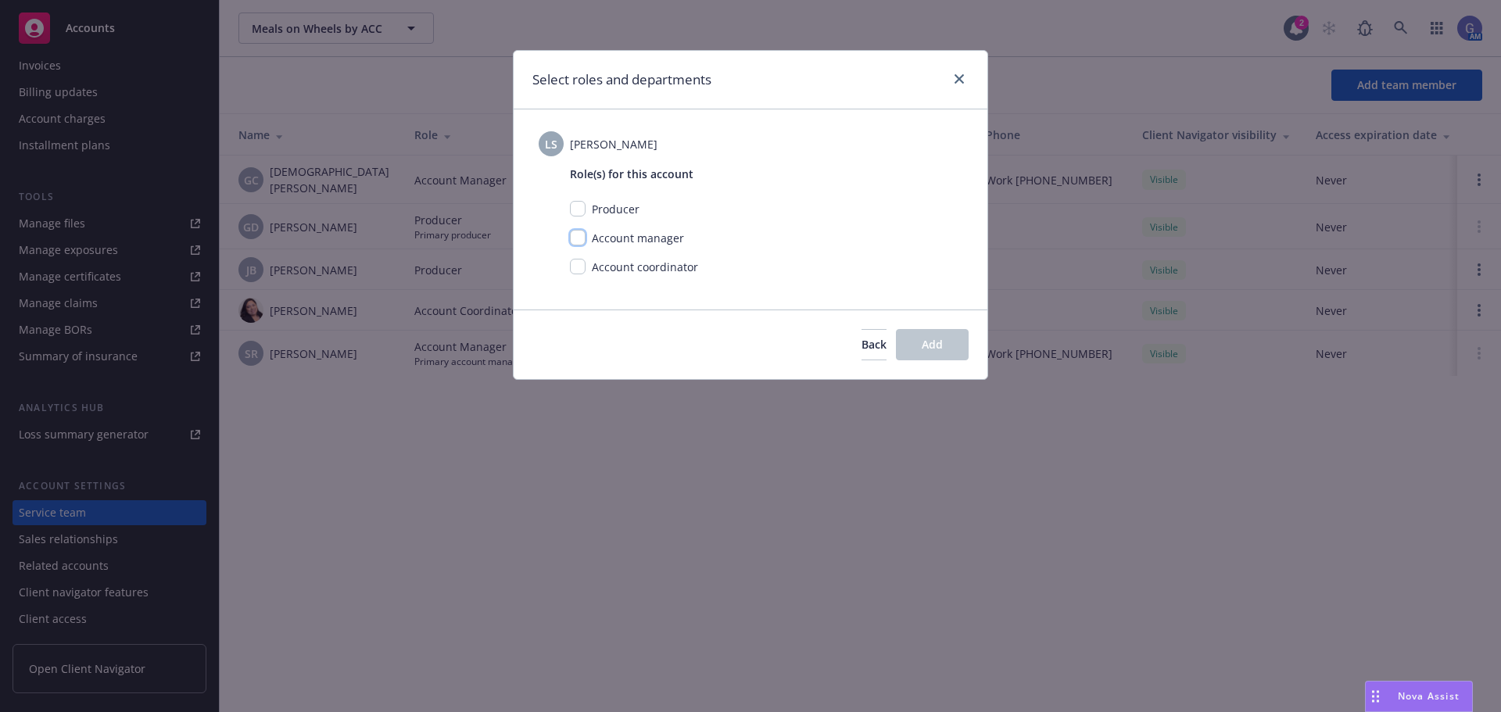
click at [575, 242] on input "checkbox" at bounding box center [578, 238] width 16 height 16
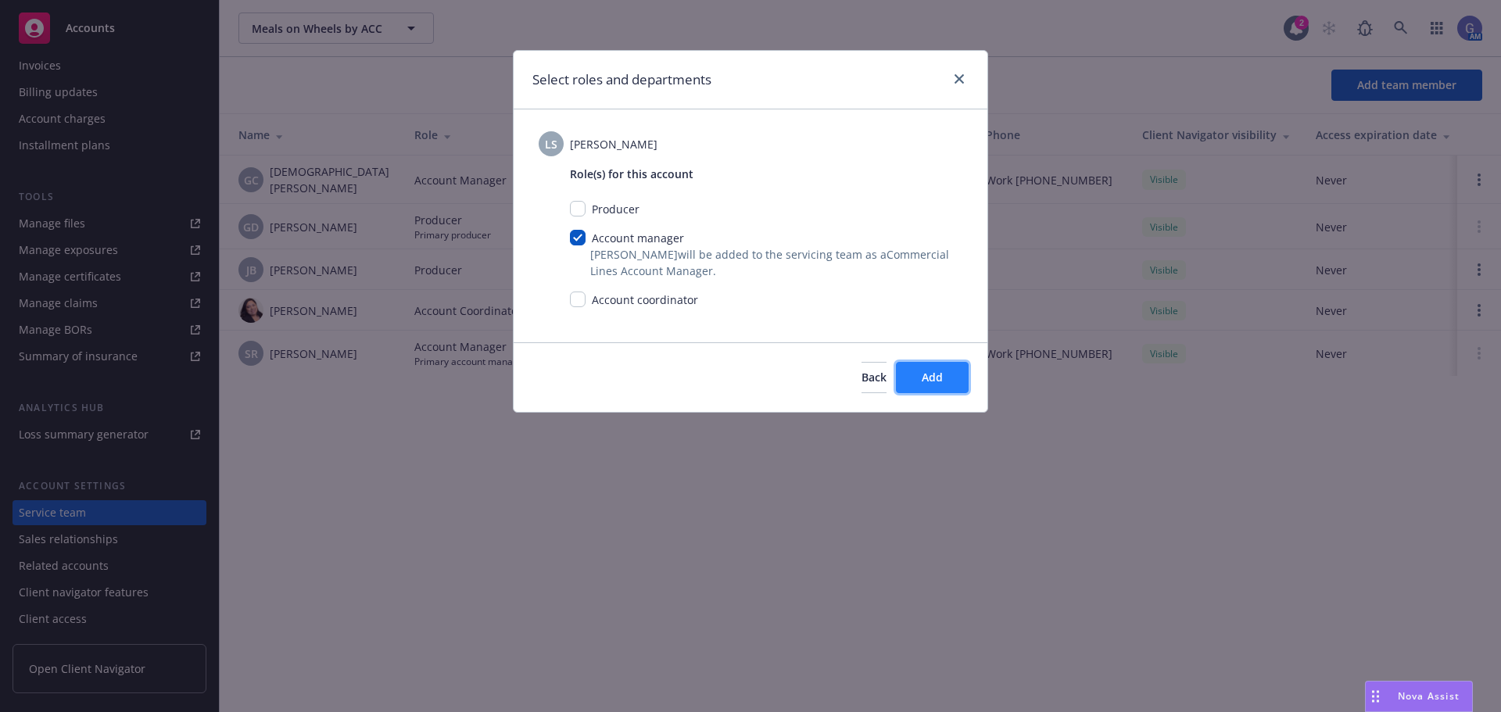
click at [925, 382] on span "Add" at bounding box center [932, 377] width 21 height 15
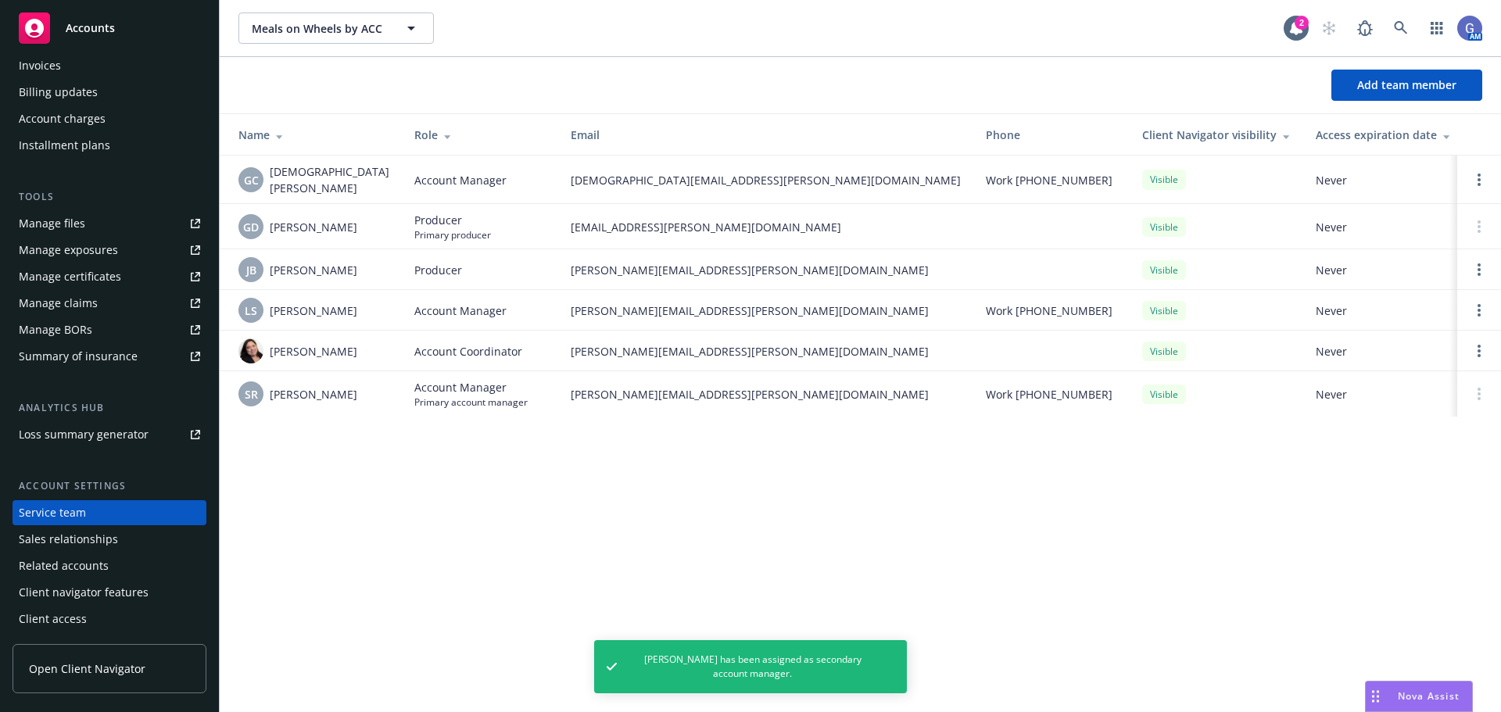
click at [1458, 222] on td at bounding box center [1479, 226] width 44 height 45
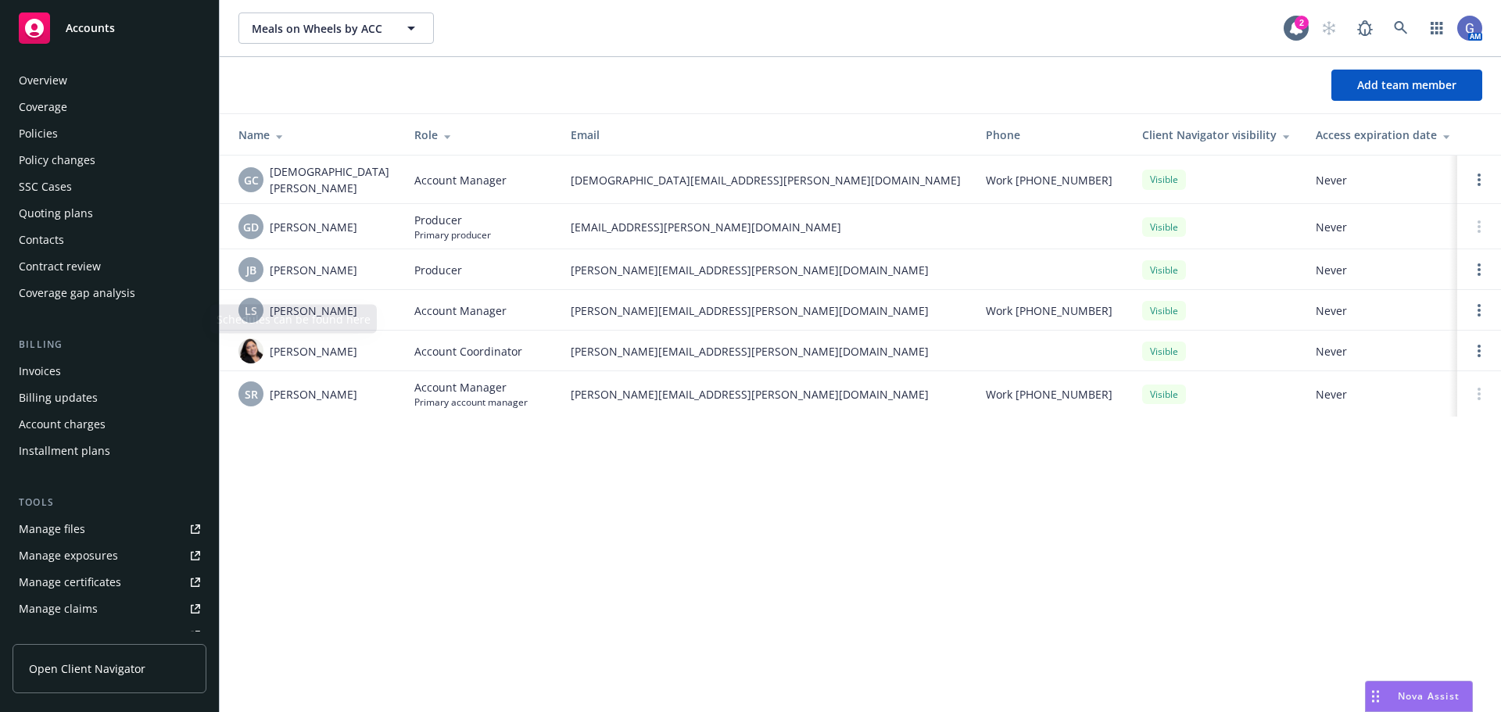
scroll to position [0, 0]
click at [42, 78] on div "Overview" at bounding box center [43, 81] width 48 height 25
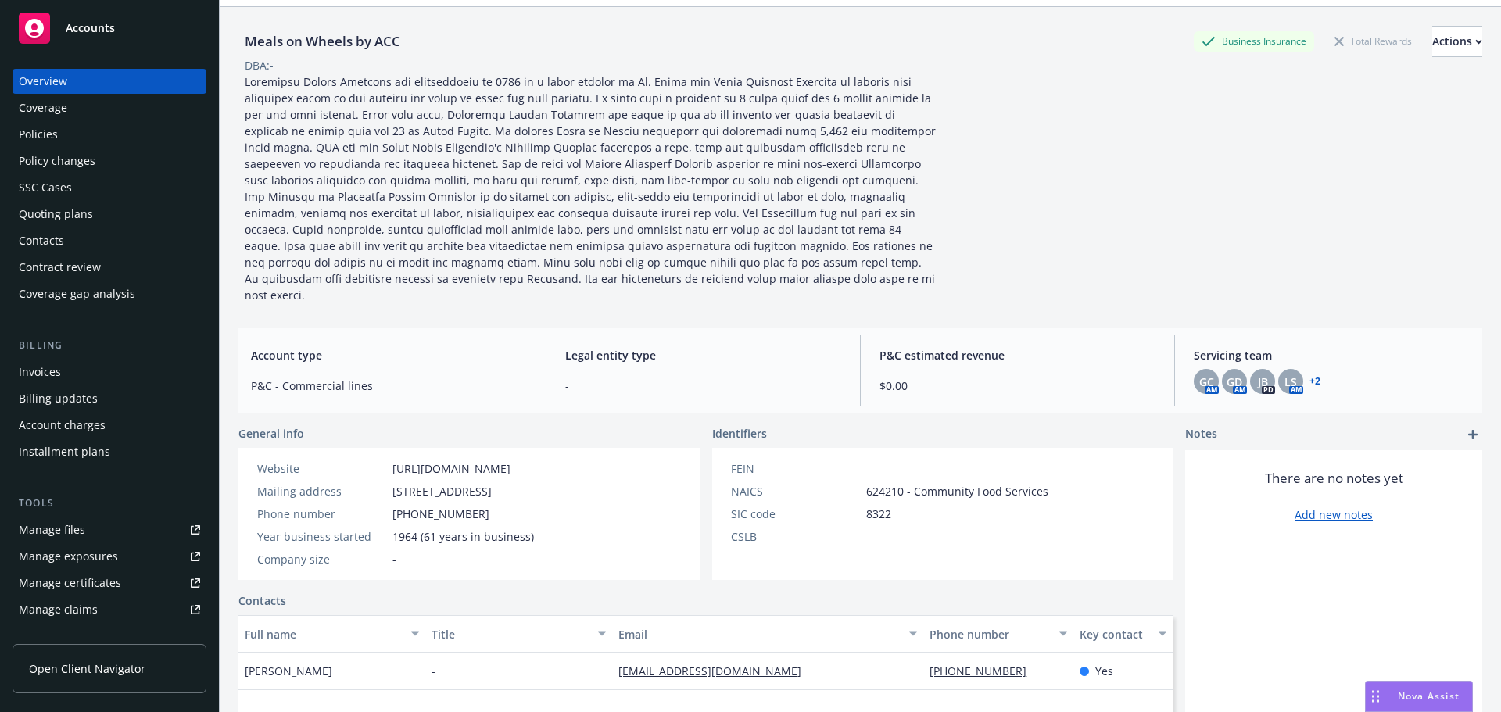
scroll to position [78, 0]
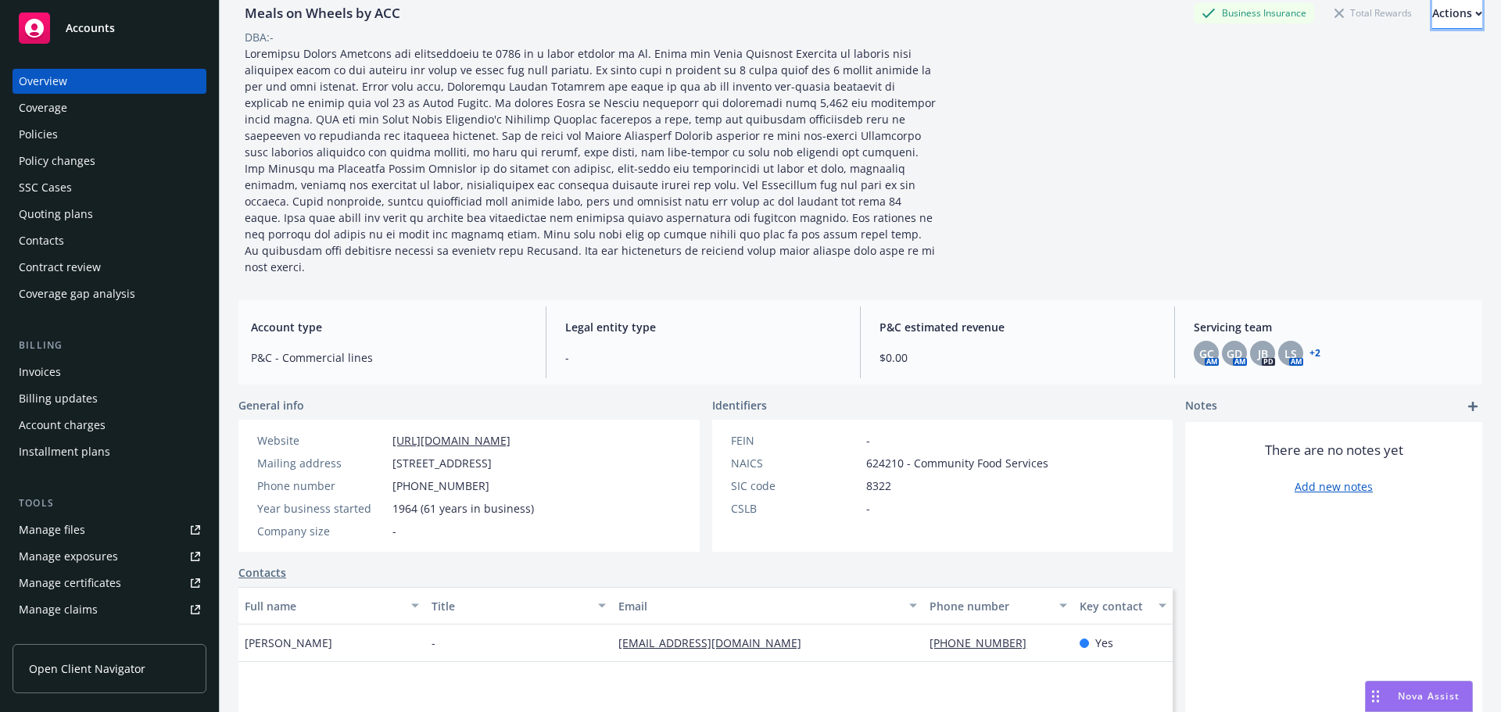
click at [1432, 20] on button "Actions" at bounding box center [1457, 13] width 50 height 31
click at [1323, 478] on link "Add new notes" at bounding box center [1334, 486] width 78 height 16
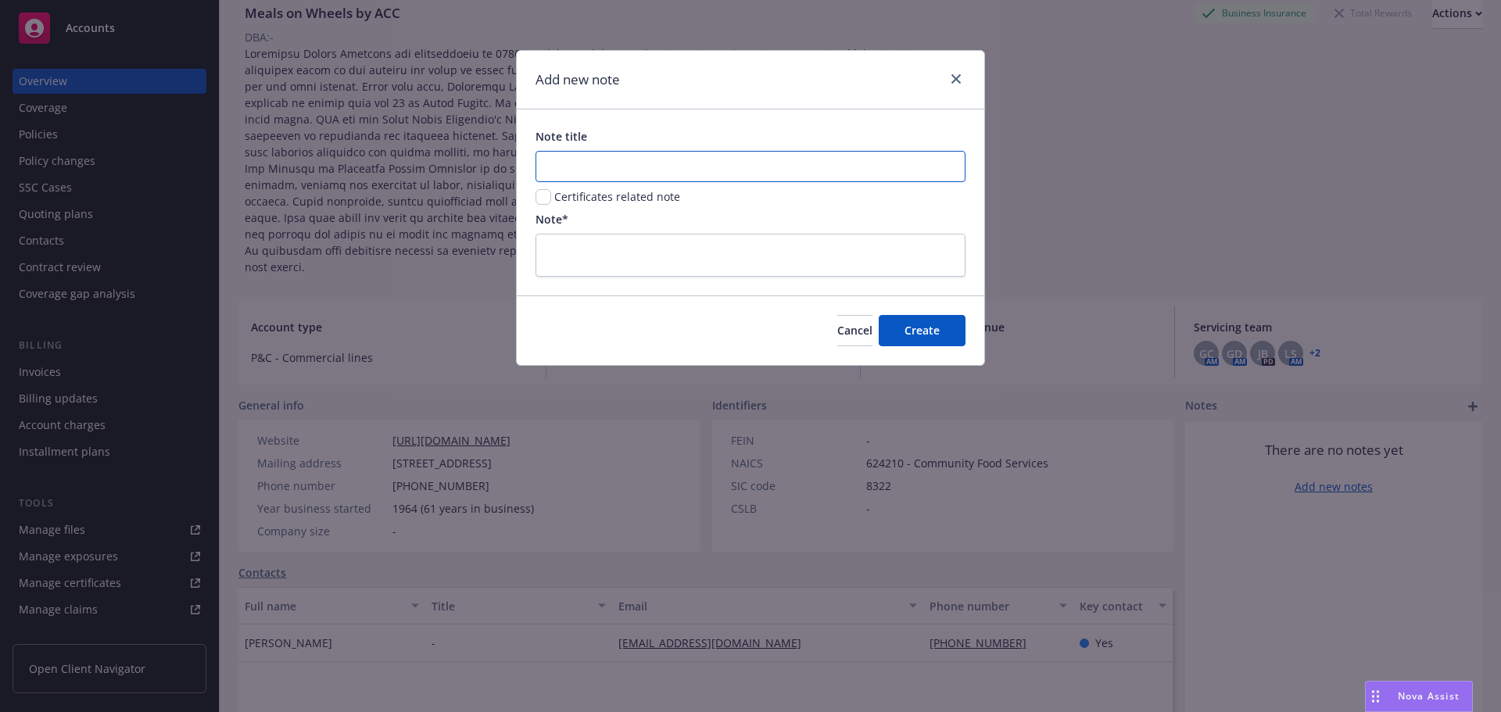
click at [711, 157] on input "Note title" at bounding box center [751, 166] width 430 height 31
click at [543, 202] on input "checkbox" at bounding box center [544, 197] width 16 height 16
click at [573, 248] on textarea at bounding box center [751, 255] width 430 height 43
click at [930, 334] on span "Create" at bounding box center [922, 330] width 35 height 15
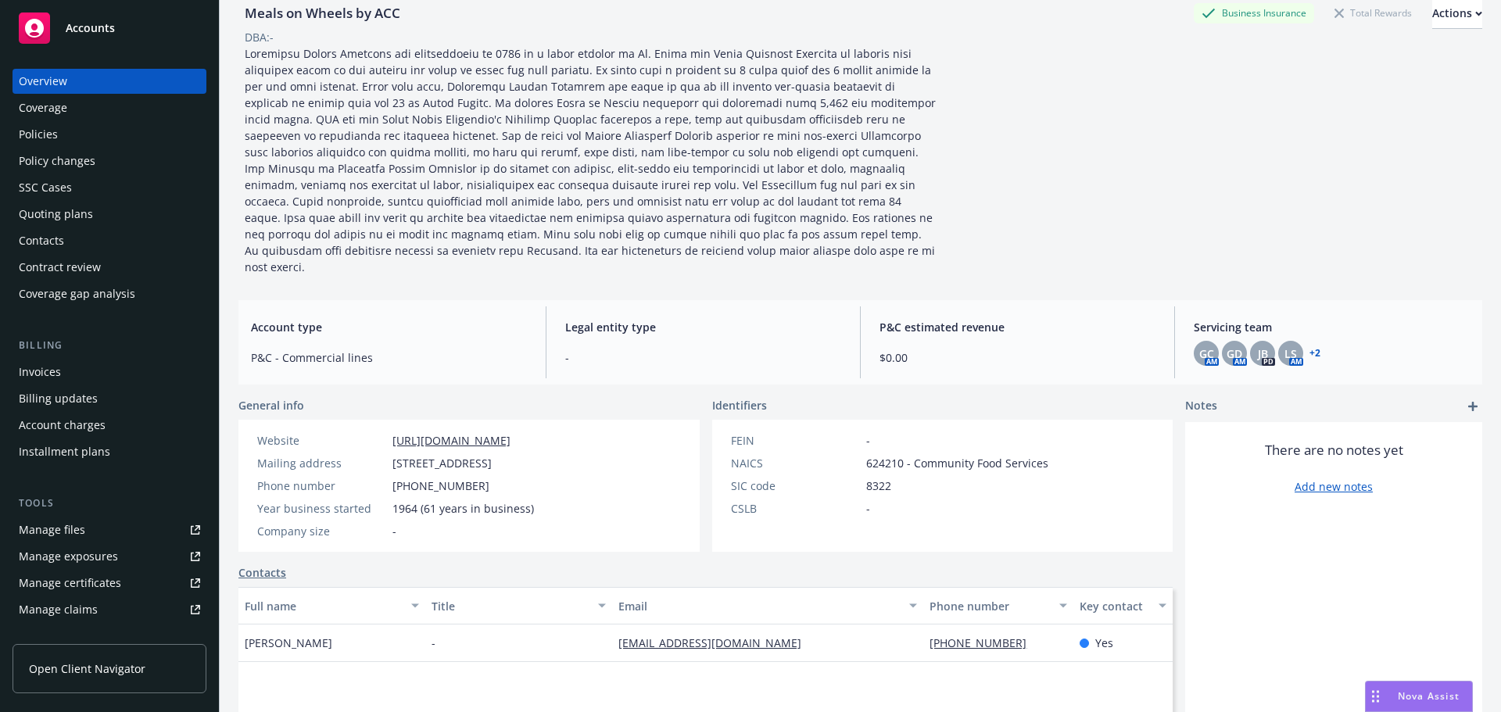
scroll to position [0, 0]
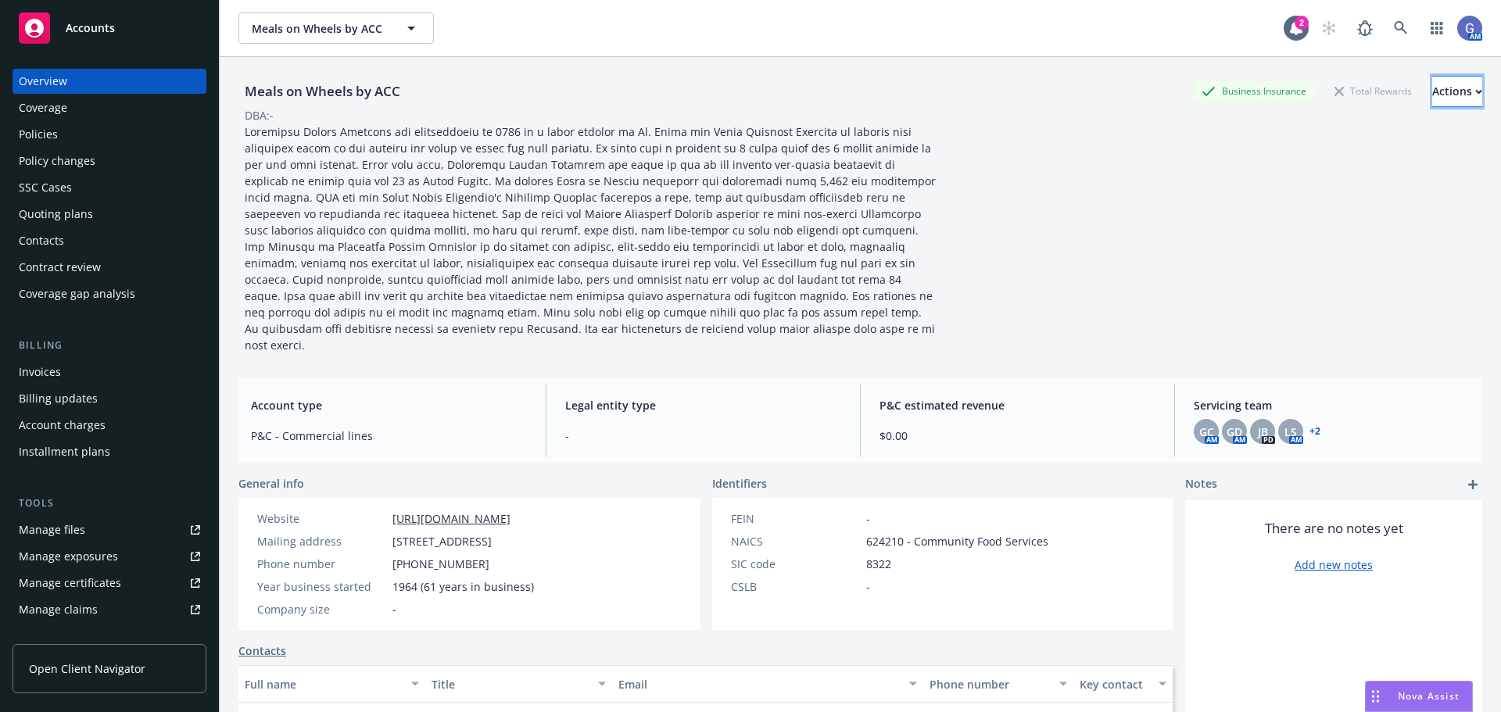
click at [1432, 91] on div "Actions" at bounding box center [1457, 92] width 50 height 30
click at [1184, 408] on div "Servicing team GC AM GD AM JB PD LS AM + 2" at bounding box center [1331, 421] width 301 height 72
